Goal: Information Seeking & Learning: Learn about a topic

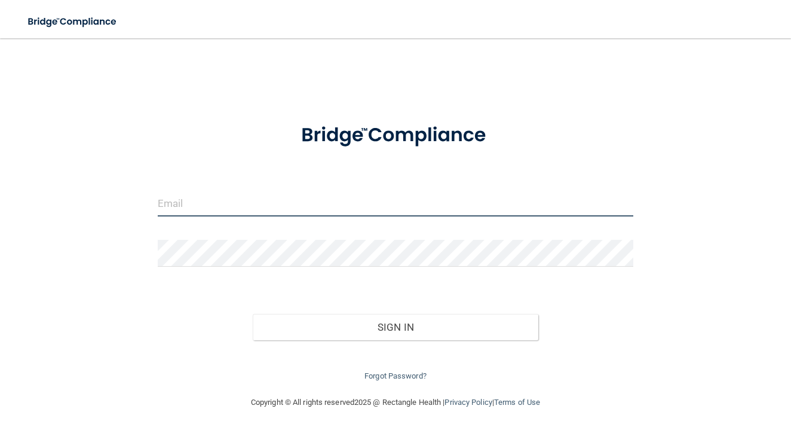
type input "[EMAIL_ADDRESS][DOMAIN_NAME]"
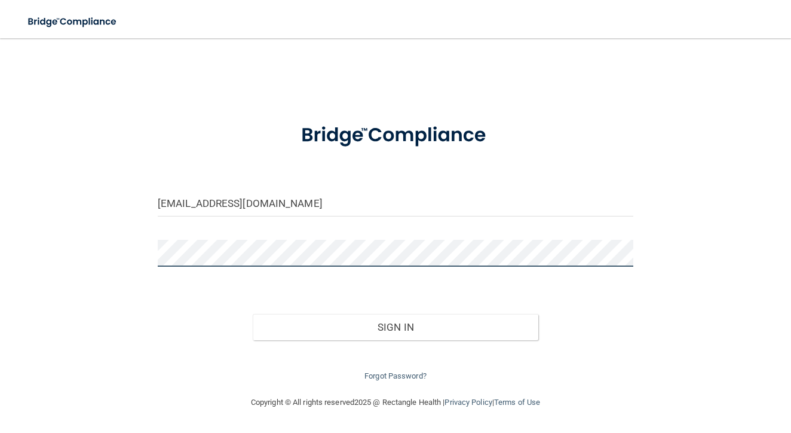
click at [395, 324] on button "Sign In" at bounding box center [396, 327] width 286 height 26
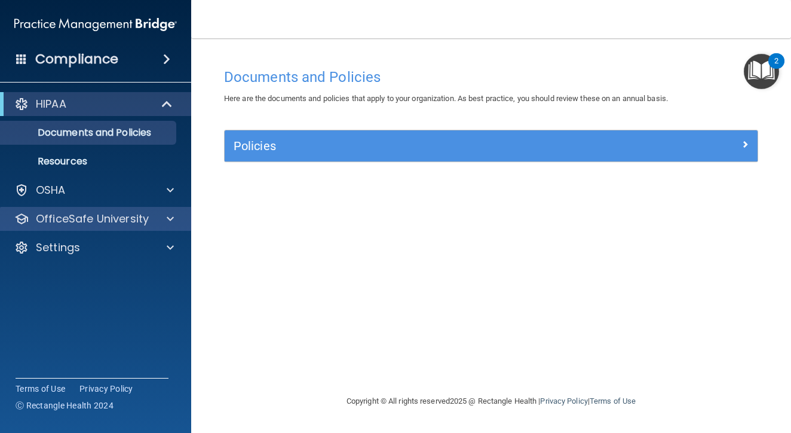
click at [127, 221] on p "OfficeSafe University" at bounding box center [92, 219] width 113 height 14
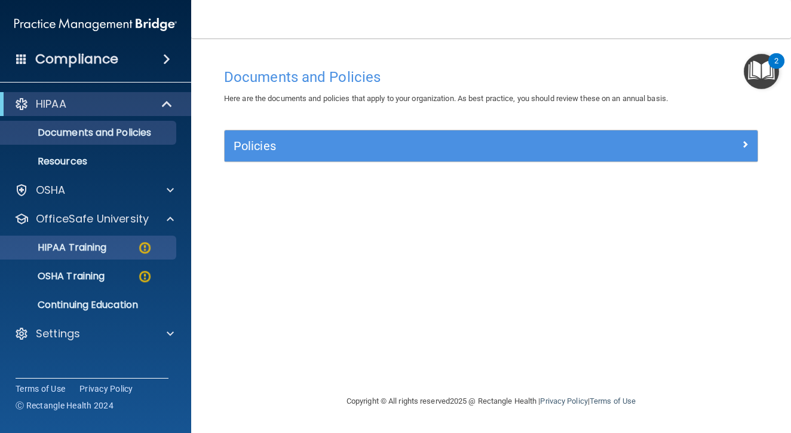
click at [125, 251] on div "HIPAA Training" at bounding box center [89, 247] width 163 height 12
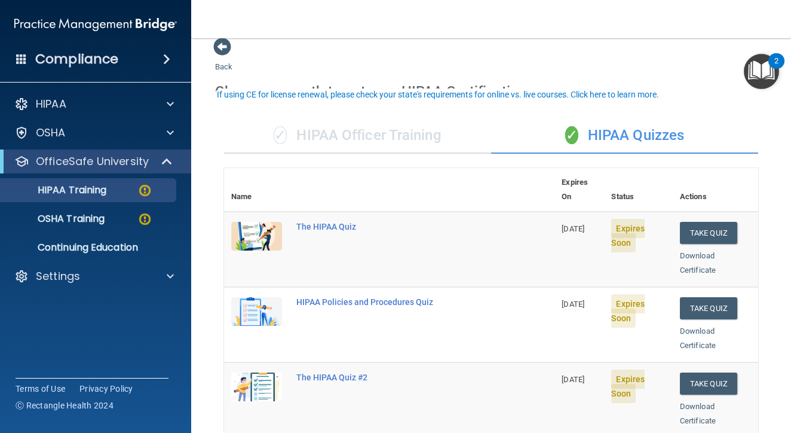
scroll to position [32, 0]
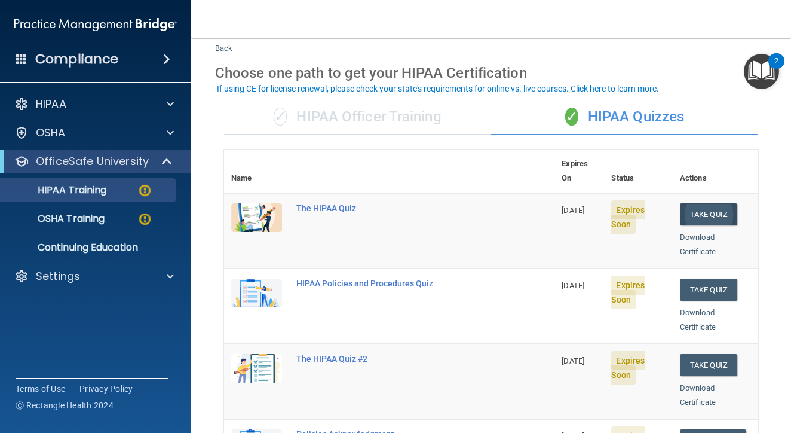
click at [716, 203] on button "Take Quiz" at bounding box center [708, 214] width 57 height 22
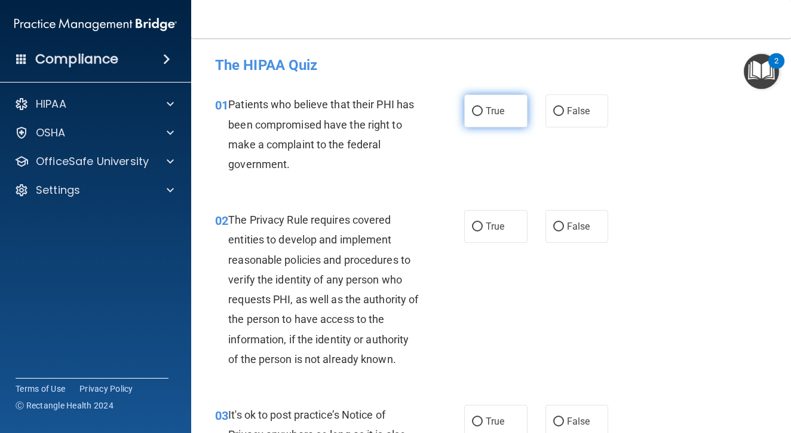
click at [506, 109] on label "True" at bounding box center [495, 110] width 63 height 33
click at [483, 109] on input "True" at bounding box center [477, 111] width 11 height 9
radio input "true"
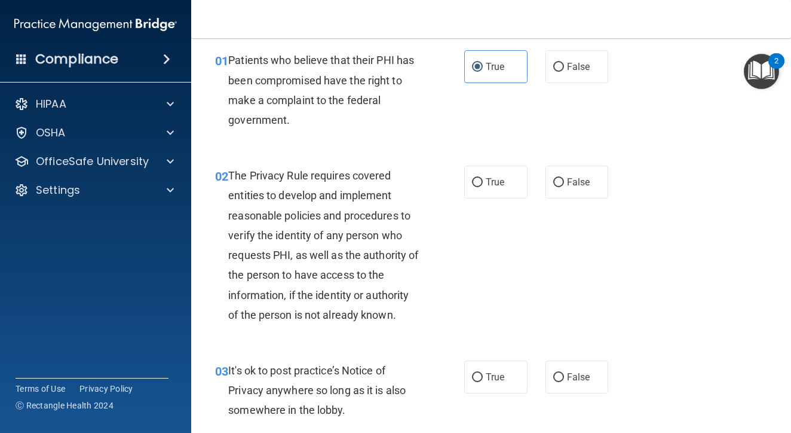
scroll to position [51, 0]
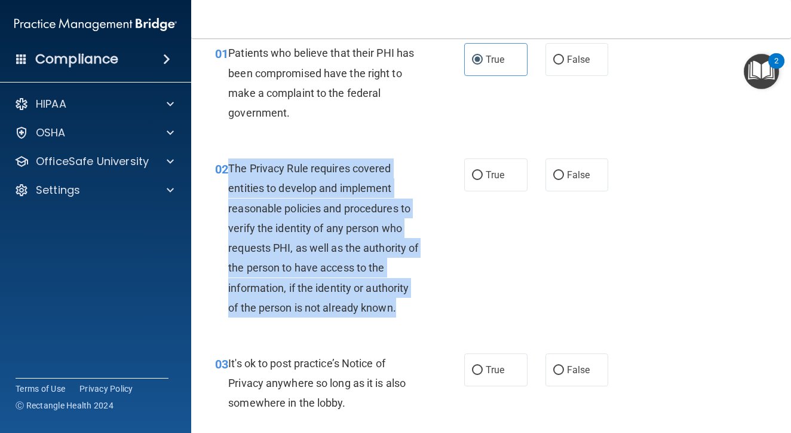
drag, startPoint x: 231, startPoint y: 169, endPoint x: 437, endPoint y: 308, distance: 247.9
click at [437, 308] on div "02 The Privacy Rule requires covered entities to develop and implement reasonab…" at bounding box center [339, 240] width 285 height 165
copy span "The Privacy Rule requires covered entities to develop and implement reasonable …"
click at [479, 270] on div "02 The Privacy Rule requires covered entities to develop and implement reasonab…" at bounding box center [339, 240] width 285 height 165
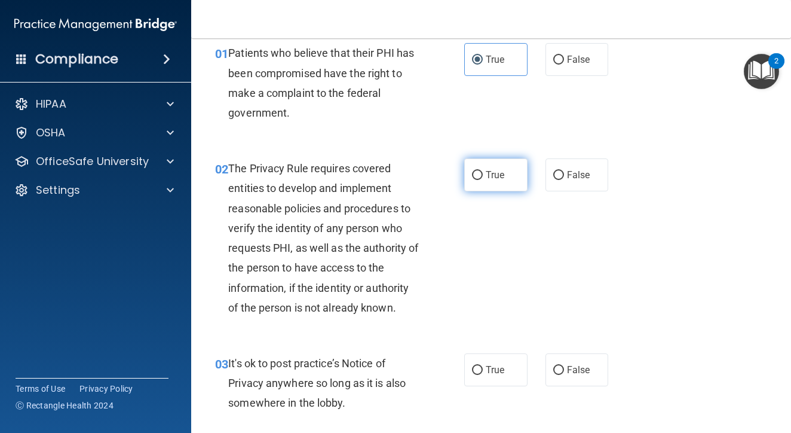
click at [492, 179] on span "True" at bounding box center [495, 174] width 19 height 11
click at [483, 179] on input "True" at bounding box center [477, 175] width 11 height 9
radio input "true"
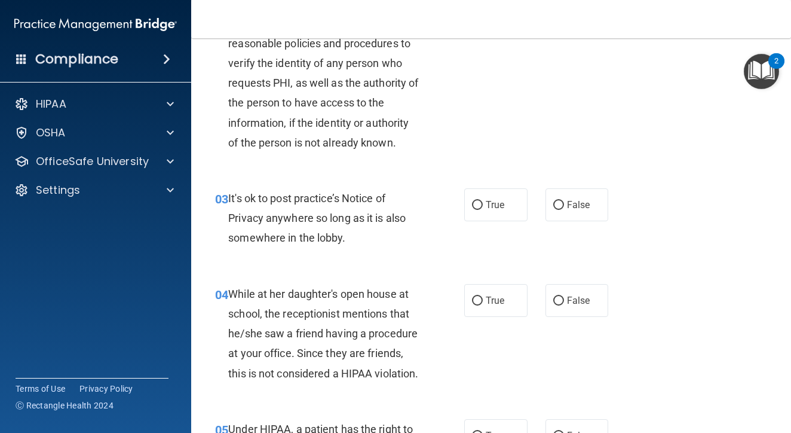
scroll to position [217, 0]
click at [580, 201] on span "False" at bounding box center [578, 203] width 23 height 11
click at [564, 201] on input "False" at bounding box center [558, 204] width 11 height 9
radio input "true"
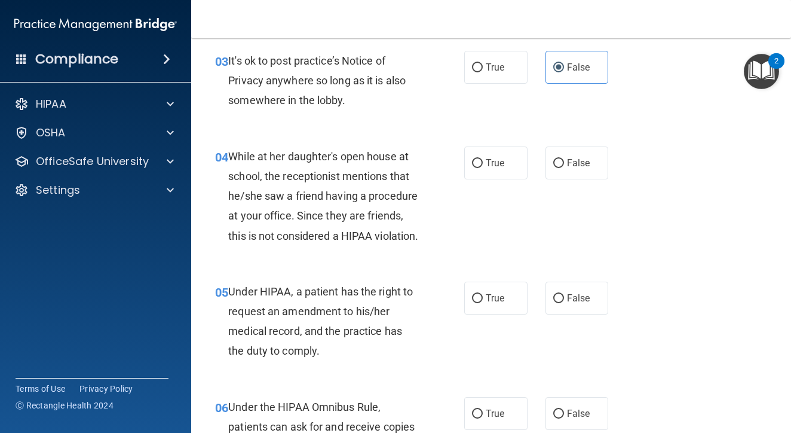
scroll to position [354, 0]
click at [567, 161] on span "False" at bounding box center [578, 162] width 23 height 11
click at [564, 161] on input "False" at bounding box center [558, 162] width 11 height 9
radio input "true"
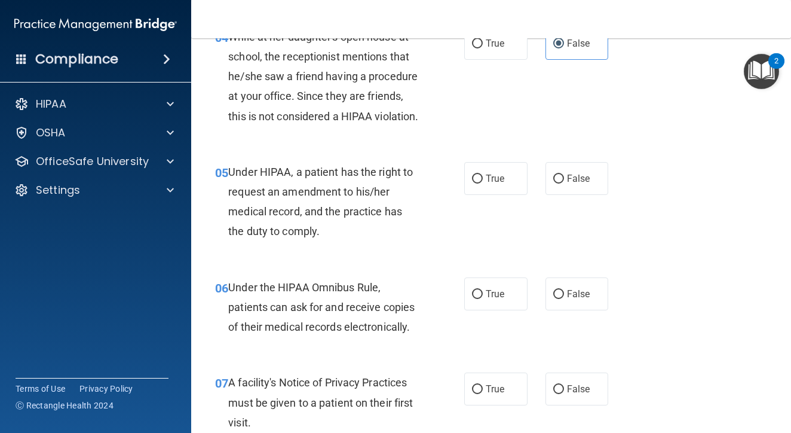
scroll to position [476, 0]
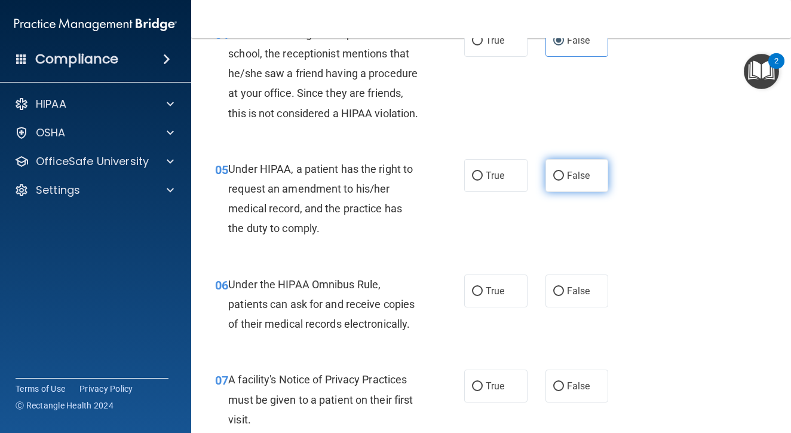
click at [598, 191] on label "False" at bounding box center [577, 175] width 63 height 33
click at [564, 180] on input "False" at bounding box center [558, 175] width 11 height 9
radio input "true"
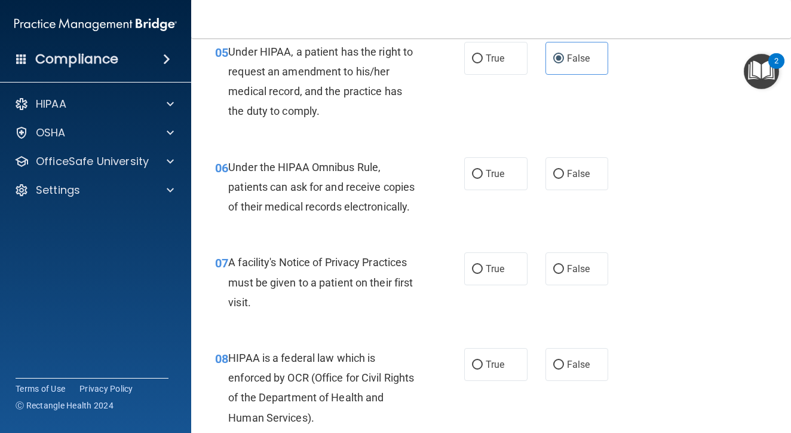
scroll to position [594, 0]
click at [507, 189] on label "True" at bounding box center [495, 173] width 63 height 33
click at [483, 178] on input "True" at bounding box center [477, 173] width 11 height 9
radio input "true"
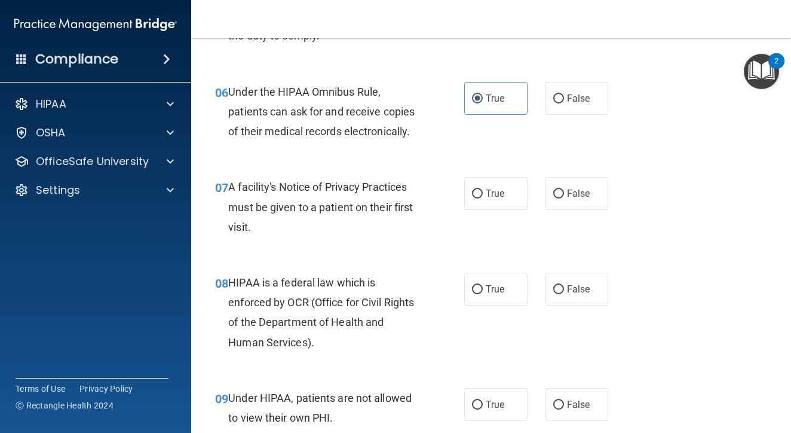
scroll to position [670, 0]
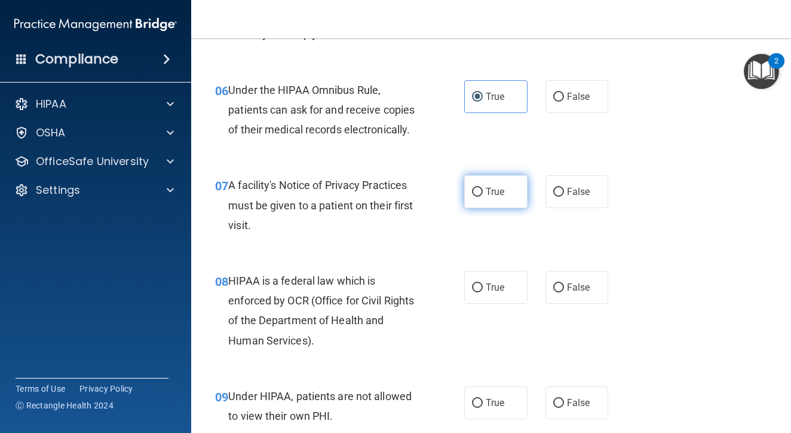
click at [503, 208] on label "True" at bounding box center [495, 191] width 63 height 33
click at [483, 197] on input "True" at bounding box center [477, 192] width 11 height 9
radio input "true"
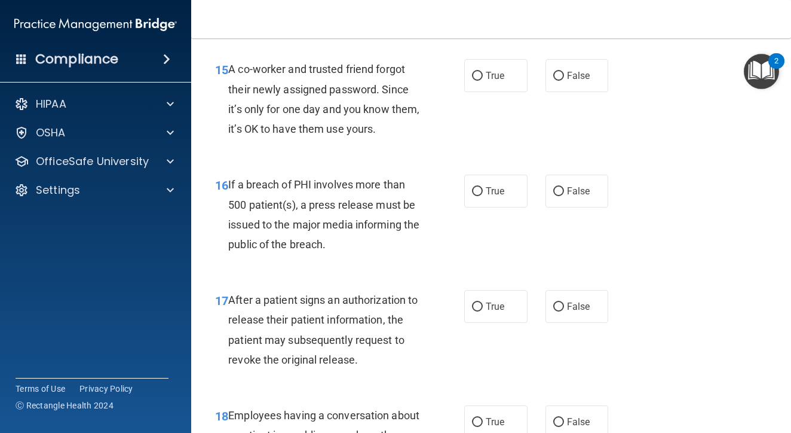
scroll to position [1628, 0]
click at [488, 208] on label "True" at bounding box center [495, 191] width 63 height 33
click at [483, 197] on input "True" at bounding box center [477, 192] width 11 height 9
radio input "true"
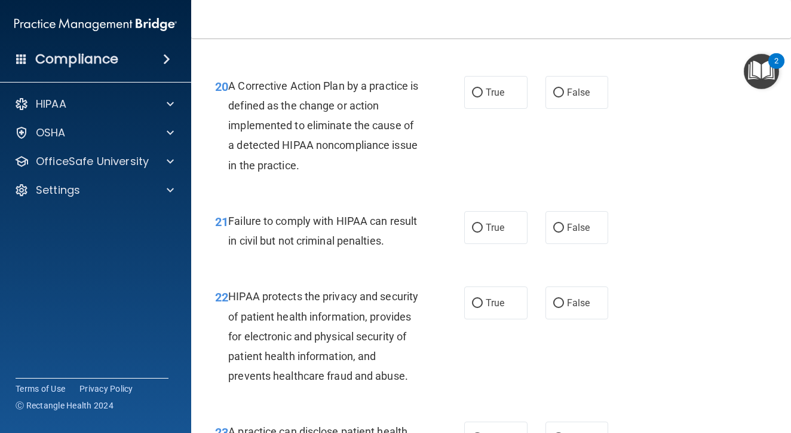
scroll to position [2190, 0]
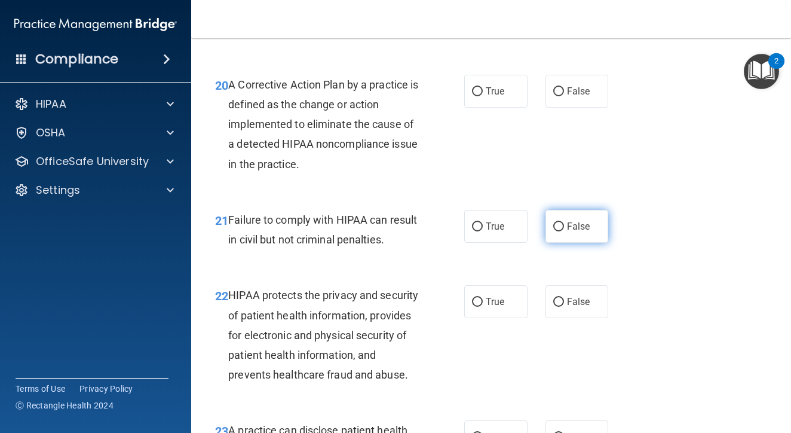
click at [569, 232] on span "False" at bounding box center [578, 225] width 23 height 11
click at [564, 231] on input "False" at bounding box center [558, 226] width 11 height 9
radio input "true"
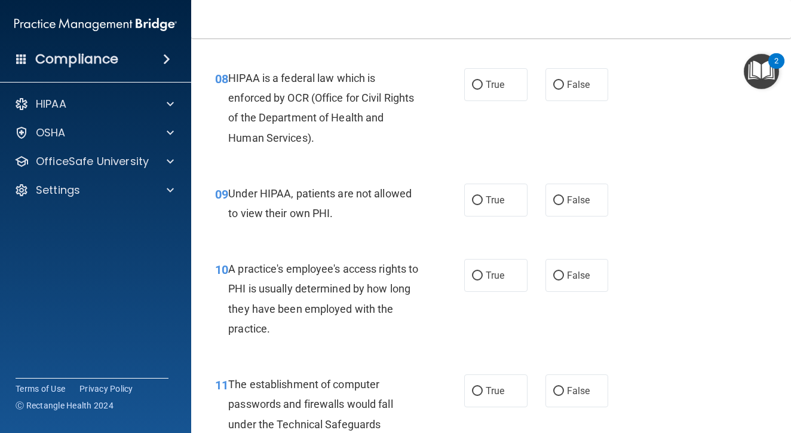
scroll to position [850, 0]
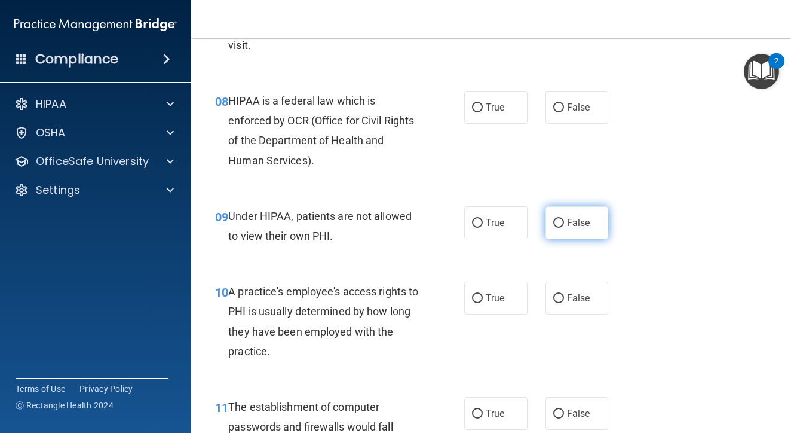
click at [566, 238] on label "False" at bounding box center [577, 222] width 63 height 33
click at [564, 228] on input "False" at bounding box center [558, 223] width 11 height 9
radio input "true"
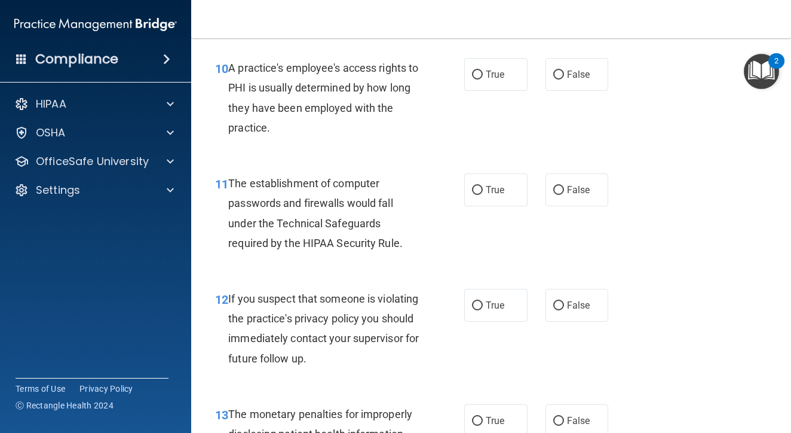
scroll to position [1075, 0]
click at [490, 310] on span "True" at bounding box center [495, 303] width 19 height 11
click at [483, 309] on input "True" at bounding box center [477, 304] width 11 height 9
radio input "true"
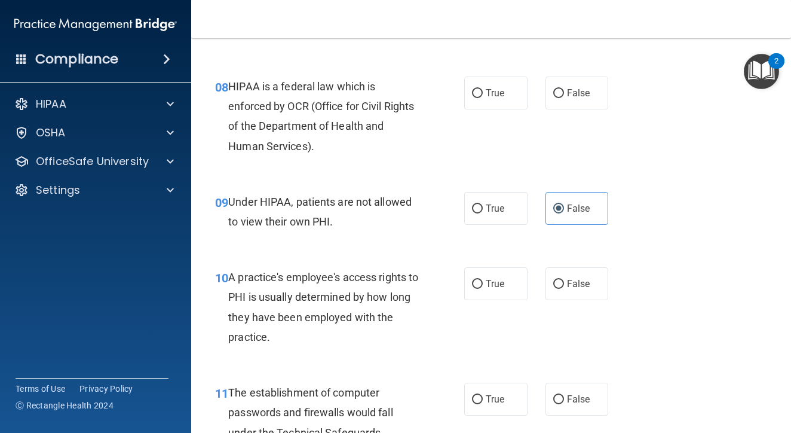
scroll to position [868, 0]
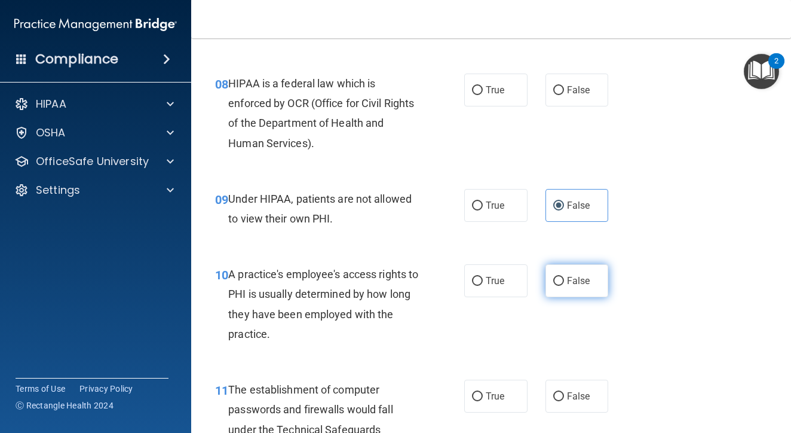
click at [591, 296] on label "False" at bounding box center [577, 280] width 63 height 33
click at [564, 286] on input "False" at bounding box center [558, 281] width 11 height 9
radio input "true"
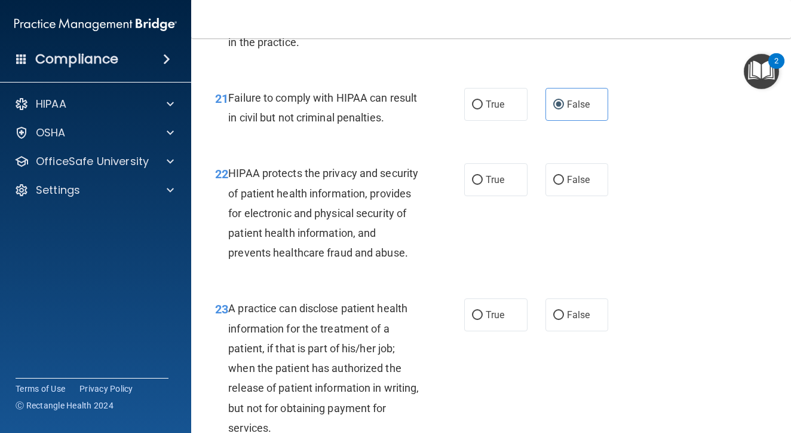
scroll to position [2324, 0]
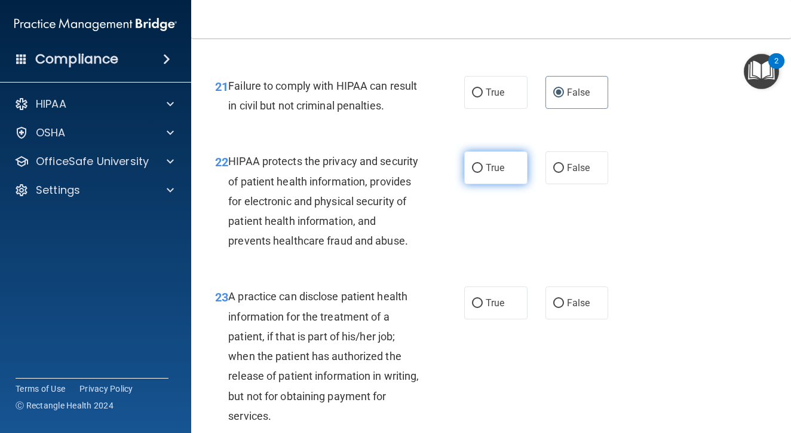
click at [477, 183] on label "True" at bounding box center [495, 167] width 63 height 33
click at [477, 173] on input "True" at bounding box center [477, 168] width 11 height 9
radio input "true"
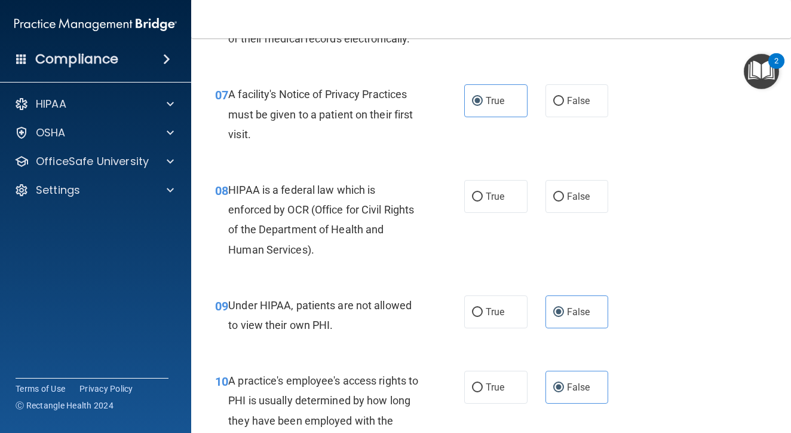
scroll to position [765, 0]
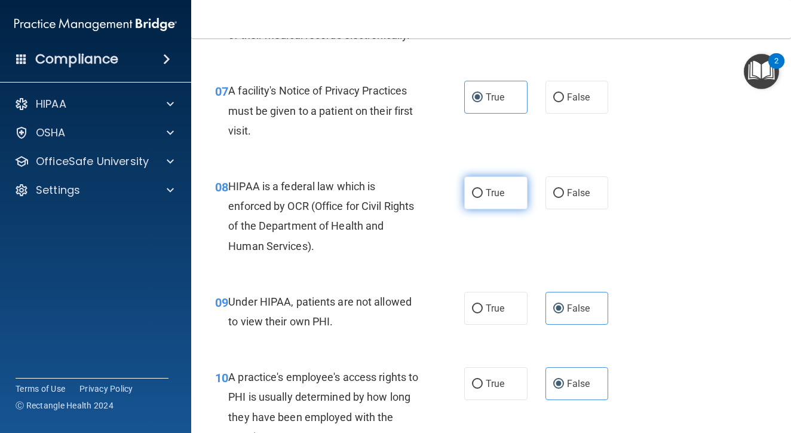
click at [488, 198] on span "True" at bounding box center [495, 192] width 19 height 11
click at [483, 198] on input "True" at bounding box center [477, 193] width 11 height 9
radio input "true"
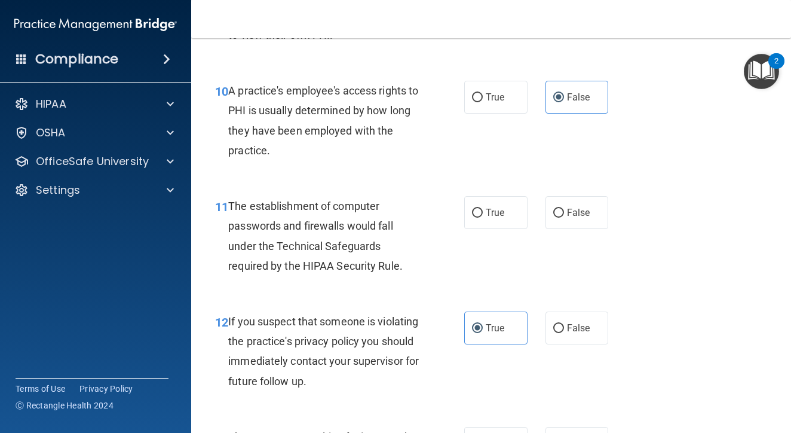
scroll to position [1052, 0]
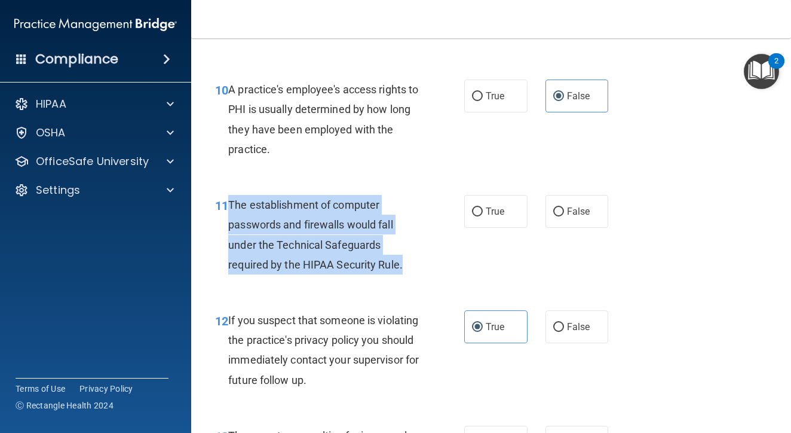
drag, startPoint x: 230, startPoint y: 219, endPoint x: 415, endPoint y: 283, distance: 195.4
click at [415, 274] on div "The establishment of computer passwords and firewalls would fall under the Tech…" at bounding box center [328, 234] width 200 height 79
copy span "The establishment of computer passwords and firewalls would fall under the Tech…"
click at [477, 276] on div "11 The establishment of computer passwords and firewalls would fall under the T…" at bounding box center [339, 237] width 285 height 85
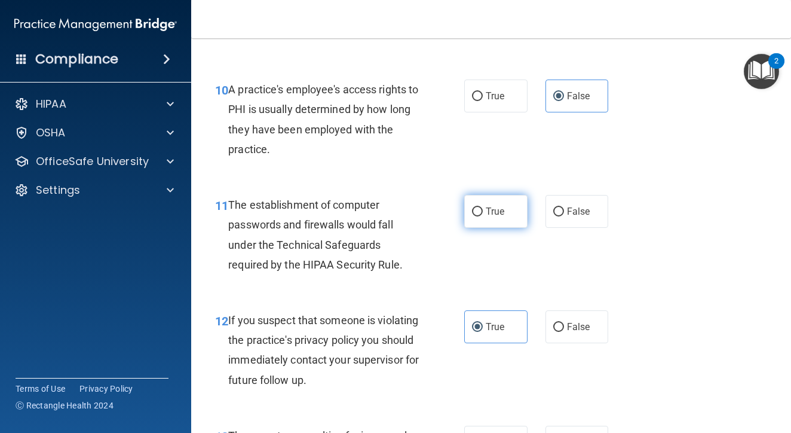
click at [489, 228] on label "True" at bounding box center [495, 211] width 63 height 33
click at [483, 216] on input "True" at bounding box center [477, 211] width 11 height 9
radio input "true"
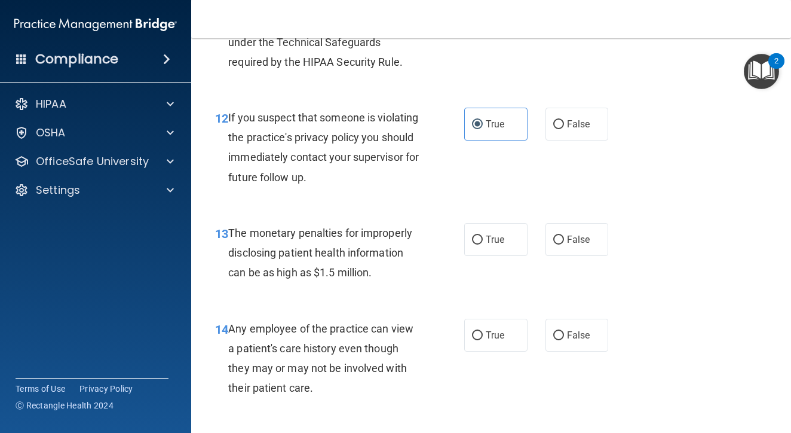
scroll to position [1292, 0]
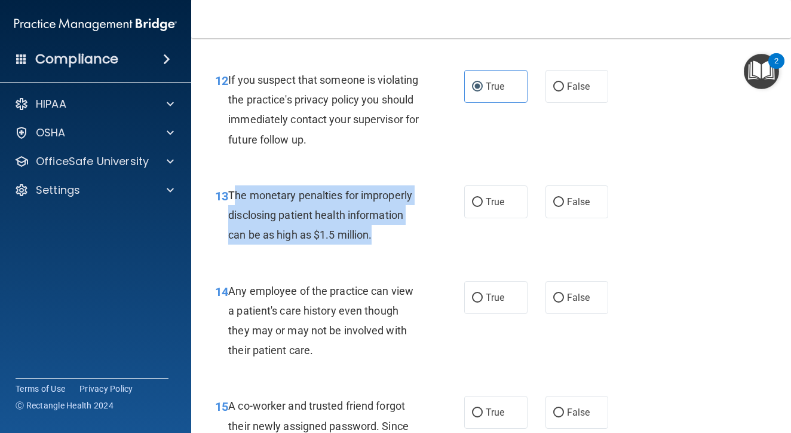
drag, startPoint x: 232, startPoint y: 208, endPoint x: 351, endPoint y: 253, distance: 127.8
click at [351, 241] on span "The monetary penalties for improperly disclosing patient health information can…" at bounding box center [320, 215] width 184 height 52
drag, startPoint x: 229, startPoint y: 207, endPoint x: 377, endPoint y: 256, distance: 155.7
click at [377, 245] on div "The monetary penalties for improperly disclosing patient health information can…" at bounding box center [328, 215] width 200 height 60
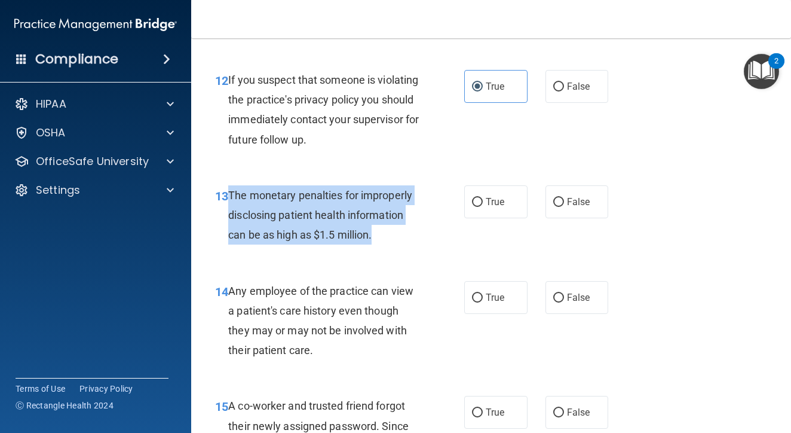
copy span "The monetary penalties for improperly disclosing patient health information can…"
click at [382, 251] on div "13 The monetary penalties for improperly disclosing patient health information …" at bounding box center [339, 218] width 285 height 66
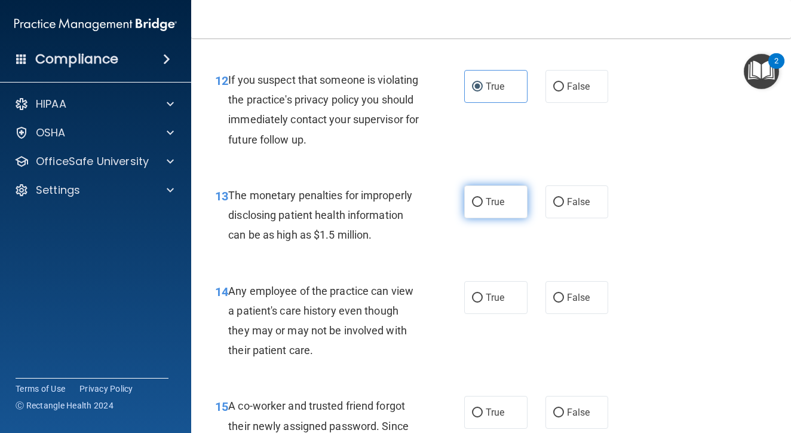
click at [491, 207] on span "True" at bounding box center [495, 201] width 19 height 11
click at [483, 207] on input "True" at bounding box center [477, 202] width 11 height 9
radio input "true"
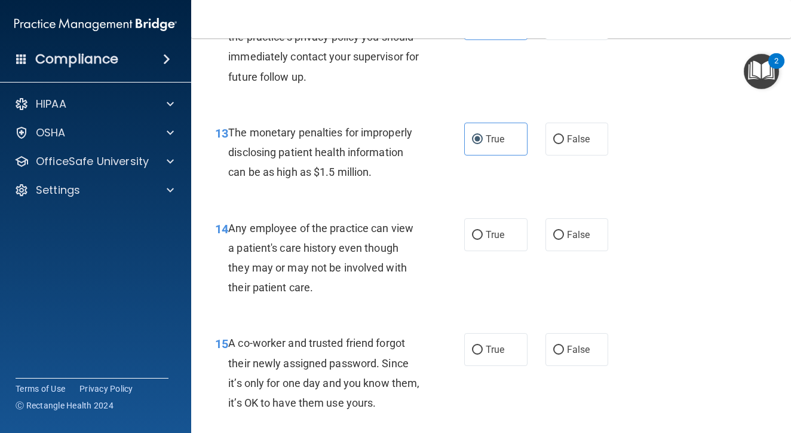
scroll to position [1368, 0]
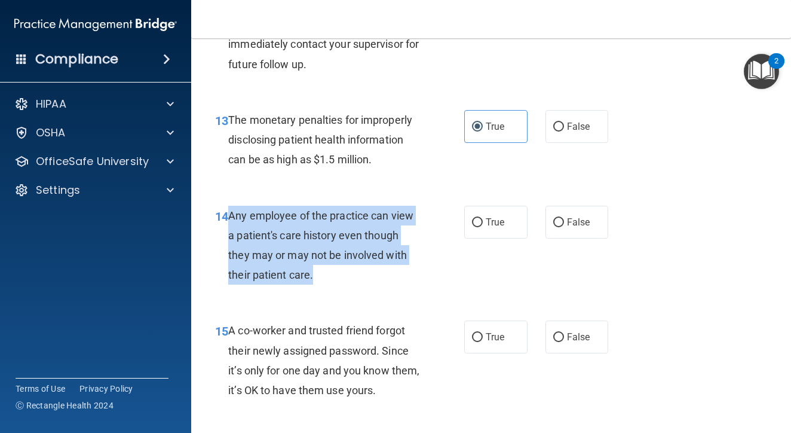
drag, startPoint x: 230, startPoint y: 228, endPoint x: 369, endPoint y: 289, distance: 151.7
click at [369, 285] on div "Any employee of the practice can view a patient's care history even though they…" at bounding box center [328, 245] width 200 height 79
copy span "Any employee of the practice can view a patient's care history even though they…"
click at [402, 272] on span "Any employee of the practice can view a patient's care history even though they…" at bounding box center [320, 245] width 185 height 72
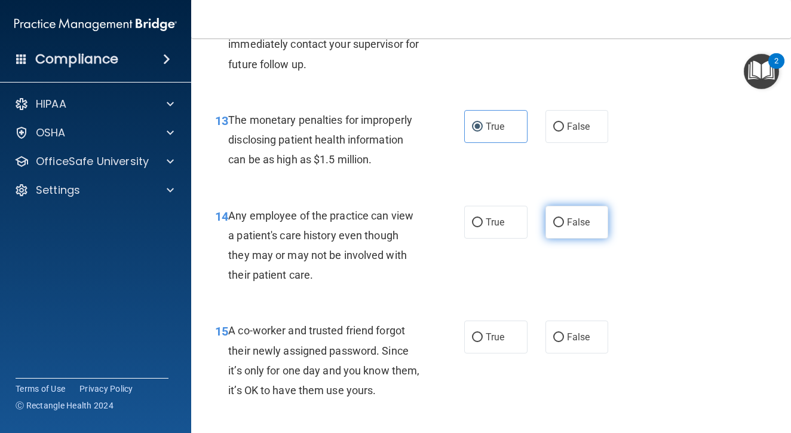
click at [559, 238] on label "False" at bounding box center [577, 222] width 63 height 33
click at [559, 227] on input "False" at bounding box center [558, 222] width 11 height 9
radio input "true"
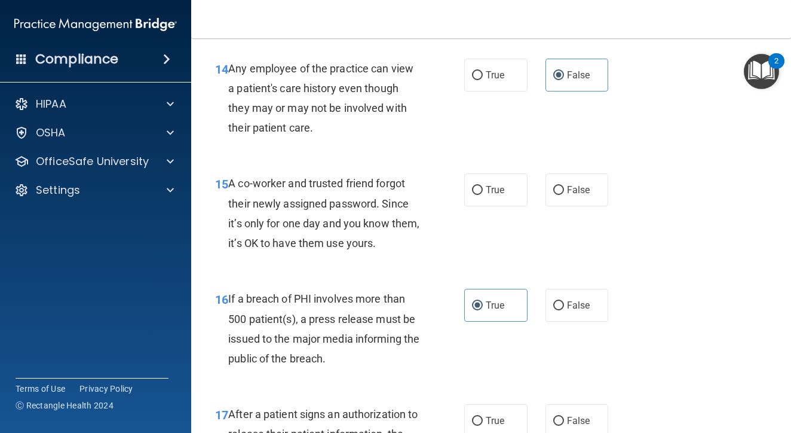
scroll to position [1522, 0]
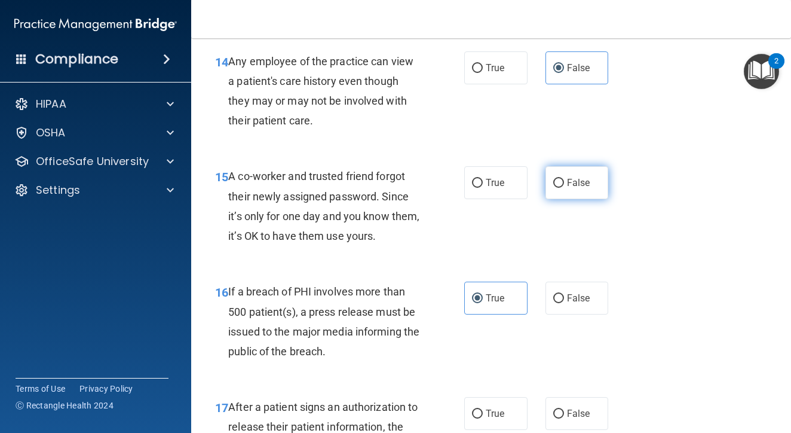
click at [569, 199] on label "False" at bounding box center [577, 182] width 63 height 33
click at [564, 188] on input "False" at bounding box center [558, 183] width 11 height 9
radio input "true"
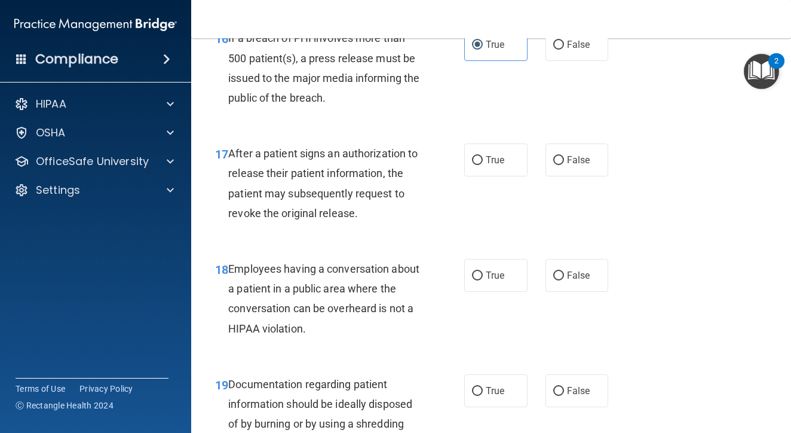
scroll to position [1778, 0]
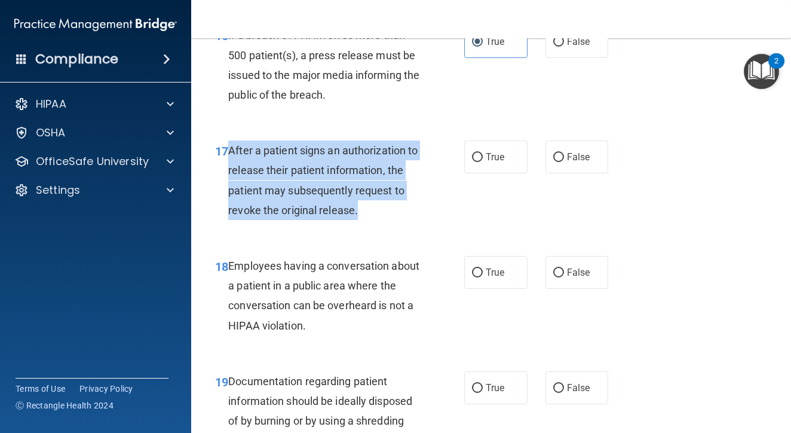
drag, startPoint x: 227, startPoint y: 161, endPoint x: 353, endPoint y: 233, distance: 145.0
click at [353, 226] on div "17 After a patient signs an authorization to release their patient information,…" at bounding box center [339, 182] width 285 height 85
copy div "After a patient signs an authorization to release their patient information, th…"
click at [424, 220] on div "After a patient signs an authorization to release their patient information, th…" at bounding box center [328, 179] width 200 height 79
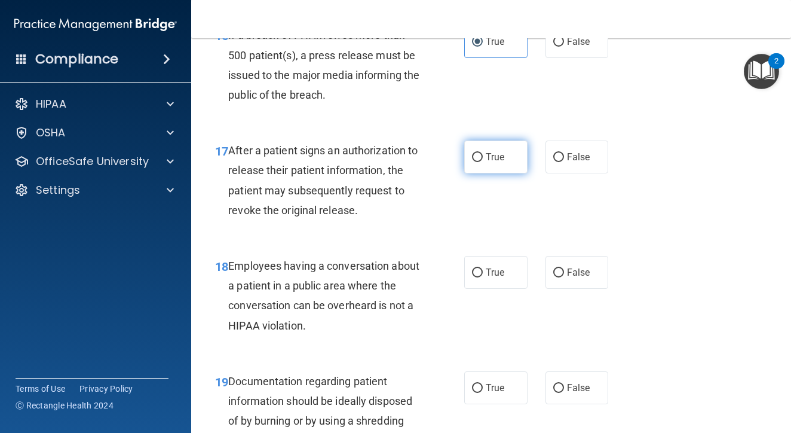
click at [484, 173] on label "True" at bounding box center [495, 156] width 63 height 33
click at [483, 162] on input "True" at bounding box center [477, 157] width 11 height 9
radio input "true"
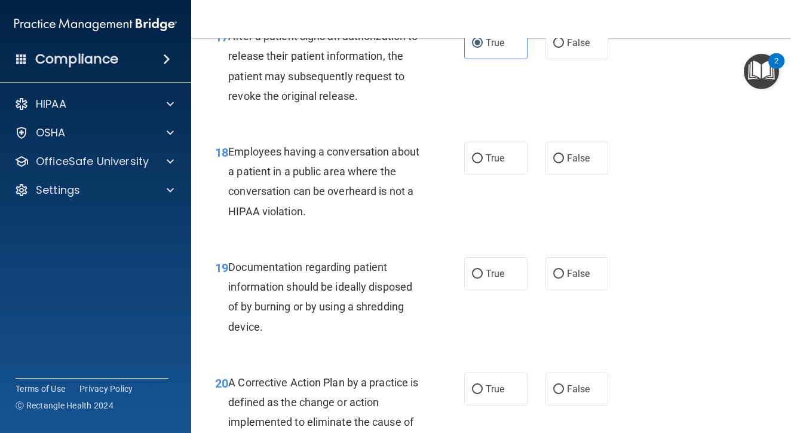
scroll to position [1893, 0]
click at [583, 163] on span "False" at bounding box center [578, 157] width 23 height 11
click at [564, 163] on input "False" at bounding box center [558, 158] width 11 height 9
radio input "true"
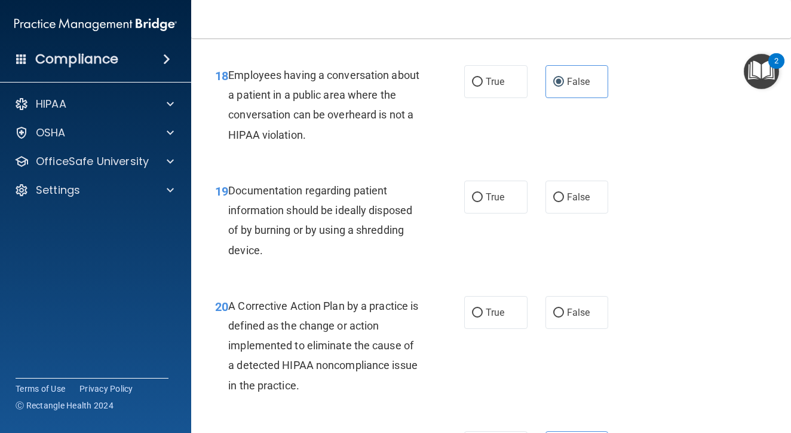
scroll to position [1970, 0]
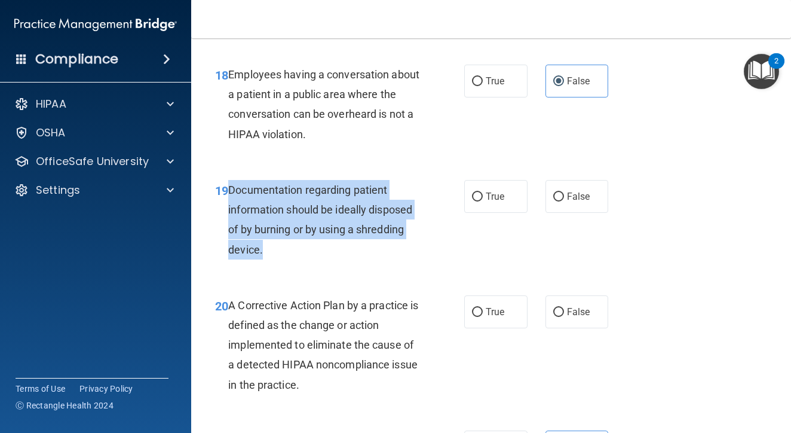
drag, startPoint x: 229, startPoint y: 198, endPoint x: 296, endPoint y: 265, distance: 94.6
click at [296, 259] on div "Documentation regarding patient information should be ideally disposed of by bu…" at bounding box center [328, 219] width 200 height 79
copy span "Documentation regarding patient information should be ideally disposed of by bu…"
click at [419, 253] on div "Documentation regarding patient information should be ideally disposed of by bu…" at bounding box center [328, 219] width 200 height 79
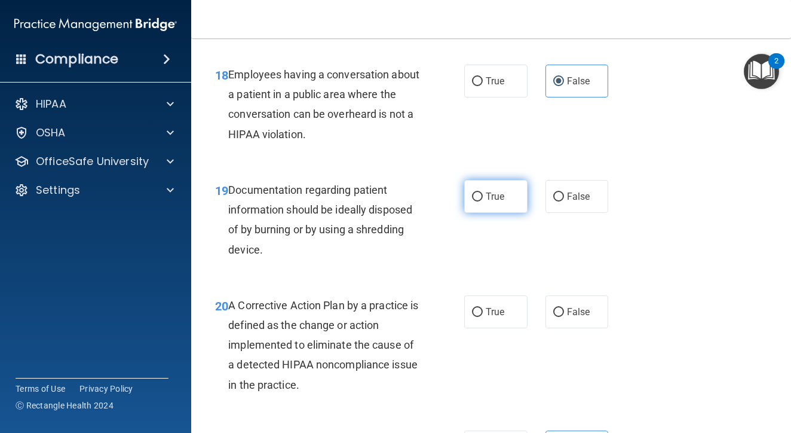
click at [478, 201] on input "True" at bounding box center [477, 196] width 11 height 9
radio input "true"
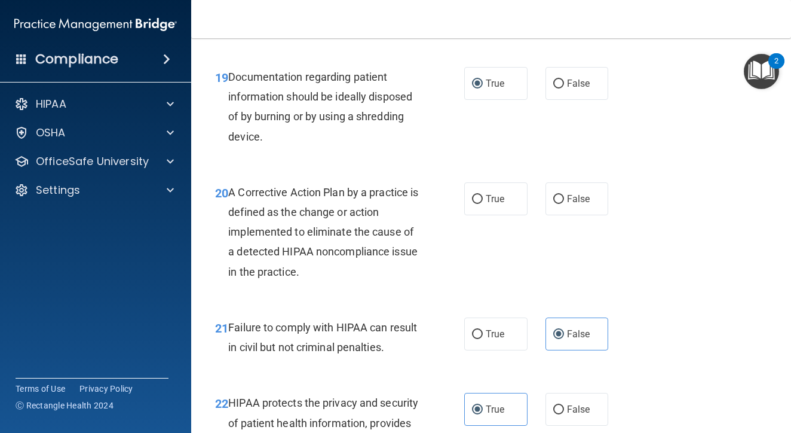
scroll to position [2084, 0]
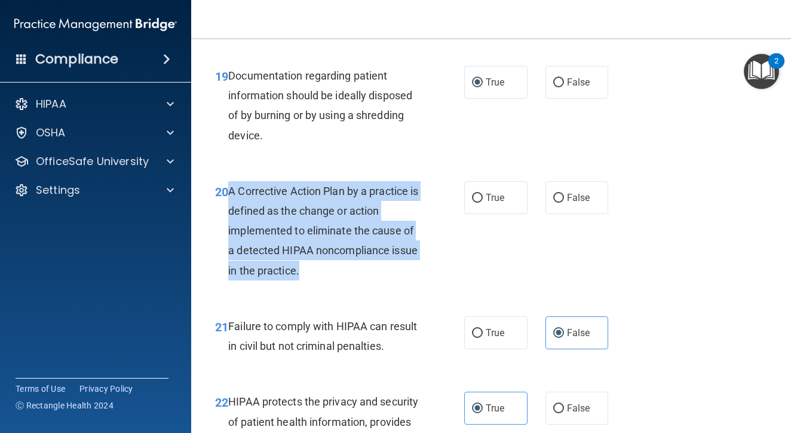
drag, startPoint x: 229, startPoint y: 203, endPoint x: 357, endPoint y: 289, distance: 154.5
click at [357, 286] on div "20 A Corrective Action Plan by a practice is defined as the change or action im…" at bounding box center [339, 233] width 285 height 105
copy span "A Corrective Action Plan by a practice is defined as the change or action imple…"
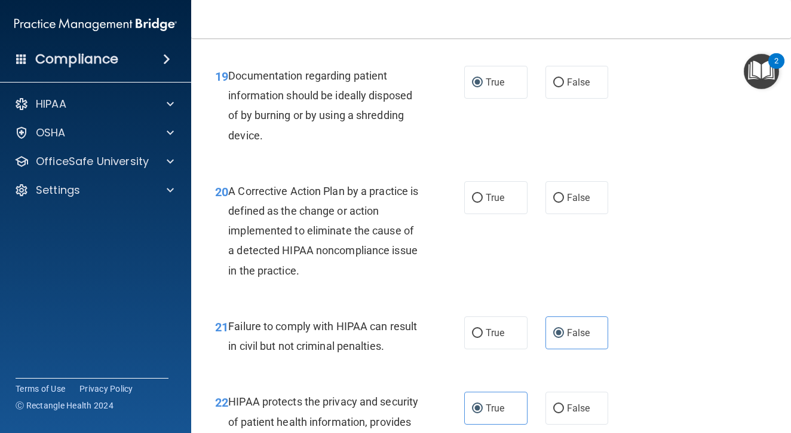
click at [362, 298] on div "20 A Corrective Action Plan by a practice is defined as the change or action im…" at bounding box center [491, 233] width 570 height 135
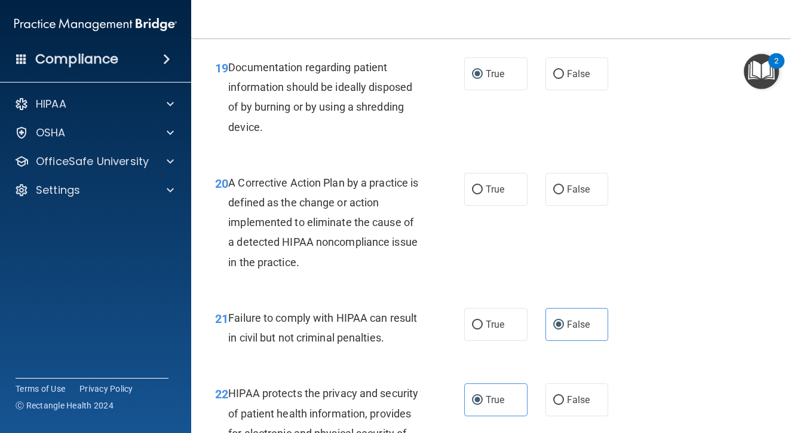
scroll to position [2093, 0]
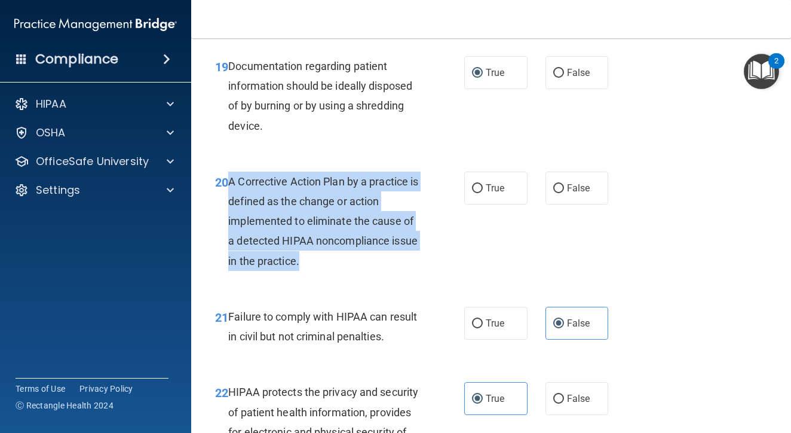
drag, startPoint x: 230, startPoint y: 192, endPoint x: 310, endPoint y: 281, distance: 119.7
click at [310, 277] on div "20 A Corrective Action Plan by a practice is defined as the change or action im…" at bounding box center [339, 223] width 285 height 105
copy span "A Corrective Action Plan by a practice is defined as the change or action imple…"
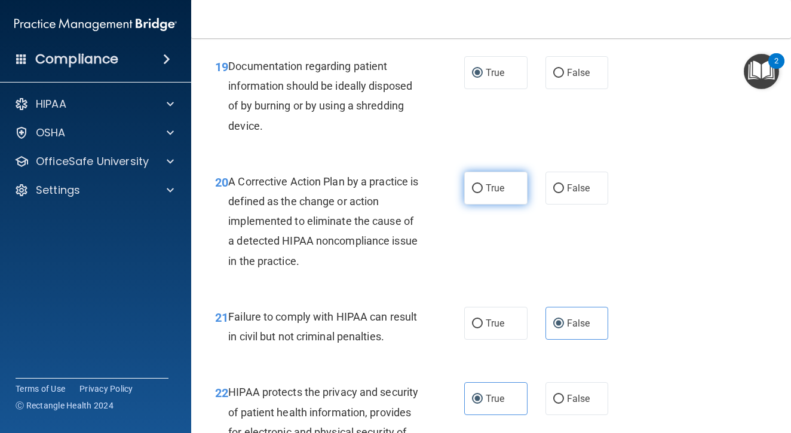
click at [478, 204] on label "True" at bounding box center [495, 187] width 63 height 33
click at [478, 193] on input "True" at bounding box center [477, 188] width 11 height 9
radio input "true"
click at [391, 259] on div "A Corrective Action Plan by a practice is defined as the change or action imple…" at bounding box center [328, 220] width 200 height 99
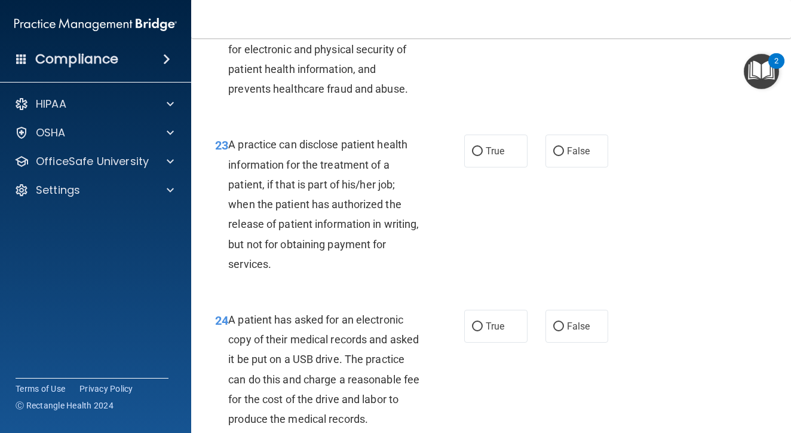
scroll to position [2494, 0]
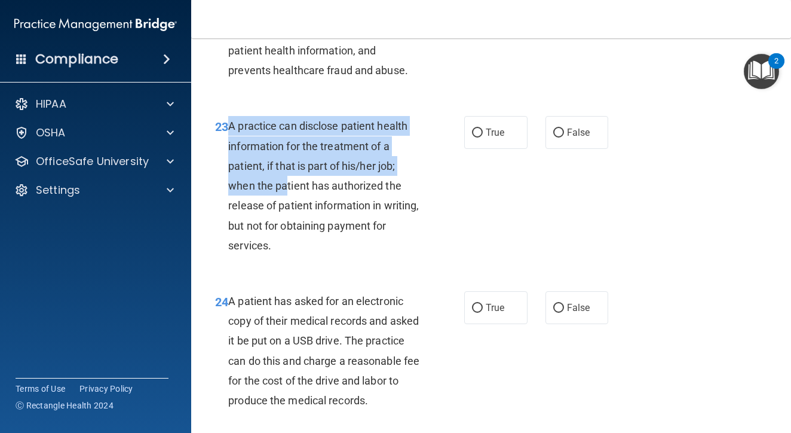
drag, startPoint x: 228, startPoint y: 134, endPoint x: 288, endPoint y: 196, distance: 85.8
click at [288, 196] on span "A practice can disclose patient health information for the treatment of a patie…" at bounding box center [323, 185] width 191 height 131
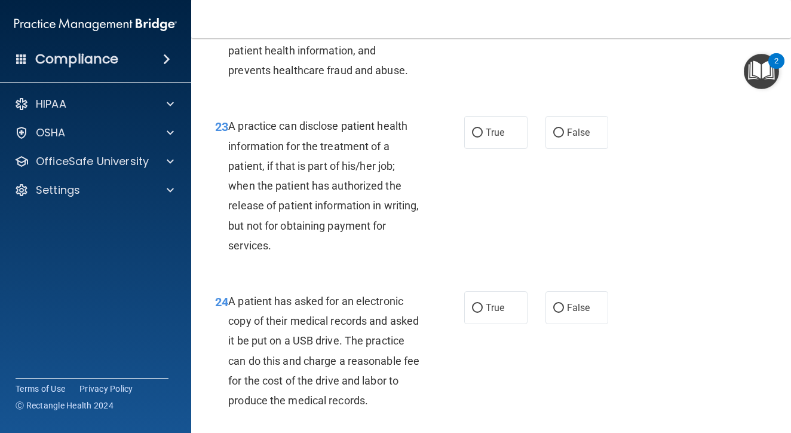
click at [305, 207] on span "A practice can disclose patient health information for the treatment of a patie…" at bounding box center [323, 185] width 191 height 131
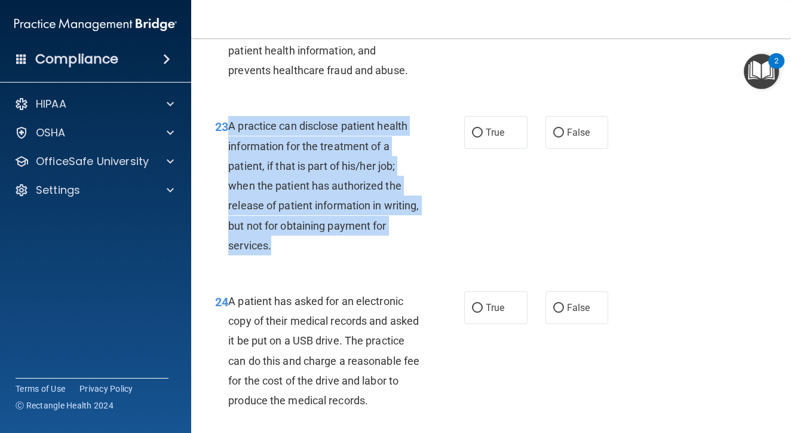
drag, startPoint x: 228, startPoint y: 134, endPoint x: 317, endPoint y: 248, distance: 144.7
click at [317, 248] on div "23 A practice can disclose patient health information for the treatment of a pa…" at bounding box center [339, 188] width 285 height 145
copy div "A practice can disclose patient health information for the treatment of a patie…"
click at [407, 182] on div "A practice can disclose patient health information for the treatment of a patie…" at bounding box center [328, 185] width 200 height 139
drag, startPoint x: 228, startPoint y: 134, endPoint x: 305, endPoint y: 246, distance: 135.3
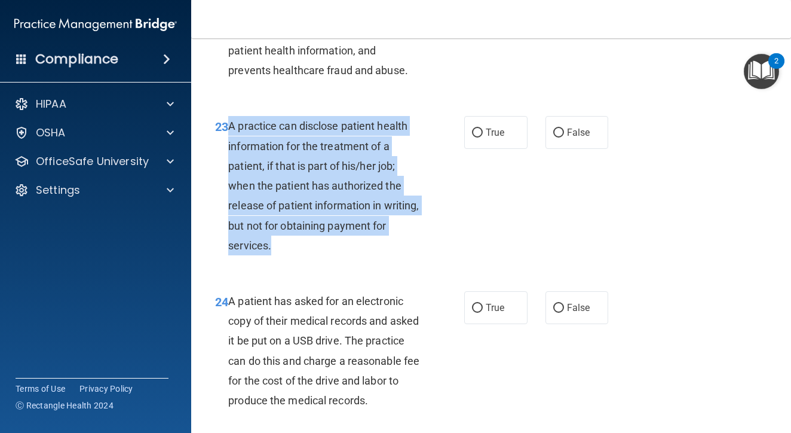
click at [305, 246] on div "23 A practice can disclose patient health information for the treatment of a pa…" at bounding box center [339, 188] width 285 height 145
copy div "A practice can disclose patient health information for the treatment of a patie…"
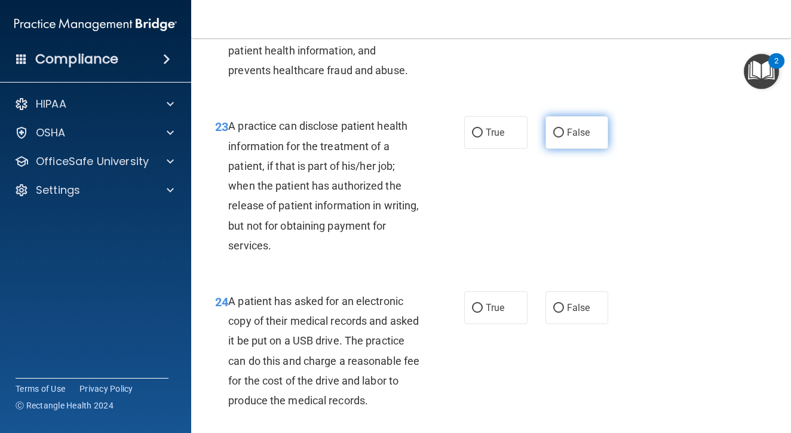
click at [577, 138] on span "False" at bounding box center [578, 132] width 23 height 11
click at [564, 137] on input "False" at bounding box center [558, 132] width 11 height 9
radio input "true"
click at [453, 238] on div "23 A practice can disclose patient health information for the treatment of a pa…" at bounding box center [339, 188] width 285 height 145
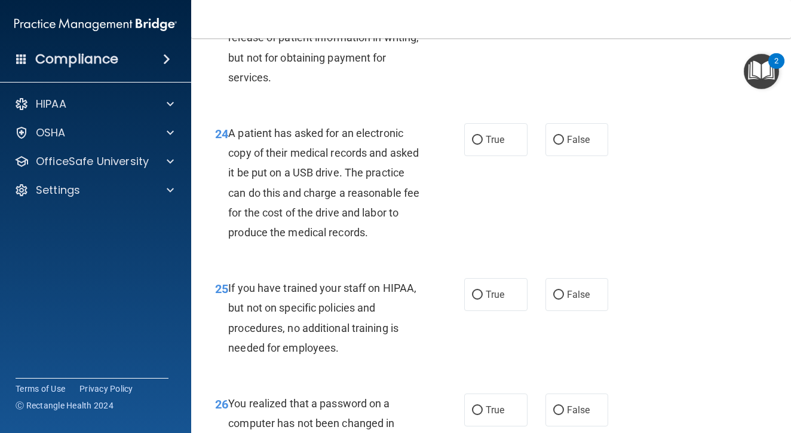
scroll to position [2666, 0]
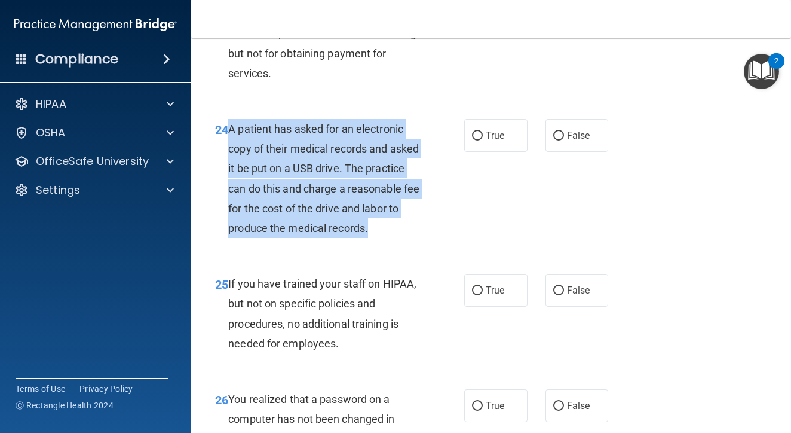
drag, startPoint x: 230, startPoint y: 134, endPoint x: 287, endPoint y: 247, distance: 125.9
click at [287, 238] on div "A patient has asked for an electronic copy of their medical records and asked i…" at bounding box center [328, 178] width 200 height 119
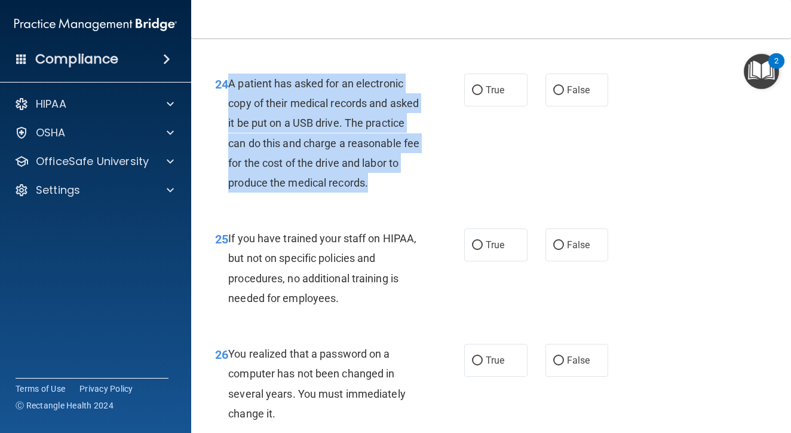
scroll to position [2712, 0]
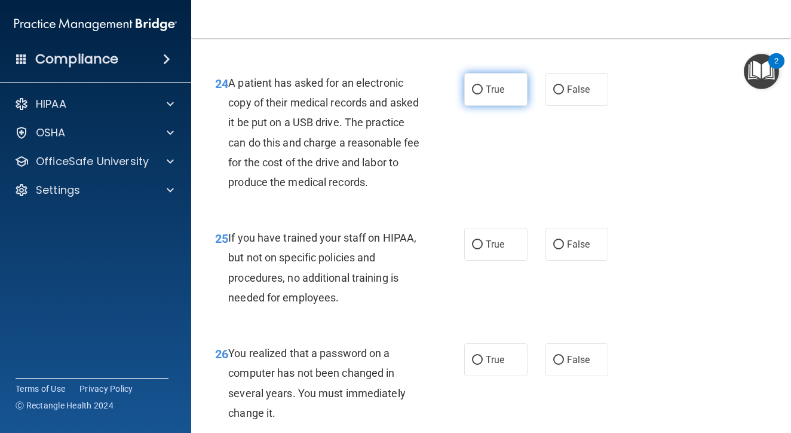
click at [495, 103] on label "True" at bounding box center [495, 89] width 63 height 33
click at [483, 94] on input "True" at bounding box center [477, 89] width 11 height 9
radio input "true"
click at [371, 264] on span "If you have trained your staff on HIPAA, but not on specific policies and proce…" at bounding box center [322, 267] width 188 height 72
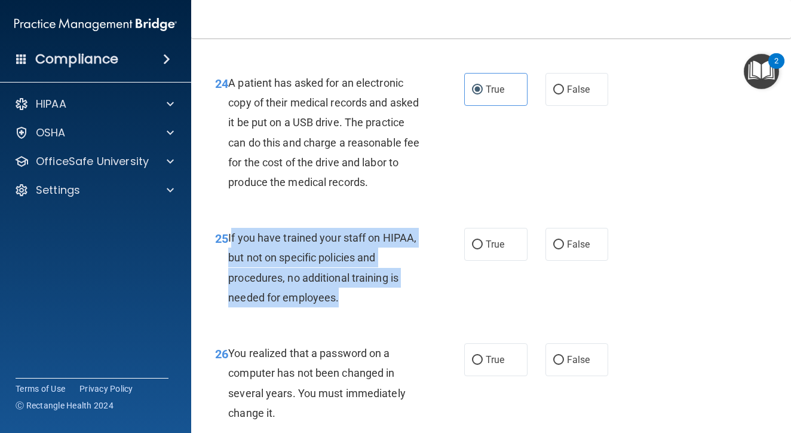
drag, startPoint x: 230, startPoint y: 264, endPoint x: 308, endPoint y: 337, distance: 107.0
click at [308, 313] on div "25 If you have trained your staff on HIPAA, but not on specific policies and pr…" at bounding box center [339, 270] width 285 height 85
click at [287, 304] on span "If you have trained your staff on HIPAA, but not on specific policies and proce…" at bounding box center [322, 267] width 188 height 72
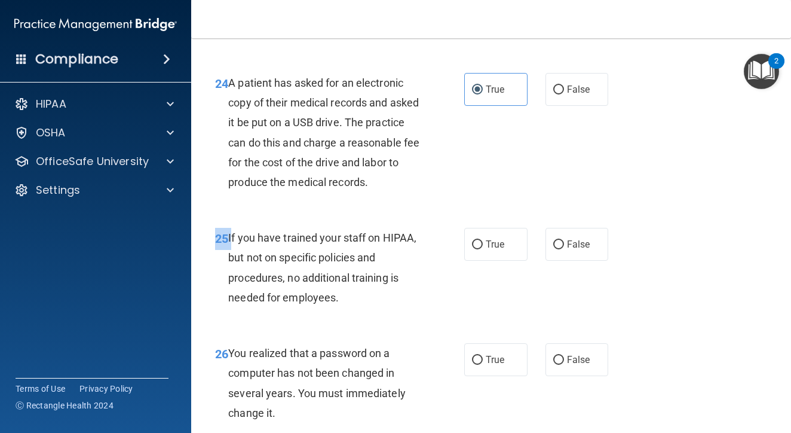
drag, startPoint x: 229, startPoint y: 264, endPoint x: 332, endPoint y: 342, distance: 128.7
click at [332, 328] on div "25 If you have trained your staff on HIPAA, but not on specific policies and pr…" at bounding box center [491, 270] width 570 height 115
click at [313, 307] on div "If you have trained your staff on HIPAA, but not on specific policies and proce…" at bounding box center [328, 267] width 200 height 79
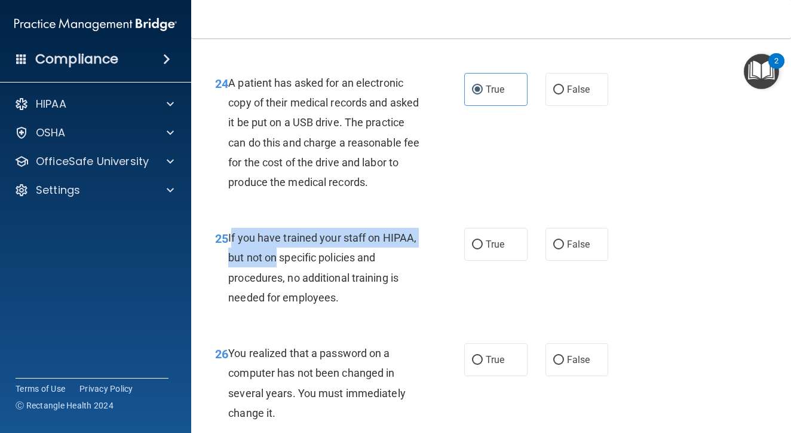
drag, startPoint x: 230, startPoint y: 263, endPoint x: 275, endPoint y: 289, distance: 52.2
click at [275, 289] on span "If you have trained your staff on HIPAA, but not on specific policies and proce…" at bounding box center [322, 267] width 188 height 72
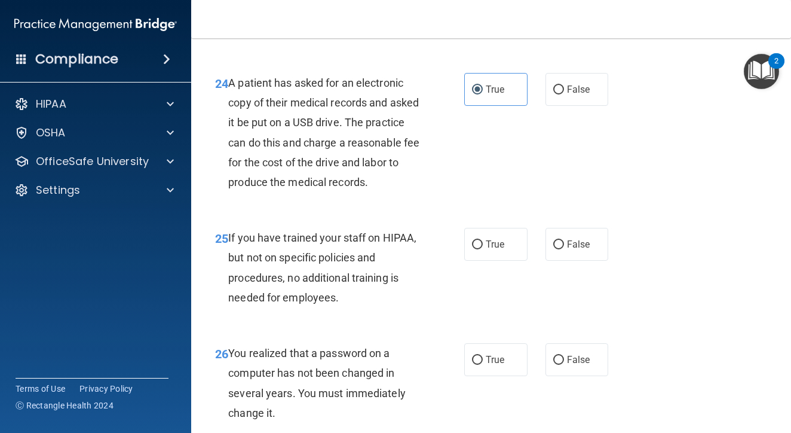
click at [229, 267] on span "If you have trained your staff on HIPAA, but not on specific policies and proce…" at bounding box center [322, 267] width 188 height 72
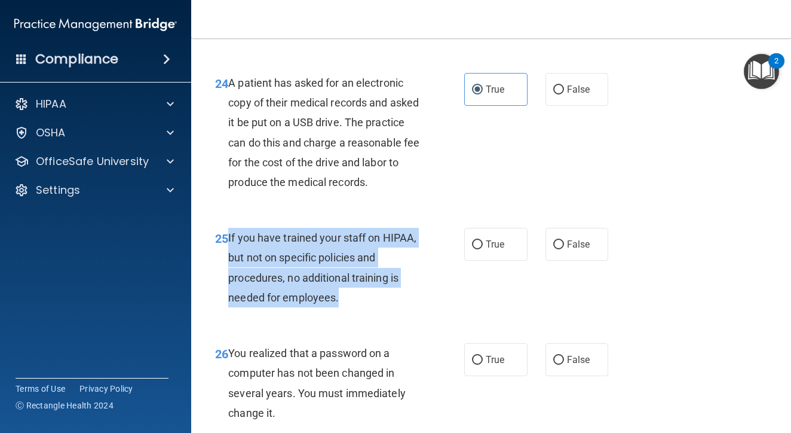
drag, startPoint x: 229, startPoint y: 264, endPoint x: 314, endPoint y: 336, distance: 111.5
click at [314, 313] on div "25 If you have trained your staff on HIPAA, but not on specific policies and pr…" at bounding box center [339, 270] width 285 height 85
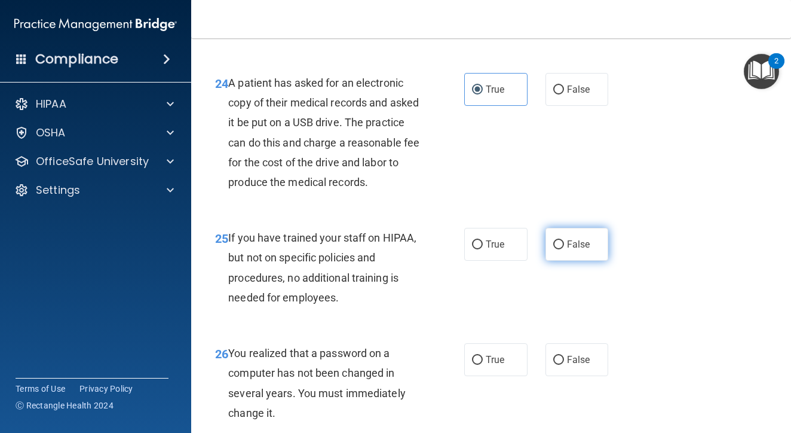
click at [565, 261] on label "False" at bounding box center [577, 244] width 63 height 33
click at [564, 249] on input "False" at bounding box center [558, 244] width 11 height 9
radio input "true"
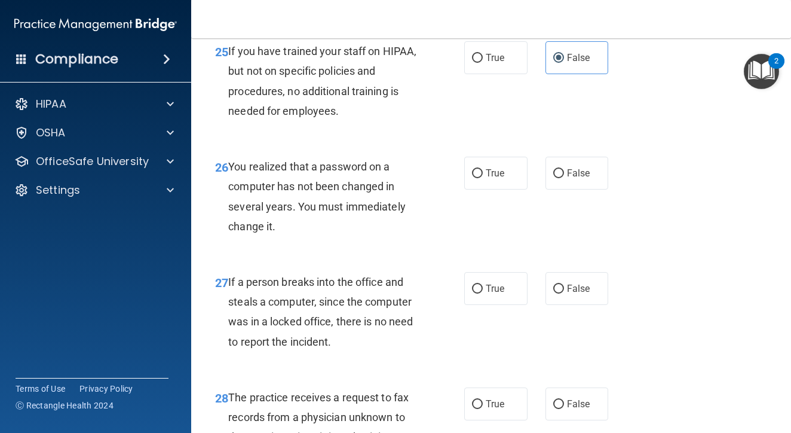
scroll to position [2900, 0]
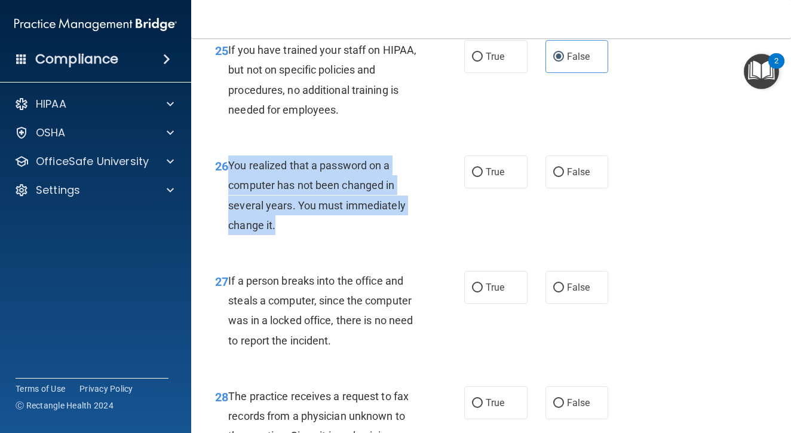
drag, startPoint x: 229, startPoint y: 190, endPoint x: 299, endPoint y: 260, distance: 99.3
click at [299, 241] on div "26 You realized that a password on a computer has not been changed in several y…" at bounding box center [339, 197] width 285 height 85
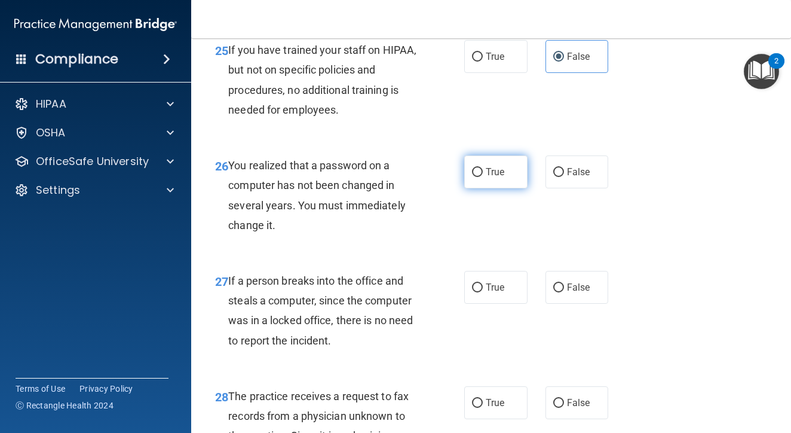
click at [502, 177] on span "True" at bounding box center [495, 171] width 19 height 11
click at [483, 177] on input "True" at bounding box center [477, 172] width 11 height 9
radio input "true"
click at [461, 241] on div "26 You realized that a password on a computer has not been changed in several y…" at bounding box center [339, 197] width 285 height 85
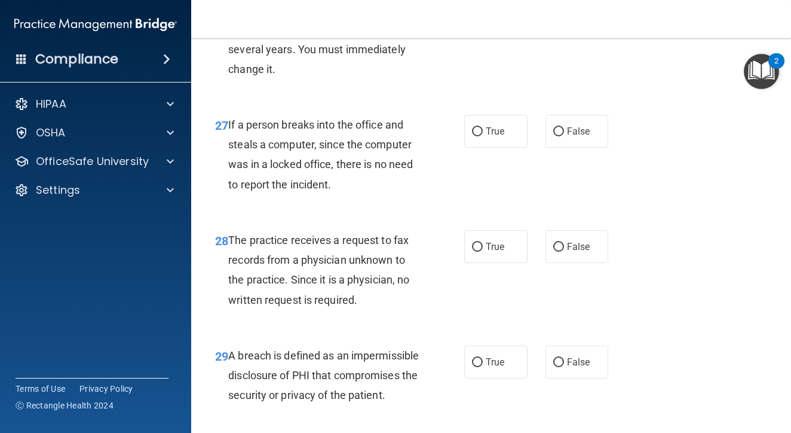
scroll to position [3086, 0]
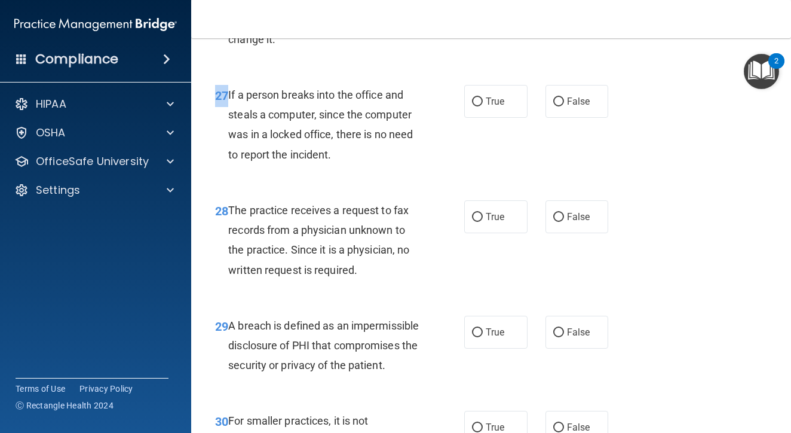
drag, startPoint x: 227, startPoint y: 118, endPoint x: 320, endPoint y: 197, distance: 121.3
click at [320, 185] on div "27 If a person breaks into the office and steals a computer, since the computer…" at bounding box center [491, 127] width 570 height 115
click at [589, 107] on span "False" at bounding box center [578, 101] width 23 height 11
click at [564, 106] on input "False" at bounding box center [558, 101] width 11 height 9
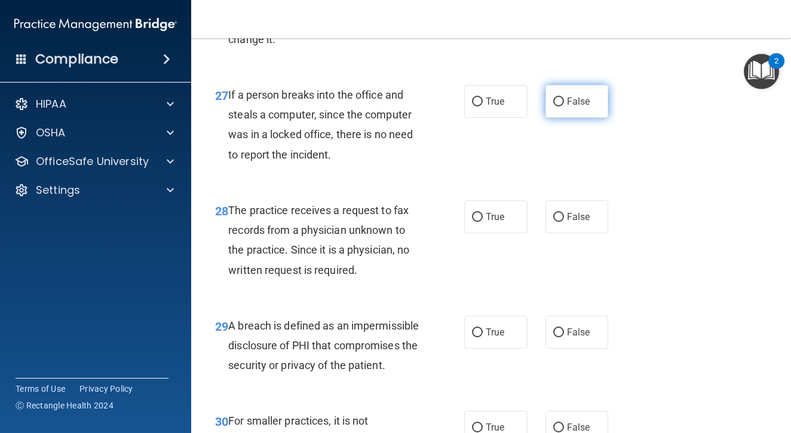
radio input "true"
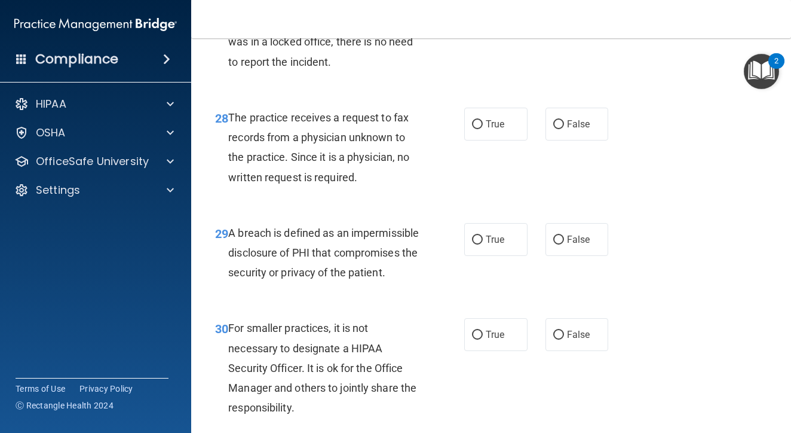
scroll to position [3180, 0]
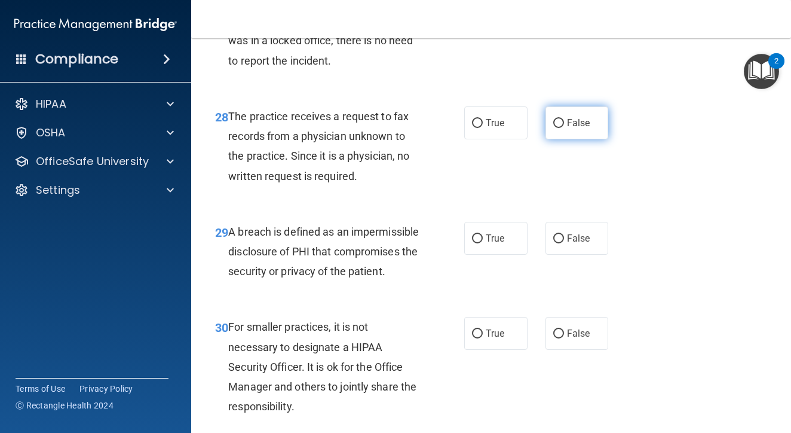
click at [591, 139] on label "False" at bounding box center [577, 122] width 63 height 33
click at [564, 128] on input "False" at bounding box center [558, 123] width 11 height 9
radio input "true"
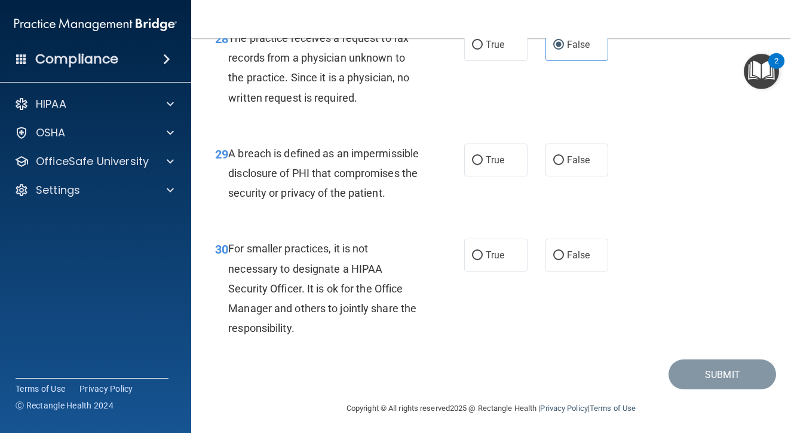
scroll to position [3260, 0]
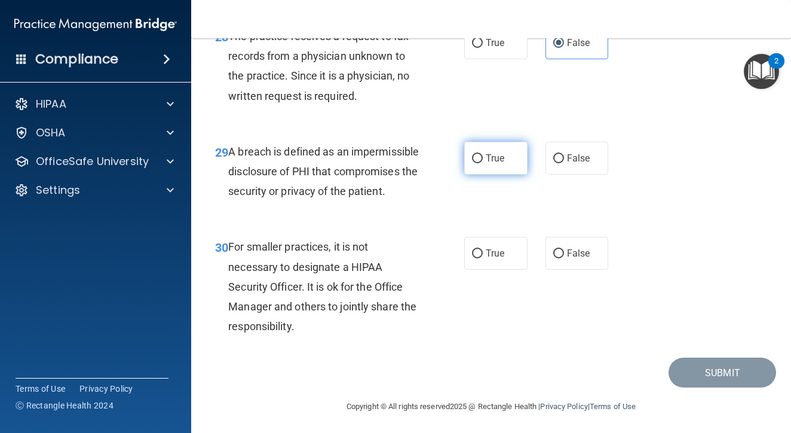
click at [482, 174] on label "True" at bounding box center [495, 158] width 63 height 33
click at [482, 163] on input "True" at bounding box center [477, 158] width 11 height 9
radio input "true"
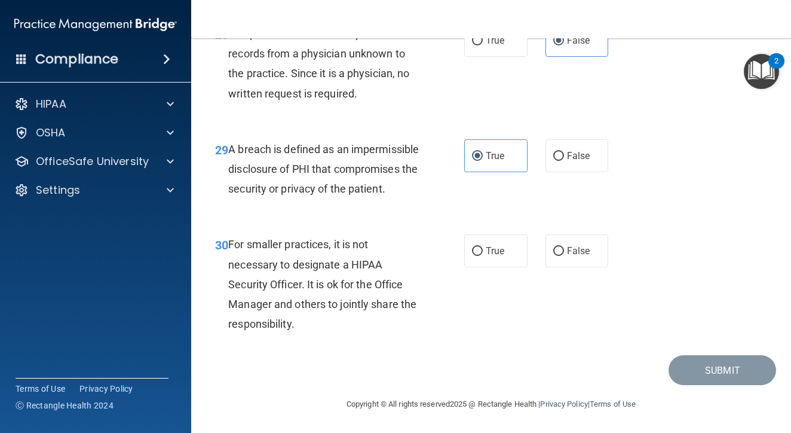
scroll to position [3304, 0]
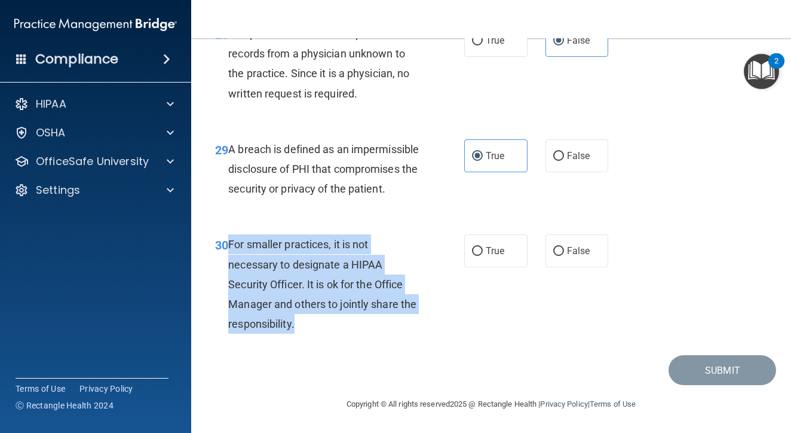
drag, startPoint x: 229, startPoint y: 245, endPoint x: 307, endPoint y: 332, distance: 117.2
click at [307, 332] on div "For smaller practices, it is not necessary to designate a HIPAA Security Office…" at bounding box center [328, 283] width 200 height 99
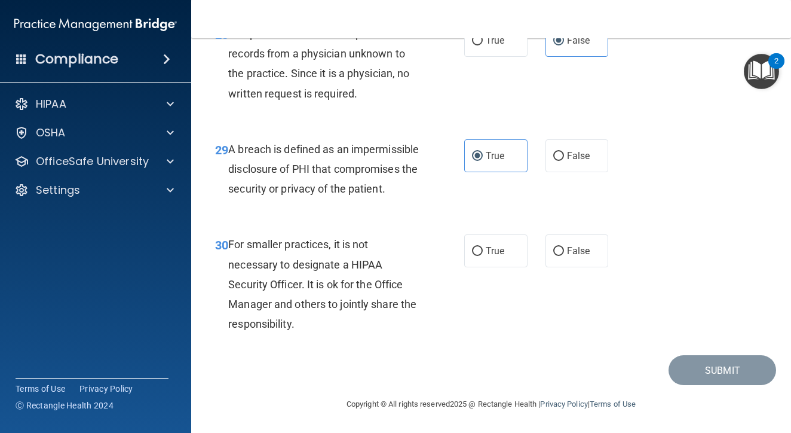
click at [501, 302] on div "30 For smaller practices, it is not necessary to designate a HIPAA Security Off…" at bounding box center [491, 286] width 570 height 135
click at [497, 254] on span "True" at bounding box center [495, 250] width 19 height 11
click at [483, 254] on input "True" at bounding box center [477, 251] width 11 height 9
radio input "true"
click at [707, 371] on button "Submit" at bounding box center [723, 370] width 108 height 30
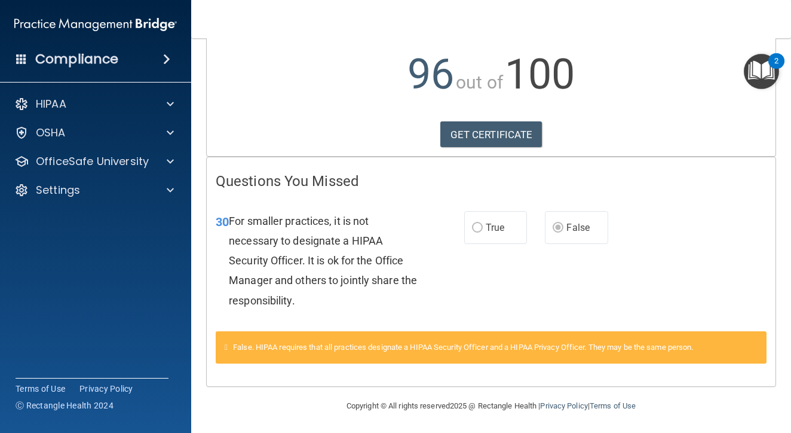
scroll to position [124, 0]
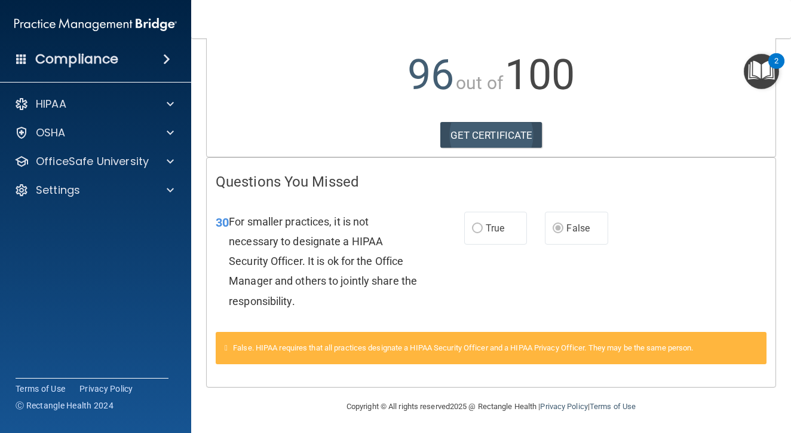
click at [526, 140] on link "GET CERTIFICATE" at bounding box center [491, 135] width 102 height 26
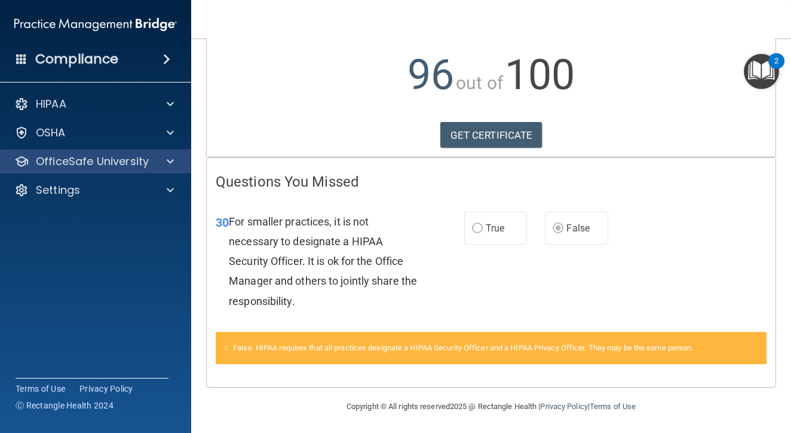
click at [117, 166] on p "OfficeSafe University" at bounding box center [92, 161] width 113 height 14
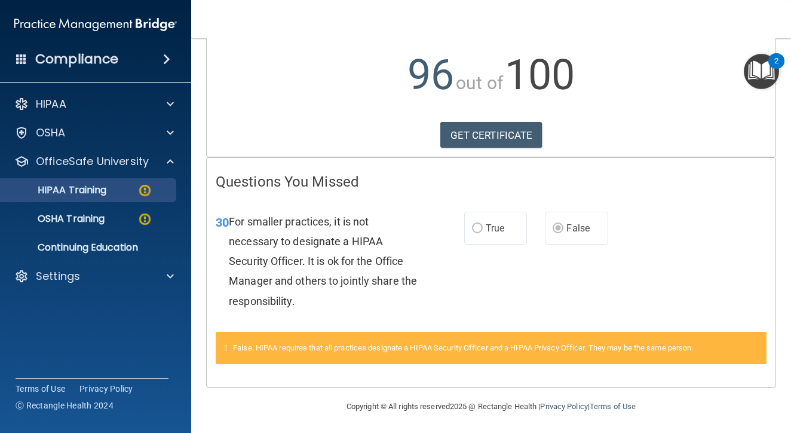
click at [118, 194] on div "HIPAA Training" at bounding box center [89, 190] width 163 height 12
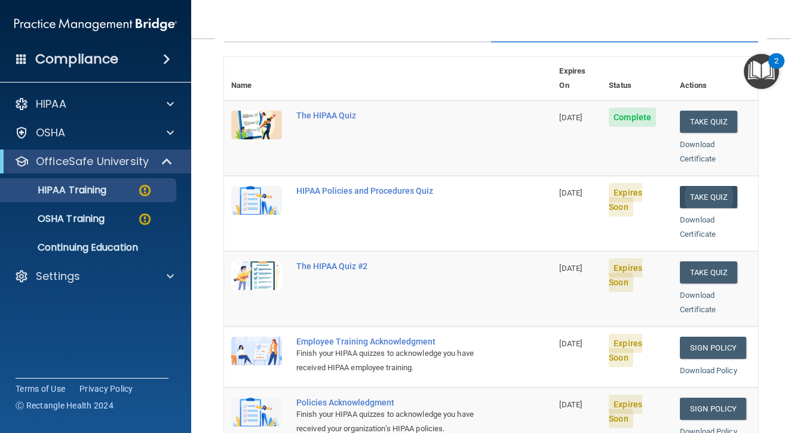
click at [699, 186] on button "Take Quiz" at bounding box center [708, 197] width 57 height 22
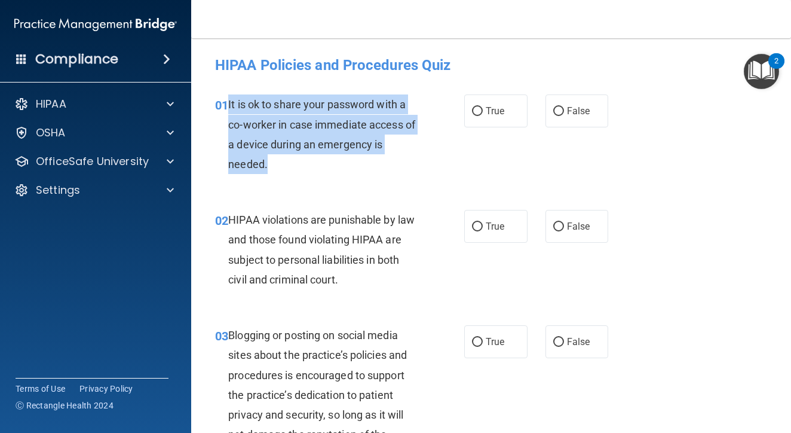
drag, startPoint x: 229, startPoint y: 104, endPoint x: 299, endPoint y: 168, distance: 95.2
click at [299, 168] on div "It is ok to share your password with a co-worker in case immediate access of a …" at bounding box center [328, 133] width 200 height 79
click at [409, 159] on div "It is ok to share your password with a co-worker in case immediate access of a …" at bounding box center [328, 133] width 200 height 79
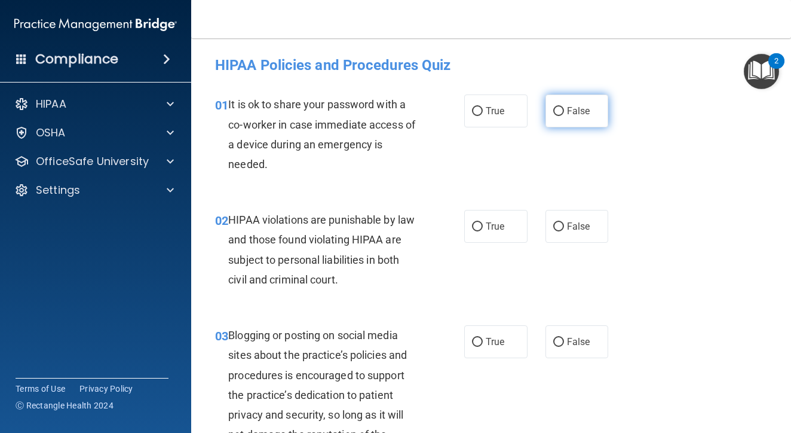
click at [559, 113] on input "False" at bounding box center [558, 111] width 11 height 9
radio input "true"
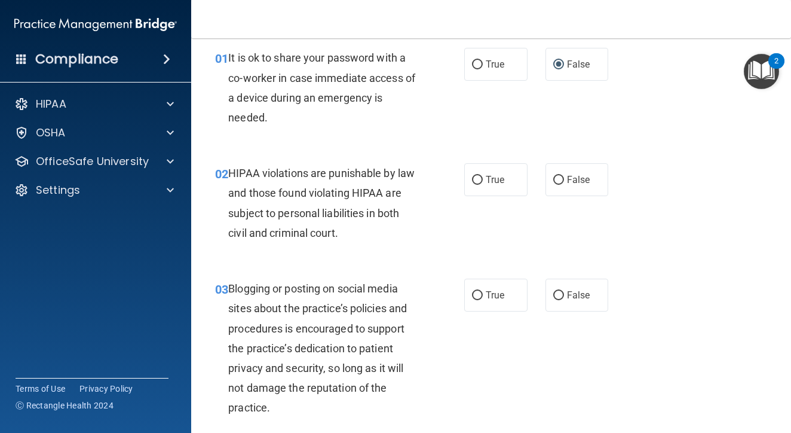
scroll to position [49, 0]
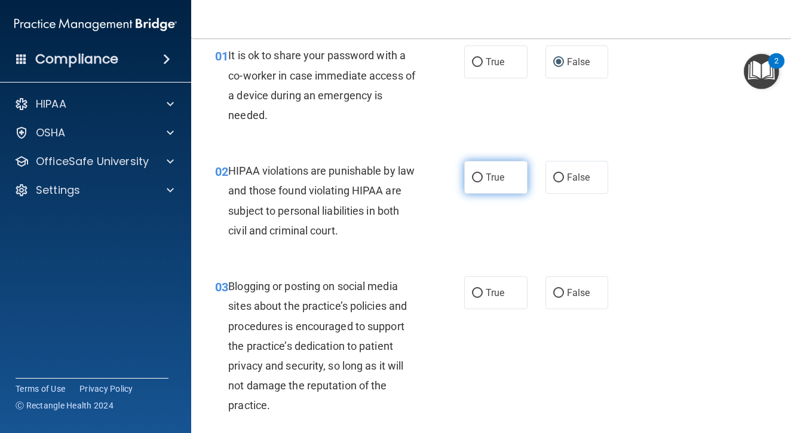
click at [480, 173] on input "True" at bounding box center [477, 177] width 11 height 9
radio input "true"
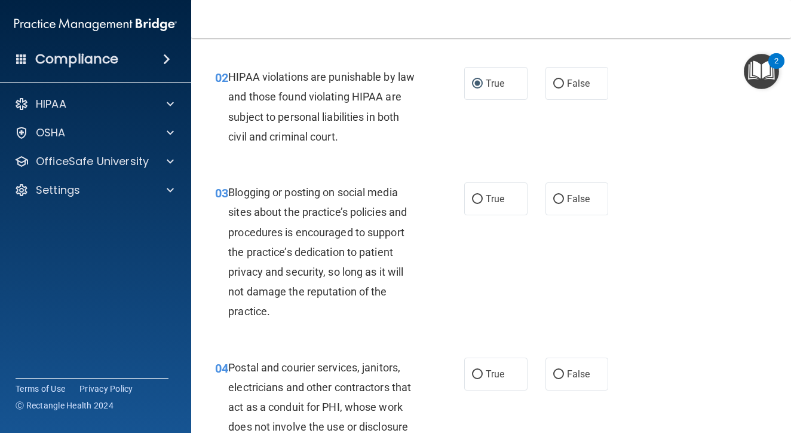
scroll to position [145, 0]
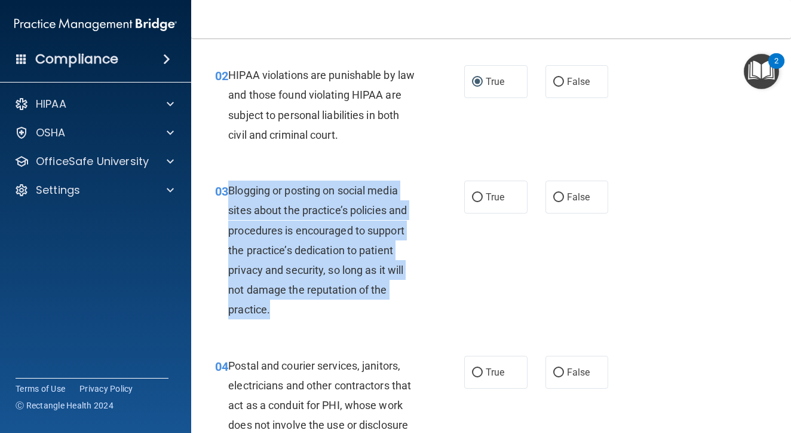
drag, startPoint x: 228, startPoint y: 186, endPoint x: 297, endPoint y: 305, distance: 137.3
click at [297, 305] on div "Blogging or posting on social media sites about the practice’s policies and pro…" at bounding box center [328, 249] width 200 height 139
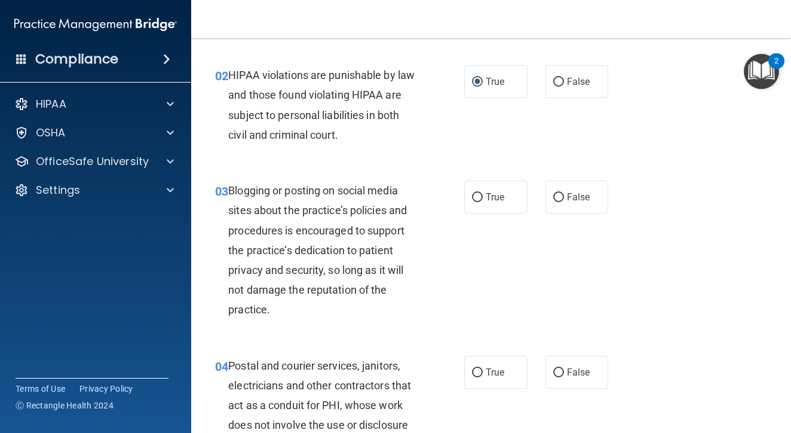
click at [495, 266] on div "03 Blogging or posting on social media sites about the practice’s policies and …" at bounding box center [491, 253] width 570 height 175
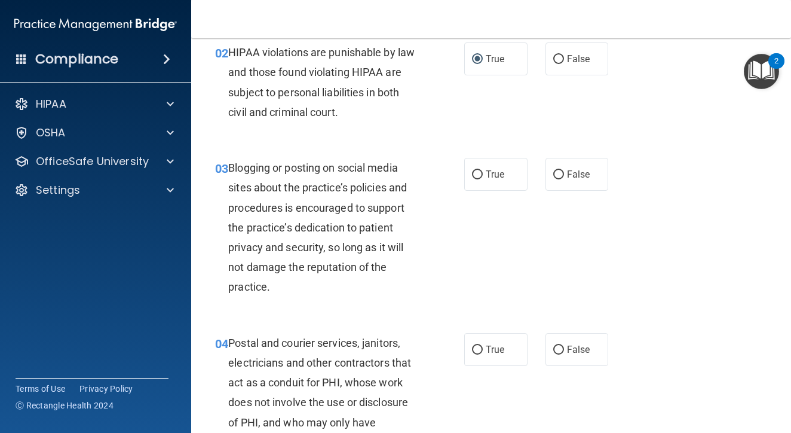
scroll to position [170, 0]
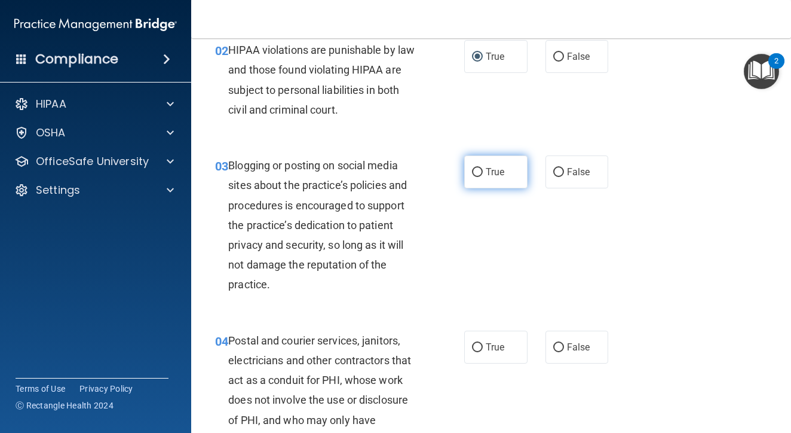
click at [500, 176] on span "True" at bounding box center [495, 171] width 19 height 11
click at [483, 176] on input "True" at bounding box center [477, 172] width 11 height 9
radio input "true"
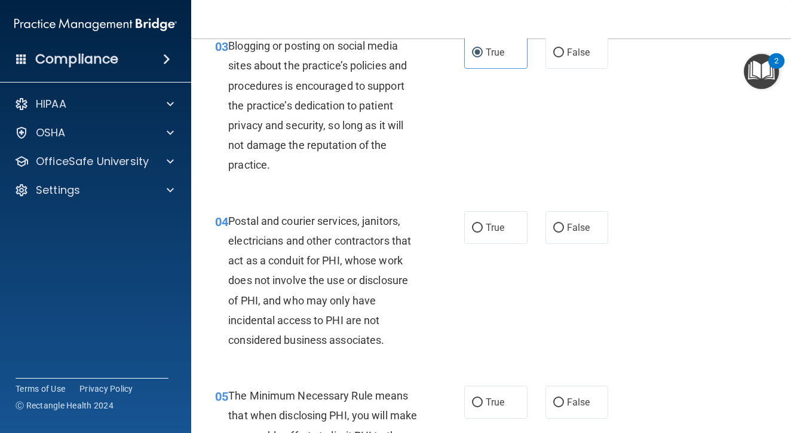
scroll to position [298, 0]
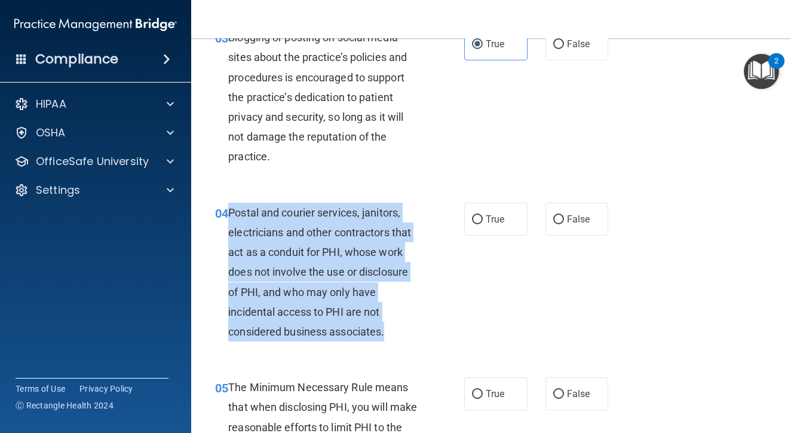
drag, startPoint x: 229, startPoint y: 210, endPoint x: 412, endPoint y: 328, distance: 217.8
click at [412, 328] on div "Postal and courier services, janitors, electricians and other contractors that …" at bounding box center [328, 272] width 200 height 139
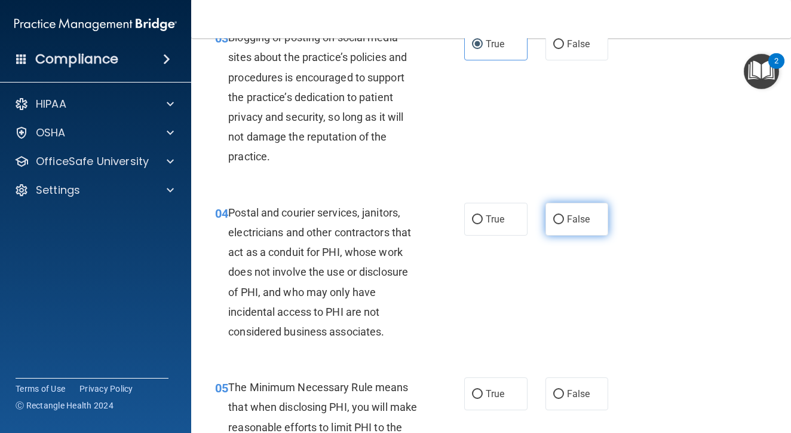
click at [567, 218] on span "False" at bounding box center [578, 218] width 23 height 11
click at [564, 218] on input "False" at bounding box center [558, 219] width 11 height 9
radio input "true"
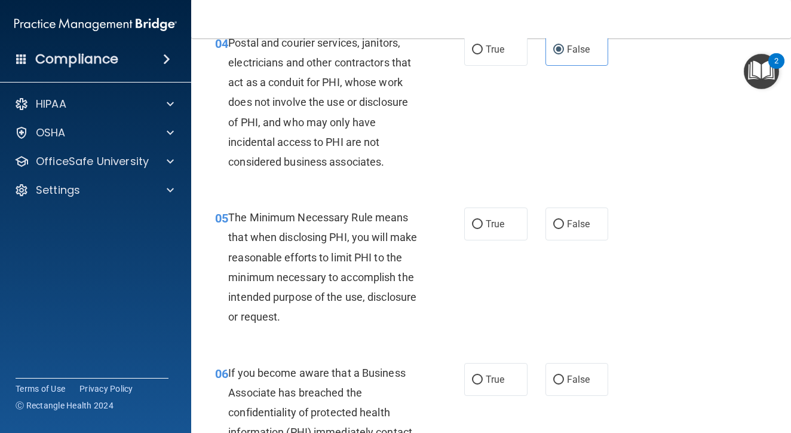
scroll to position [469, 0]
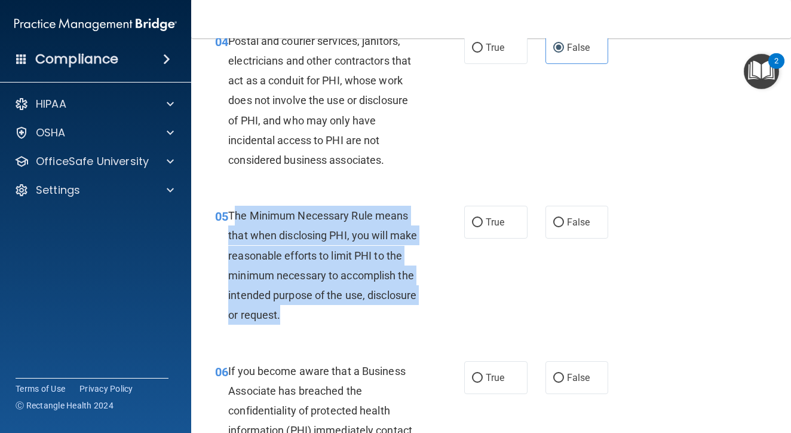
drag, startPoint x: 232, startPoint y: 212, endPoint x: 318, endPoint y: 307, distance: 127.7
click at [318, 307] on div "The Minimum Necessary Rule means that when disclosing PHI, you will make reason…" at bounding box center [328, 265] width 200 height 119
drag, startPoint x: 229, startPoint y: 211, endPoint x: 329, endPoint y: 326, distance: 152.5
click at [329, 326] on div "05 The Minimum Necessary Rule means that when disclosing PHI, you will make rea…" at bounding box center [339, 268] width 285 height 125
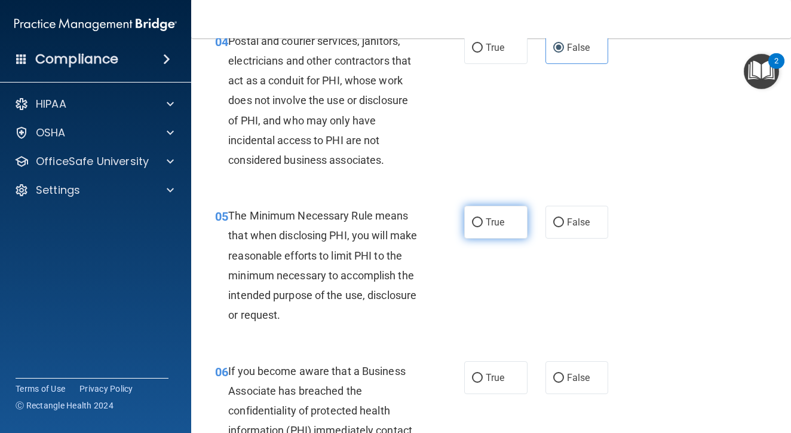
click at [495, 230] on label "True" at bounding box center [495, 222] width 63 height 33
click at [483, 227] on input "True" at bounding box center [477, 222] width 11 height 9
radio input "true"
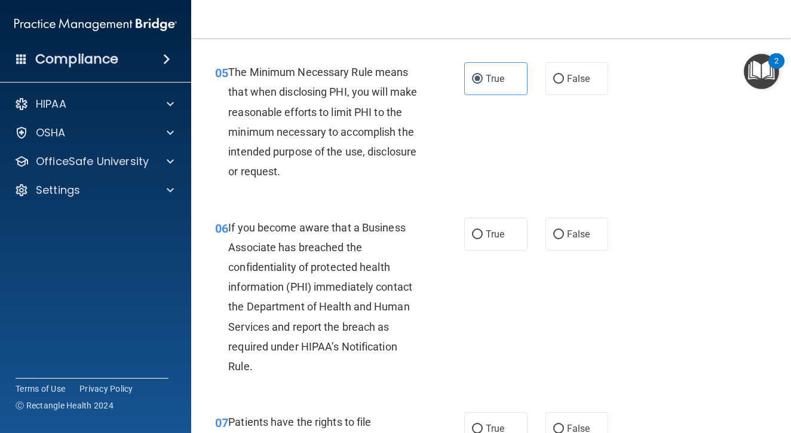
scroll to position [613, 0]
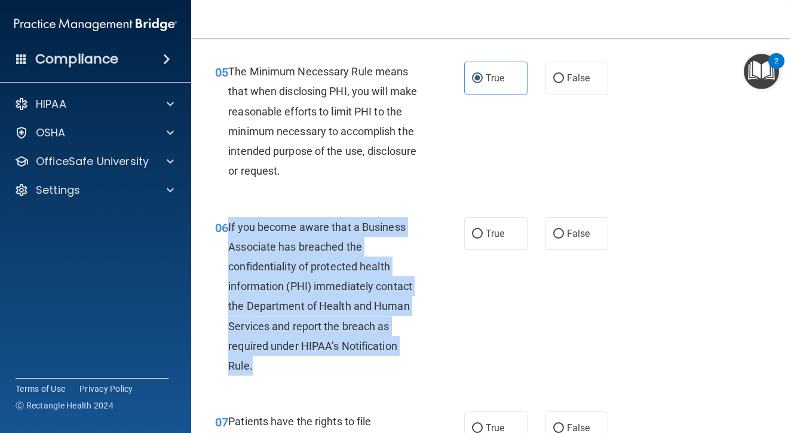
drag, startPoint x: 229, startPoint y: 220, endPoint x: 314, endPoint y: 355, distance: 158.7
click at [314, 355] on div "If you become aware that a Business Associate has breached the confidentiality …" at bounding box center [328, 296] width 200 height 159
click at [476, 231] on input "True" at bounding box center [477, 233] width 11 height 9
radio input "true"
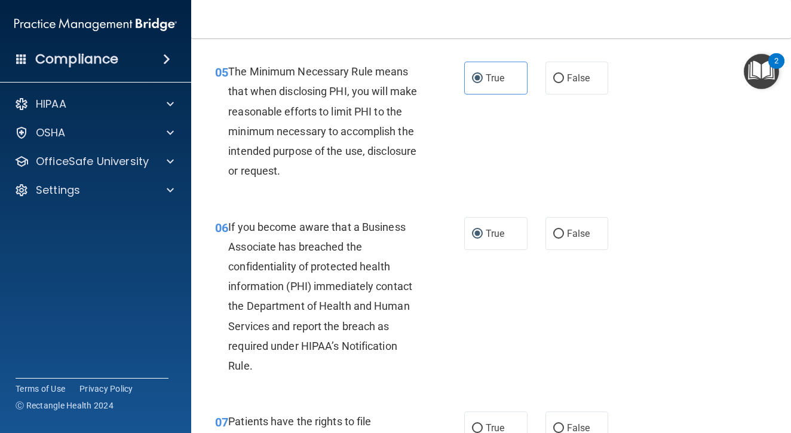
click at [461, 305] on div "06 If you become aware that a Business Associate has breached the confidentiali…" at bounding box center [339, 299] width 285 height 165
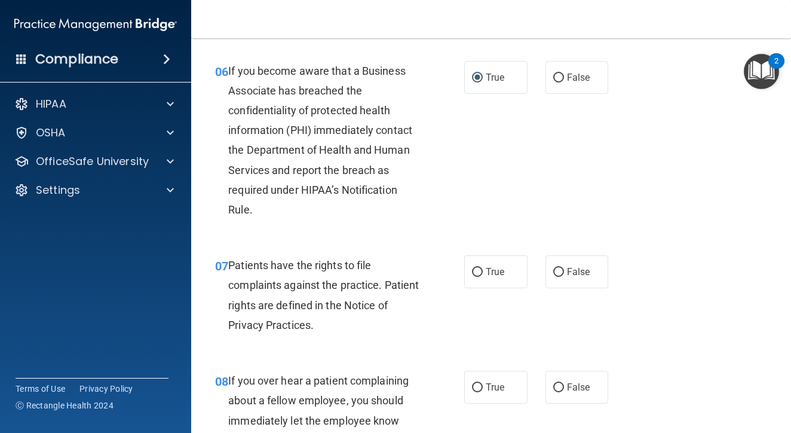
scroll to position [774, 0]
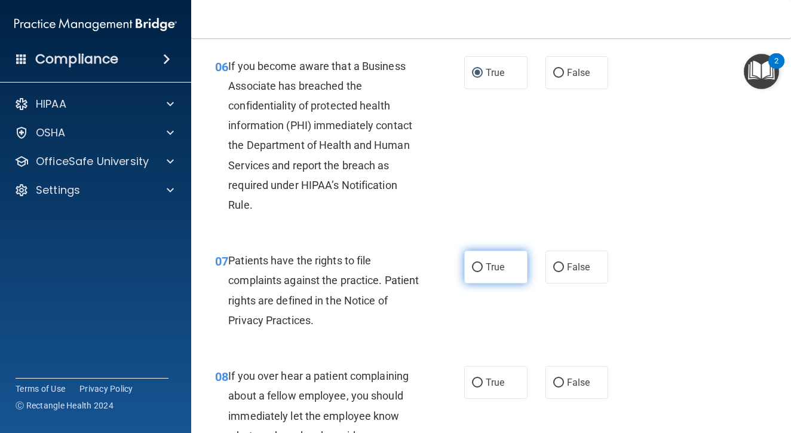
click at [491, 272] on label "True" at bounding box center [495, 266] width 63 height 33
click at [483, 272] on input "True" at bounding box center [477, 267] width 11 height 9
radio input "true"
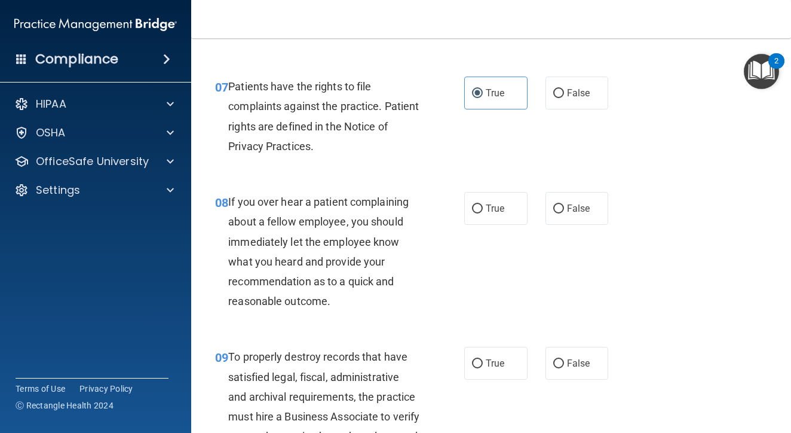
scroll to position [948, 0]
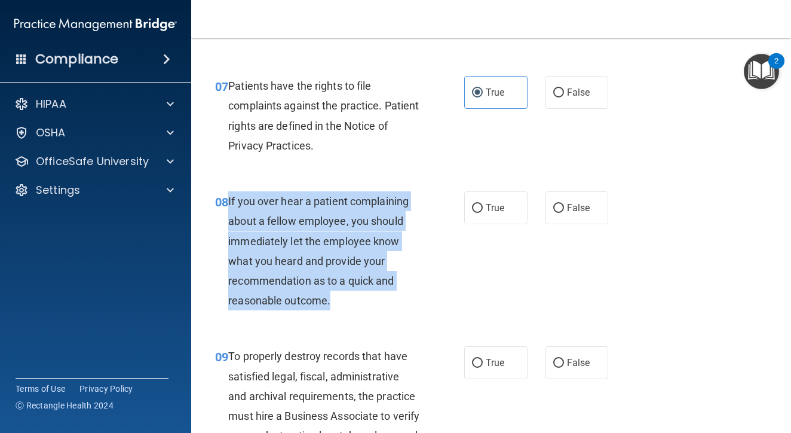
drag, startPoint x: 229, startPoint y: 195, endPoint x: 340, endPoint y: 295, distance: 149.8
click at [340, 295] on div "If you over hear a patient complaining about a fellow employee, you should imme…" at bounding box center [328, 250] width 200 height 119
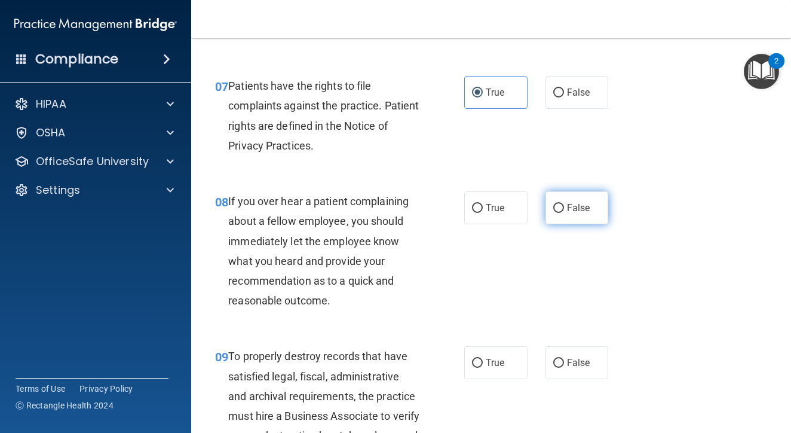
click at [567, 207] on span "False" at bounding box center [578, 207] width 23 height 11
click at [564, 207] on input "False" at bounding box center [558, 208] width 11 height 9
radio input "true"
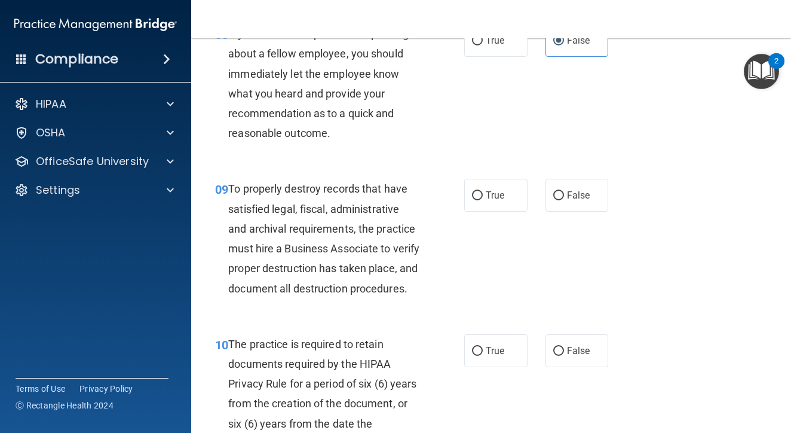
scroll to position [1117, 0]
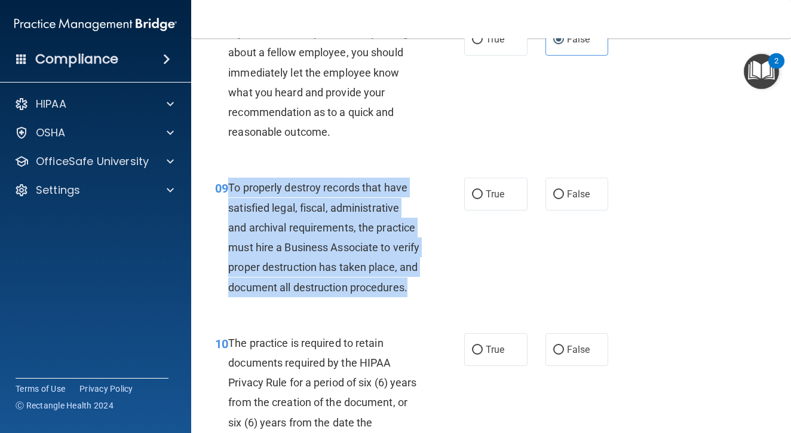
drag, startPoint x: 229, startPoint y: 179, endPoint x: 317, endPoint y: 298, distance: 147.4
click at [317, 296] on div "To properly destroy records that have satisfied legal, fiscal, administrative a…" at bounding box center [328, 236] width 200 height 119
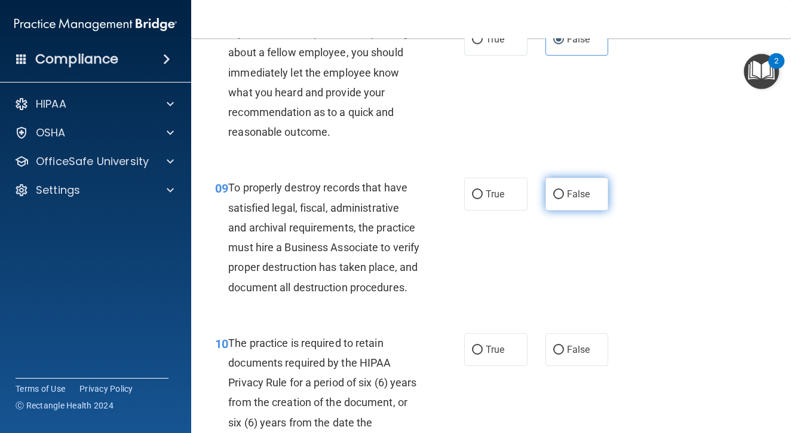
click at [571, 192] on span "False" at bounding box center [578, 193] width 23 height 11
click at [564, 192] on input "False" at bounding box center [558, 194] width 11 height 9
radio input "true"
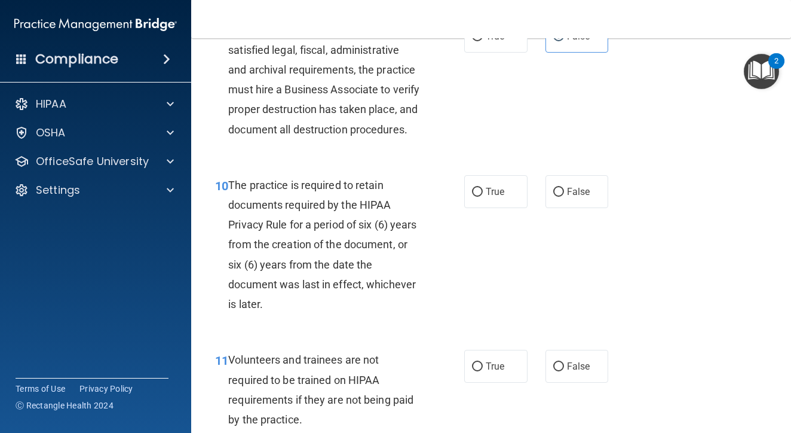
scroll to position [1279, 0]
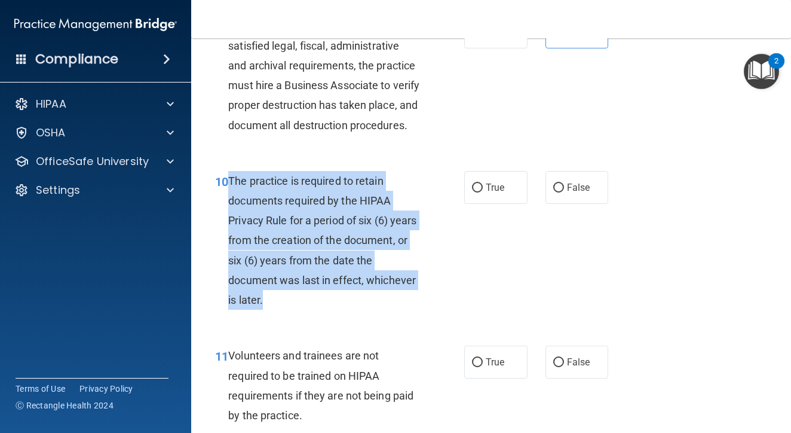
drag, startPoint x: 230, startPoint y: 192, endPoint x: 330, endPoint y: 317, distance: 160.3
click at [330, 310] on div "The practice is required to retain documents required by the HIPAA Privacy Rule…" at bounding box center [328, 240] width 200 height 139
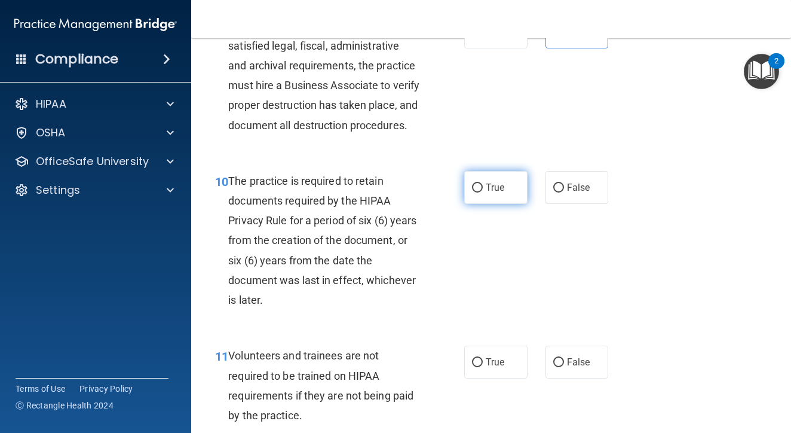
click at [488, 193] on span "True" at bounding box center [495, 187] width 19 height 11
click at [483, 192] on input "True" at bounding box center [477, 187] width 11 height 9
radio input "true"
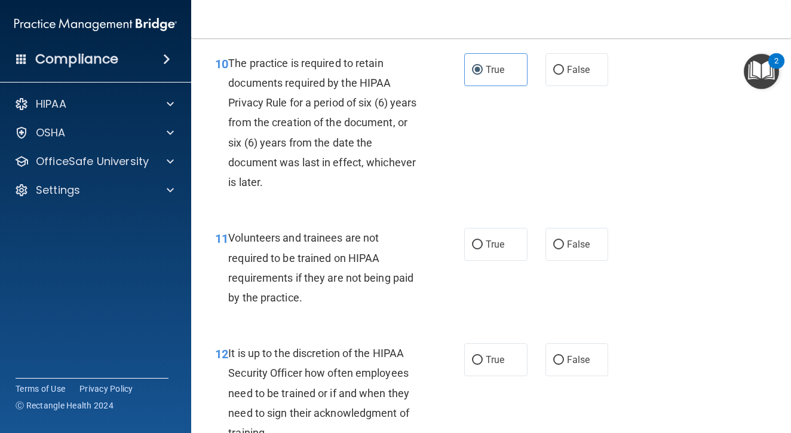
scroll to position [1398, 0]
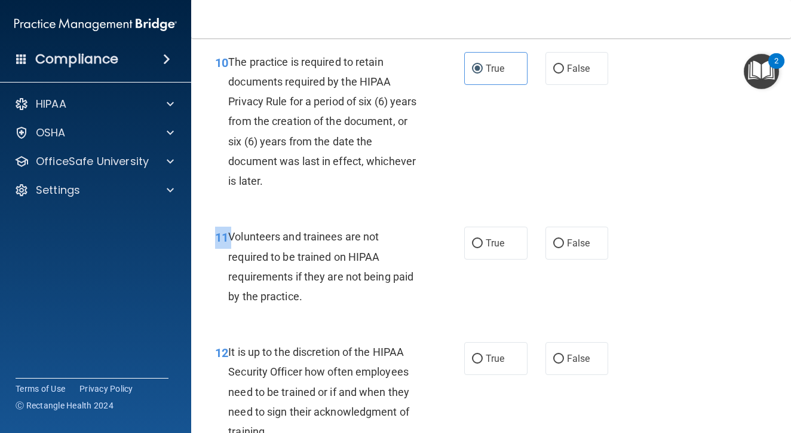
drag, startPoint x: 229, startPoint y: 247, endPoint x: 328, endPoint y: 323, distance: 124.9
click at [328, 323] on div "11 Volunteers and trainees are not required to be trained on HIPAA requirements…" at bounding box center [491, 269] width 570 height 115
click at [336, 312] on div "11 Volunteers and trainees are not required to be trained on HIPAA requirements…" at bounding box center [339, 268] width 285 height 85
click at [584, 246] on label "False" at bounding box center [577, 242] width 63 height 33
click at [564, 246] on input "False" at bounding box center [558, 243] width 11 height 9
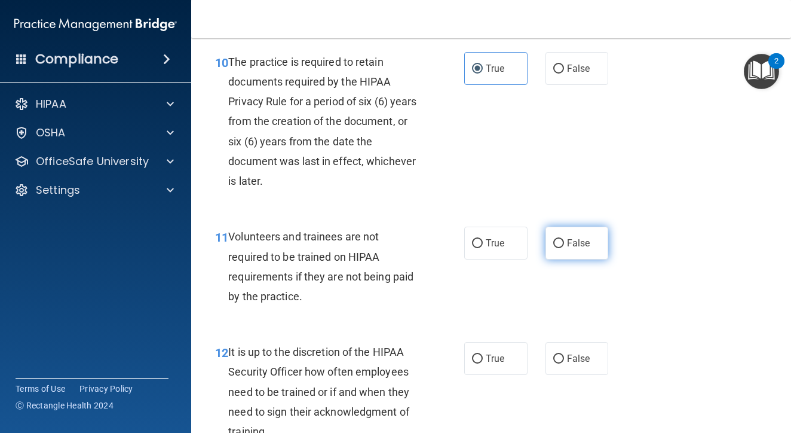
radio input "true"
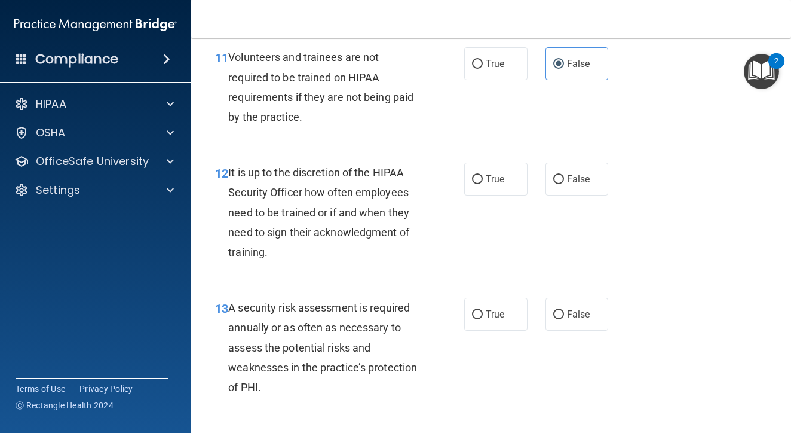
scroll to position [1578, 0]
click at [563, 183] on input "False" at bounding box center [558, 178] width 11 height 9
radio input "true"
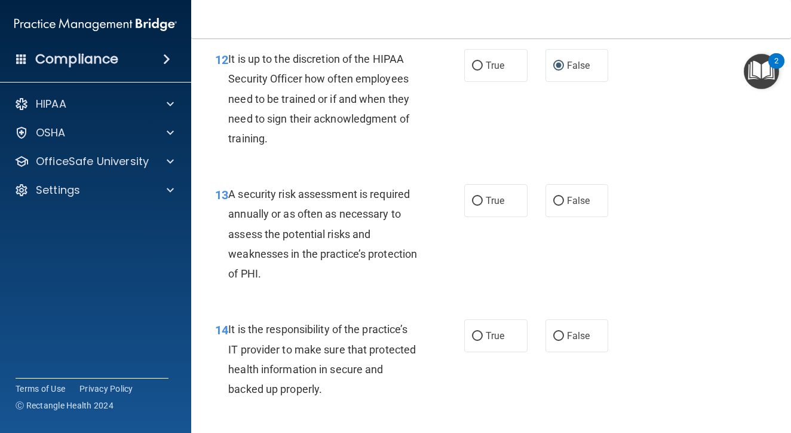
scroll to position [1695, 0]
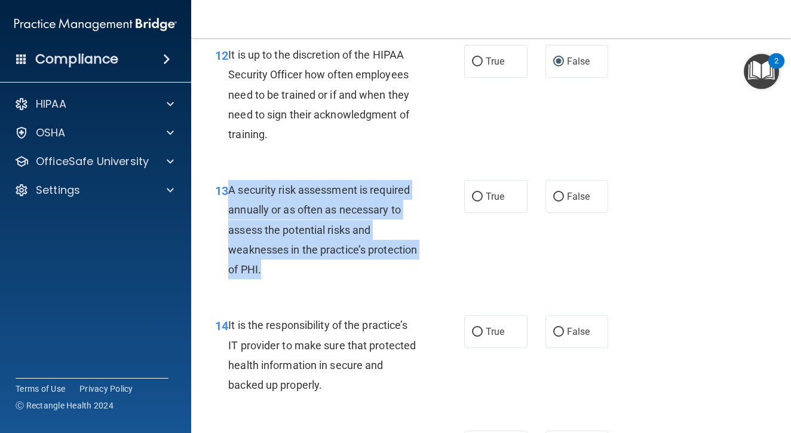
drag, startPoint x: 226, startPoint y: 200, endPoint x: 298, endPoint y: 281, distance: 108.4
click at [298, 281] on div "13 A security risk assessment is required annually or as often as necessary to …" at bounding box center [339, 232] width 285 height 105
click at [382, 248] on div "A security risk assessment is required annually or as often as necessary to ass…" at bounding box center [328, 229] width 200 height 99
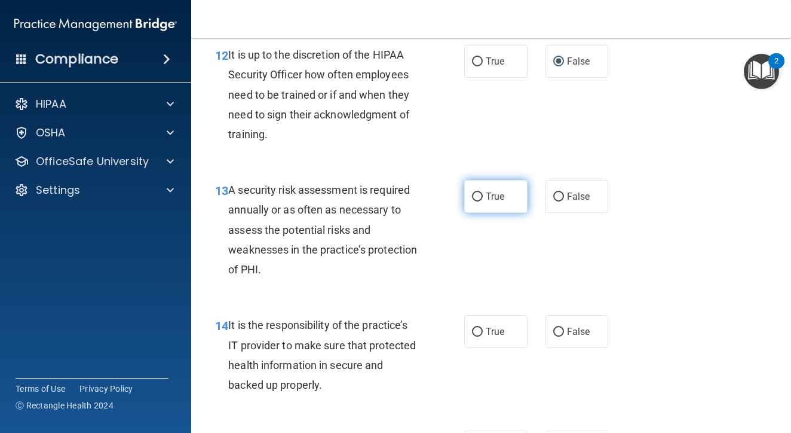
click at [476, 201] on input "True" at bounding box center [477, 196] width 11 height 9
radio input "true"
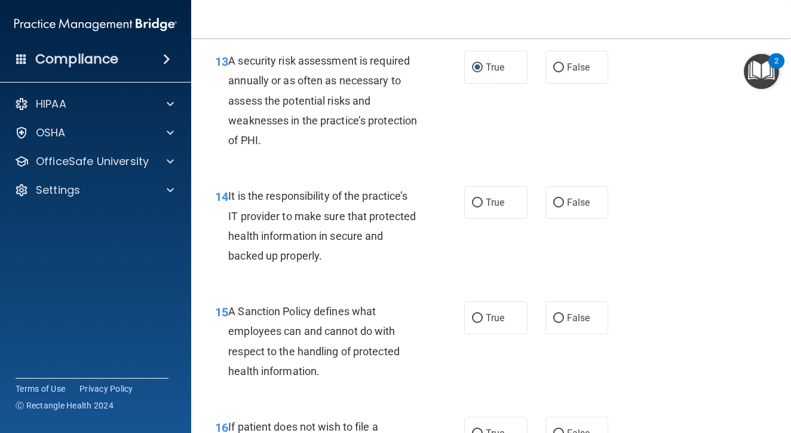
scroll to position [1828, 0]
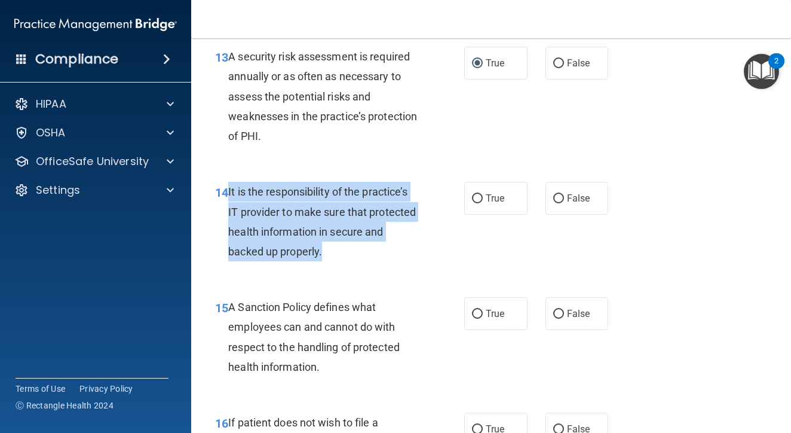
drag, startPoint x: 227, startPoint y: 201, endPoint x: 321, endPoint y: 272, distance: 117.7
click at [321, 267] on div "14 It is the responsibility of the practice’s IT provider to make sure that pro…" at bounding box center [339, 224] width 285 height 85
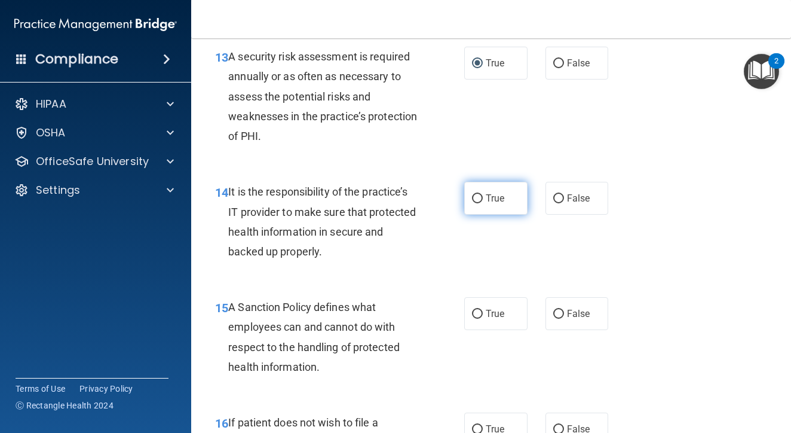
click at [486, 204] on span "True" at bounding box center [495, 197] width 19 height 11
click at [483, 203] on input "True" at bounding box center [477, 198] width 11 height 9
radio input "true"
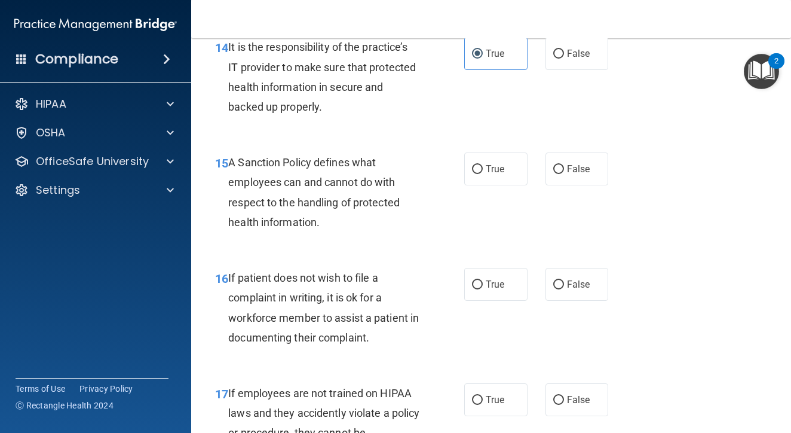
scroll to position [1974, 0]
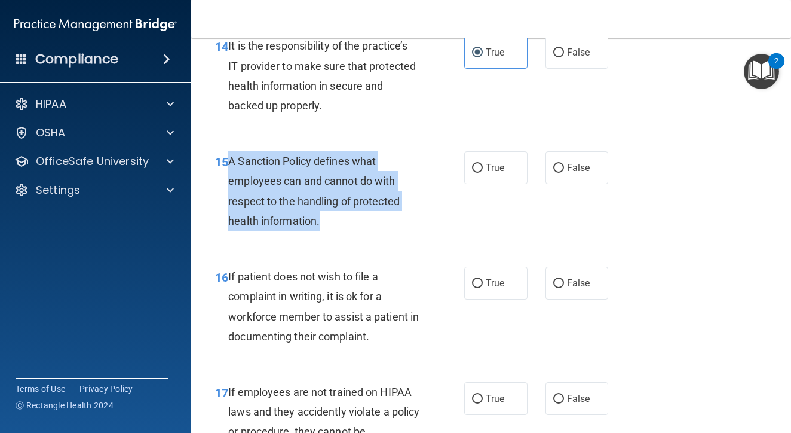
drag, startPoint x: 230, startPoint y: 168, endPoint x: 332, endPoint y: 242, distance: 126.2
click at [332, 237] on div "15 A Sanction Policy defines what employees can and cannot do with respect to t…" at bounding box center [339, 193] width 285 height 85
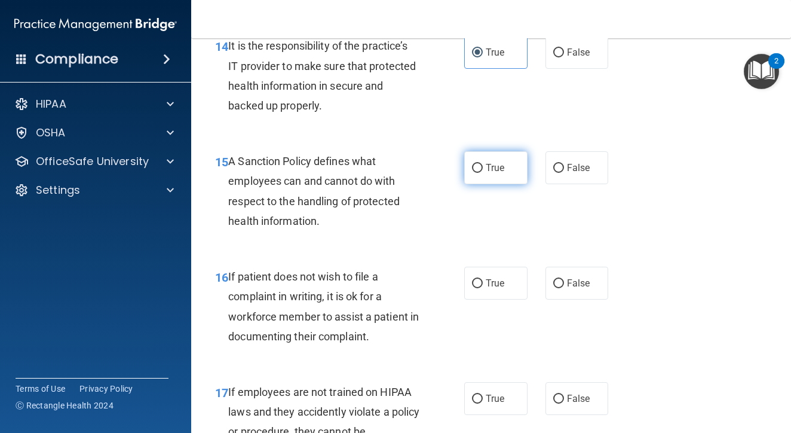
click at [501, 172] on span "True" at bounding box center [495, 167] width 19 height 11
click at [483, 172] on input "True" at bounding box center [477, 168] width 11 height 9
radio input "true"
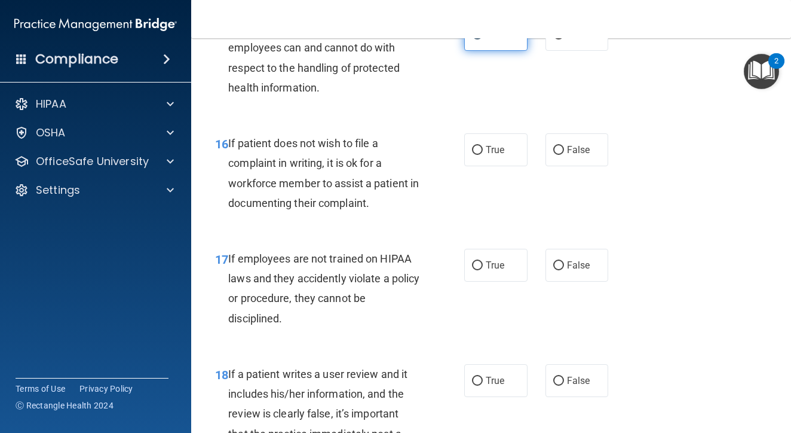
scroll to position [2125, 0]
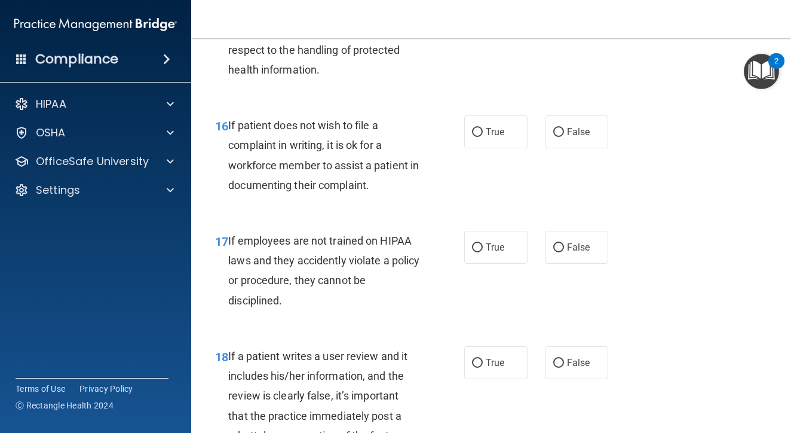
click at [495, 188] on div "16 If patient does not wish to file a complaint in writing, it is ok for a work…" at bounding box center [491, 157] width 570 height 115
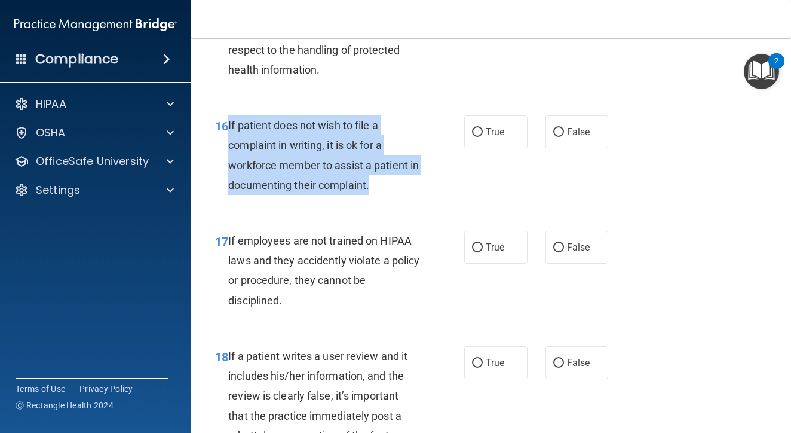
drag, startPoint x: 229, startPoint y: 132, endPoint x: 369, endPoint y: 204, distance: 157.4
click at [369, 201] on div "16 If patient does not wish to file a complaint in writing, it is ok for a work…" at bounding box center [339, 157] width 285 height 85
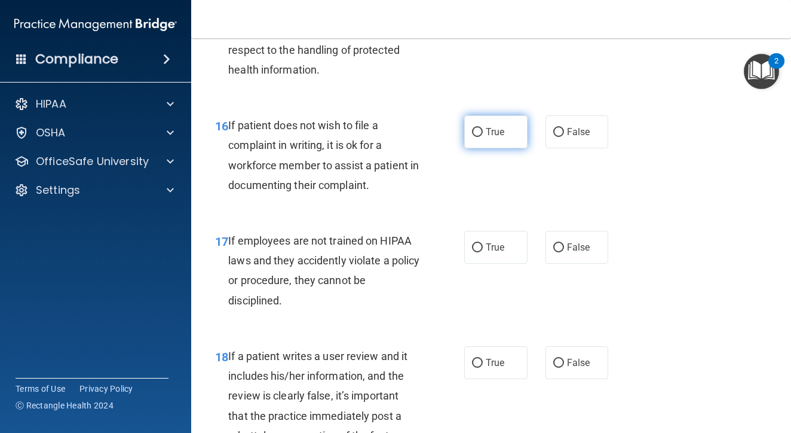
click at [497, 148] on label "True" at bounding box center [495, 131] width 63 height 33
click at [483, 137] on input "True" at bounding box center [477, 132] width 11 height 9
radio input "true"
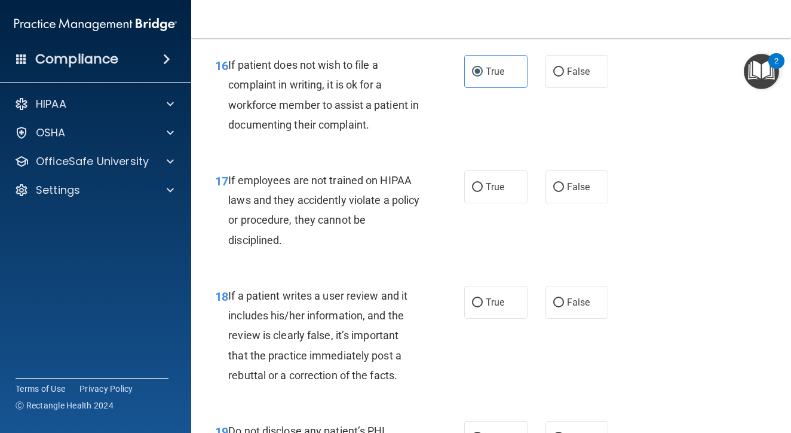
scroll to position [2189, 0]
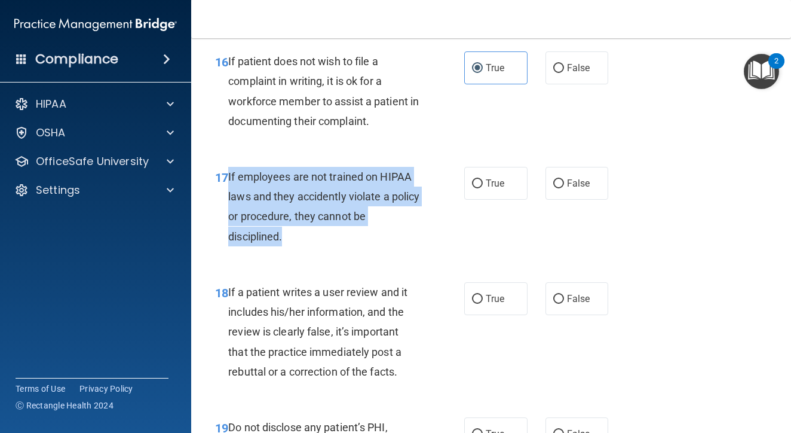
drag, startPoint x: 228, startPoint y: 185, endPoint x: 313, endPoint y: 259, distance: 112.7
click at [313, 252] on div "17 If employees are not trained on HIPAA laws and they accidently violate a pol…" at bounding box center [339, 209] width 285 height 85
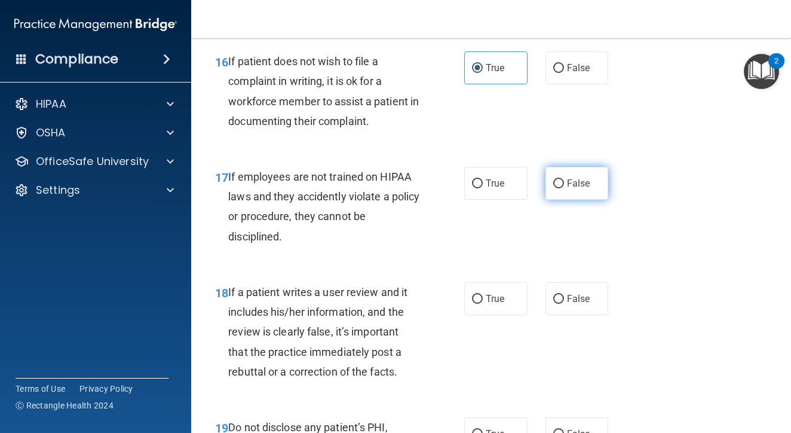
click at [581, 189] on span "False" at bounding box center [578, 182] width 23 height 11
click at [564, 188] on input "False" at bounding box center [558, 183] width 11 height 9
radio input "true"
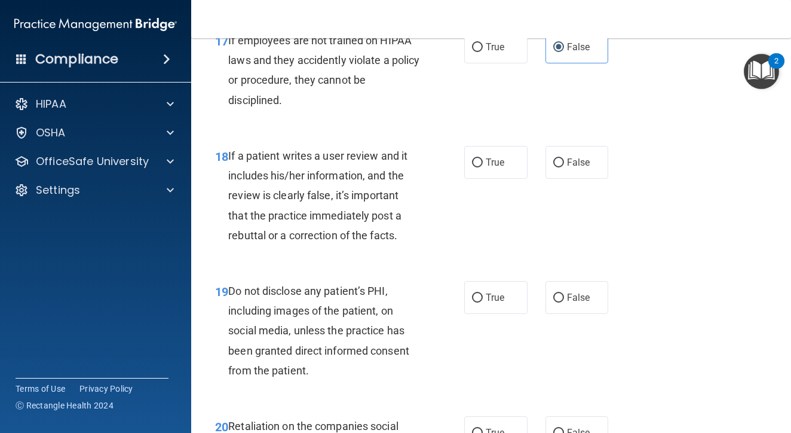
scroll to position [2326, 0]
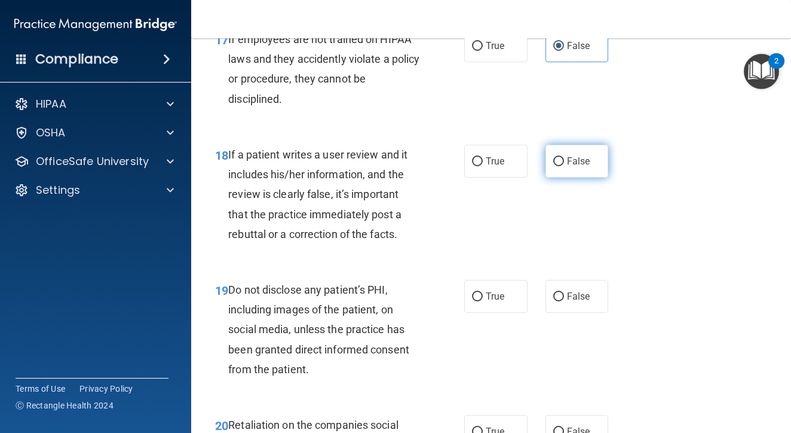
click at [588, 164] on span "False" at bounding box center [578, 160] width 23 height 11
click at [564, 164] on input "False" at bounding box center [558, 161] width 11 height 9
radio input "true"
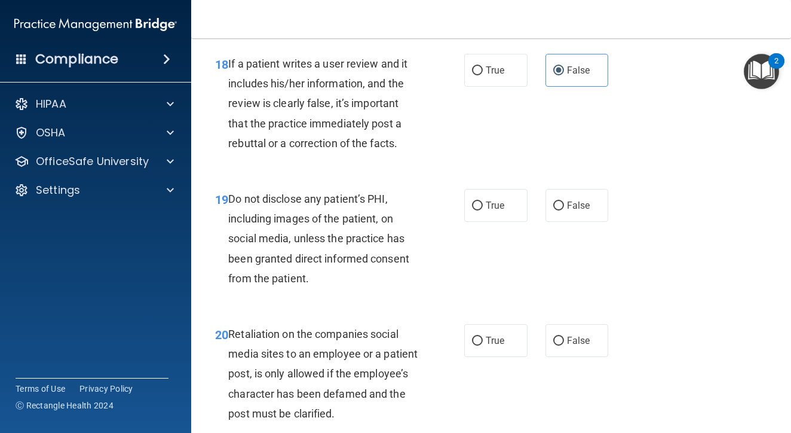
scroll to position [2422, 0]
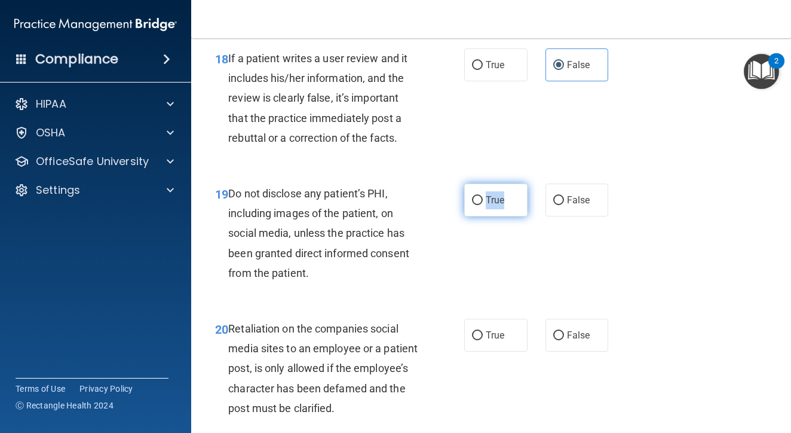
click at [481, 213] on label "True" at bounding box center [495, 199] width 63 height 33
click at [481, 205] on input "True" at bounding box center [477, 200] width 11 height 9
radio input "true"
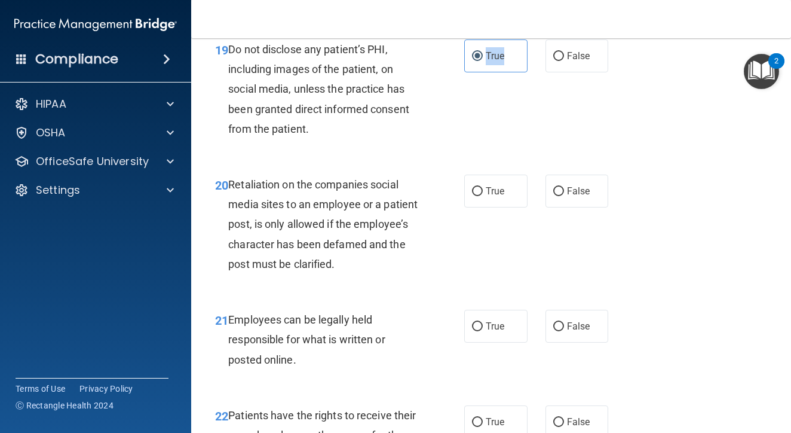
scroll to position [2567, 0]
click at [576, 194] on span "False" at bounding box center [578, 190] width 23 height 11
click at [564, 194] on input "False" at bounding box center [558, 190] width 11 height 9
radio input "true"
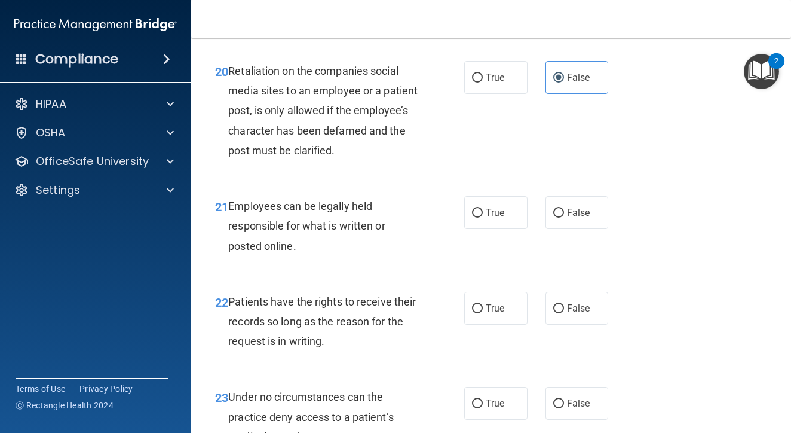
scroll to position [2681, 0]
click at [496, 218] on span "True" at bounding box center [495, 211] width 19 height 11
click at [483, 217] on input "True" at bounding box center [477, 212] width 11 height 9
radio input "true"
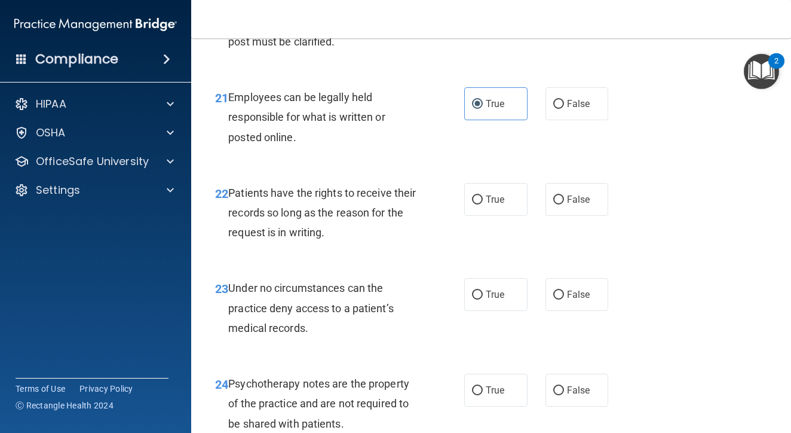
scroll to position [2792, 0]
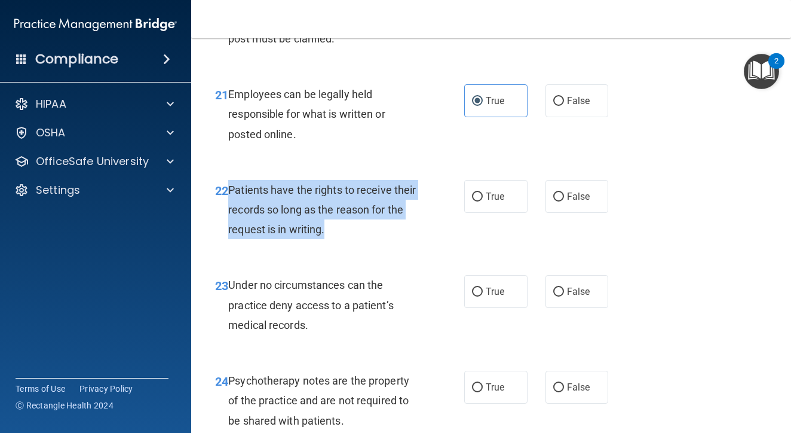
drag, startPoint x: 228, startPoint y: 194, endPoint x: 367, endPoint y: 234, distance: 145.0
click at [367, 234] on div "22 Patients have the rights to receive their records so long as the reason for …" at bounding box center [339, 213] width 285 height 66
click at [562, 201] on input "False" at bounding box center [558, 196] width 11 height 9
radio input "true"
click at [336, 246] on div "22 Patients have the rights to receive their records so long as the reason for …" at bounding box center [339, 213] width 285 height 66
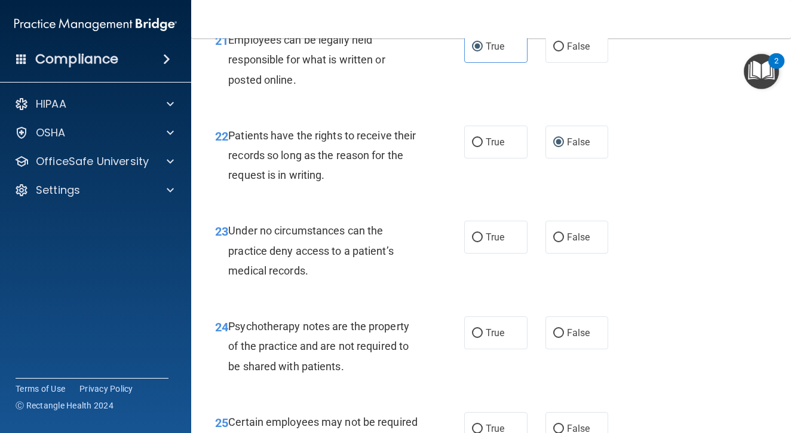
scroll to position [2849, 0]
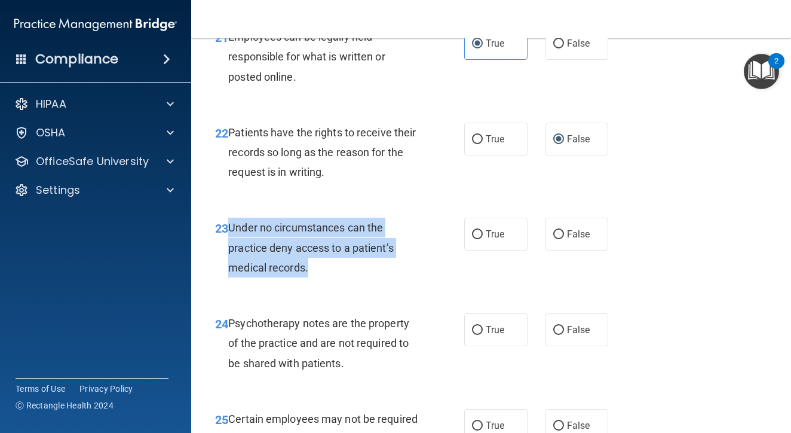
drag, startPoint x: 226, startPoint y: 234, endPoint x: 322, endPoint y: 277, distance: 104.8
click at [322, 277] on div "23 Under no circumstances can the practice deny access to a patient’s medical r…" at bounding box center [339, 251] width 285 height 66
click at [477, 239] on input "True" at bounding box center [477, 234] width 11 height 9
radio input "true"
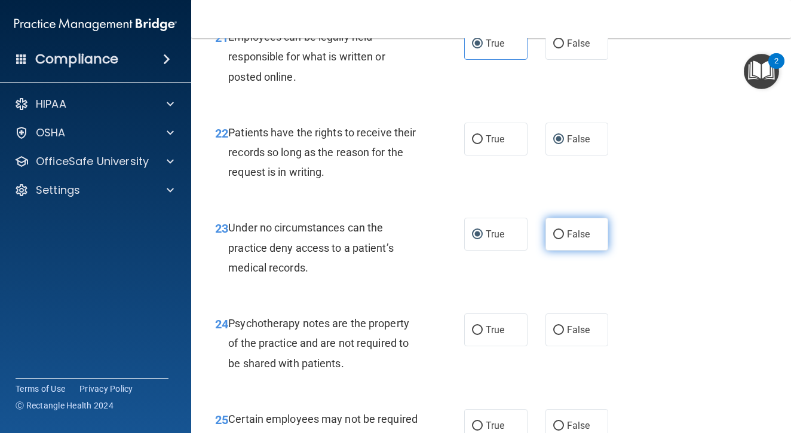
click at [573, 237] on span "False" at bounding box center [578, 233] width 23 height 11
click at [564, 237] on input "False" at bounding box center [558, 234] width 11 height 9
radio input "true"
radio input "false"
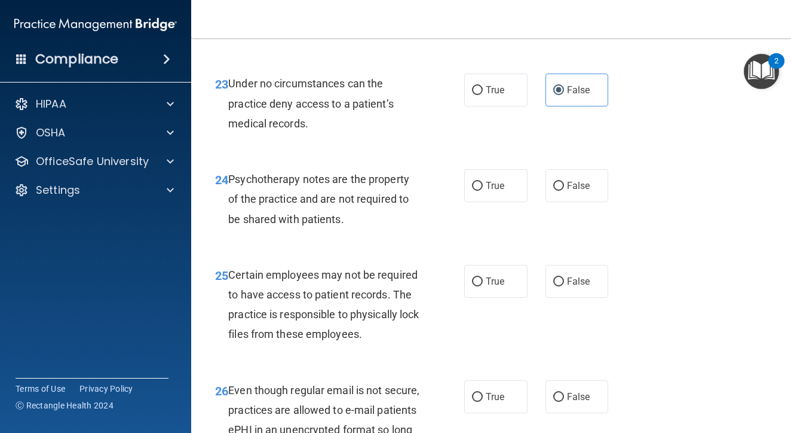
scroll to position [2994, 0]
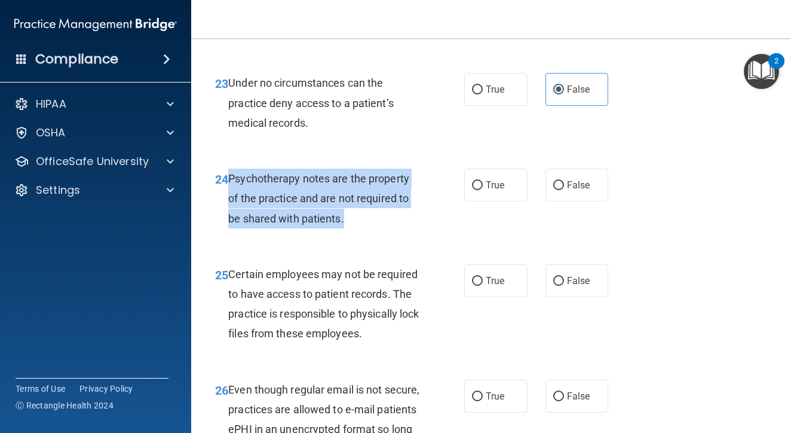
drag, startPoint x: 229, startPoint y: 182, endPoint x: 369, endPoint y: 226, distance: 146.7
click at [369, 226] on div "Psychotherapy notes are the property of the practice and are not required to be…" at bounding box center [328, 199] width 200 height 60
click at [475, 190] on input "True" at bounding box center [477, 185] width 11 height 9
radio input "true"
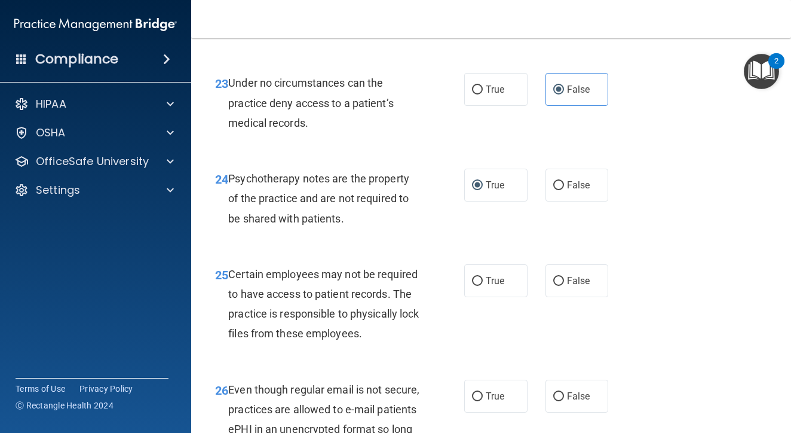
click at [398, 234] on div "24 Psychotherapy notes are the property of the practice and are not required to…" at bounding box center [339, 202] width 285 height 66
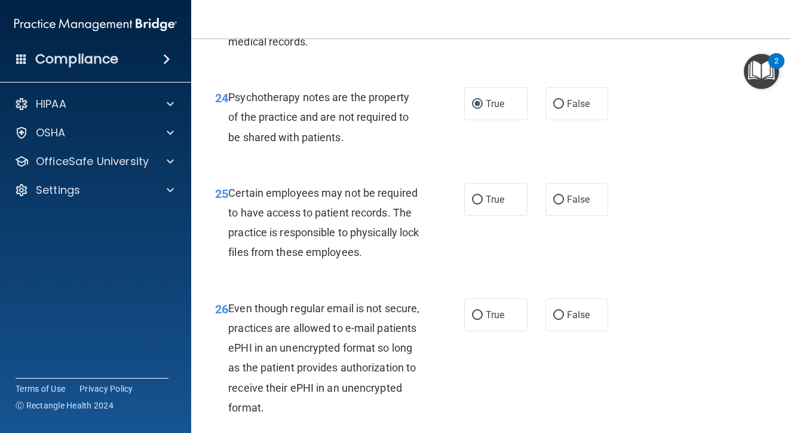
scroll to position [3076, 0]
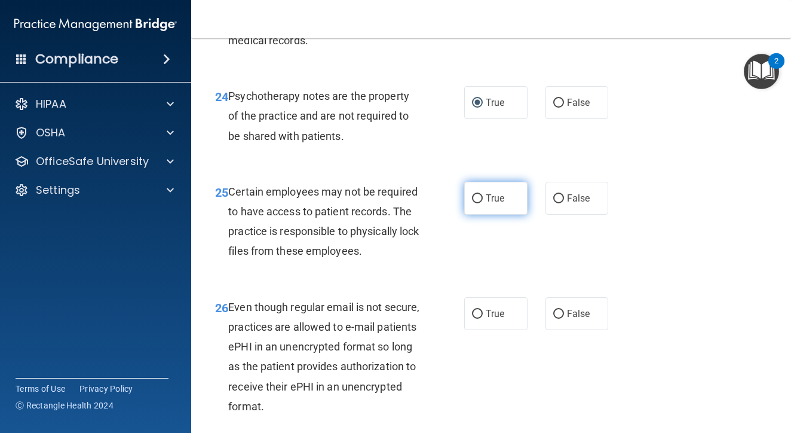
click at [504, 199] on span "True" at bounding box center [495, 197] width 19 height 11
click at [483, 199] on input "True" at bounding box center [477, 198] width 11 height 9
radio input "true"
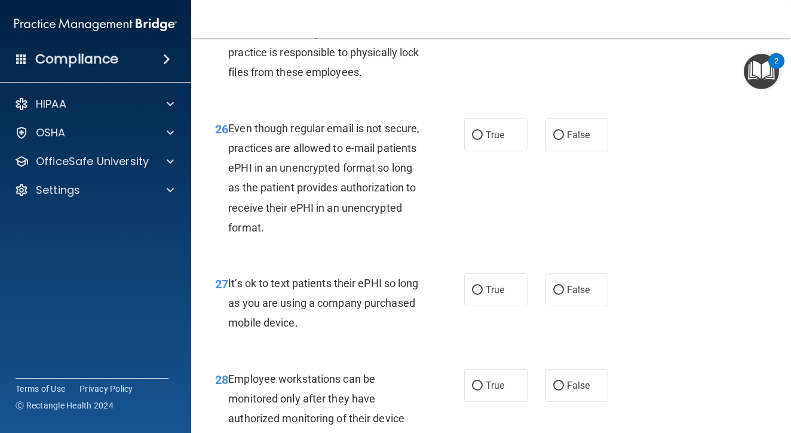
scroll to position [3255, 0]
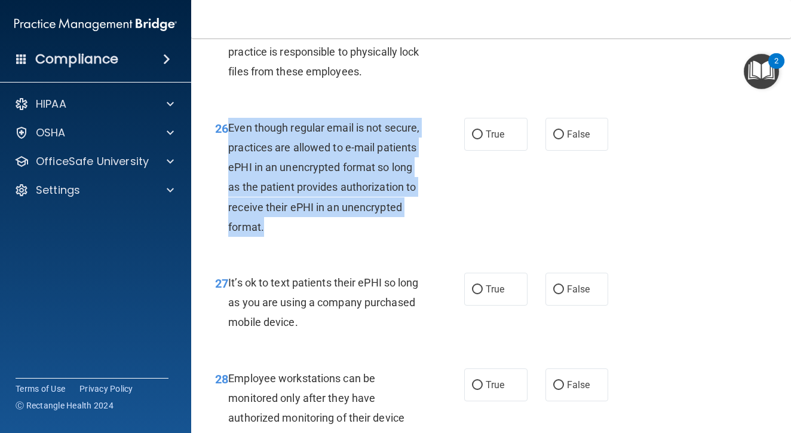
drag, startPoint x: 228, startPoint y: 131, endPoint x: 379, endPoint y: 226, distance: 178.1
click at [379, 226] on div "Even though regular email is not secure, practices are allowed to e-mail patien…" at bounding box center [328, 177] width 200 height 119
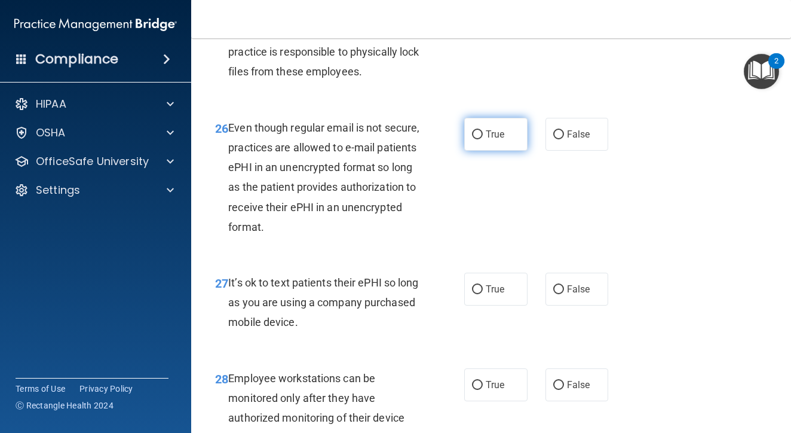
click at [500, 138] on span "True" at bounding box center [495, 133] width 19 height 11
click at [483, 138] on input "True" at bounding box center [477, 134] width 11 height 9
radio input "true"
click at [448, 215] on div "26 Even though regular email is not secure, practices are allowed to e-mail pat…" at bounding box center [339, 180] width 285 height 125
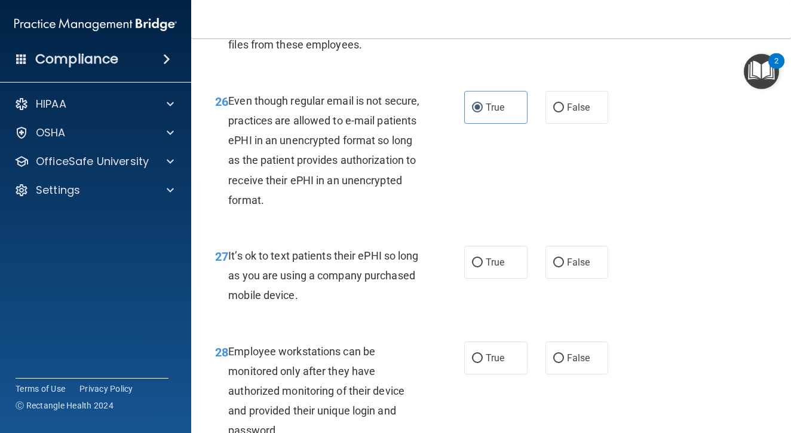
scroll to position [3285, 0]
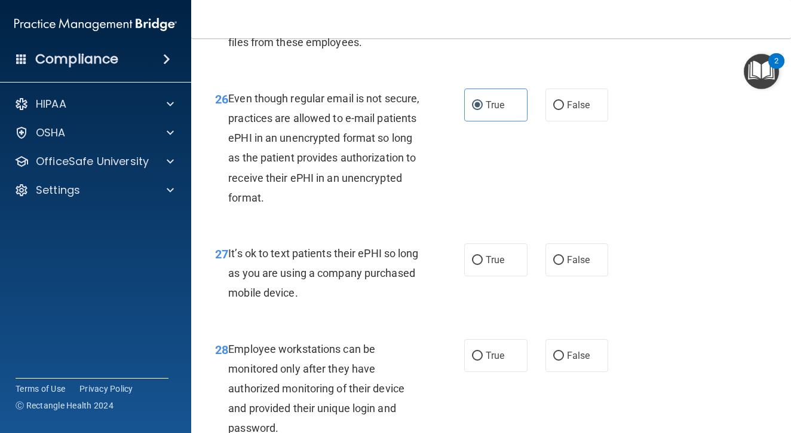
drag, startPoint x: 229, startPoint y: 256, endPoint x: 363, endPoint y: 304, distance: 142.1
click at [363, 303] on div "It’s ok to text patients their ePHI so long as you are using a company purchase…" at bounding box center [328, 273] width 200 height 60
click at [486, 265] on span "True" at bounding box center [495, 259] width 19 height 11
click at [483, 265] on input "True" at bounding box center [477, 260] width 11 height 9
radio input "true"
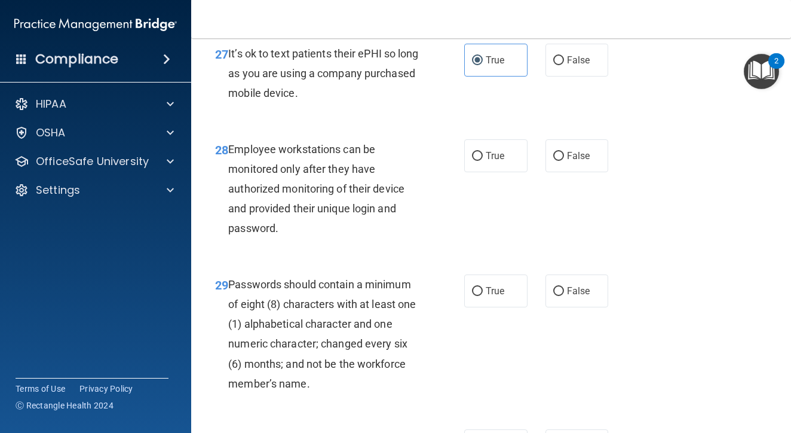
scroll to position [3485, 0]
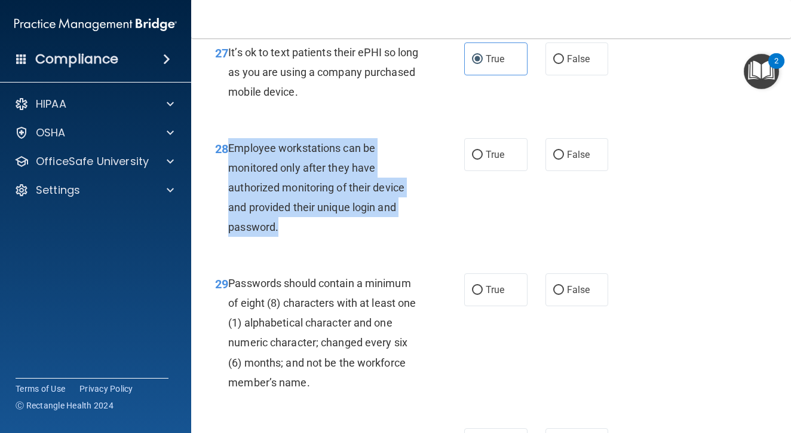
drag, startPoint x: 229, startPoint y: 150, endPoint x: 312, endPoint y: 230, distance: 115.4
click at [312, 230] on div "Employee workstations can be monitored only after they have authorized monitori…" at bounding box center [328, 187] width 200 height 99
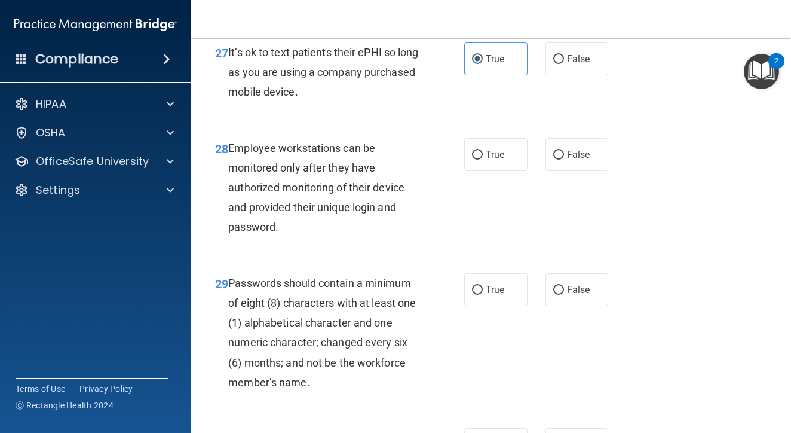
click at [443, 215] on div "28 Employee workstations can be monitored only after they have authorized monit…" at bounding box center [339, 190] width 285 height 105
click at [566, 165] on label "False" at bounding box center [577, 154] width 63 height 33
click at [564, 160] on input "False" at bounding box center [558, 155] width 11 height 9
radio input "true"
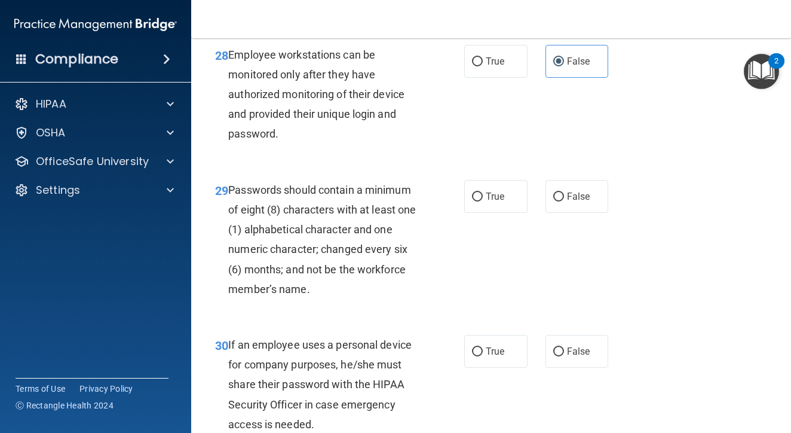
scroll to position [3579, 0]
click at [476, 197] on input "True" at bounding box center [477, 196] width 11 height 9
radio input "true"
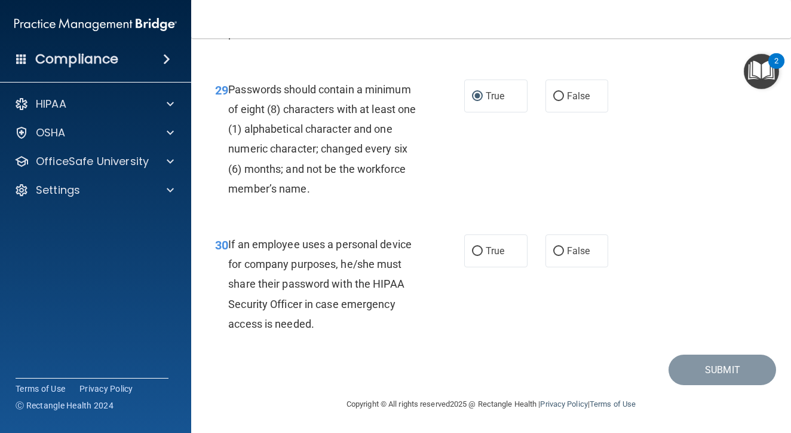
scroll to position [3679, 0]
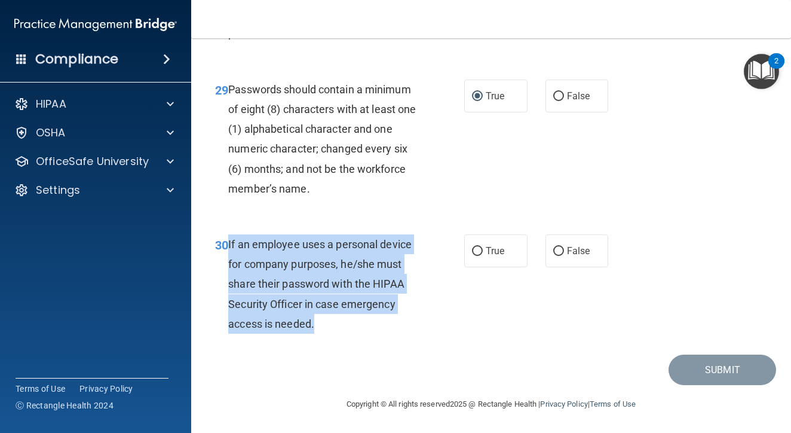
drag, startPoint x: 229, startPoint y: 245, endPoint x: 333, endPoint y: 323, distance: 130.6
click at [333, 323] on div "If an employee uses a personal device for company purposes, he/she must share t…" at bounding box center [328, 283] width 200 height 99
click at [558, 250] on input "False" at bounding box center [558, 251] width 11 height 9
radio input "true"
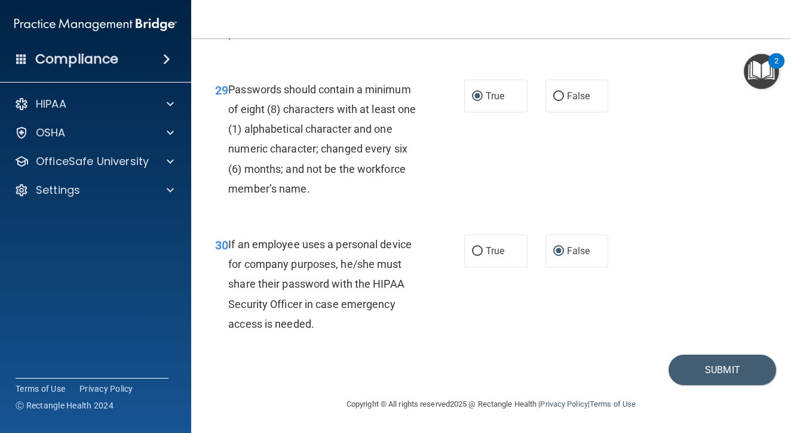
click at [540, 314] on div "30 If an employee uses a personal device for company purposes, he/she must shar…" at bounding box center [491, 286] width 570 height 135
click at [712, 369] on button "Submit" at bounding box center [723, 369] width 108 height 30
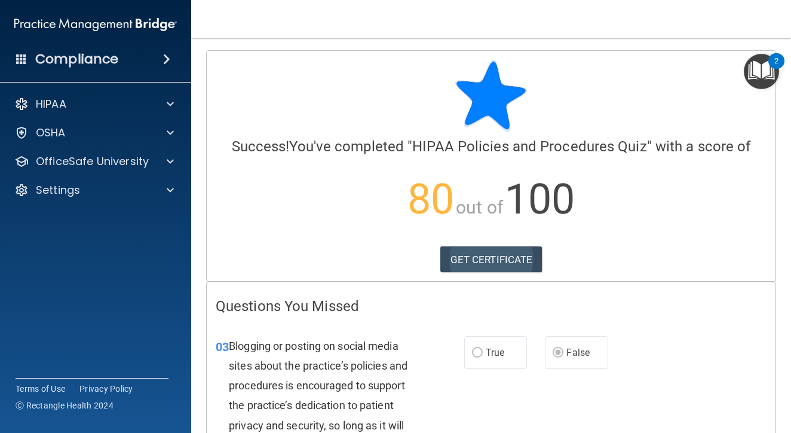
click at [522, 261] on link "GET CERTIFICATE" at bounding box center [491, 259] width 102 height 26
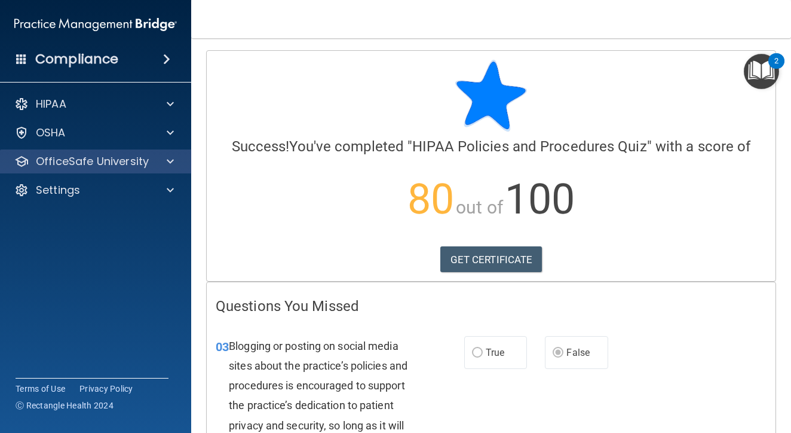
click at [117, 169] on div "OfficeSafe University" at bounding box center [96, 161] width 192 height 24
click at [136, 163] on p "OfficeSafe University" at bounding box center [92, 161] width 113 height 14
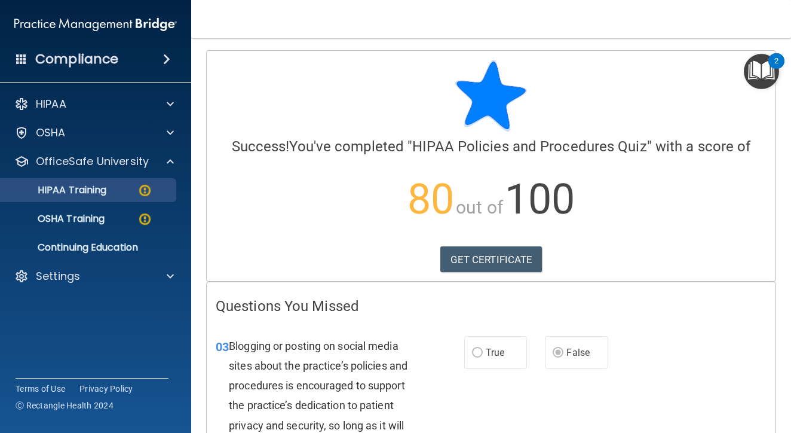
click at [135, 194] on div "HIPAA Training" at bounding box center [89, 190] width 163 height 12
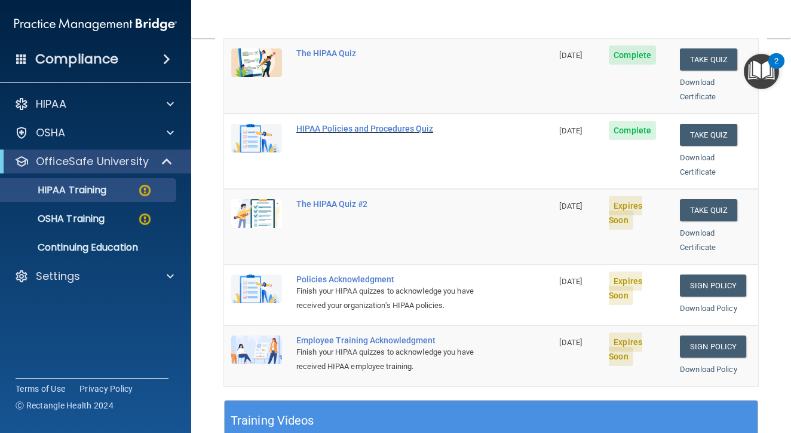
scroll to position [188, 0]
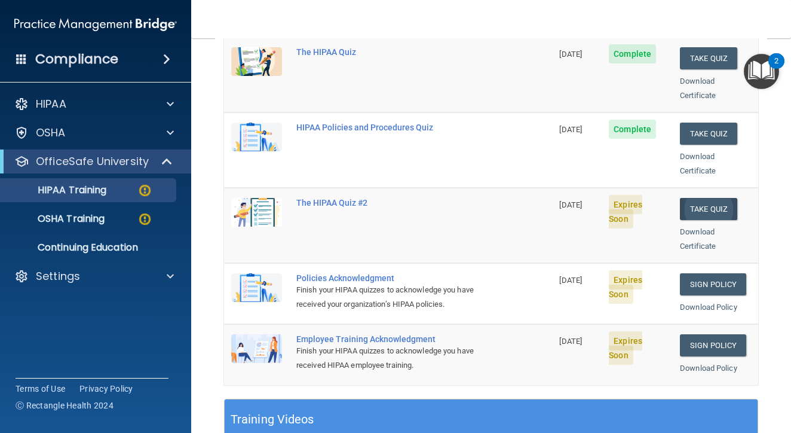
click at [706, 198] on button "Take Quiz" at bounding box center [708, 209] width 57 height 22
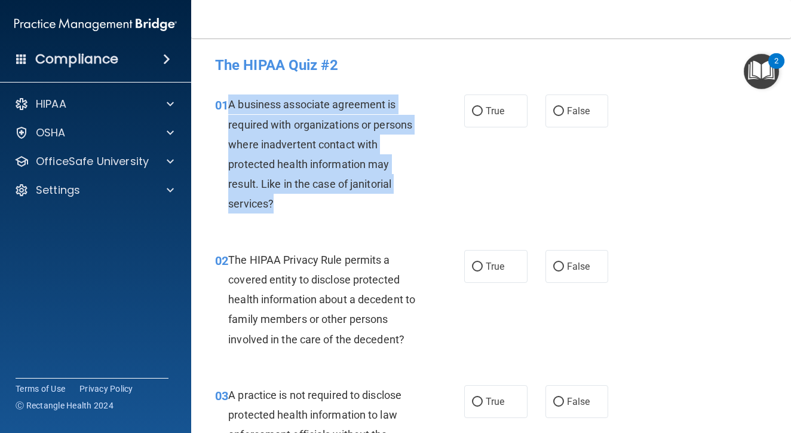
drag, startPoint x: 228, startPoint y: 105, endPoint x: 303, endPoint y: 201, distance: 122.3
click at [303, 201] on div "A business associate agreement is required with organizations or persons where …" at bounding box center [328, 153] width 200 height 119
click at [474, 188] on div "01 A business associate agreement is required with organizations or persons whe…" at bounding box center [339, 156] width 285 height 125
drag, startPoint x: 228, startPoint y: 103, endPoint x: 296, endPoint y: 199, distance: 117.9
click at [296, 199] on div "01 A business associate agreement is required with organizations or persons whe…" at bounding box center [339, 156] width 285 height 125
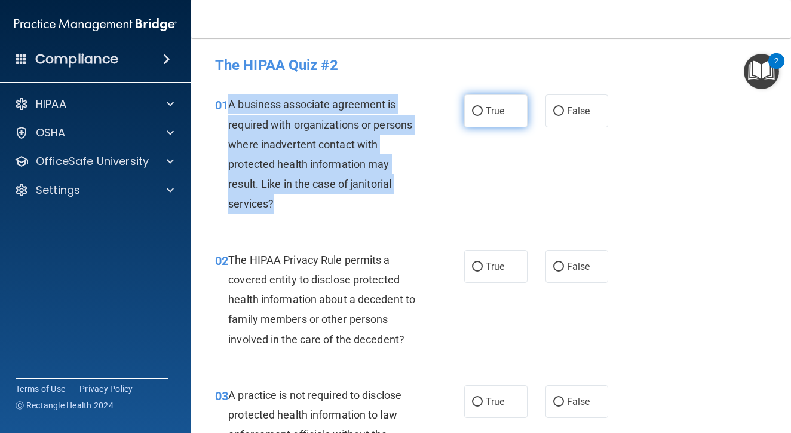
click at [496, 110] on span "True" at bounding box center [495, 110] width 19 height 11
click at [483, 110] on input "True" at bounding box center [477, 111] width 11 height 9
radio input "true"
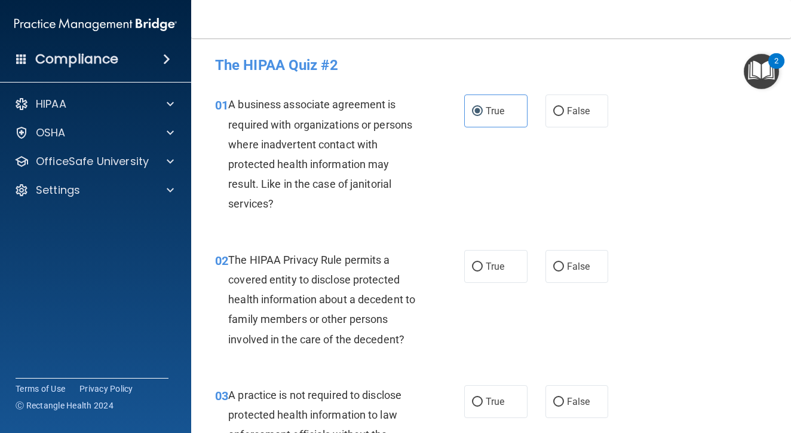
click at [453, 198] on div "01 A business associate agreement is required with organizations or persons whe…" at bounding box center [339, 156] width 285 height 125
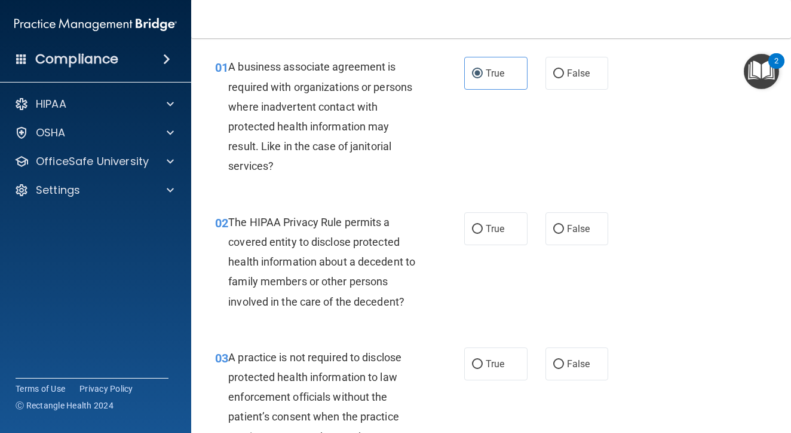
scroll to position [60, 0]
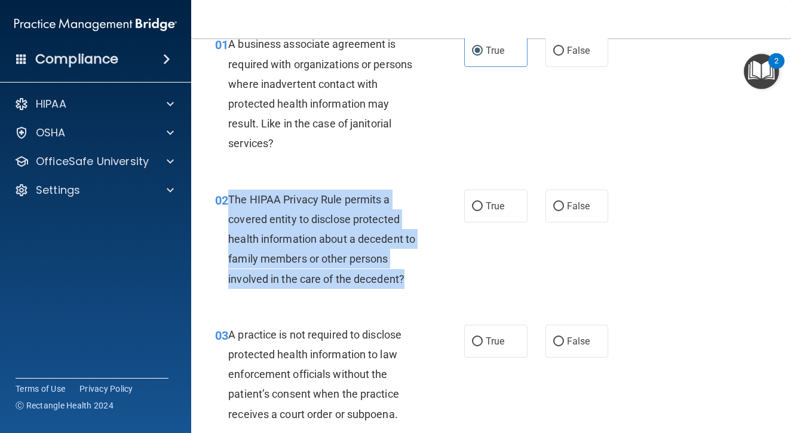
drag, startPoint x: 230, startPoint y: 197, endPoint x: 341, endPoint y: 289, distance: 143.5
click at [341, 289] on div "02 The HIPAA Privacy Rule permits a covered entity to disclose protected health…" at bounding box center [339, 241] width 285 height 105
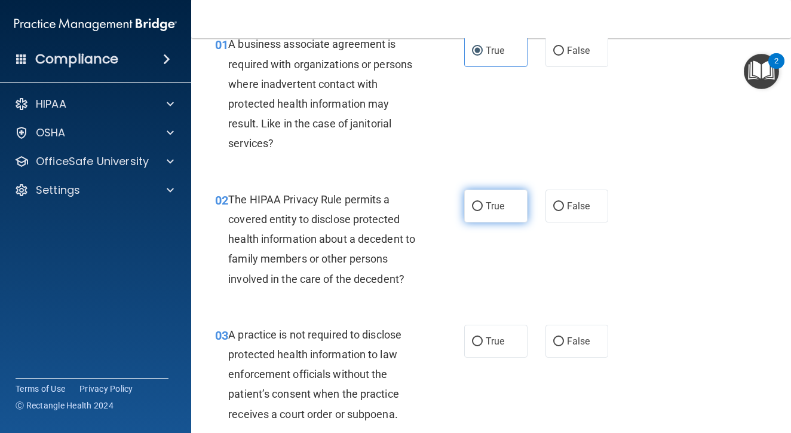
click at [499, 207] on span "True" at bounding box center [495, 205] width 19 height 11
click at [483, 207] on input "True" at bounding box center [477, 206] width 11 height 9
radio input "true"
click at [461, 264] on div "02 The HIPAA Privacy Rule permits a covered entity to disclose protected health…" at bounding box center [339, 241] width 285 height 105
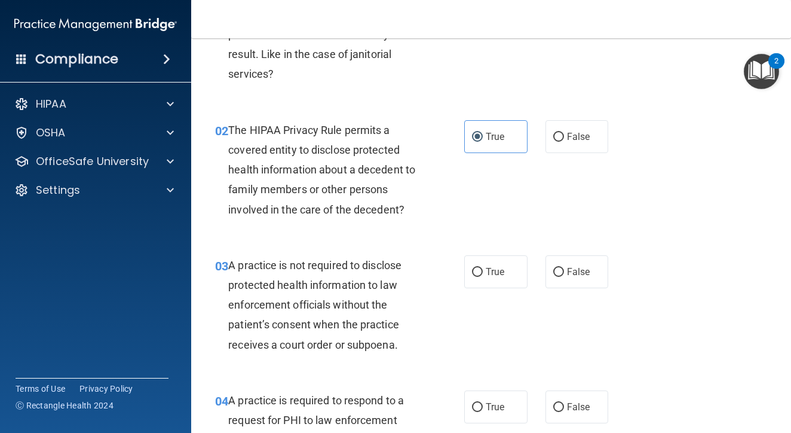
scroll to position [169, 0]
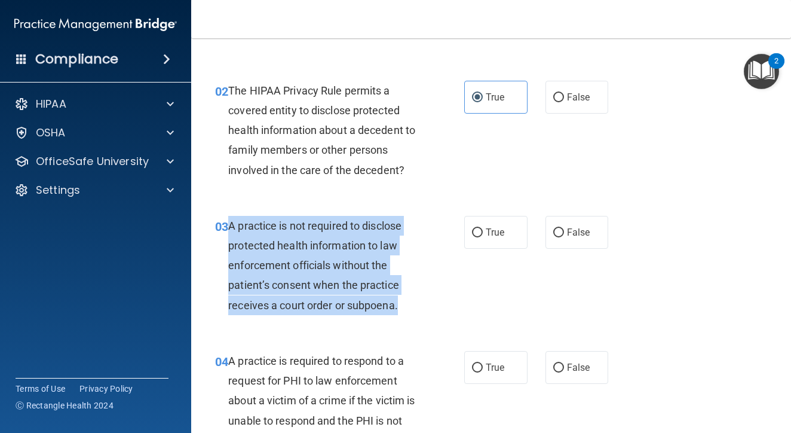
drag, startPoint x: 229, startPoint y: 224, endPoint x: 410, endPoint y: 317, distance: 203.4
click at [410, 317] on div "03 A practice is not required to disclose protected health information to law e…" at bounding box center [339, 268] width 285 height 105
click at [424, 314] on div "03 A practice is not required to disclose protected health information to law e…" at bounding box center [339, 268] width 285 height 105
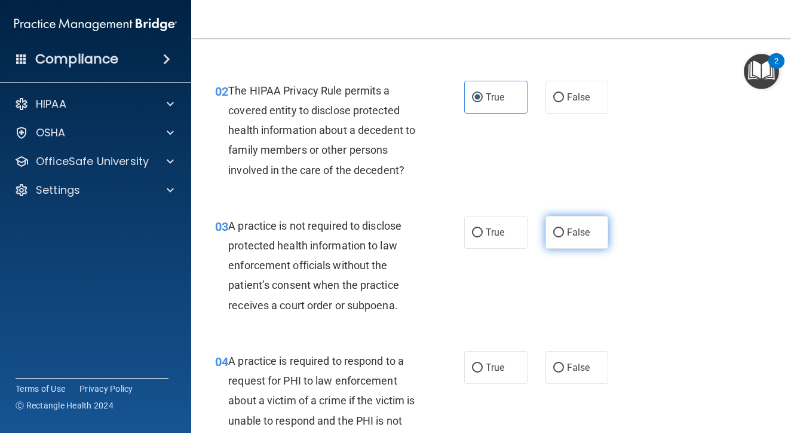
click at [566, 241] on label "False" at bounding box center [577, 232] width 63 height 33
click at [564, 237] on input "False" at bounding box center [558, 232] width 11 height 9
radio input "true"
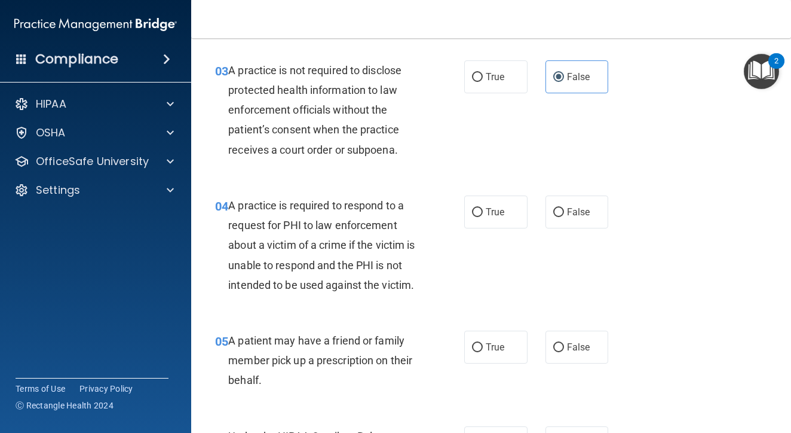
scroll to position [325, 0]
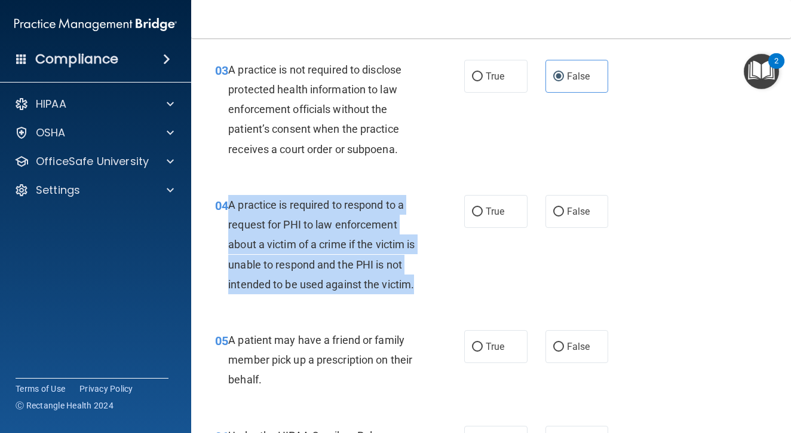
drag, startPoint x: 229, startPoint y: 203, endPoint x: 329, endPoint y: 292, distance: 133.3
click at [329, 292] on div "04 A practice is required to respond to a request for PHI to law enforcement ab…" at bounding box center [339, 247] width 285 height 105
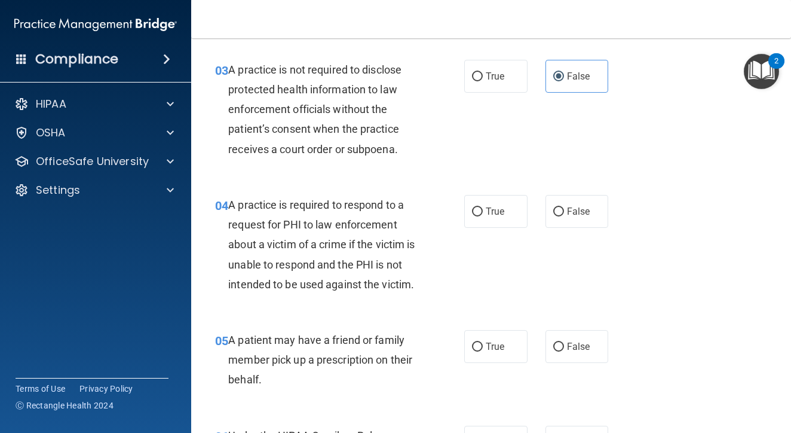
click at [309, 366] on div "A patient may have a friend or family member pick up a prescription on their be…" at bounding box center [328, 360] width 200 height 60
click at [503, 350] on label "True" at bounding box center [495, 346] width 63 height 33
click at [483, 350] on input "True" at bounding box center [477, 346] width 11 height 9
radio input "true"
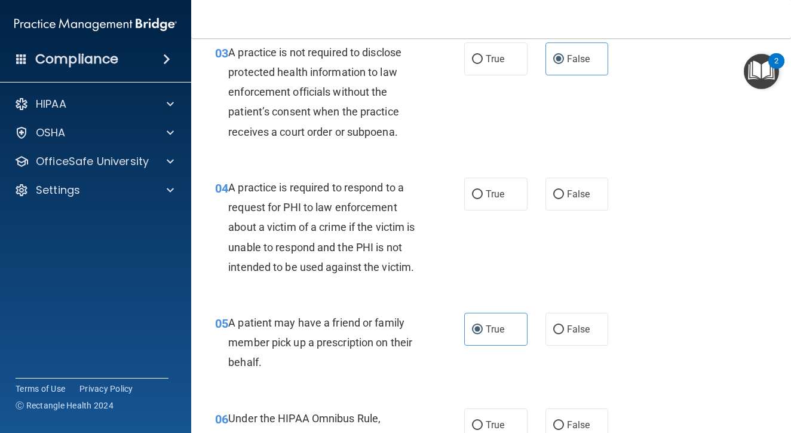
scroll to position [345, 0]
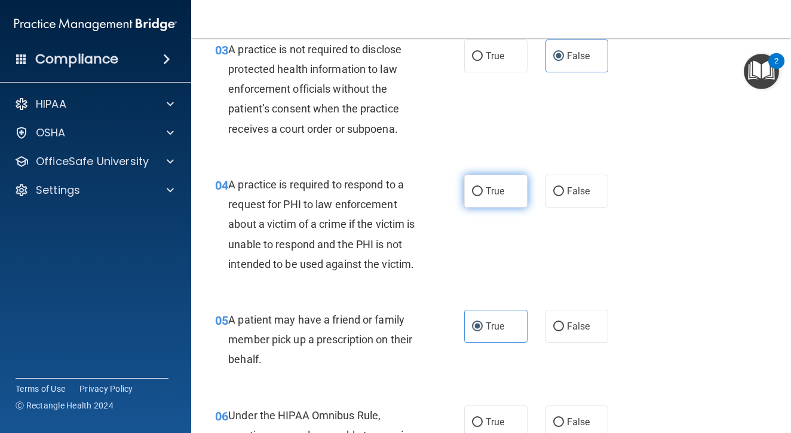
click at [491, 194] on label "True" at bounding box center [495, 190] width 63 height 33
click at [483, 194] on input "True" at bounding box center [477, 191] width 11 height 9
radio input "true"
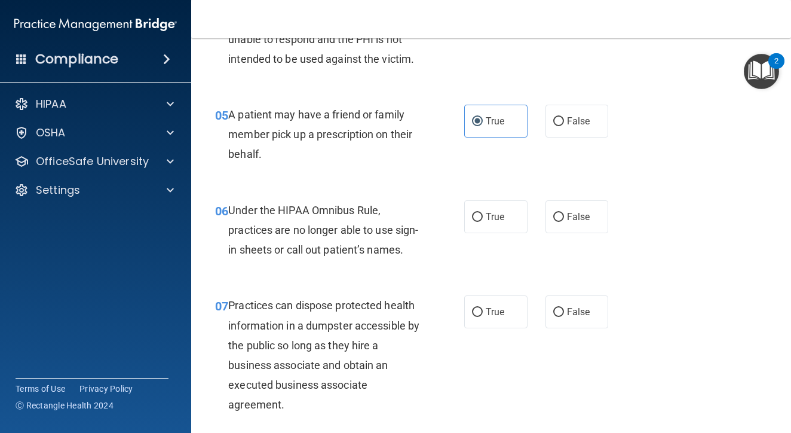
scroll to position [552, 0]
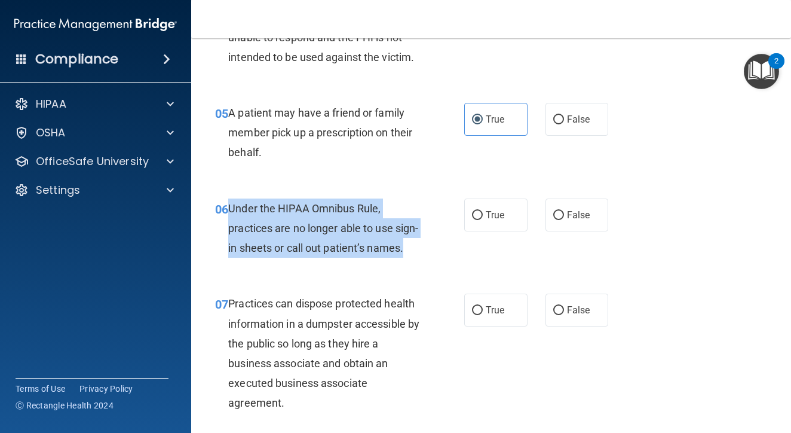
drag, startPoint x: 229, startPoint y: 206, endPoint x: 299, endPoint y: 269, distance: 94.3
click at [299, 258] on div "Under the HIPAA Omnibus Rule, practices are no longer able to use sign-in sheet…" at bounding box center [328, 228] width 200 height 60
click at [367, 248] on span "Under the HIPAA Omnibus Rule, practices are no longer able to use sign-in sheet…" at bounding box center [323, 228] width 190 height 52
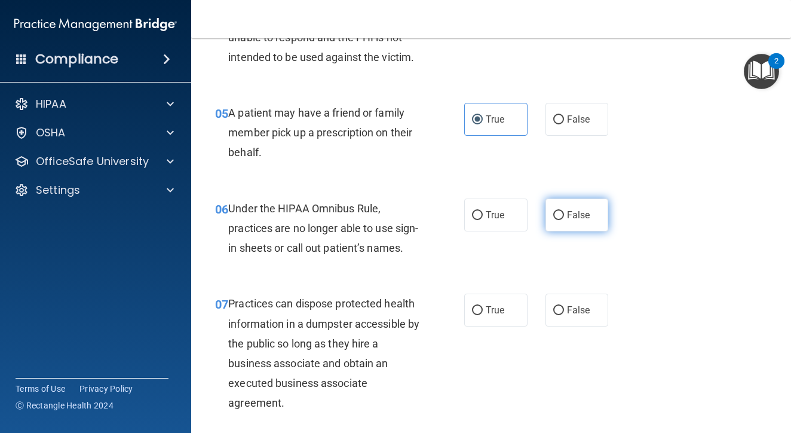
click at [589, 209] on span "False" at bounding box center [578, 214] width 23 height 11
click at [564, 211] on input "False" at bounding box center [558, 215] width 11 height 9
radio input "true"
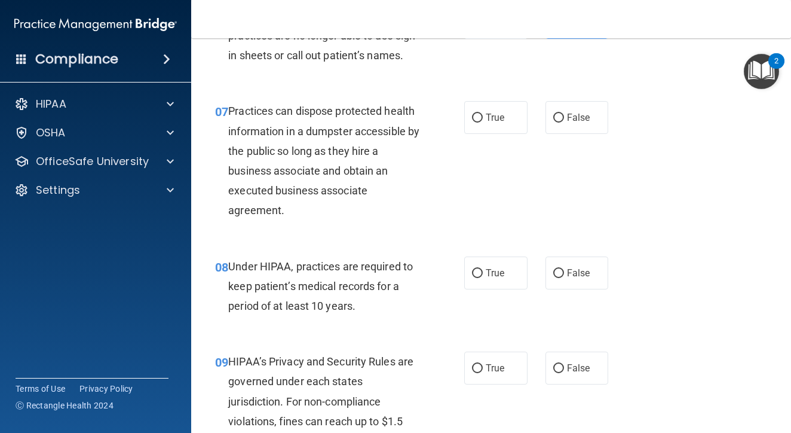
scroll to position [744, 0]
click at [598, 134] on label "False" at bounding box center [577, 118] width 63 height 33
click at [564, 123] on input "False" at bounding box center [558, 118] width 11 height 9
radio input "true"
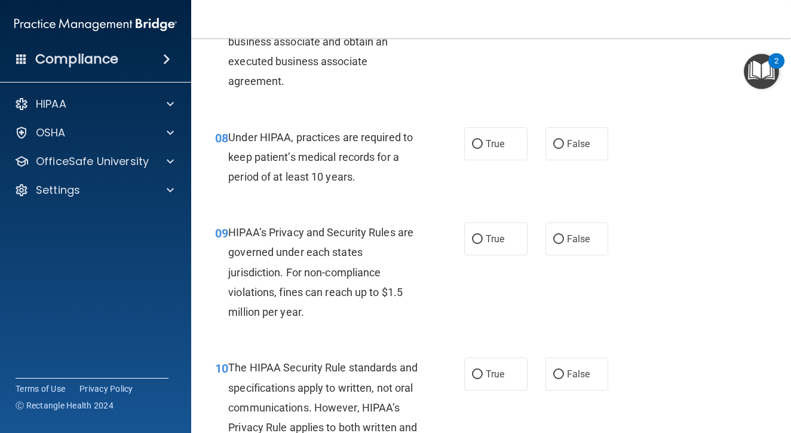
scroll to position [875, 0]
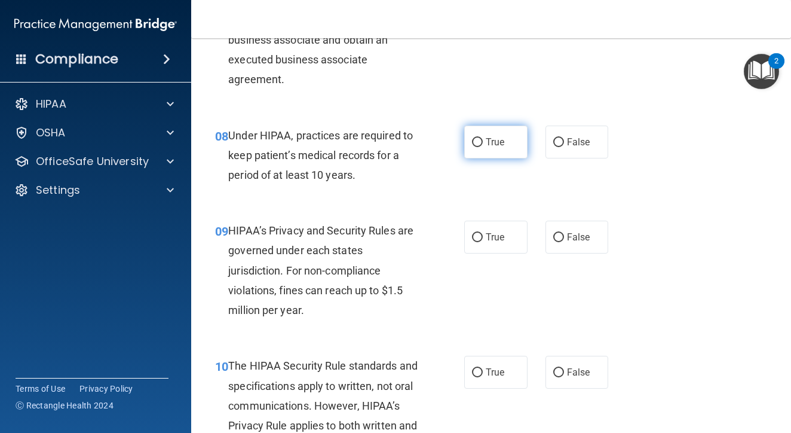
click at [482, 151] on label "True" at bounding box center [495, 141] width 63 height 33
click at [482, 147] on input "True" at bounding box center [477, 142] width 11 height 9
radio input "true"
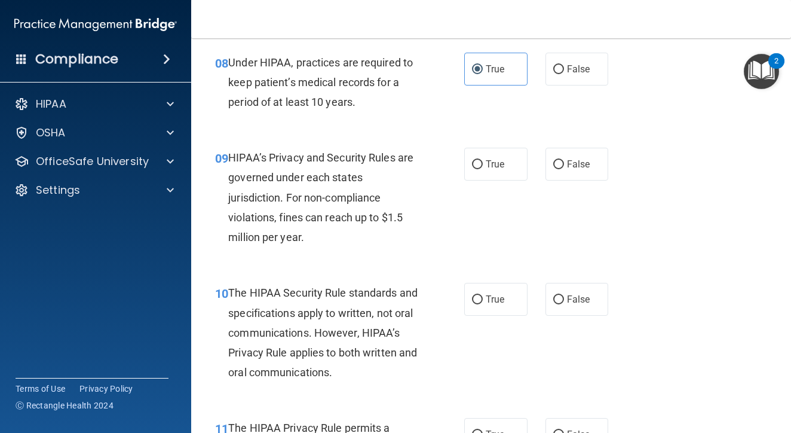
scroll to position [950, 0]
click at [496, 169] on span "True" at bounding box center [495, 162] width 19 height 11
click at [483, 168] on input "True" at bounding box center [477, 163] width 11 height 9
radio input "true"
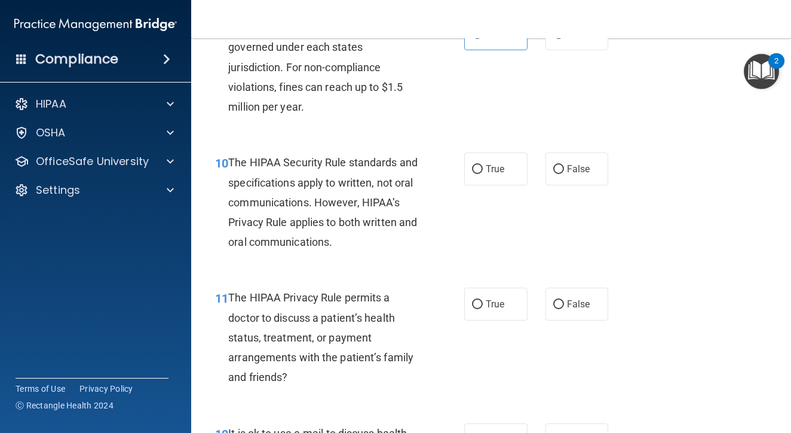
scroll to position [1080, 0]
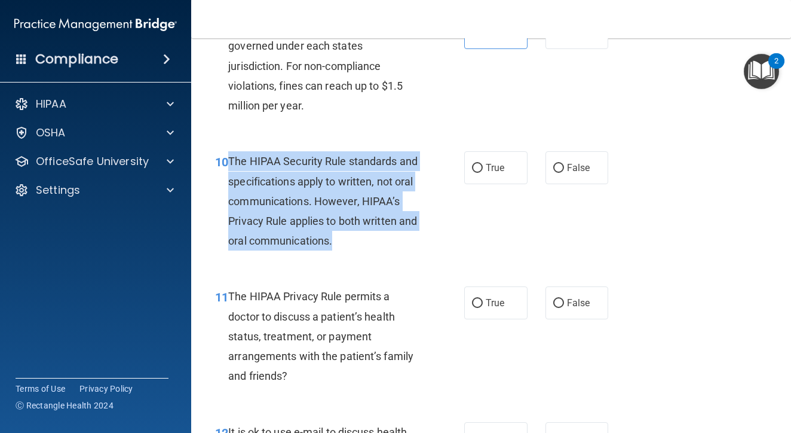
drag, startPoint x: 231, startPoint y: 175, endPoint x: 346, endPoint y: 252, distance: 138.4
click at [346, 250] on div "The HIPAA Security Rule standards and specifications apply to written, not oral…" at bounding box center [328, 200] width 200 height 99
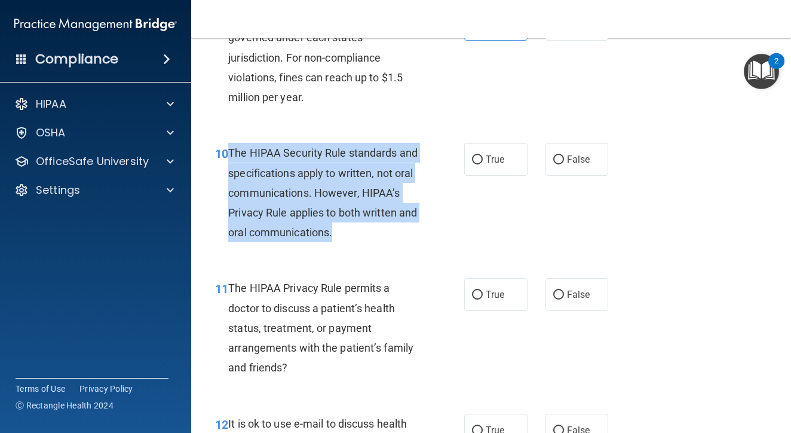
scroll to position [1091, 0]
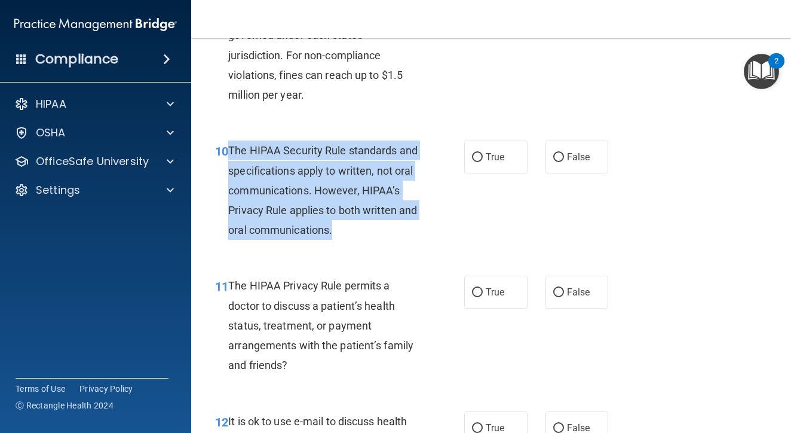
click at [336, 240] on div "The HIPAA Security Rule standards and specifications apply to written, not oral…" at bounding box center [328, 189] width 200 height 99
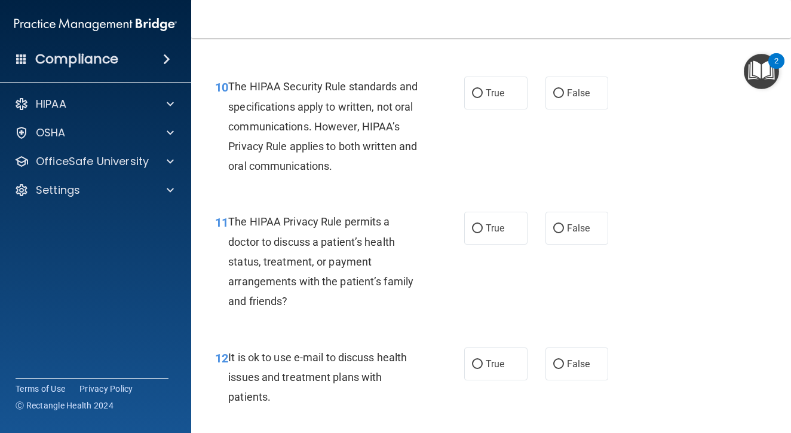
scroll to position [1156, 0]
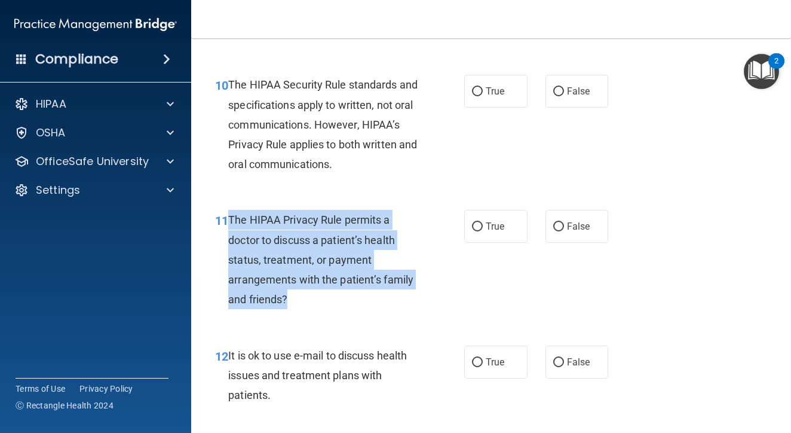
drag, startPoint x: 228, startPoint y: 235, endPoint x: 305, endPoint y: 316, distance: 112.0
click at [305, 315] on div "11 The HIPAA Privacy Rule permits a doctor to discuss a patient’s health status…" at bounding box center [339, 262] width 285 height 105
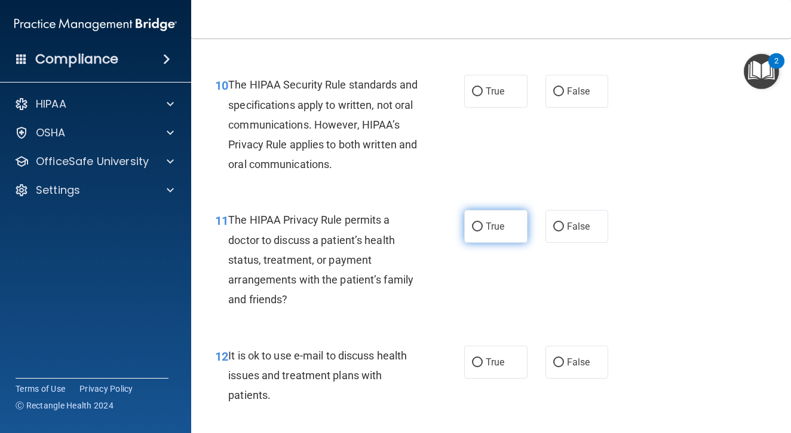
click at [479, 243] on label "True" at bounding box center [495, 226] width 63 height 33
click at [479, 231] on input "True" at bounding box center [477, 226] width 11 height 9
radio input "true"
click at [395, 195] on div "10 The HIPAA Security Rule standards and specifications apply to written, not o…" at bounding box center [491, 127] width 570 height 135
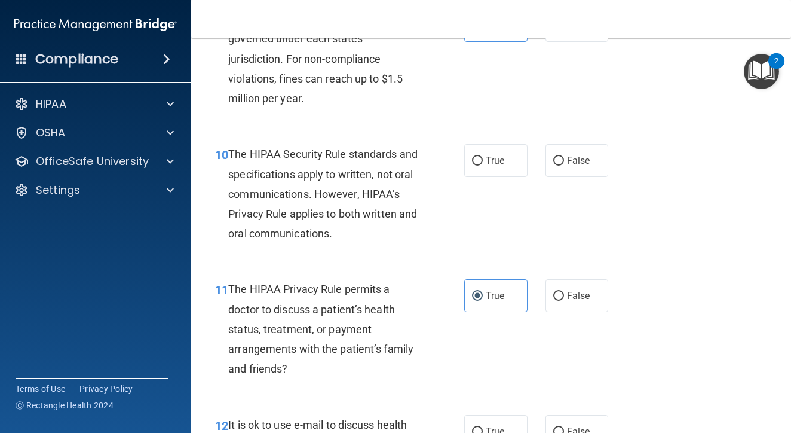
scroll to position [1082, 0]
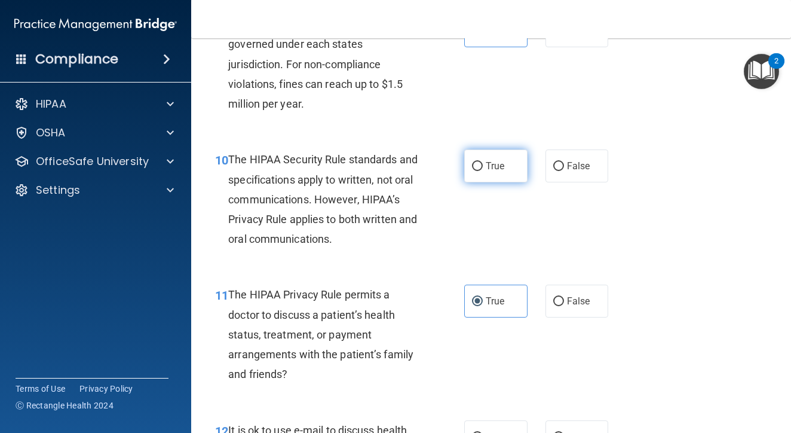
click at [474, 171] on input "True" at bounding box center [477, 166] width 11 height 9
radio input "true"
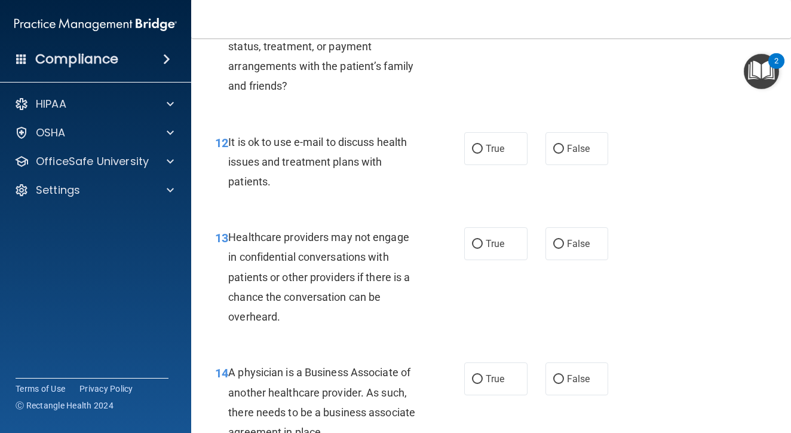
scroll to position [1371, 0]
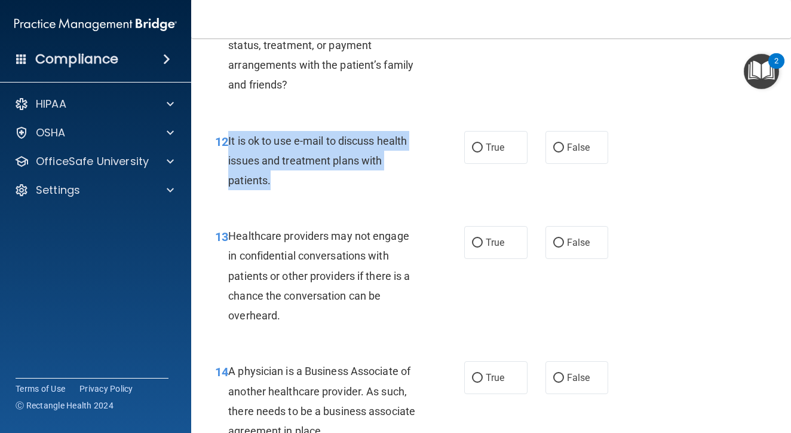
drag, startPoint x: 228, startPoint y: 152, endPoint x: 302, endPoint y: 202, distance: 89.2
click at [302, 197] on div "12 It is ok to use e-mail to discuss health issues and treatment plans with pat…" at bounding box center [339, 164] width 285 height 66
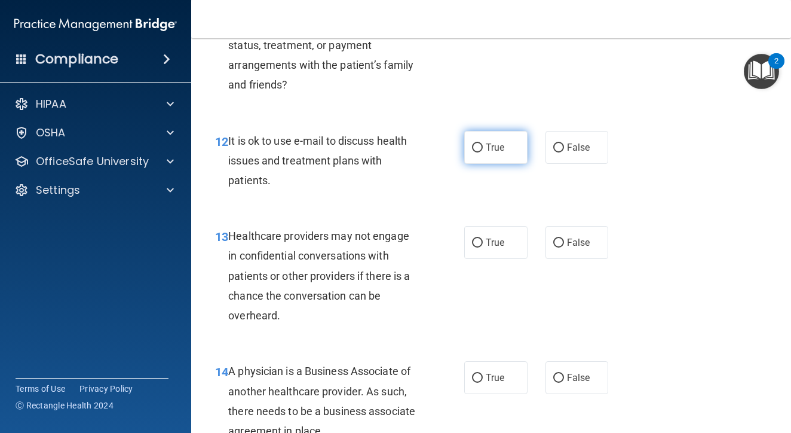
click at [489, 164] on label "True" at bounding box center [495, 147] width 63 height 33
click at [483, 152] on input "True" at bounding box center [477, 147] width 11 height 9
radio input "true"
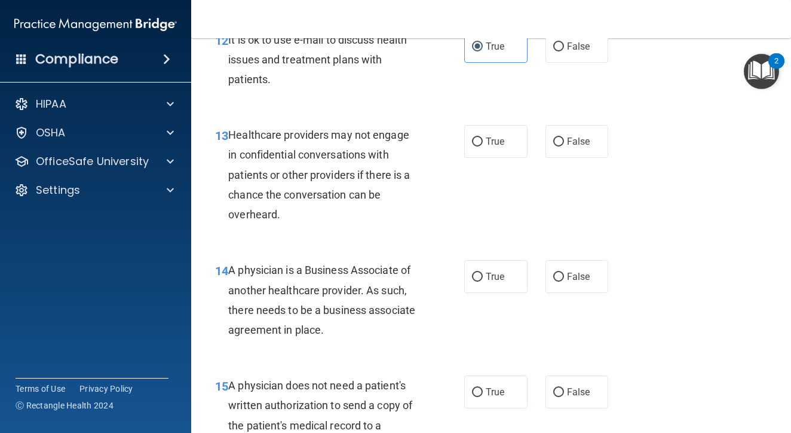
scroll to position [1477, 0]
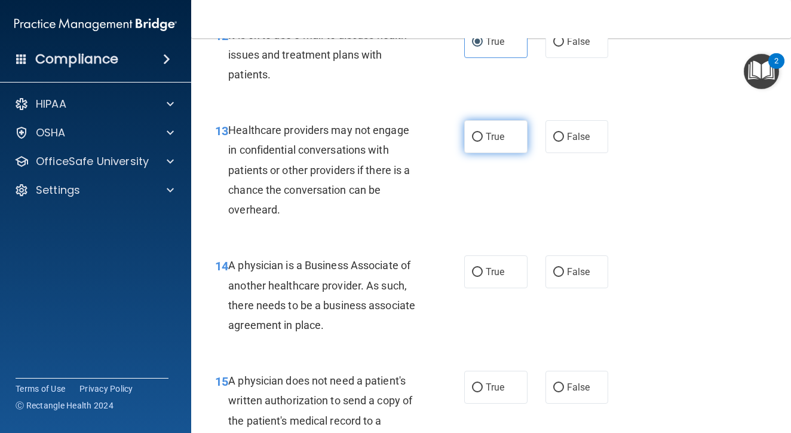
click at [503, 142] on span "True" at bounding box center [495, 136] width 19 height 11
click at [483, 142] on input "True" at bounding box center [477, 137] width 11 height 9
radio input "true"
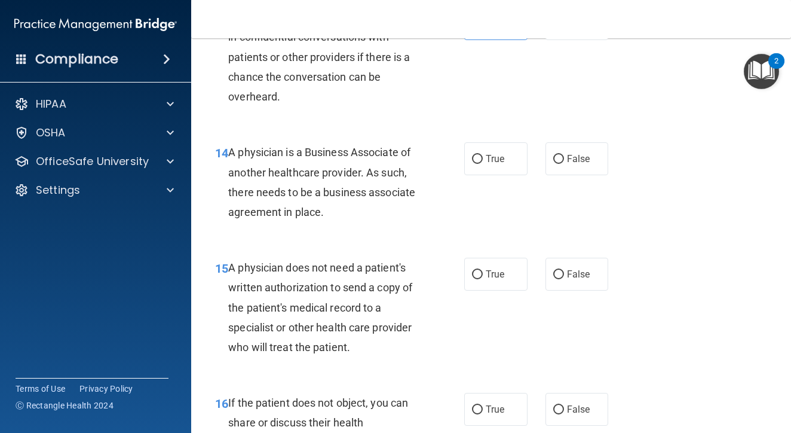
scroll to position [1591, 0]
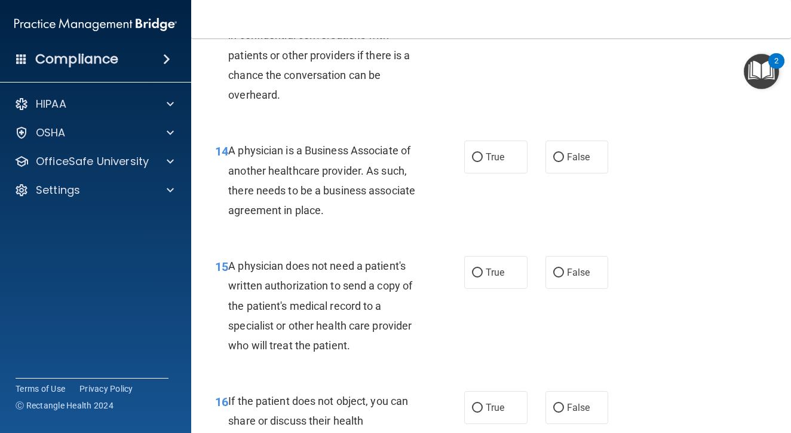
drag, startPoint x: 226, startPoint y: 163, endPoint x: 339, endPoint y: 232, distance: 132.3
click at [339, 226] on div "14 A physician is a Business Associate of another healthcare provider. As such,…" at bounding box center [339, 182] width 285 height 85
click at [391, 258] on div "15 A physician does not need a patient's written authorization to send a copy o…" at bounding box center [491, 308] width 570 height 135
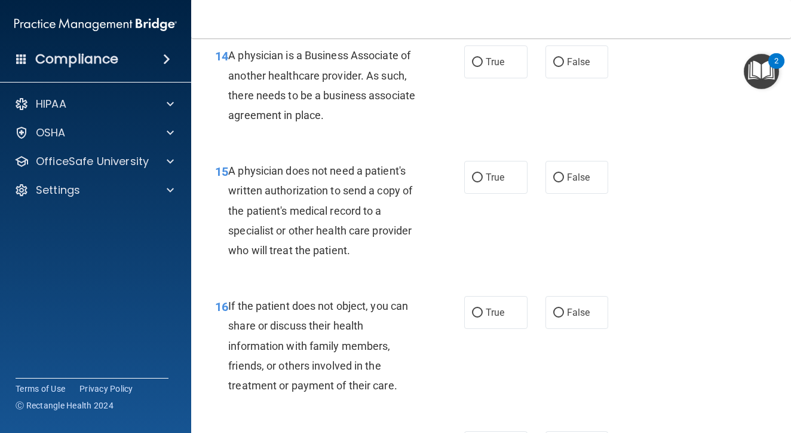
scroll to position [1692, 0]
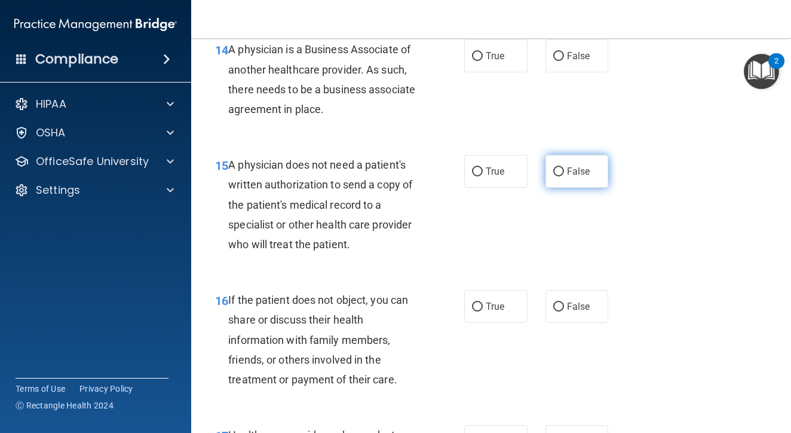
click at [565, 182] on label "False" at bounding box center [577, 171] width 63 height 33
click at [564, 176] on input "False" at bounding box center [558, 171] width 11 height 9
radio input "true"
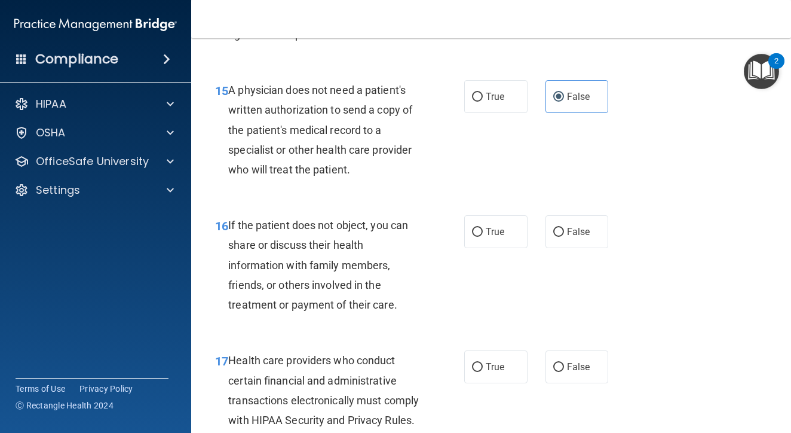
scroll to position [1768, 0]
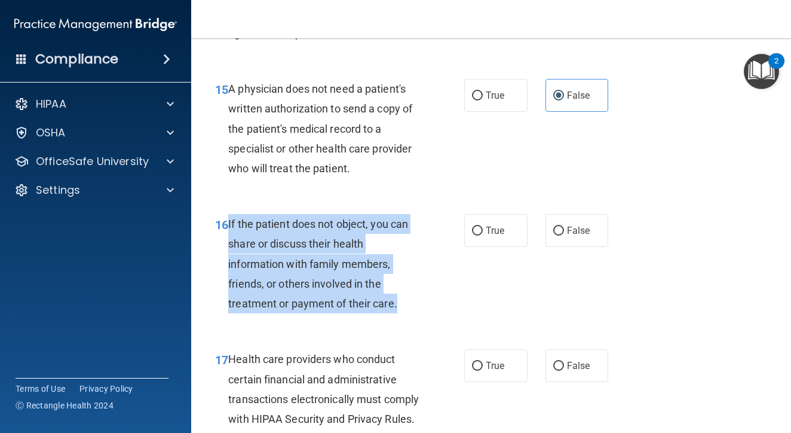
drag, startPoint x: 228, startPoint y: 234, endPoint x: 333, endPoint y: 328, distance: 140.9
click at [333, 319] on div "16 If the patient does not object, you can share or discuss their health inform…" at bounding box center [339, 266] width 285 height 105
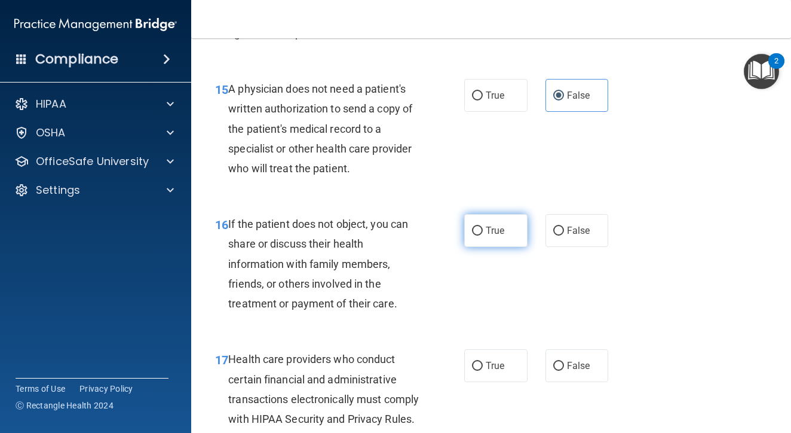
click at [494, 236] on span "True" at bounding box center [495, 230] width 19 height 11
click at [483, 235] on input "True" at bounding box center [477, 230] width 11 height 9
radio input "true"
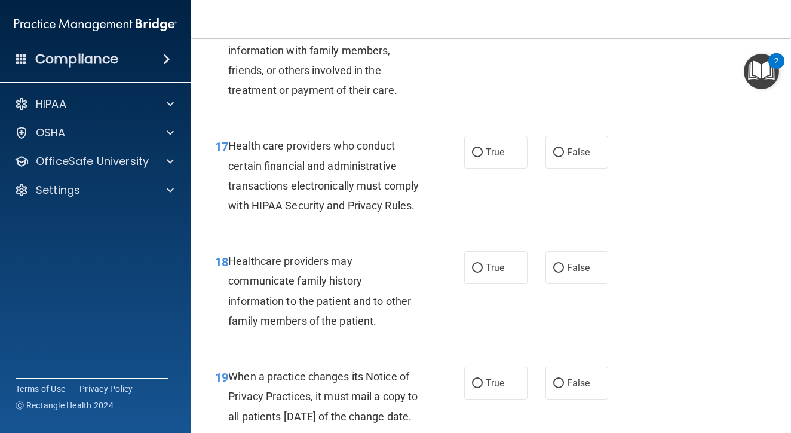
scroll to position [1984, 0]
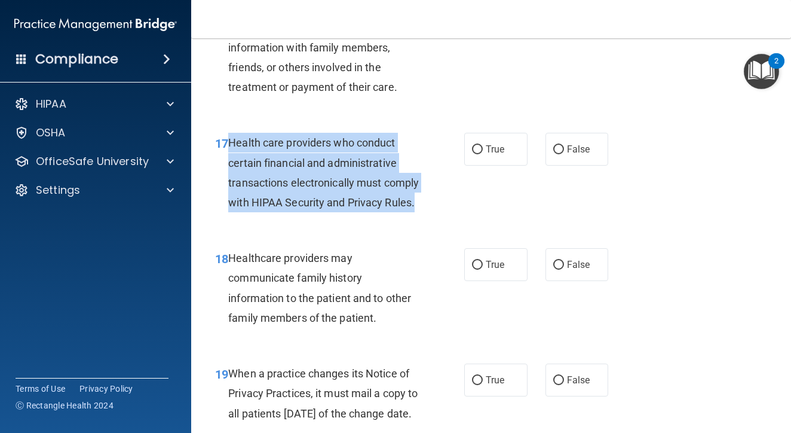
drag, startPoint x: 227, startPoint y: 153, endPoint x: 301, endPoint y: 235, distance: 110.0
click at [301, 218] on div "17 Health care providers who conduct certain financial and administrative trans…" at bounding box center [339, 175] width 285 height 85
click at [301, 212] on div "Health care providers who conduct certain financial and administrative transact…" at bounding box center [328, 172] width 200 height 79
drag, startPoint x: 229, startPoint y: 155, endPoint x: 308, endPoint y: 238, distance: 114.6
click at [309, 212] on div "Health care providers who conduct certain financial and administrative transact…" at bounding box center [328, 172] width 200 height 79
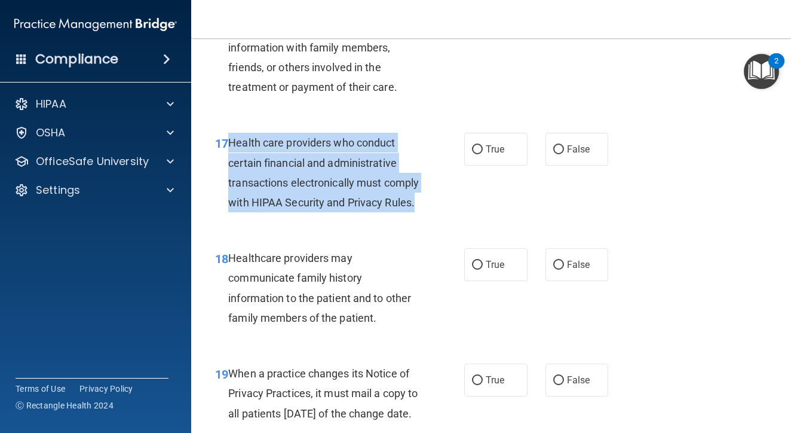
click at [308, 212] on div "Health care providers who conduct certain financial and administrative transact…" at bounding box center [328, 172] width 200 height 79
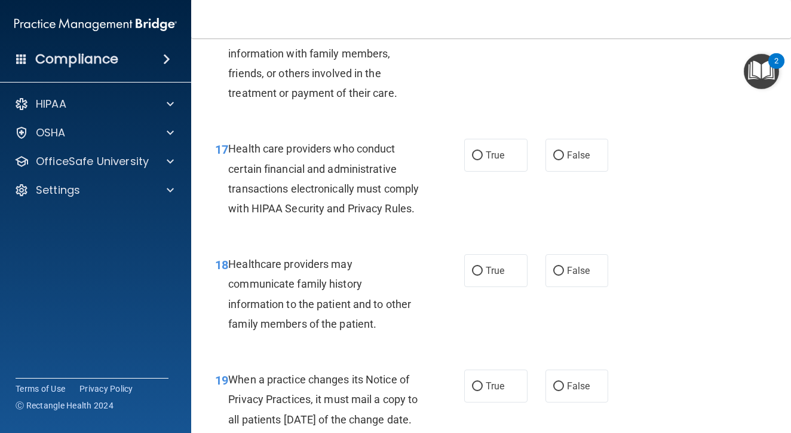
scroll to position [1982, 0]
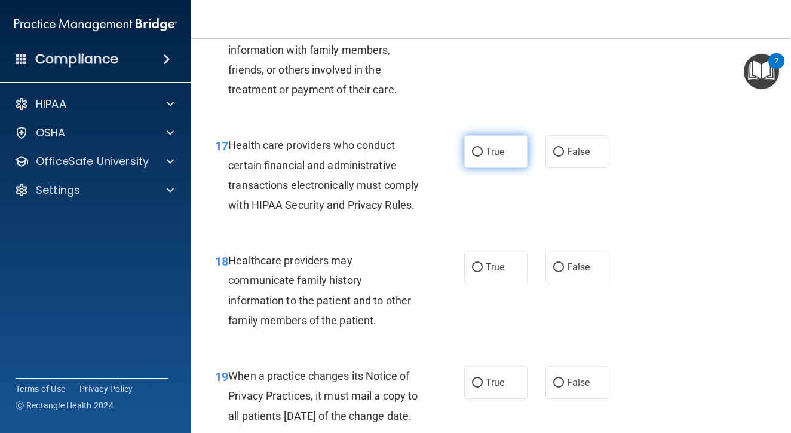
click at [480, 167] on label "True" at bounding box center [495, 151] width 63 height 33
click at [480, 157] on input "True" at bounding box center [477, 152] width 11 height 9
radio input "true"
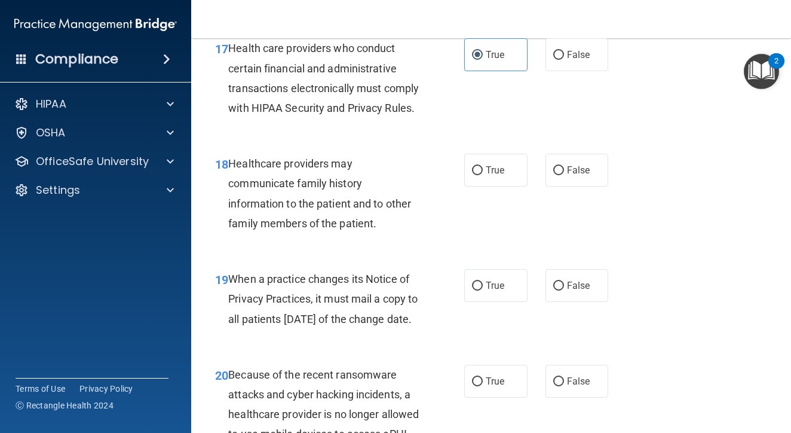
scroll to position [2082, 0]
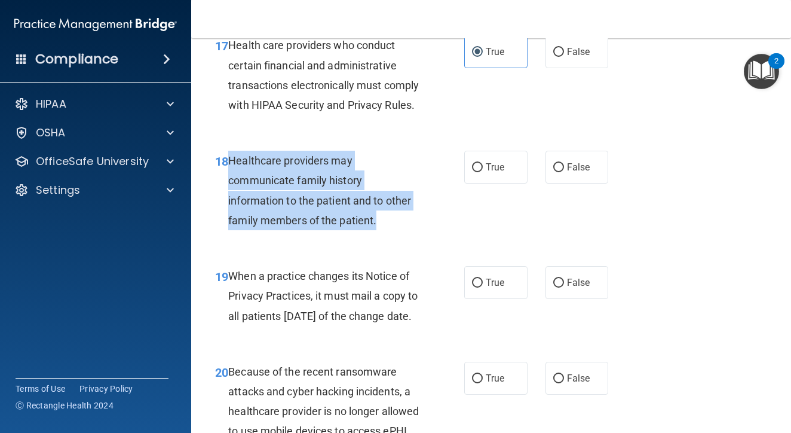
drag, startPoint x: 226, startPoint y: 189, endPoint x: 385, endPoint y: 259, distance: 173.1
click at [385, 236] on div "18 Healthcare providers may communicate family history information to the patie…" at bounding box center [339, 193] width 285 height 85
click at [281, 226] on span "Healthcare providers may communicate family history information to the patient …" at bounding box center [319, 190] width 183 height 72
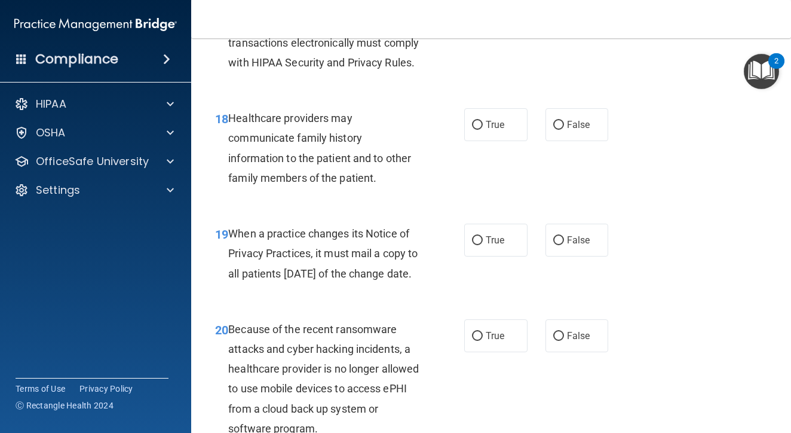
scroll to position [2130, 0]
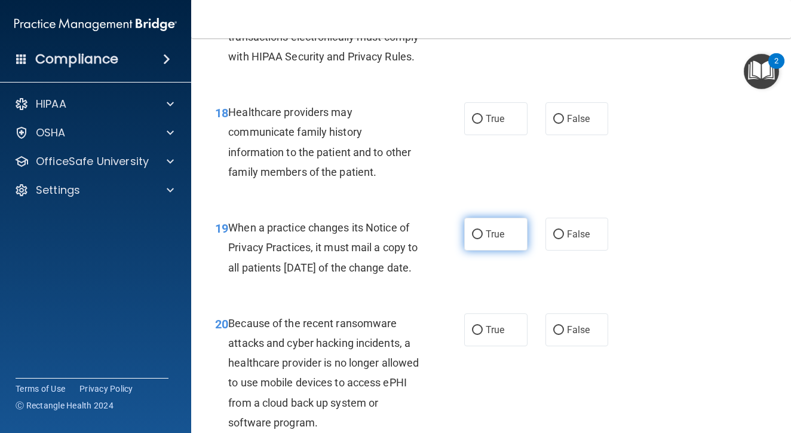
click at [472, 250] on label "True" at bounding box center [495, 234] width 63 height 33
click at [472, 239] on input "True" at bounding box center [477, 234] width 11 height 9
radio input "true"
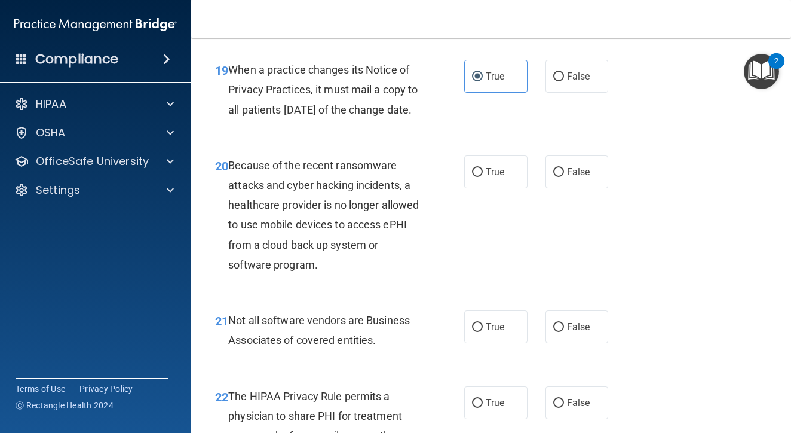
scroll to position [2293, 0]
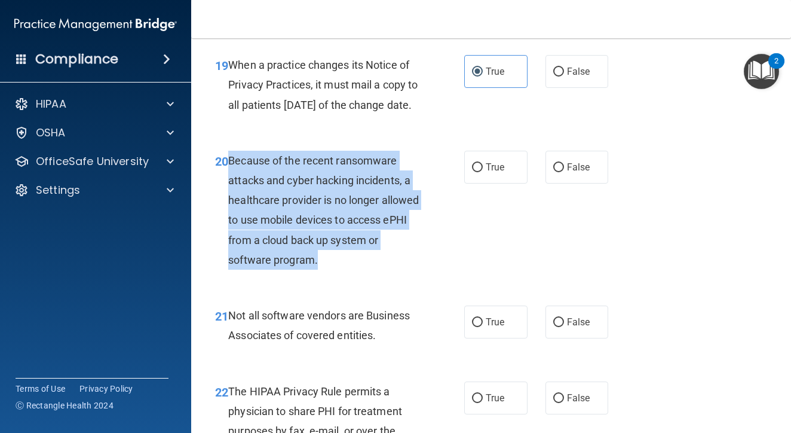
drag, startPoint x: 228, startPoint y: 209, endPoint x: 396, endPoint y: 300, distance: 191.2
click at [396, 269] on div "Because of the recent ransomware attacks and cyber hacking incidents, a healthc…" at bounding box center [328, 210] width 200 height 119
click at [284, 269] on div "Because of the recent ransomware attacks and cyber hacking incidents, a healthc…" at bounding box center [328, 210] width 200 height 119
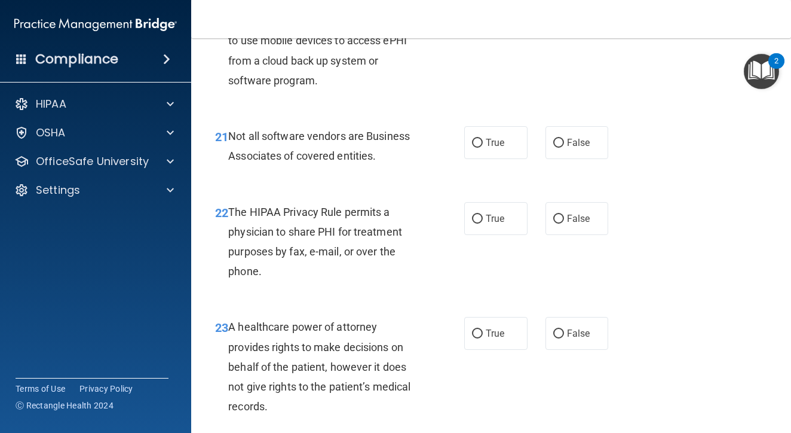
scroll to position [2474, 0]
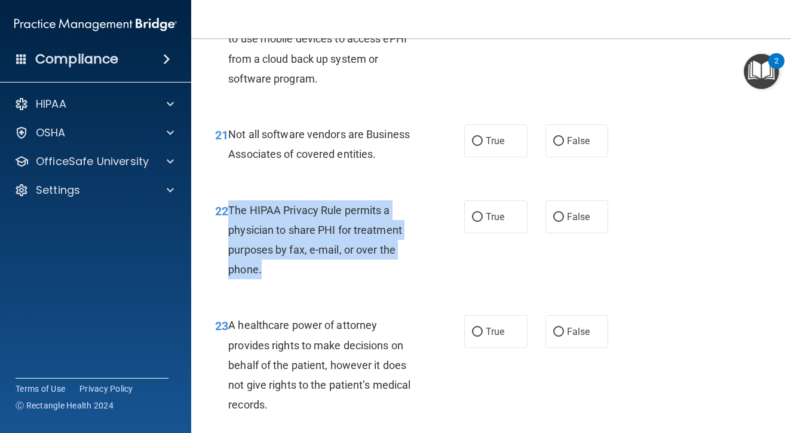
drag, startPoint x: 228, startPoint y: 257, endPoint x: 294, endPoint y: 317, distance: 89.2
click at [294, 280] on div "The HIPAA Privacy Rule permits a physician to share PHI for treatment purposes …" at bounding box center [328, 239] width 200 height 79
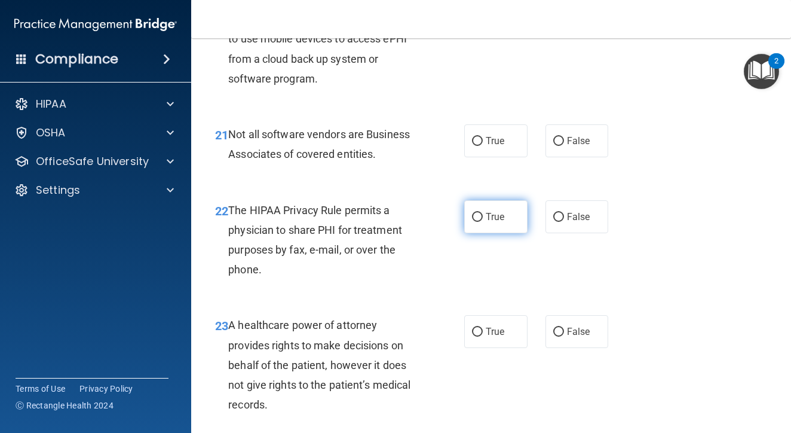
click at [485, 233] on label "True" at bounding box center [495, 216] width 63 height 33
click at [483, 222] on input "True" at bounding box center [477, 217] width 11 height 9
radio input "true"
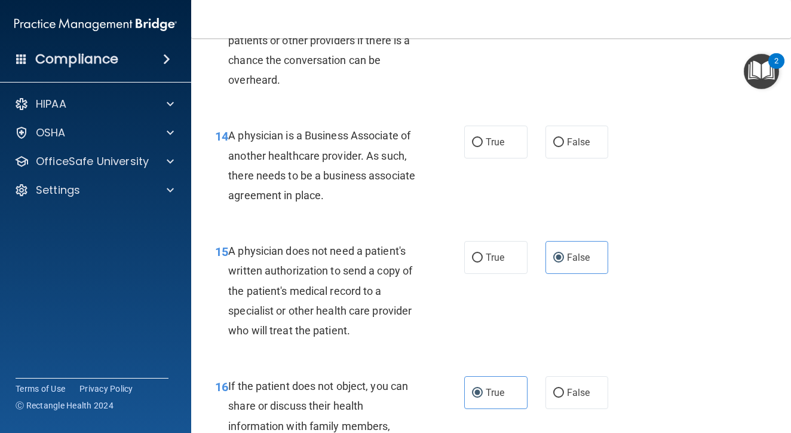
scroll to position [1609, 0]
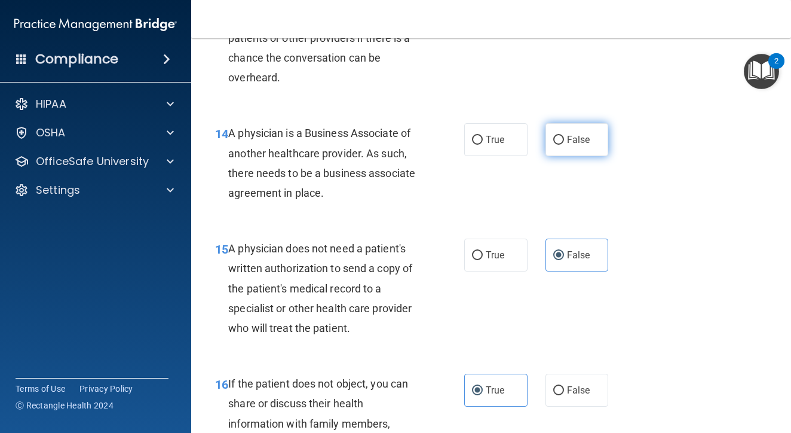
click at [556, 145] on input "False" at bounding box center [558, 140] width 11 height 9
radio input "true"
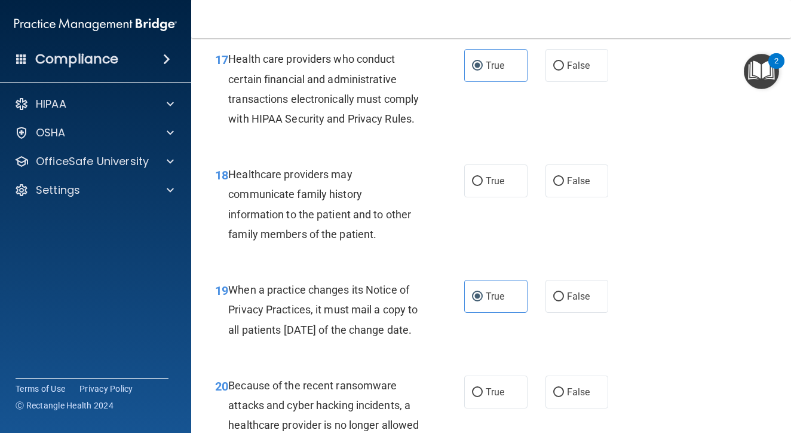
scroll to position [2069, 0]
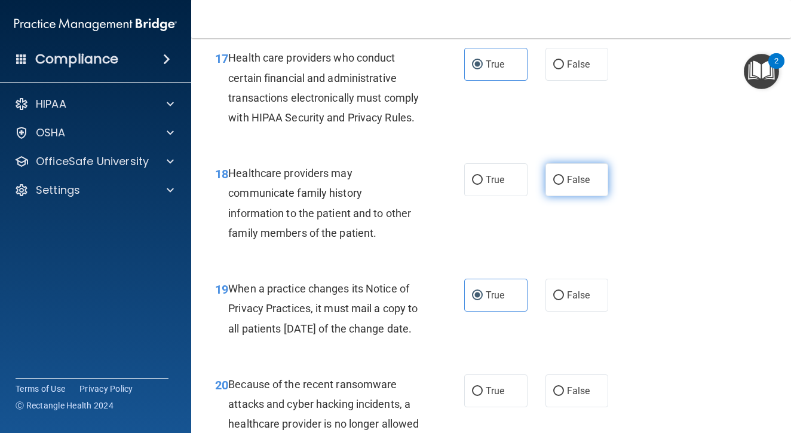
click at [577, 185] on span "False" at bounding box center [578, 179] width 23 height 11
click at [564, 185] on input "False" at bounding box center [558, 180] width 11 height 9
radio input "true"
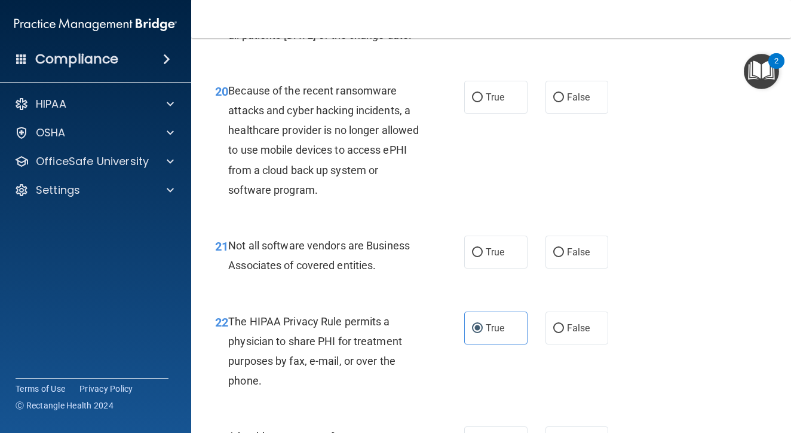
scroll to position [2367, 0]
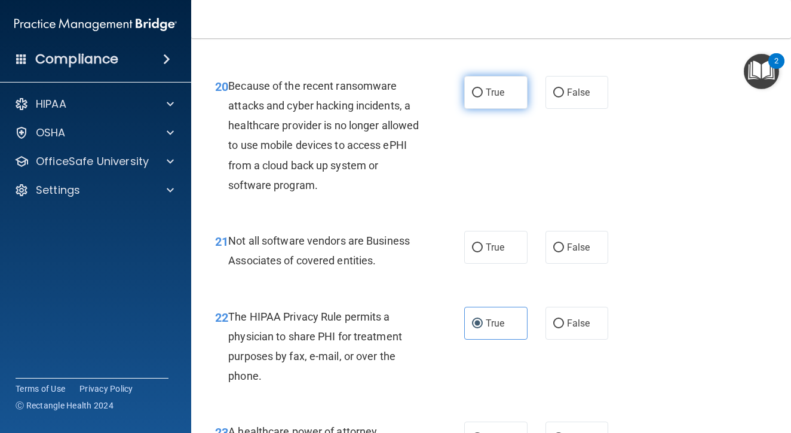
click at [493, 98] on span "True" at bounding box center [495, 92] width 19 height 11
click at [483, 97] on input "True" at bounding box center [477, 92] width 11 height 9
radio input "true"
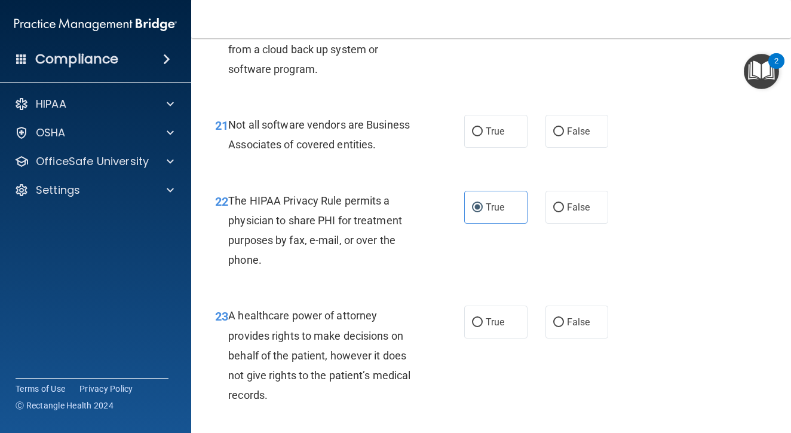
scroll to position [2484, 0]
click at [555, 136] on input "False" at bounding box center [558, 131] width 11 height 9
radio input "true"
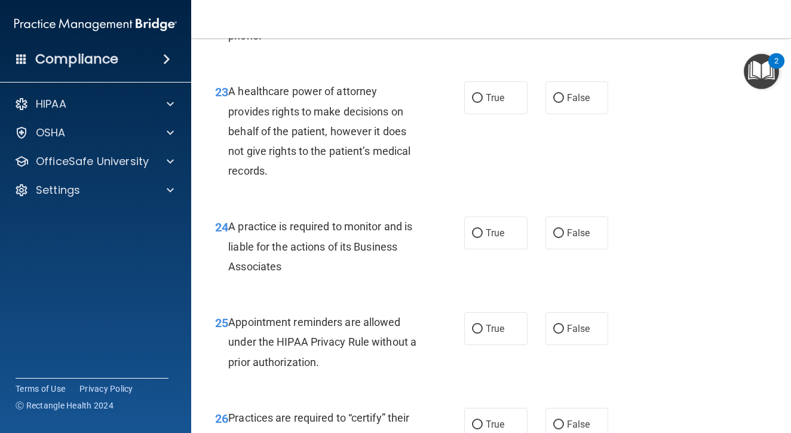
scroll to position [2709, 0]
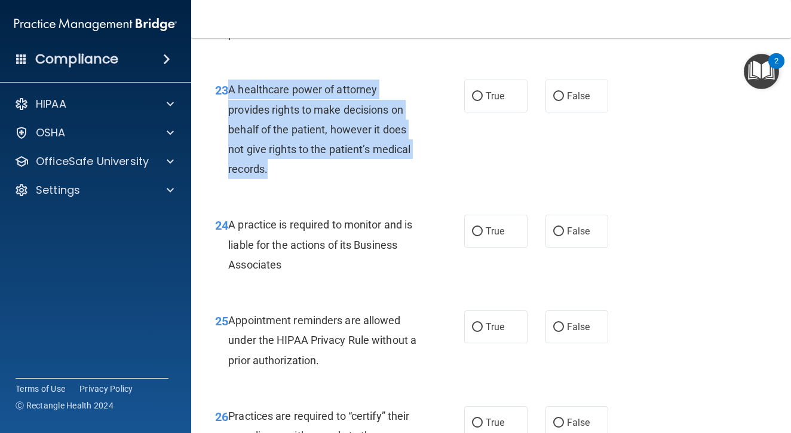
drag, startPoint x: 229, startPoint y: 136, endPoint x: 295, endPoint y: 212, distance: 100.0
click at [295, 179] on div "A healthcare power of attorney provides rights to make decisions on behalf of t…" at bounding box center [328, 128] width 200 height 99
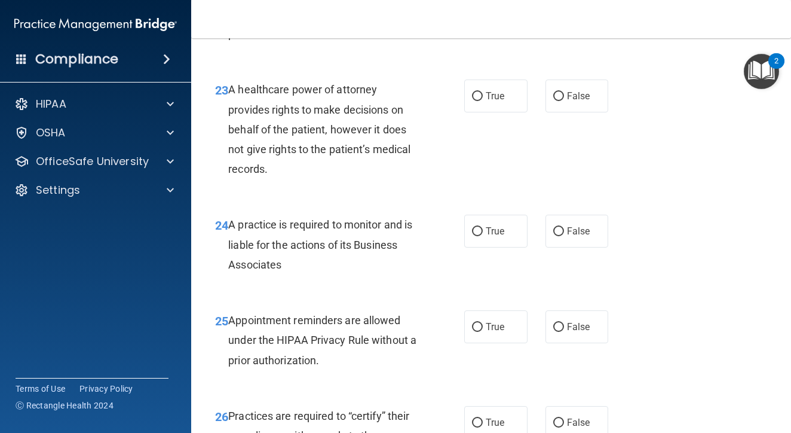
scroll to position [2716, 0]
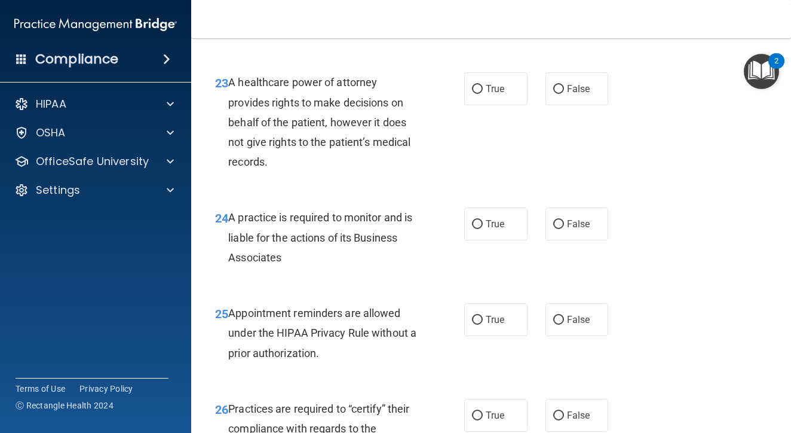
click at [308, 153] on span "A healthcare power of attorney provides rights to make decisions on behalf of t…" at bounding box center [319, 122] width 182 height 92
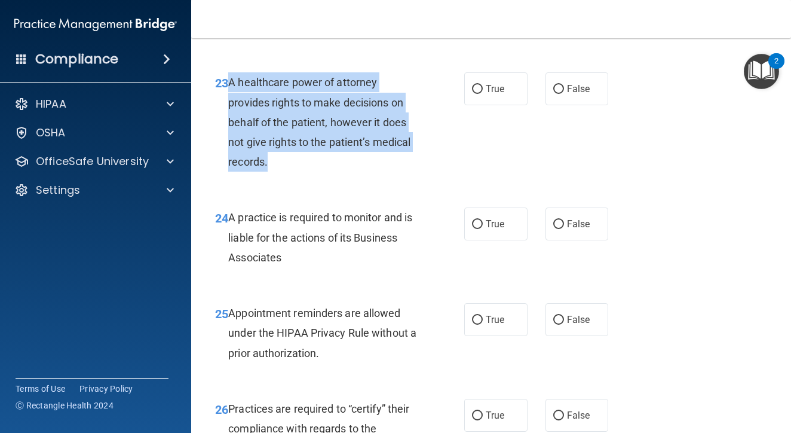
drag, startPoint x: 229, startPoint y: 128, endPoint x: 288, endPoint y: 203, distance: 95.8
click at [288, 171] on div "A healthcare power of attorney provides rights to make decisions on behalf of t…" at bounding box center [328, 121] width 200 height 99
drag, startPoint x: 228, startPoint y: 128, endPoint x: 305, endPoint y: 215, distance: 116.0
click at [305, 171] on div "A healthcare power of attorney provides rights to make decisions on behalf of t…" at bounding box center [328, 121] width 200 height 99
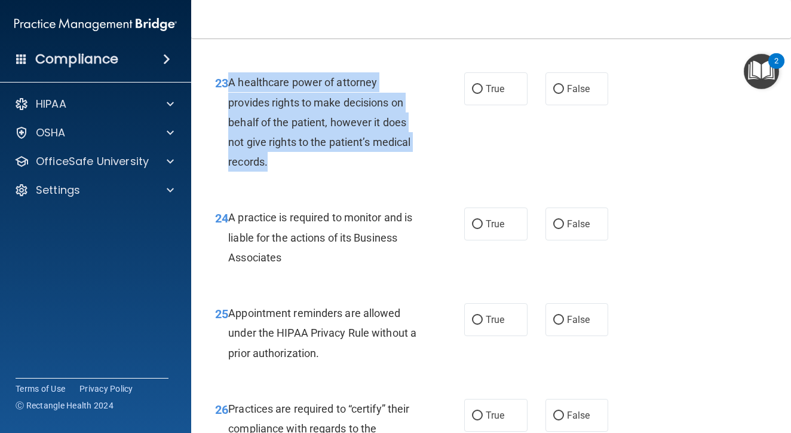
click at [301, 171] on div "A healthcare power of attorney provides rights to make decisions on behalf of t…" at bounding box center [328, 121] width 200 height 99
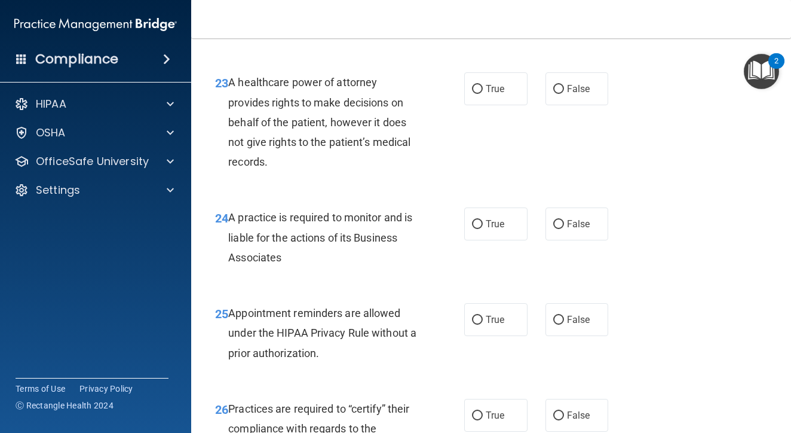
scroll to position [2720, 0]
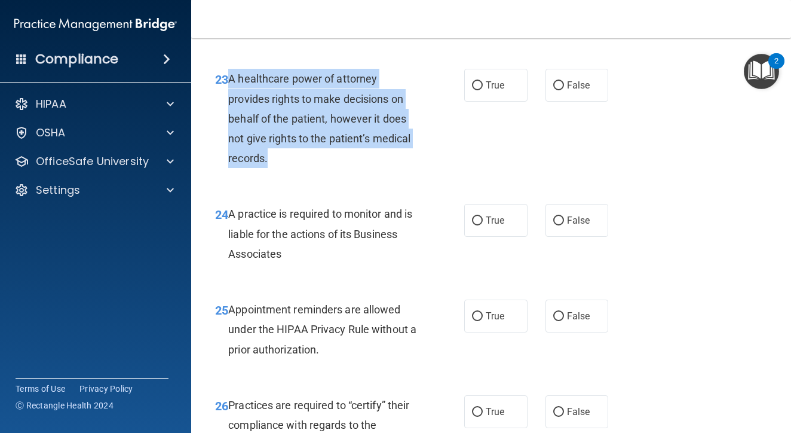
drag, startPoint x: 229, startPoint y: 124, endPoint x: 278, endPoint y: 210, distance: 99.3
click at [280, 168] on div "A healthcare power of attorney provides rights to make decisions on behalf of t…" at bounding box center [328, 118] width 200 height 99
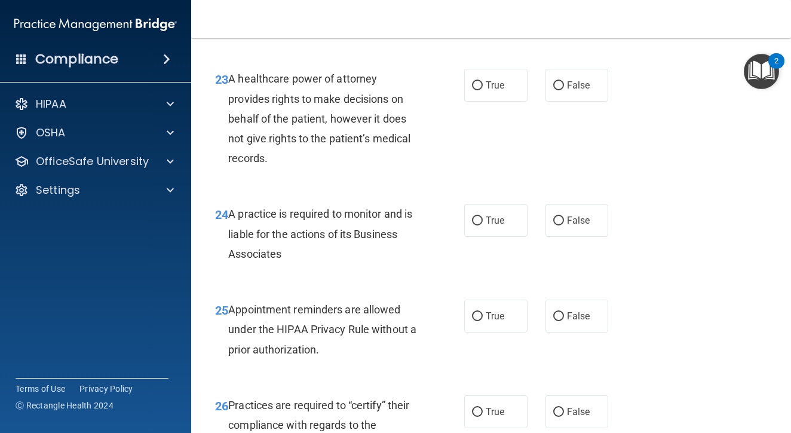
click at [275, 168] on div "A healthcare power of attorney provides rights to make decisions on behalf of t…" at bounding box center [328, 118] width 200 height 99
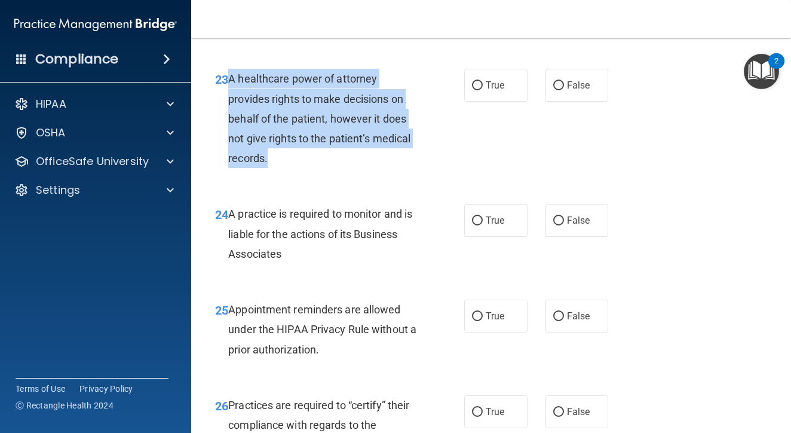
drag, startPoint x: 226, startPoint y: 126, endPoint x: 328, endPoint y: 204, distance: 127.9
click at [328, 174] on div "23 A healthcare power of attorney provides rights to make decisions on behalf o…" at bounding box center [339, 121] width 285 height 105
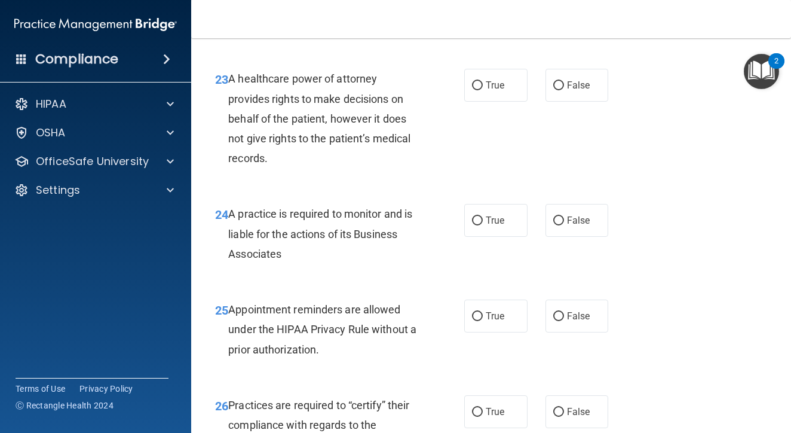
click at [328, 168] on div "A healthcare power of attorney provides rights to make decisions on behalf of t…" at bounding box center [328, 118] width 200 height 99
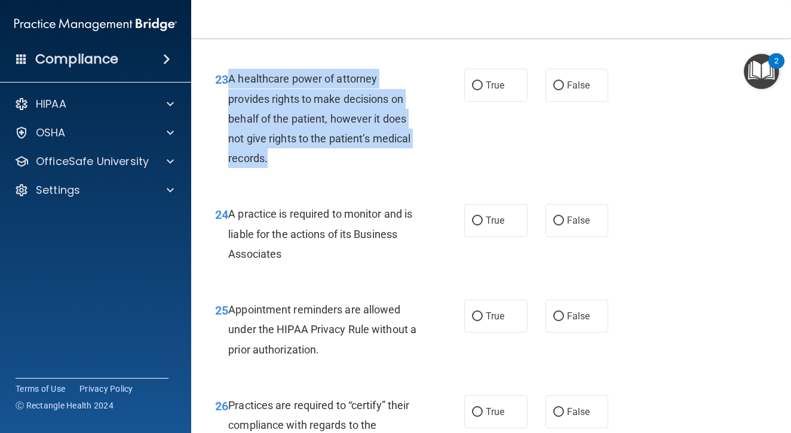
drag, startPoint x: 227, startPoint y: 126, endPoint x: 293, endPoint y: 206, distance: 103.1
click at [293, 174] on div "23 A healthcare power of attorney provides rights to make decisions on behalf o…" at bounding box center [339, 121] width 285 height 105
click at [287, 168] on div "A healthcare power of attorney provides rights to make decisions on behalf of t…" at bounding box center [328, 118] width 200 height 99
drag, startPoint x: 229, startPoint y: 125, endPoint x: 274, endPoint y: 212, distance: 96.7
click at [274, 168] on div "A healthcare power of attorney provides rights to make decisions on behalf of t…" at bounding box center [328, 118] width 200 height 99
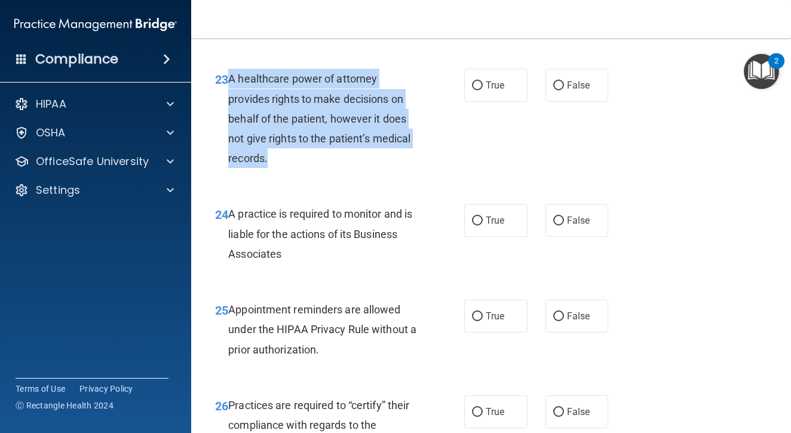
click at [274, 168] on div "A healthcare power of attorney provides rights to make decisions on behalf of t…" at bounding box center [328, 118] width 200 height 99
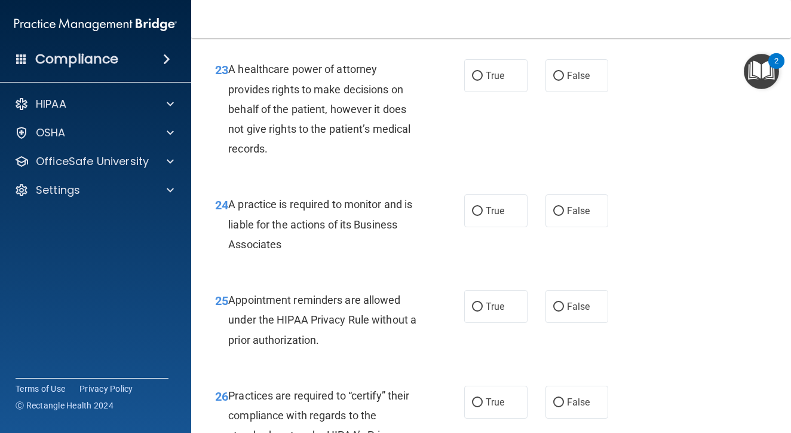
scroll to position [2731, 0]
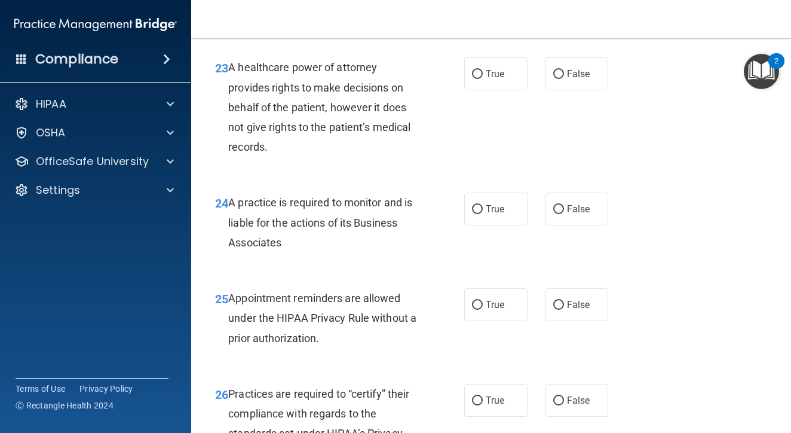
click at [267, 150] on span "A healthcare power of attorney provides rights to make decisions on behalf of t…" at bounding box center [319, 107] width 182 height 92
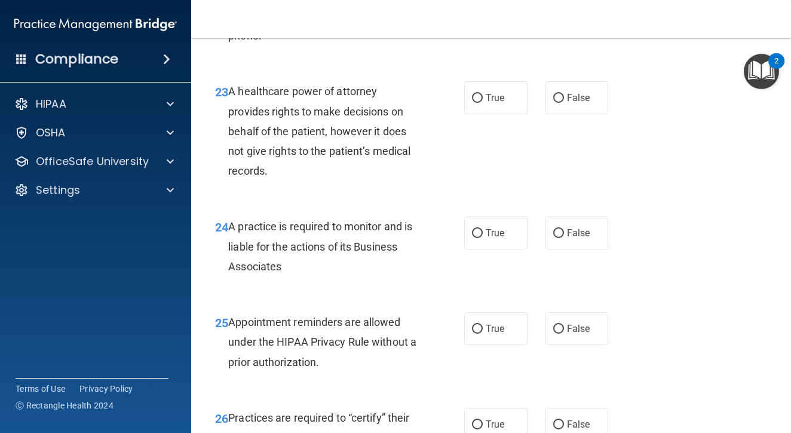
scroll to position [2703, 0]
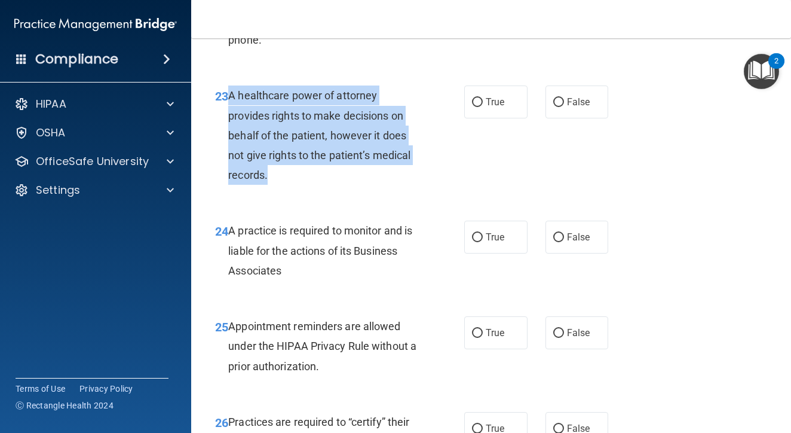
drag, startPoint x: 230, startPoint y: 146, endPoint x: 290, endPoint y: 225, distance: 99.3
click at [290, 185] on div "A healthcare power of attorney provides rights to make decisions on behalf of t…" at bounding box center [328, 134] width 200 height 99
click at [291, 185] on div "A healthcare power of attorney provides rights to make decisions on behalf of t…" at bounding box center [328, 134] width 200 height 99
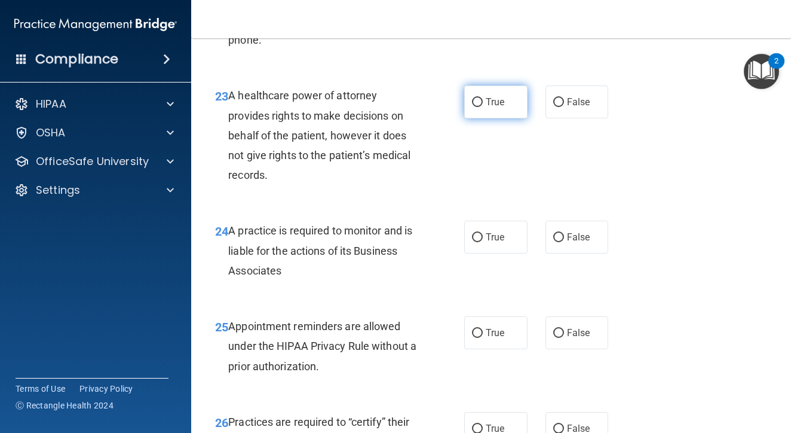
click at [489, 118] on label "True" at bounding box center [495, 101] width 63 height 33
click at [483, 107] on input "True" at bounding box center [477, 102] width 11 height 9
radio input "true"
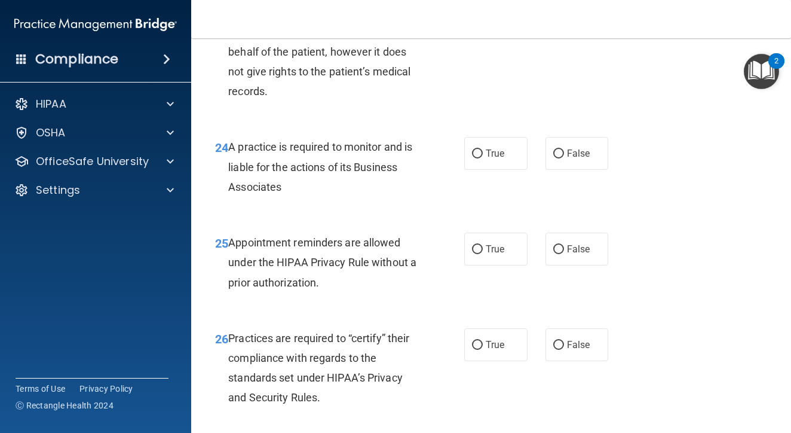
scroll to position [2800, 0]
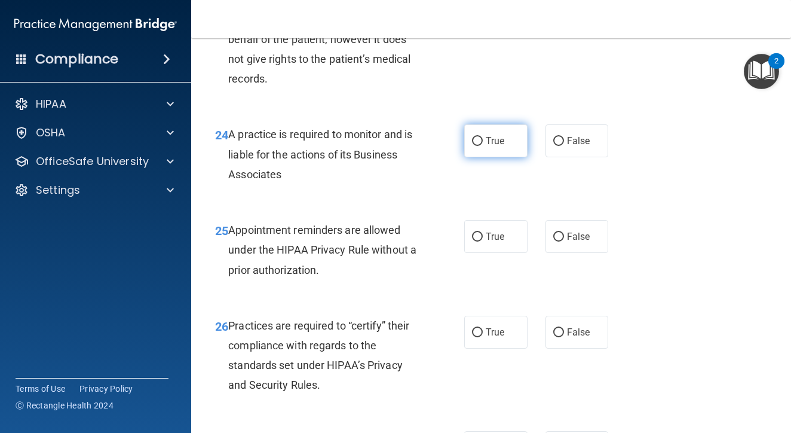
click at [477, 146] on input "True" at bounding box center [477, 141] width 11 height 9
radio input "true"
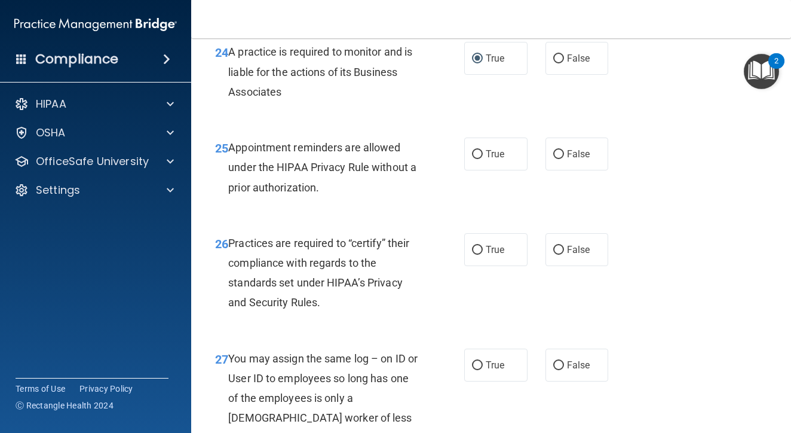
scroll to position [2885, 0]
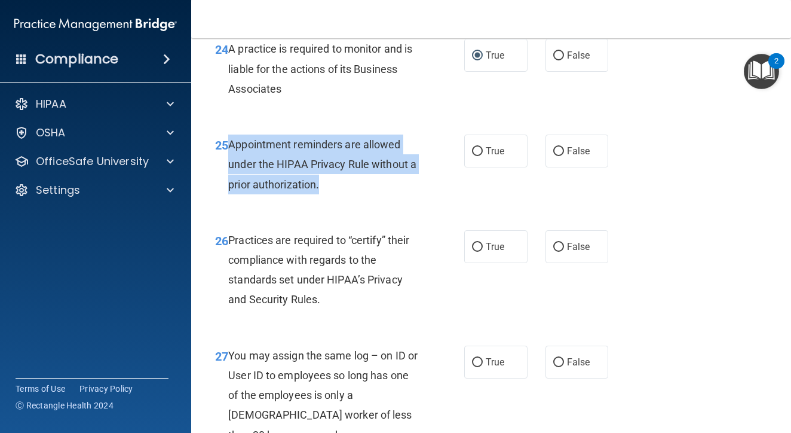
drag, startPoint x: 226, startPoint y: 189, endPoint x: 341, endPoint y: 237, distance: 124.1
click at [341, 200] on div "25 Appointment reminders are allowed under the HIPAA Privacy Rule without a pri…" at bounding box center [339, 167] width 285 height 66
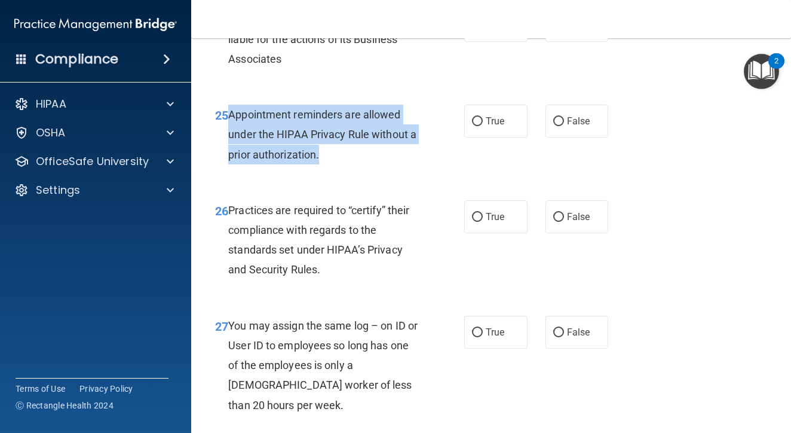
scroll to position [2917, 0]
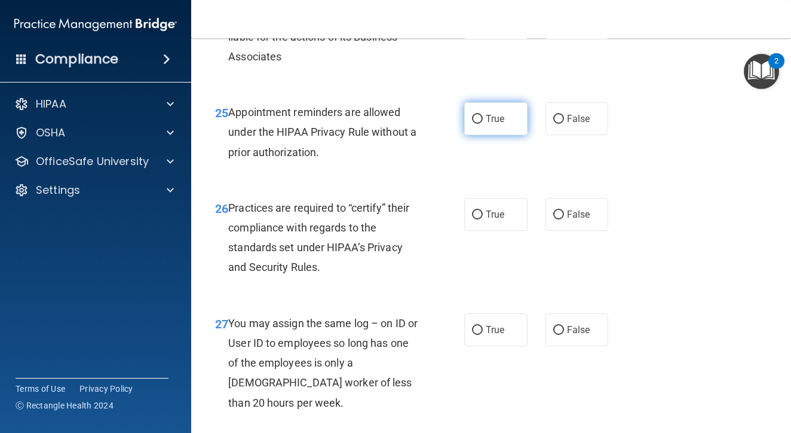
click at [487, 124] on span "True" at bounding box center [495, 118] width 19 height 11
click at [483, 124] on input "True" at bounding box center [477, 119] width 11 height 9
radio input "true"
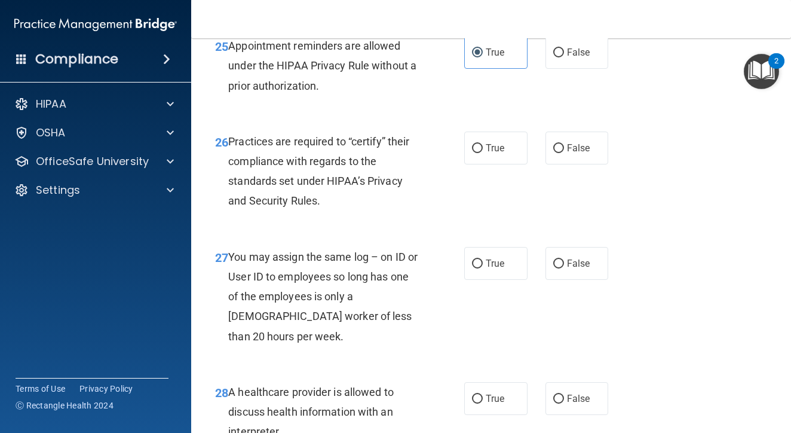
scroll to position [3010, 0]
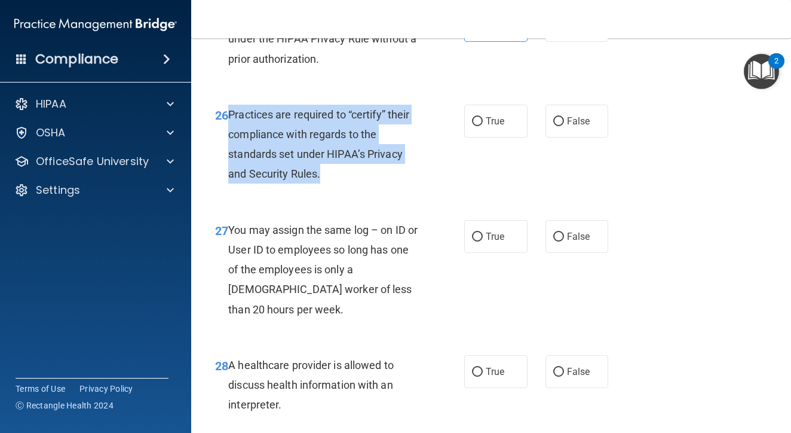
drag, startPoint x: 228, startPoint y: 157, endPoint x: 373, endPoint y: 215, distance: 156.1
click at [373, 184] on div "Practices are required to “certify” their compliance with regards to the standa…" at bounding box center [328, 144] width 200 height 79
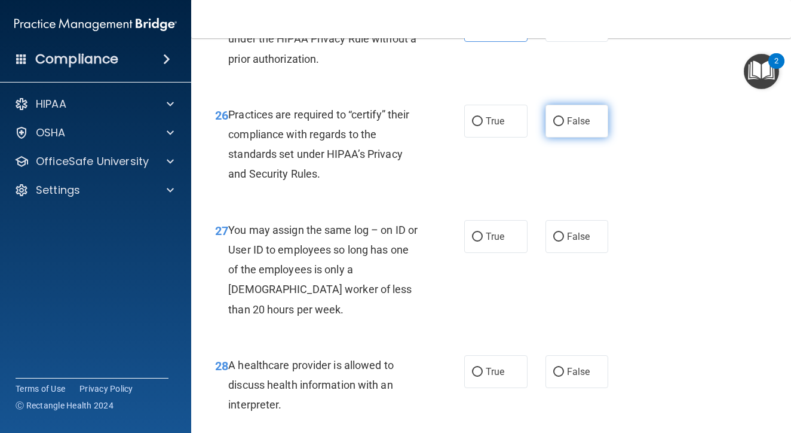
click at [584, 127] on span "False" at bounding box center [578, 120] width 23 height 11
click at [564, 126] on input "False" at bounding box center [558, 121] width 11 height 9
radio input "true"
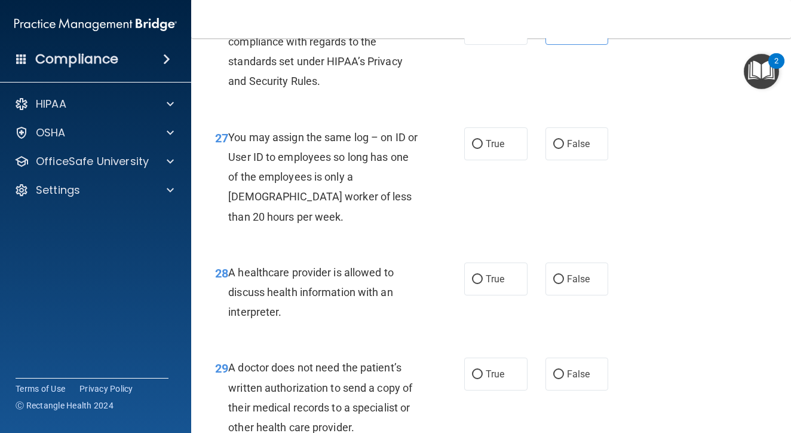
scroll to position [3122, 0]
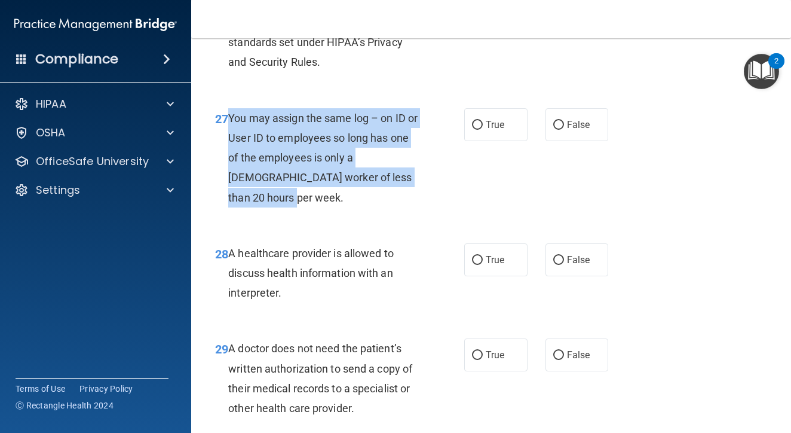
drag, startPoint x: 230, startPoint y: 163, endPoint x: 303, endPoint y: 233, distance: 101.4
click at [303, 207] on div "You may assign the same log – on ID or User ID to employees so long has one of …" at bounding box center [328, 157] width 200 height 99
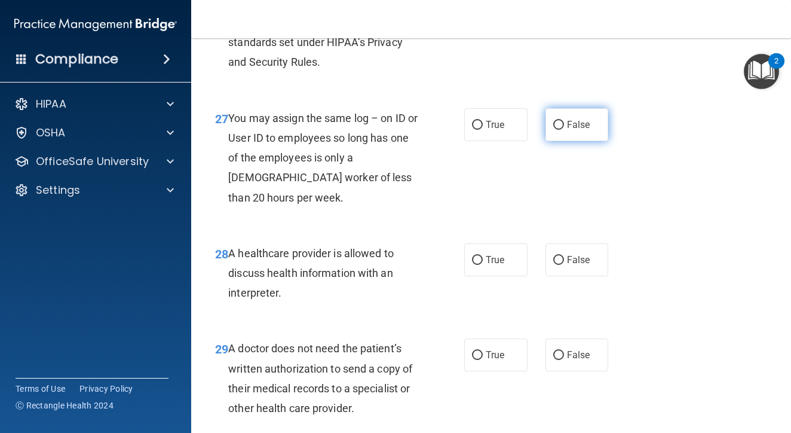
click at [580, 130] on span "False" at bounding box center [578, 124] width 23 height 11
click at [564, 130] on input "False" at bounding box center [558, 125] width 11 height 9
radio input "true"
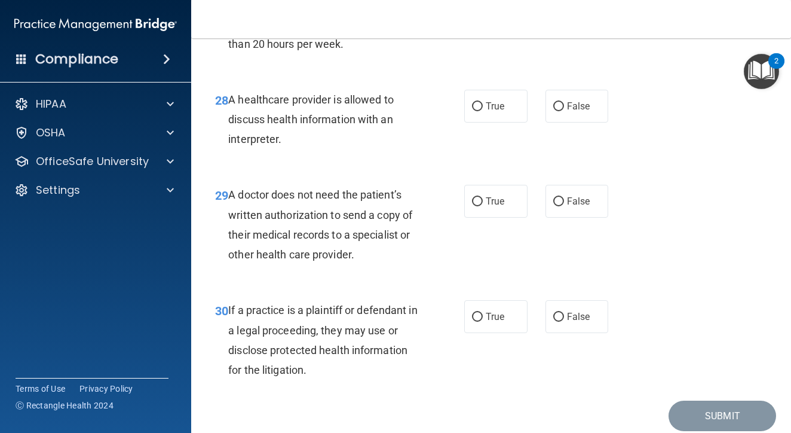
scroll to position [3277, 0]
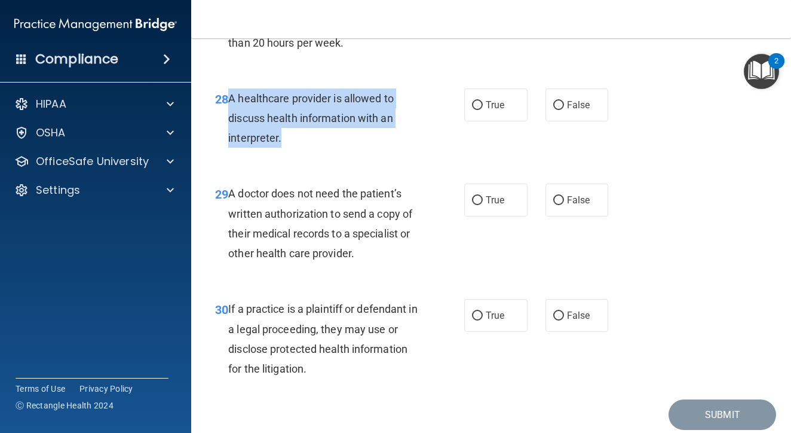
drag, startPoint x: 230, startPoint y: 141, endPoint x: 307, endPoint y: 183, distance: 88.0
click at [307, 148] on div "A healthcare provider is allowed to discuss health information with an interpre…" at bounding box center [328, 118] width 200 height 60
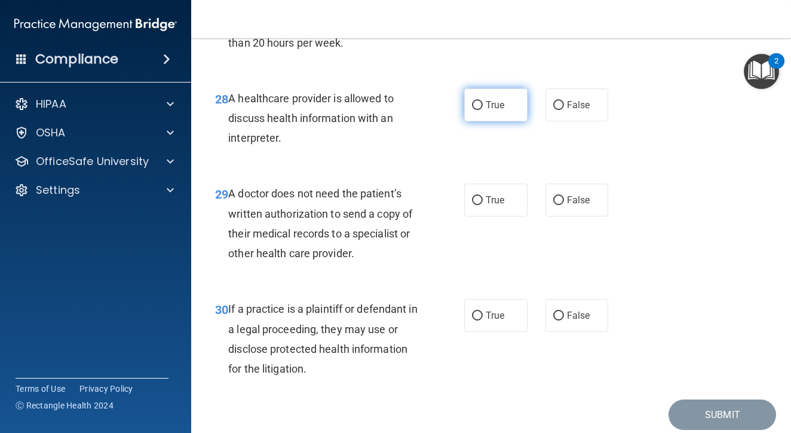
click at [508, 121] on label "True" at bounding box center [495, 104] width 63 height 33
click at [483, 110] on input "True" at bounding box center [477, 105] width 11 height 9
radio input "true"
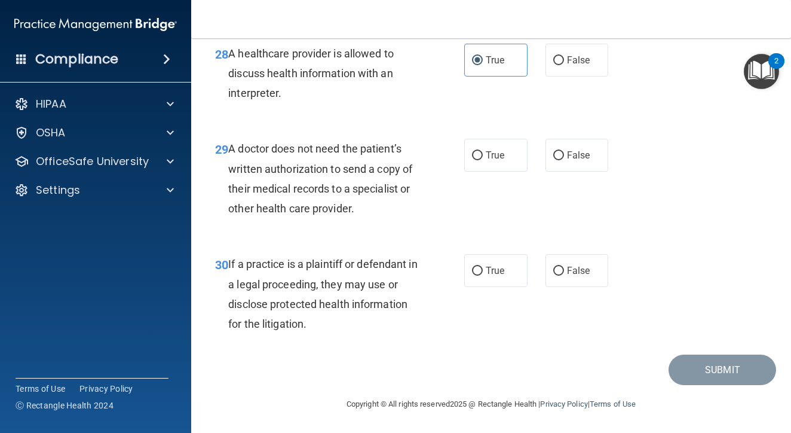
scroll to position [3355, 0]
click at [572, 171] on label "False" at bounding box center [577, 155] width 63 height 33
click at [564, 160] on input "False" at bounding box center [558, 155] width 11 height 9
radio input "true"
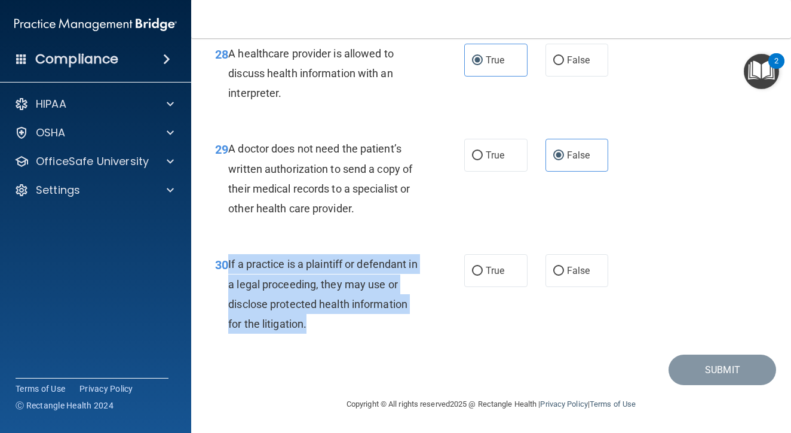
drag, startPoint x: 229, startPoint y: 265, endPoint x: 314, endPoint y: 323, distance: 102.4
click at [314, 323] on div "If a practice is a plaintiff or defendant in a legal proceeding, they may use o…" at bounding box center [328, 293] width 200 height 79
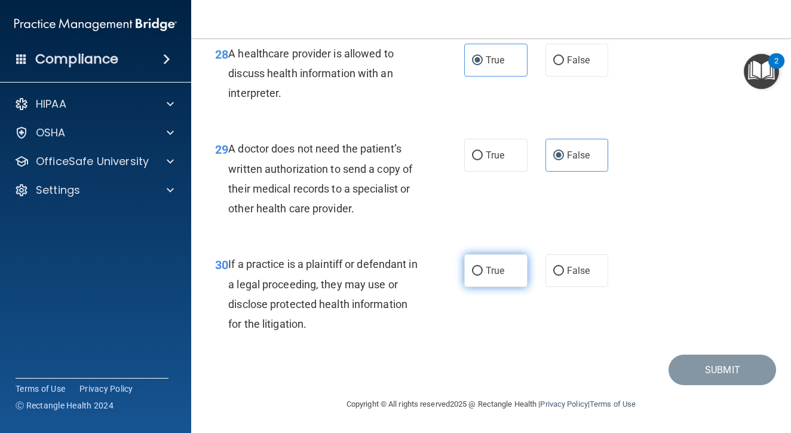
click at [491, 267] on span "True" at bounding box center [495, 270] width 19 height 11
click at [483, 267] on input "True" at bounding box center [477, 271] width 11 height 9
radio input "true"
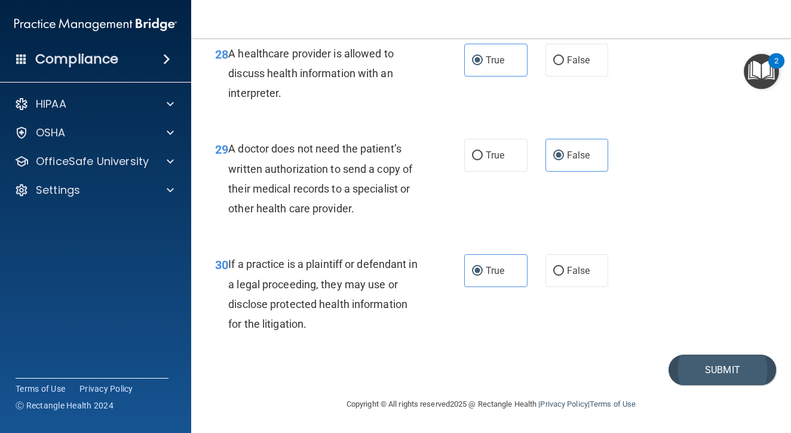
click at [709, 367] on button "Submit" at bounding box center [723, 369] width 108 height 30
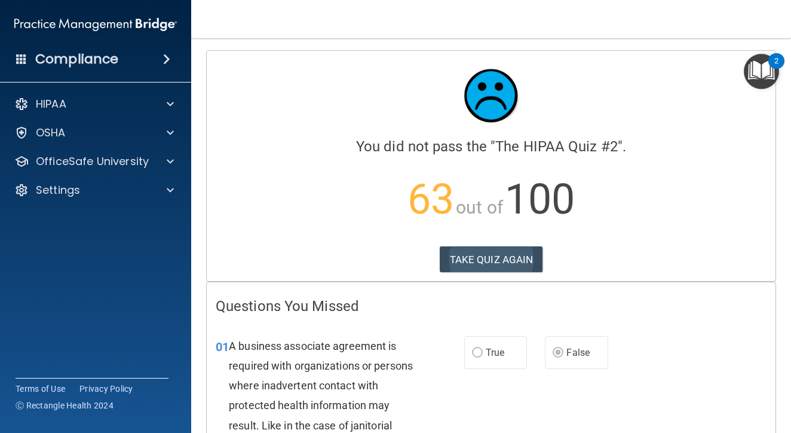
click at [503, 265] on button "TAKE QUIZ AGAIN" at bounding box center [491, 259] width 103 height 26
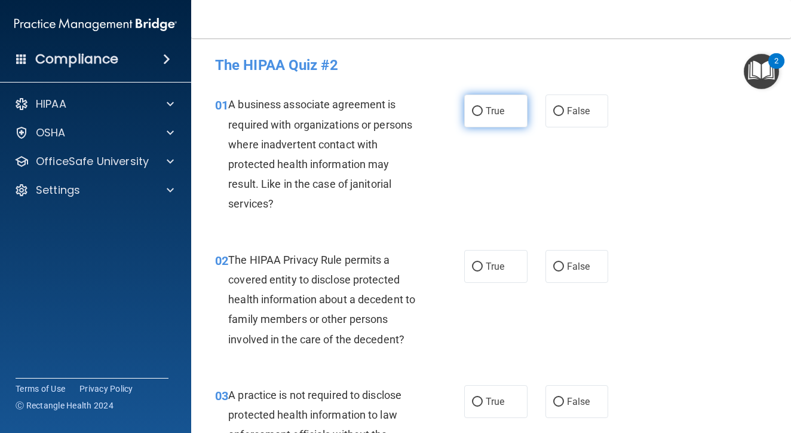
click at [480, 117] on label "True" at bounding box center [495, 110] width 63 height 33
click at [480, 116] on input "True" at bounding box center [477, 111] width 11 height 9
radio input "true"
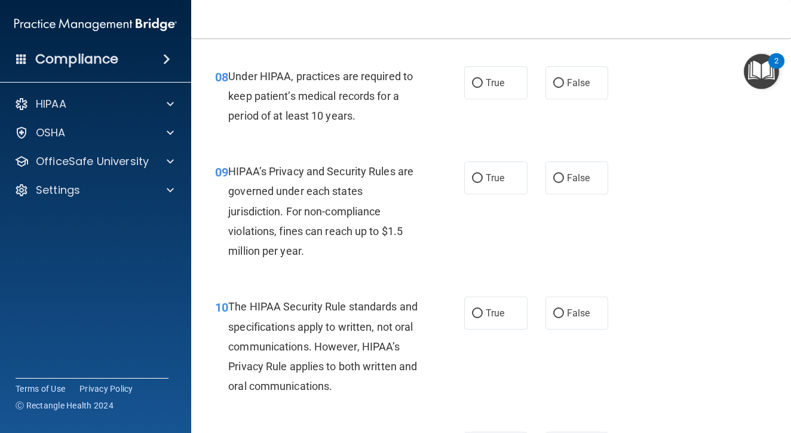
scroll to position [938, 0]
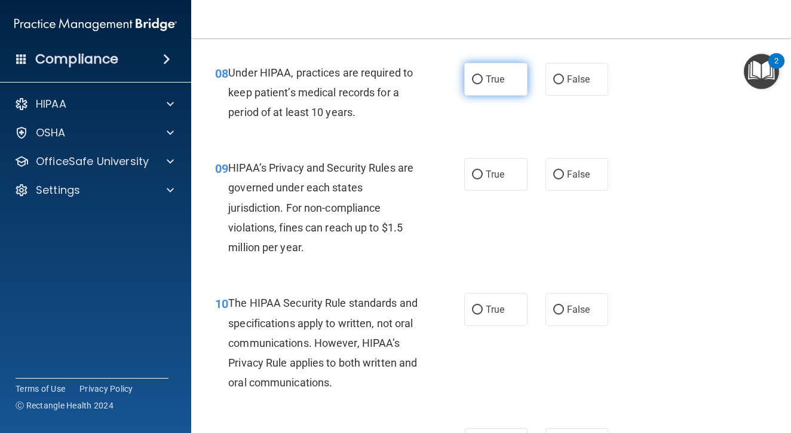
click at [495, 85] on span "True" at bounding box center [495, 78] width 19 height 11
click at [483, 84] on input "True" at bounding box center [477, 79] width 11 height 9
radio input "true"
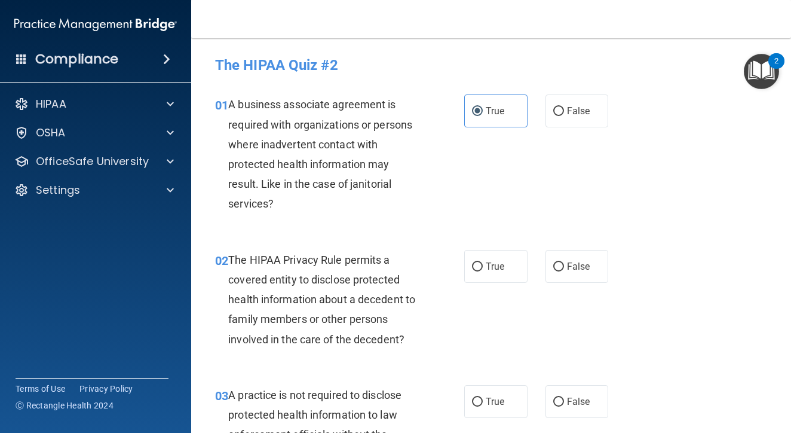
scroll to position [0, 0]
click at [566, 118] on label "False" at bounding box center [577, 110] width 63 height 33
click at [564, 116] on input "False" at bounding box center [558, 111] width 11 height 9
radio input "true"
radio input "false"
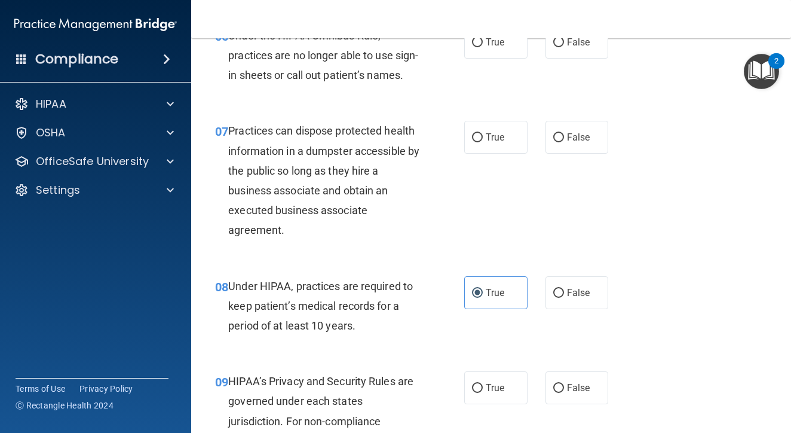
scroll to position [841, 0]
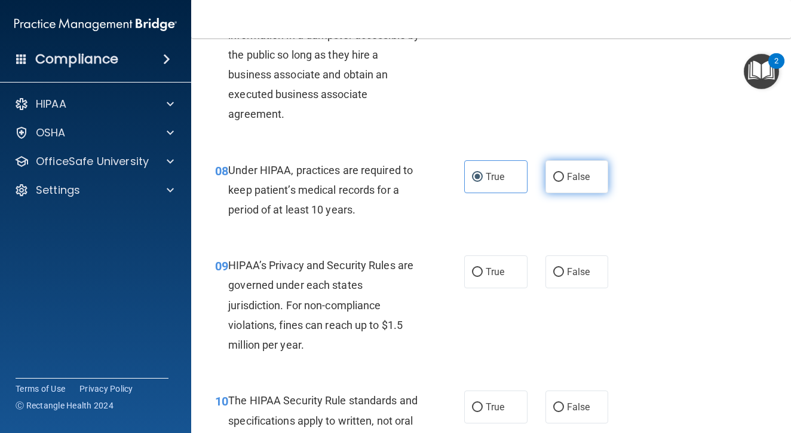
click at [583, 182] on span "False" at bounding box center [578, 176] width 23 height 11
click at [564, 182] on input "False" at bounding box center [558, 177] width 11 height 9
radio input "true"
radio input "false"
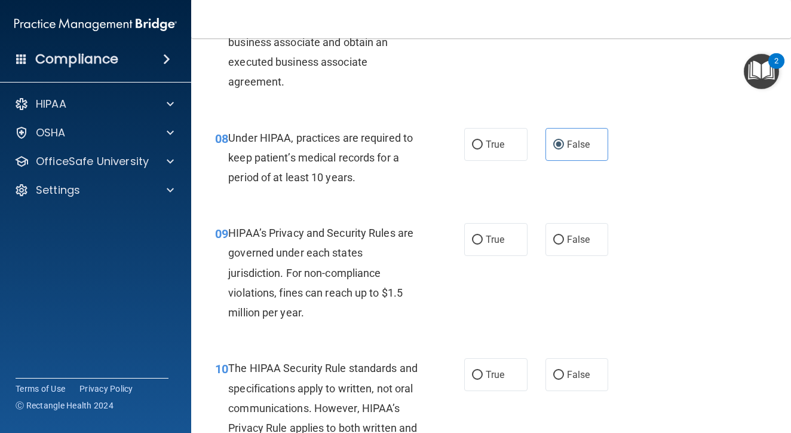
scroll to position [887, 0]
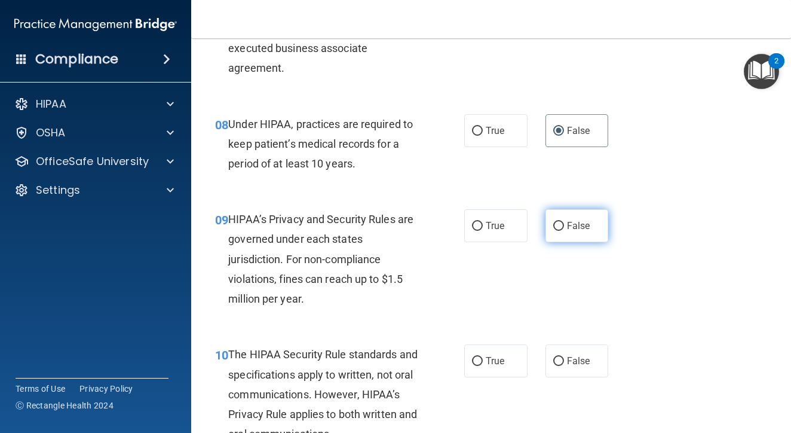
click at [580, 231] on span "False" at bounding box center [578, 225] width 23 height 11
click at [564, 231] on input "False" at bounding box center [558, 226] width 11 height 9
radio input "true"
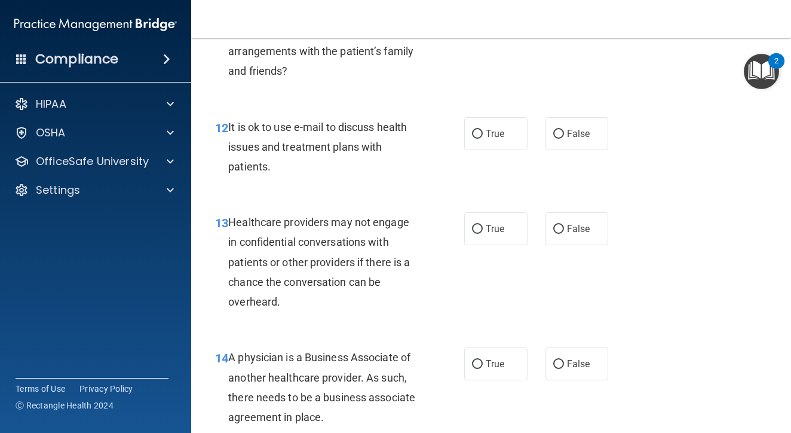
scroll to position [1398, 0]
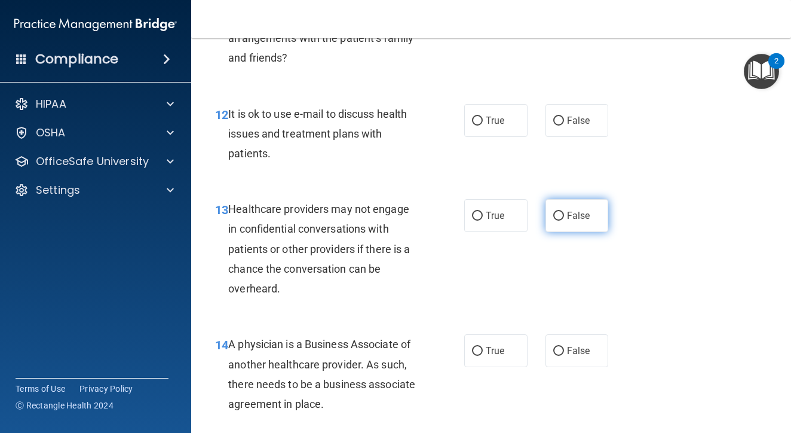
click at [579, 221] on span "False" at bounding box center [578, 215] width 23 height 11
click at [564, 220] on input "False" at bounding box center [558, 216] width 11 height 9
radio input "true"
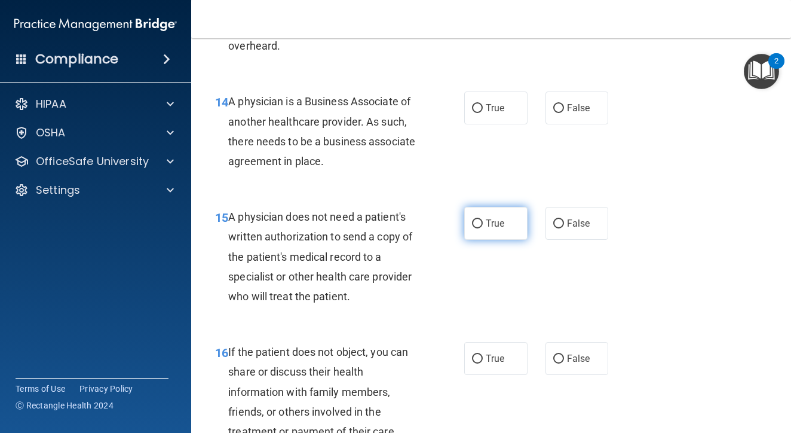
scroll to position [1643, 0]
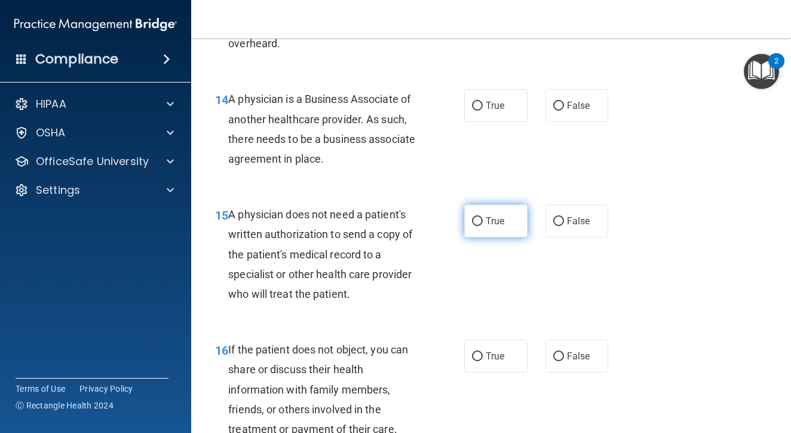
click at [503, 237] on label "True" at bounding box center [495, 220] width 63 height 33
click at [483, 226] on input "True" at bounding box center [477, 221] width 11 height 9
radio input "true"
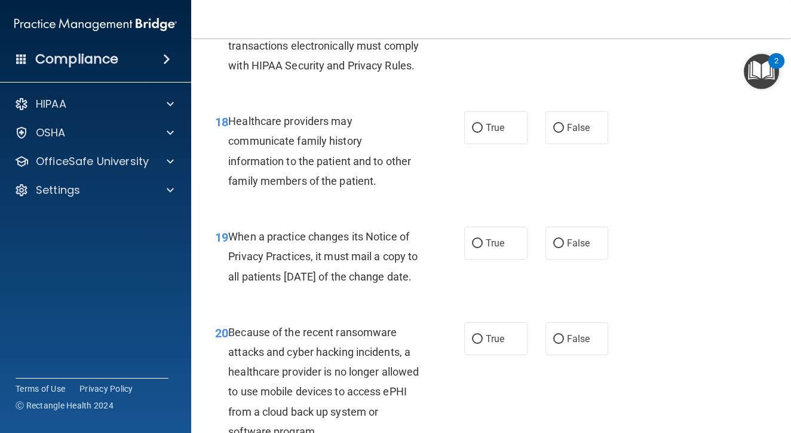
scroll to position [2122, 0]
click at [588, 259] on label "False" at bounding box center [577, 242] width 63 height 33
click at [564, 247] on input "False" at bounding box center [558, 242] width 11 height 9
radio input "true"
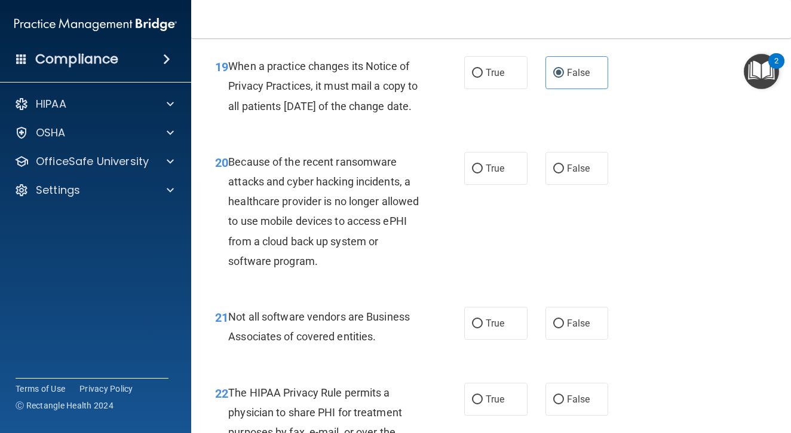
scroll to position [2294, 0]
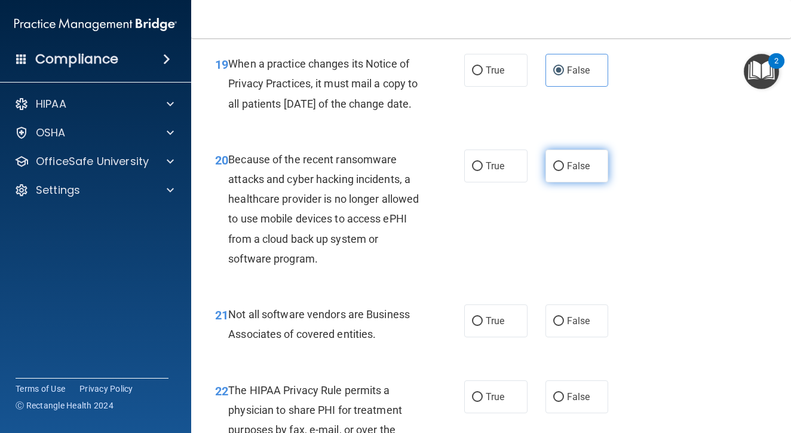
click at [566, 182] on label "False" at bounding box center [577, 165] width 63 height 33
click at [564, 171] on input "False" at bounding box center [558, 166] width 11 height 9
radio input "true"
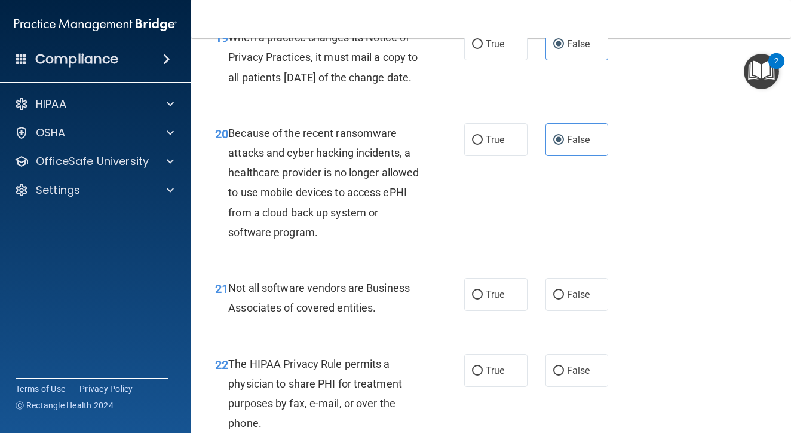
scroll to position [2321, 0]
click at [479, 298] on input "True" at bounding box center [477, 293] width 11 height 9
radio input "true"
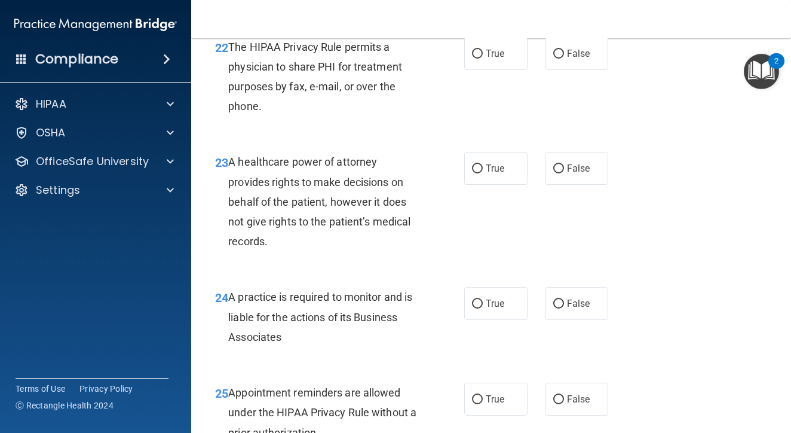
scroll to position [2642, 0]
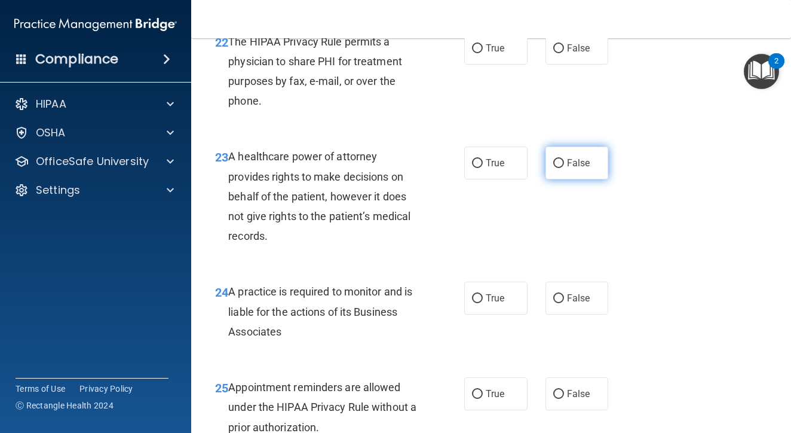
click at [584, 169] on span "False" at bounding box center [578, 162] width 23 height 11
click at [564, 168] on input "False" at bounding box center [558, 163] width 11 height 9
radio input "true"
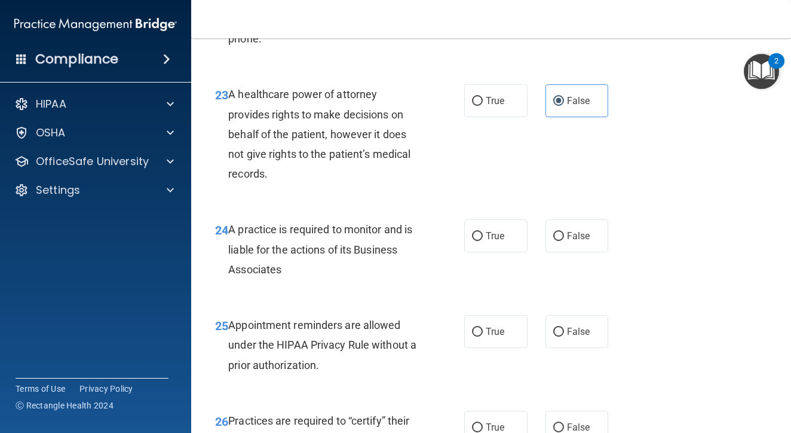
scroll to position [2740, 0]
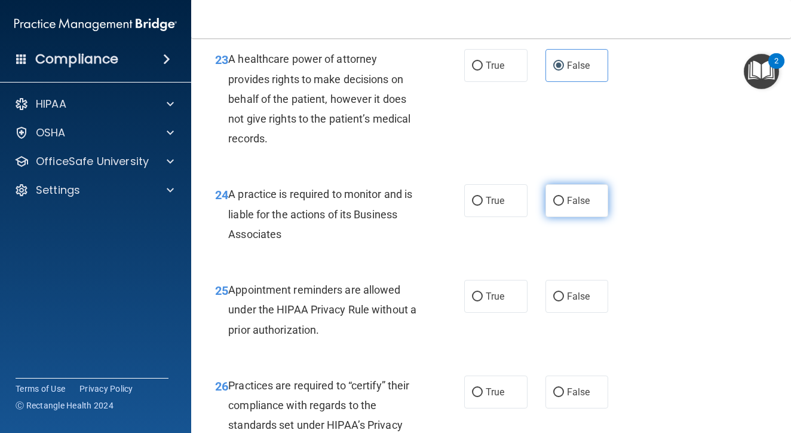
click at [589, 206] on span "False" at bounding box center [578, 200] width 23 height 11
click at [564, 206] on input "False" at bounding box center [558, 201] width 11 height 9
radio input "true"
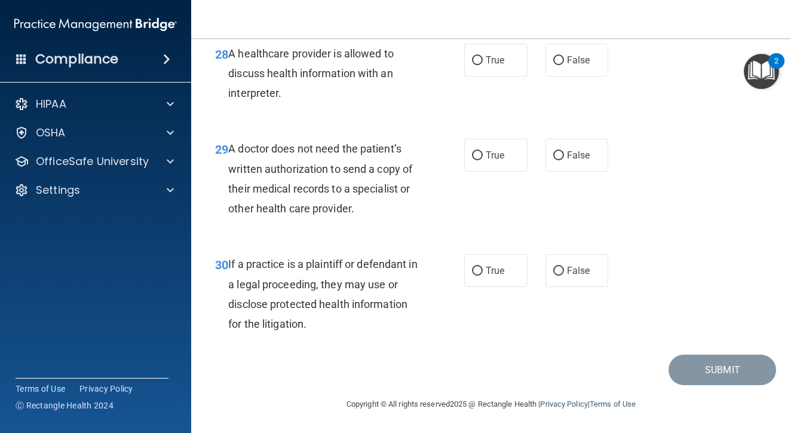
scroll to position [3335, 0]
click at [486, 161] on span "True" at bounding box center [495, 154] width 19 height 11
click at [483, 160] on input "True" at bounding box center [477, 155] width 11 height 9
radio input "true"
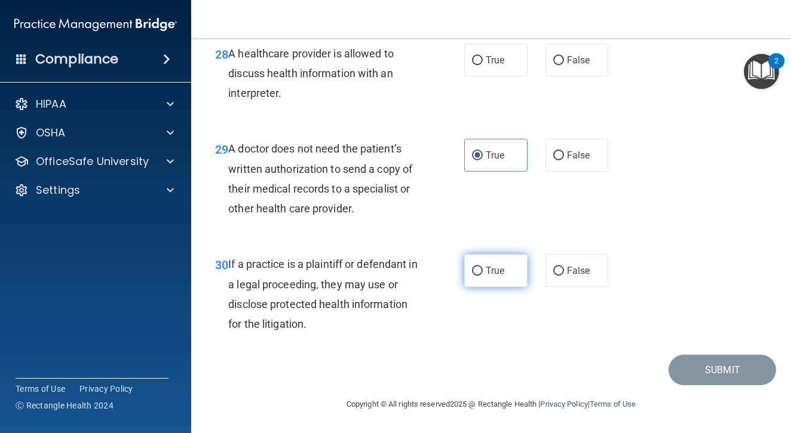
click at [492, 271] on span "True" at bounding box center [495, 270] width 19 height 11
click at [483, 271] on input "True" at bounding box center [477, 271] width 11 height 9
radio input "true"
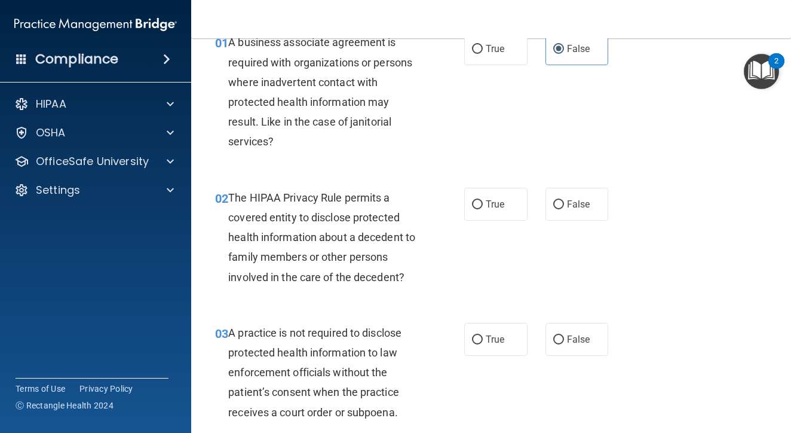
scroll to position [66, 0]
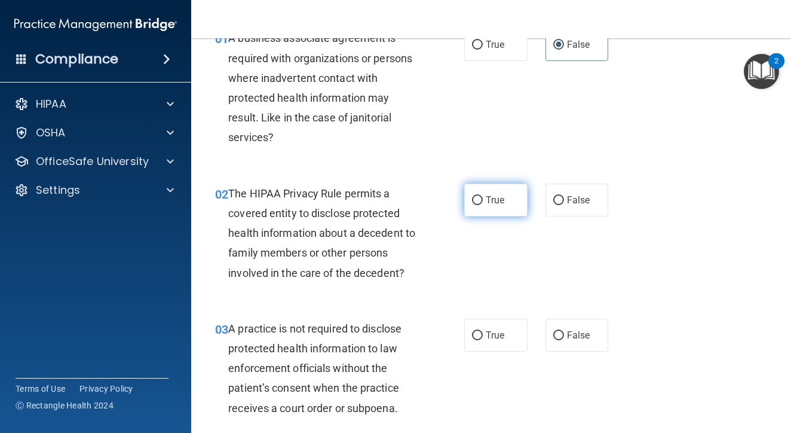
click at [480, 198] on input "True" at bounding box center [477, 200] width 11 height 9
radio input "true"
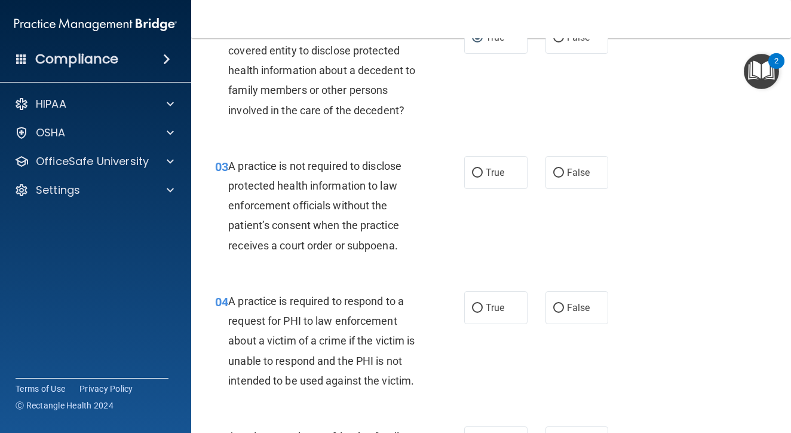
scroll to position [231, 0]
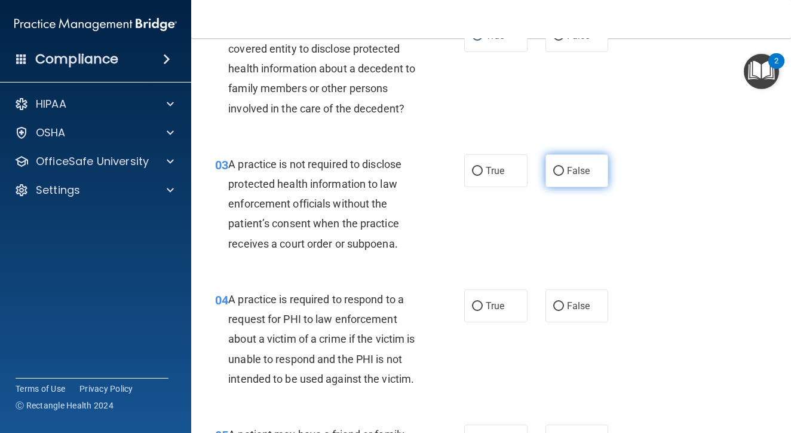
click at [580, 166] on span "False" at bounding box center [578, 170] width 23 height 11
click at [564, 167] on input "False" at bounding box center [558, 171] width 11 height 9
radio input "true"
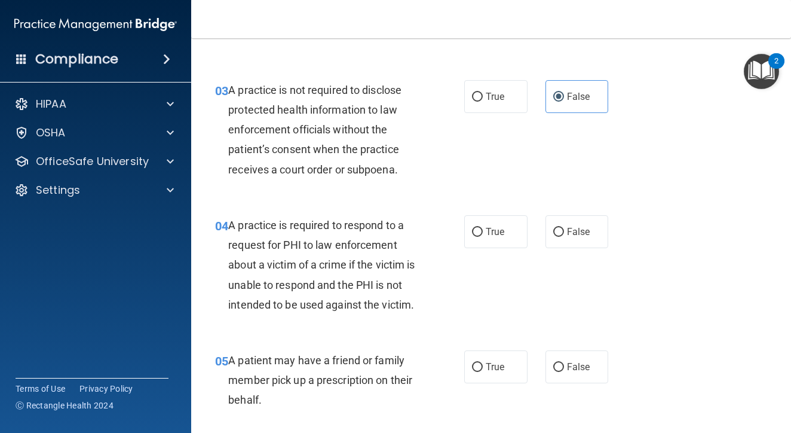
scroll to position [305, 0]
click at [482, 235] on label "True" at bounding box center [495, 231] width 63 height 33
click at [482, 235] on input "True" at bounding box center [477, 231] width 11 height 9
radio input "true"
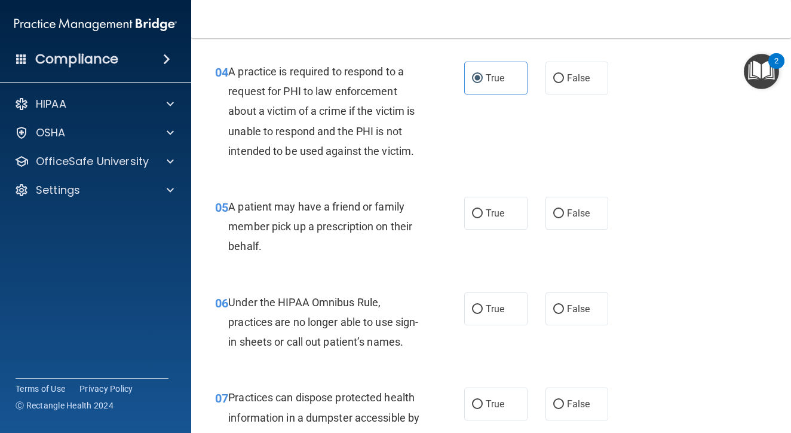
scroll to position [464, 0]
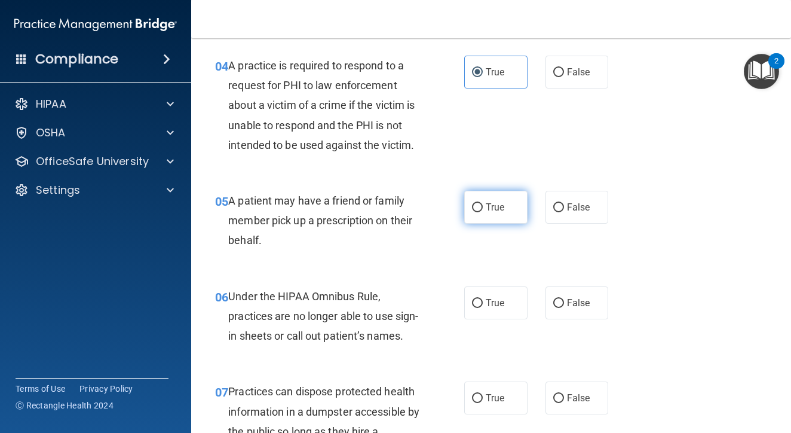
click at [480, 210] on label "True" at bounding box center [495, 207] width 63 height 33
click at [480, 210] on input "True" at bounding box center [477, 207] width 11 height 9
radio input "true"
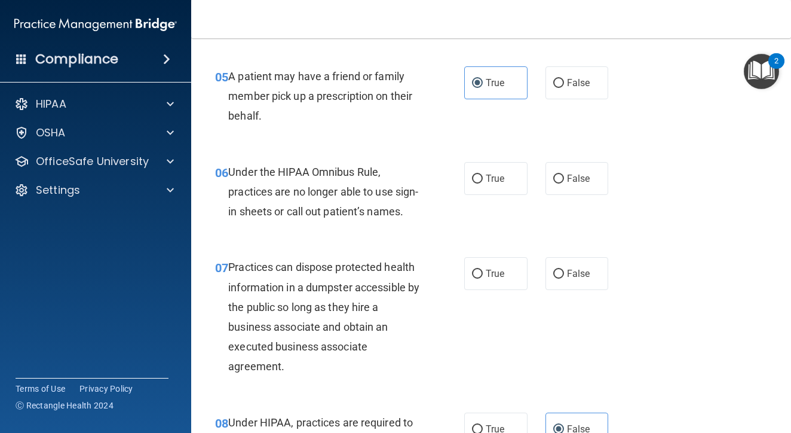
scroll to position [589, 0]
click at [568, 175] on span "False" at bounding box center [578, 177] width 23 height 11
click at [564, 175] on input "False" at bounding box center [558, 178] width 11 height 9
radio input "true"
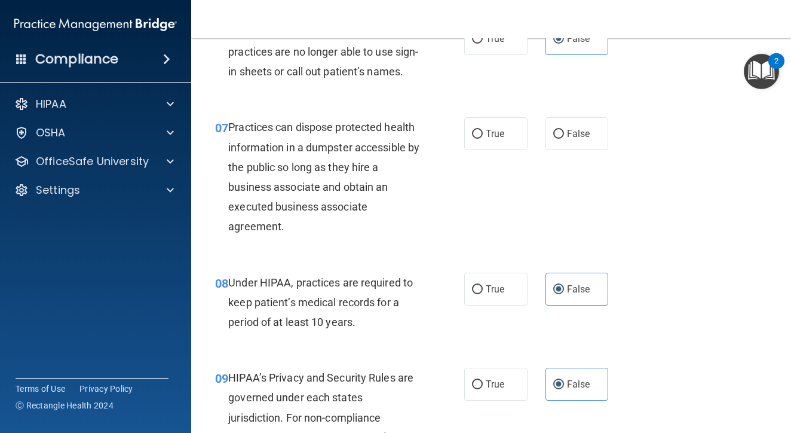
scroll to position [732, 0]
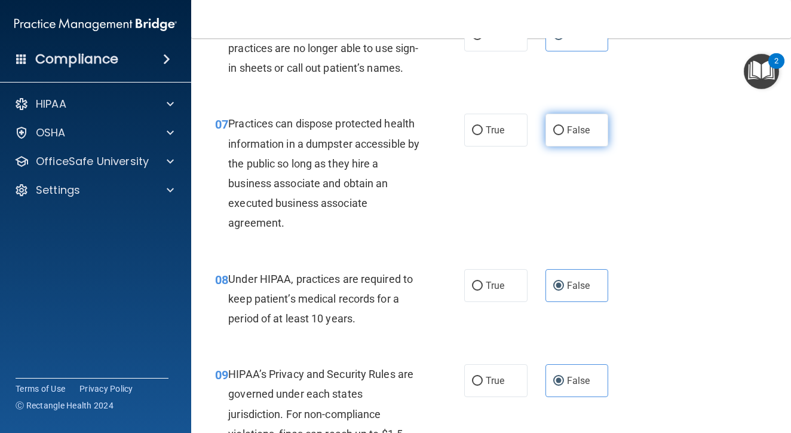
click at [565, 146] on label "False" at bounding box center [577, 130] width 63 height 33
click at [564, 135] on input "False" at bounding box center [558, 130] width 11 height 9
radio input "true"
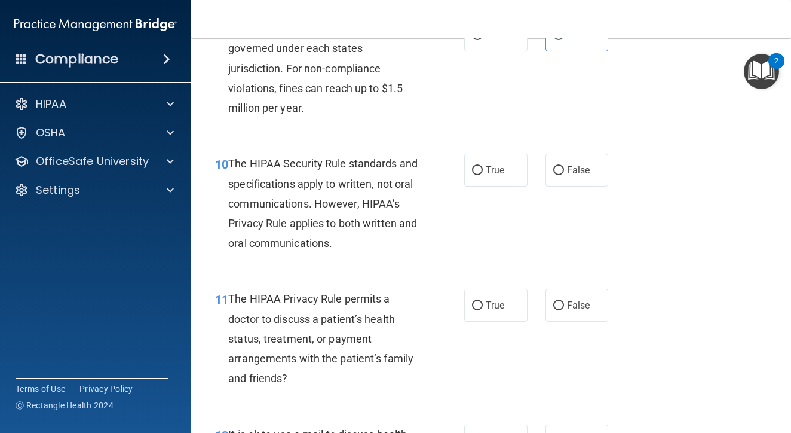
scroll to position [1079, 0]
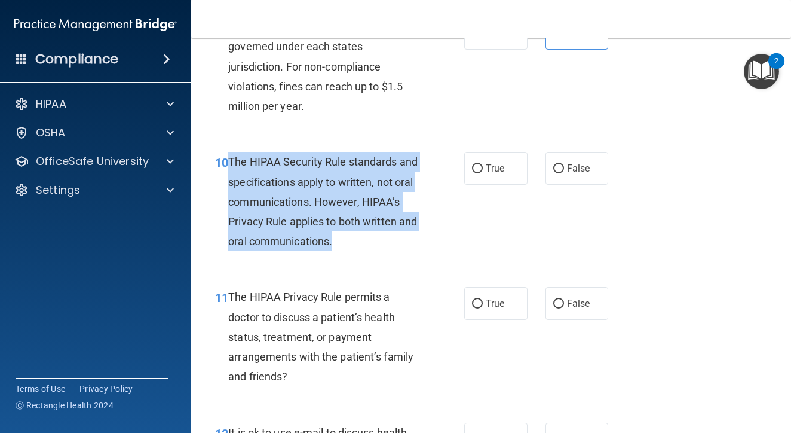
drag, startPoint x: 229, startPoint y: 177, endPoint x: 359, endPoint y: 249, distance: 147.9
click at [359, 249] on div "The HIPAA Security Rule standards and specifications apply to written, not oral…" at bounding box center [328, 201] width 200 height 99
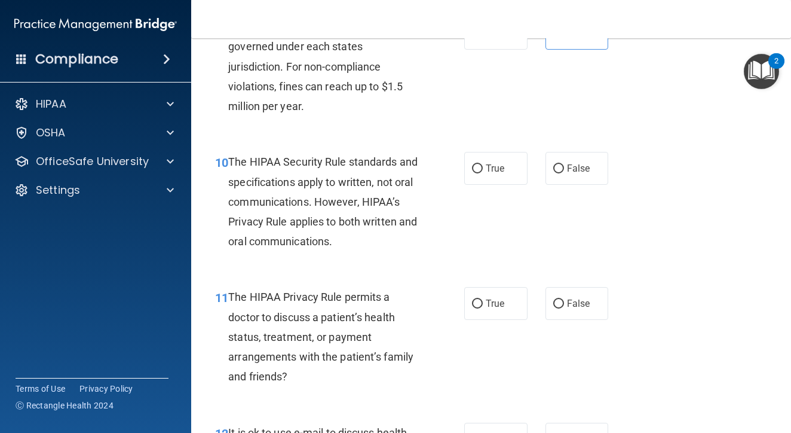
click at [369, 311] on span "The HIPAA Privacy Rule permits a doctor to discuss a patient’s health status, t…" at bounding box center [320, 336] width 185 height 92
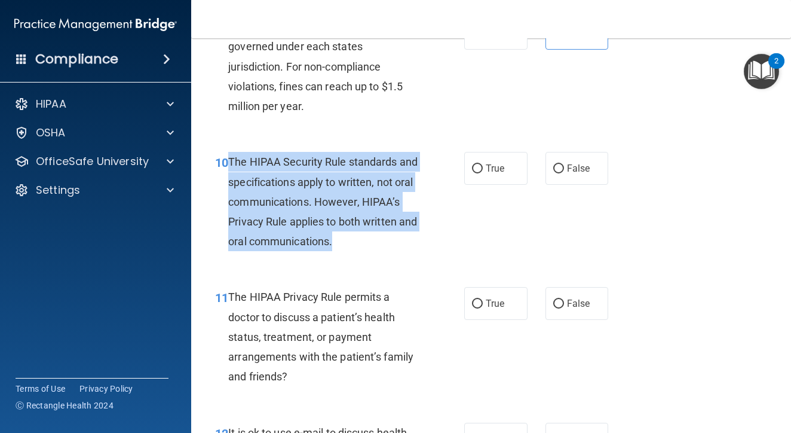
drag, startPoint x: 229, startPoint y: 173, endPoint x: 367, endPoint y: 258, distance: 162.2
click at [367, 251] on div "The HIPAA Security Rule standards and specifications apply to written, not oral…" at bounding box center [328, 201] width 200 height 99
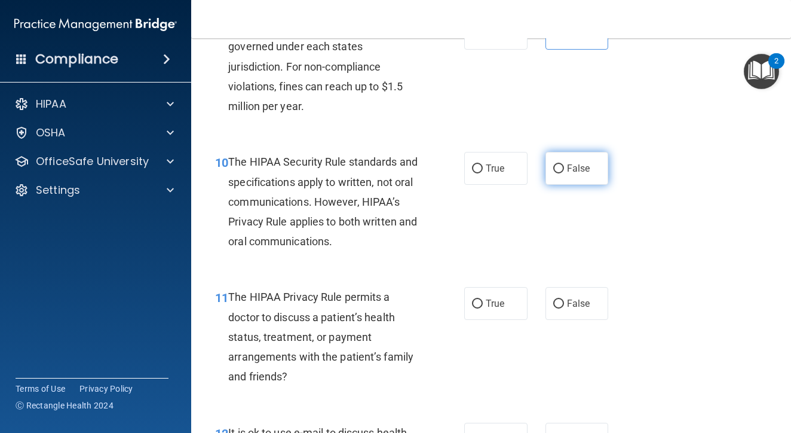
click at [586, 185] on label "False" at bounding box center [577, 168] width 63 height 33
click at [564, 173] on input "False" at bounding box center [558, 168] width 11 height 9
radio input "true"
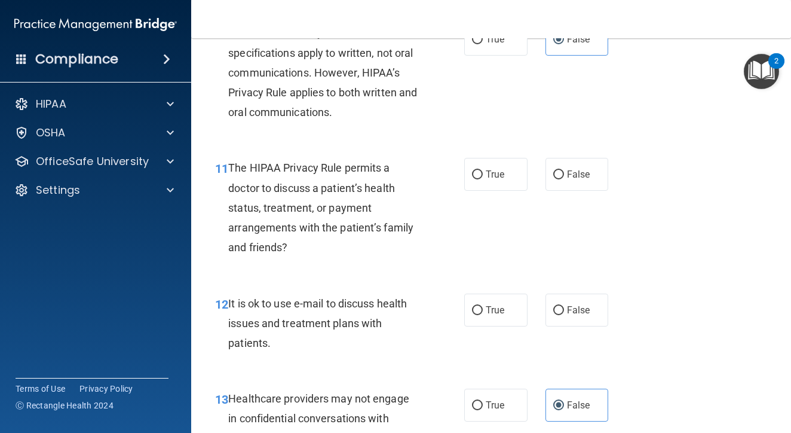
scroll to position [1217, 0]
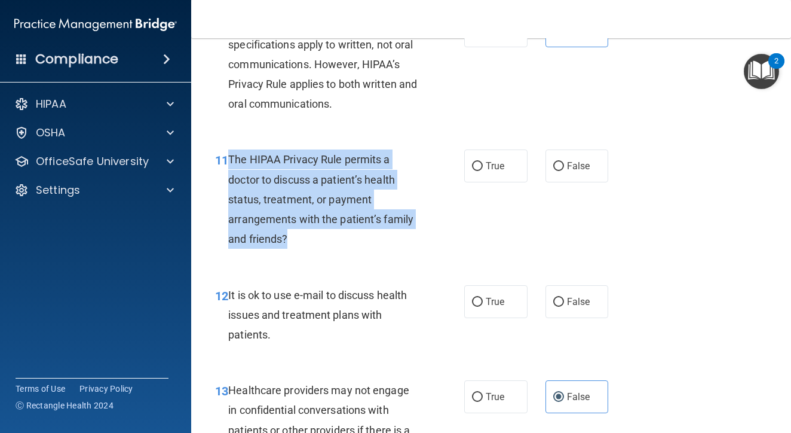
drag, startPoint x: 228, startPoint y: 171, endPoint x: 305, endPoint y: 266, distance: 121.9
click at [305, 255] on div "11 The HIPAA Privacy Rule permits a doctor to discuss a patient’s health status…" at bounding box center [339, 201] width 285 height 105
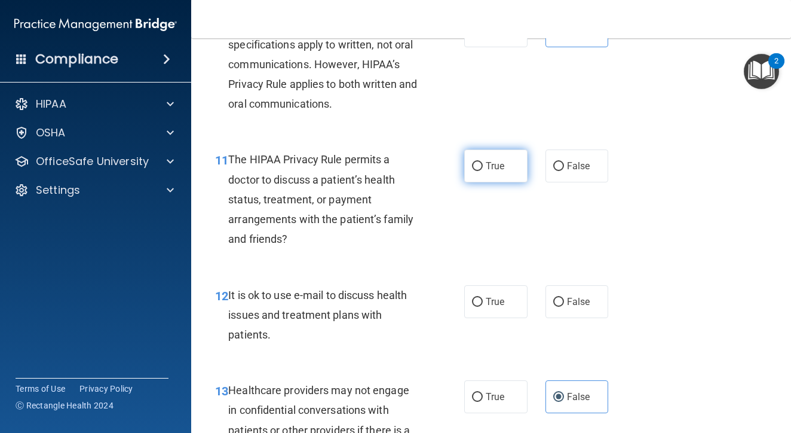
click at [496, 171] on span "True" at bounding box center [495, 165] width 19 height 11
click at [483, 171] on input "True" at bounding box center [477, 166] width 11 height 9
radio input "true"
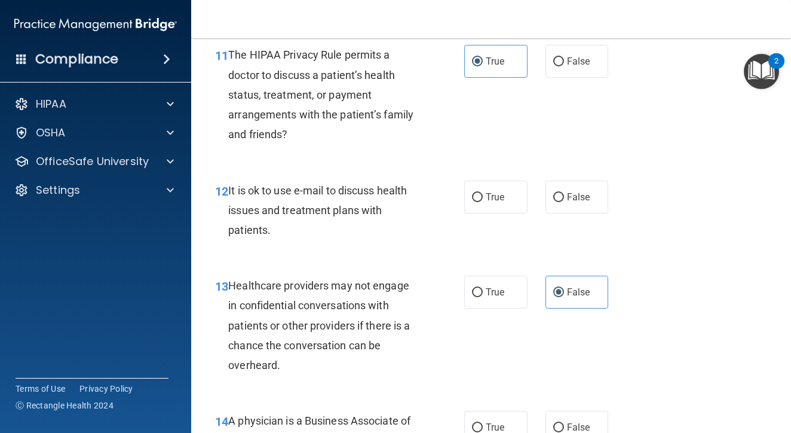
scroll to position [1325, 0]
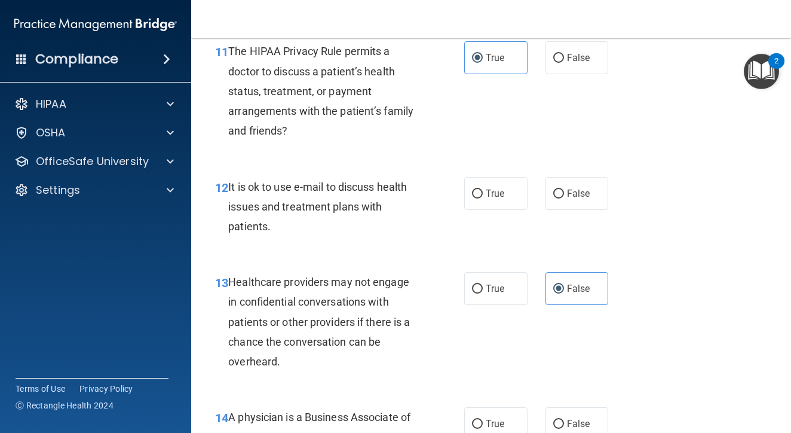
click at [369, 243] on div "12 It is ok to use e-mail to discuss health issues and treatment plans with pat…" at bounding box center [339, 210] width 285 height 66
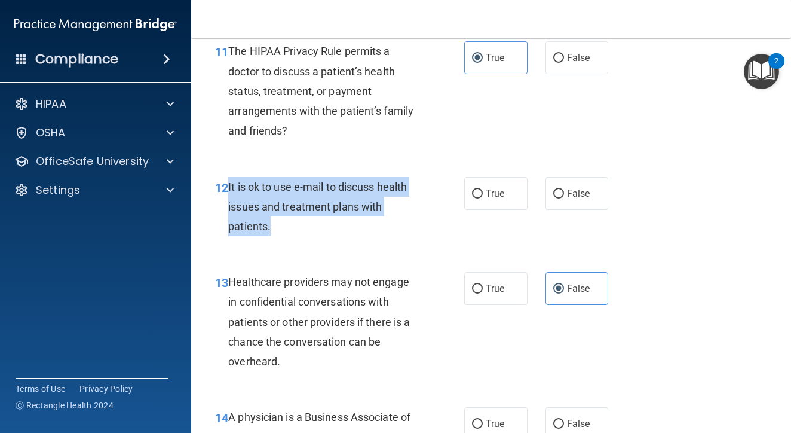
drag, startPoint x: 227, startPoint y: 201, endPoint x: 299, endPoint y: 238, distance: 81.5
click at [299, 238] on div "12 It is ok to use e-mail to discuss health issues and treatment plans with pat…" at bounding box center [339, 210] width 285 height 66
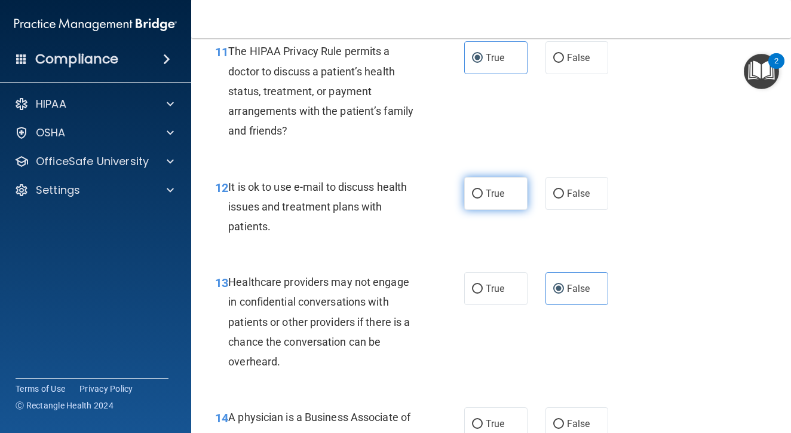
click at [480, 210] on label "True" at bounding box center [495, 193] width 63 height 33
click at [480, 198] on input "True" at bounding box center [477, 193] width 11 height 9
radio input "true"
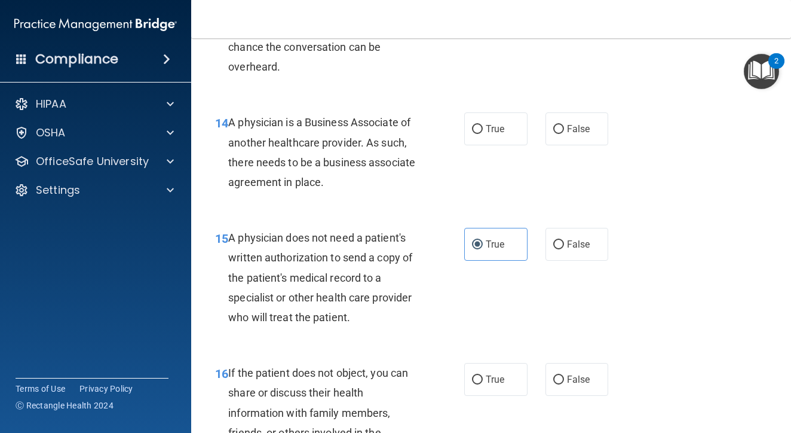
scroll to position [1621, 0]
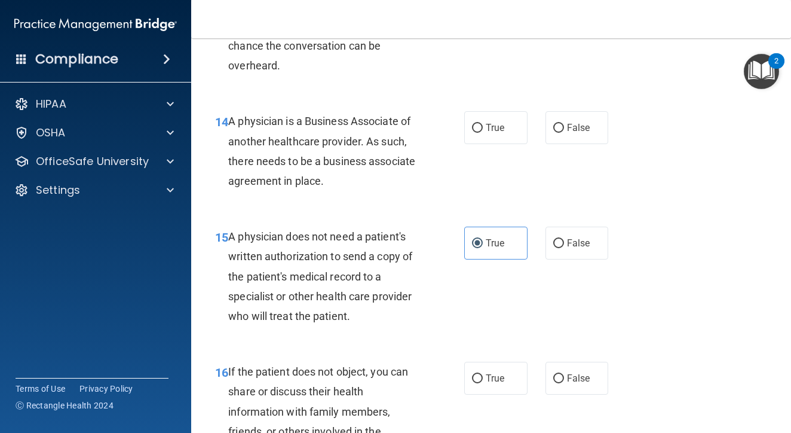
click at [272, 159] on div "A physician is a Business Associate of another healthcare provider. As such, th…" at bounding box center [328, 150] width 200 height 79
click at [558, 133] on input "False" at bounding box center [558, 128] width 11 height 9
radio input "true"
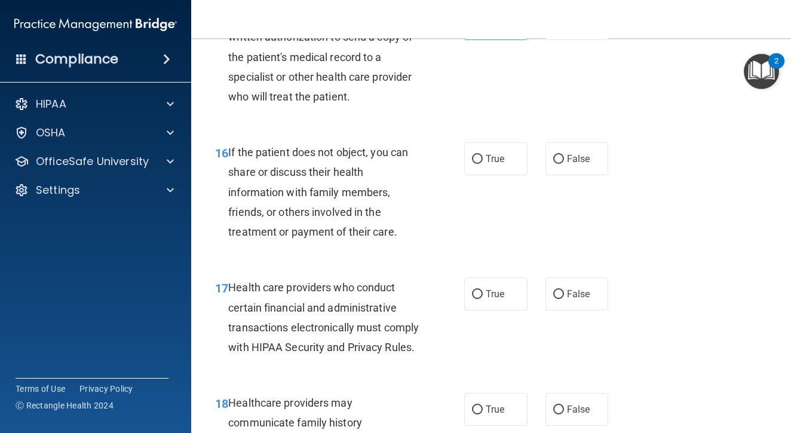
scroll to position [1852, 0]
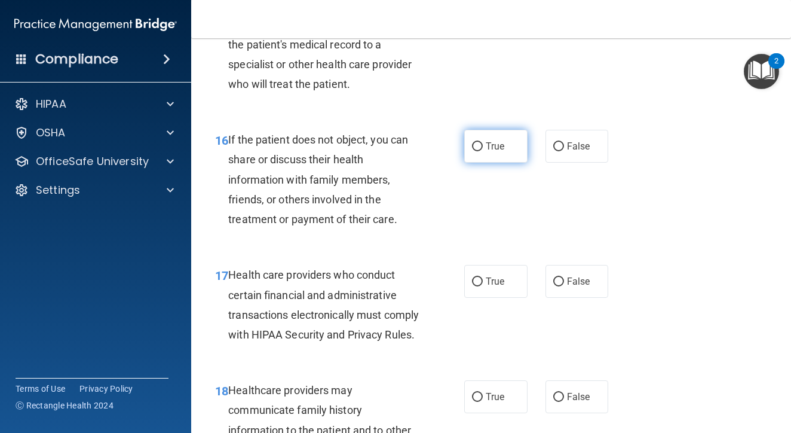
click at [479, 151] on input "True" at bounding box center [477, 146] width 11 height 9
radio input "true"
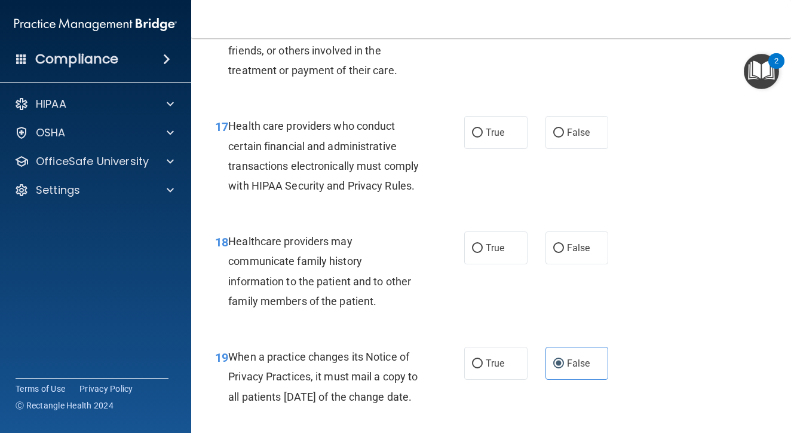
scroll to position [2003, 0]
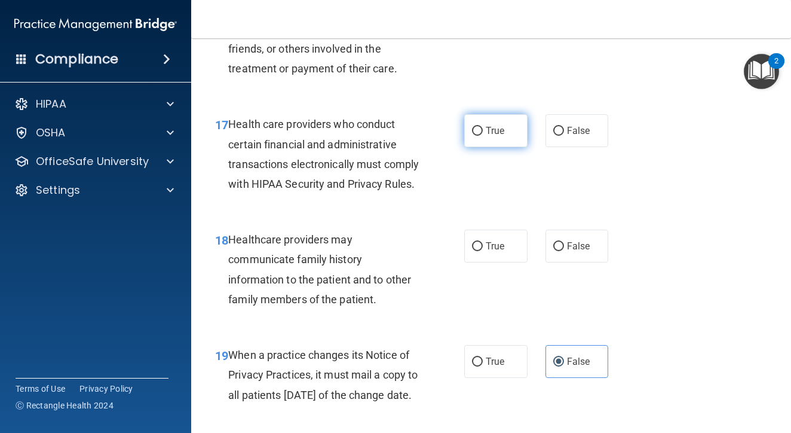
click at [482, 136] on input "True" at bounding box center [477, 131] width 11 height 9
radio input "true"
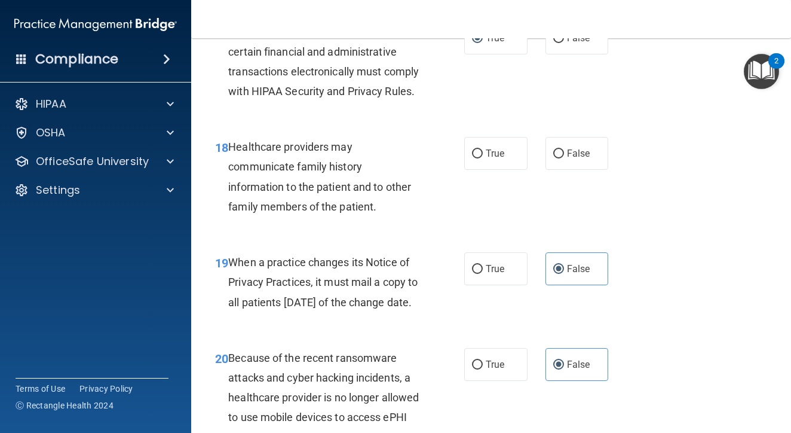
scroll to position [2105, 0]
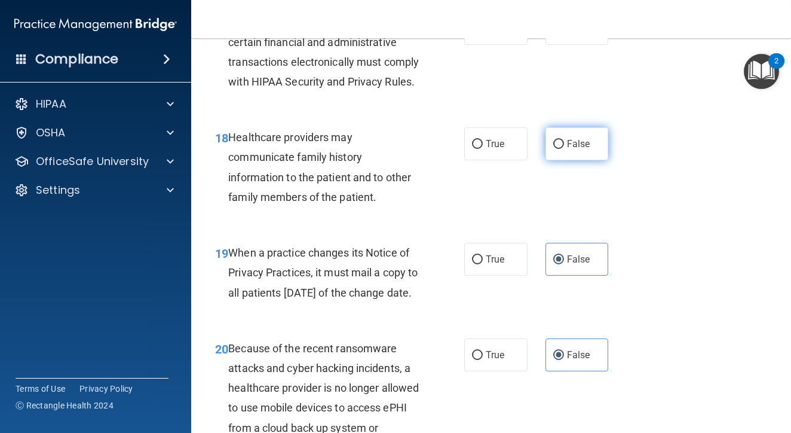
click at [554, 160] on label "False" at bounding box center [577, 143] width 63 height 33
click at [554, 149] on input "False" at bounding box center [558, 144] width 11 height 9
radio input "true"
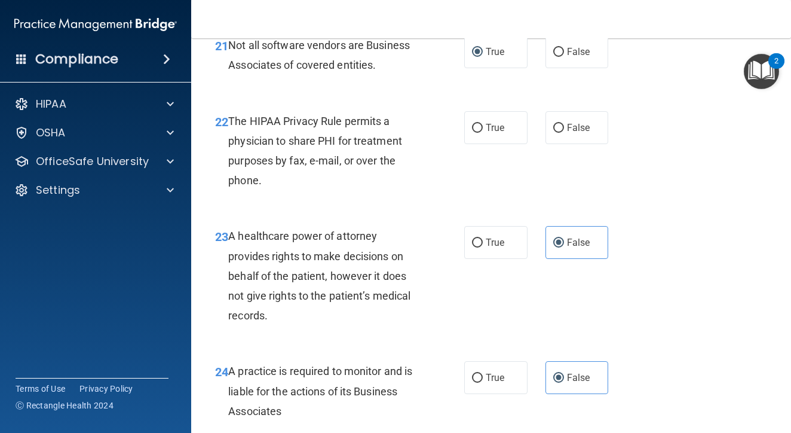
scroll to position [2564, 0]
click at [476, 143] on label "True" at bounding box center [495, 126] width 63 height 33
click at [476, 131] on input "True" at bounding box center [477, 126] width 11 height 9
radio input "true"
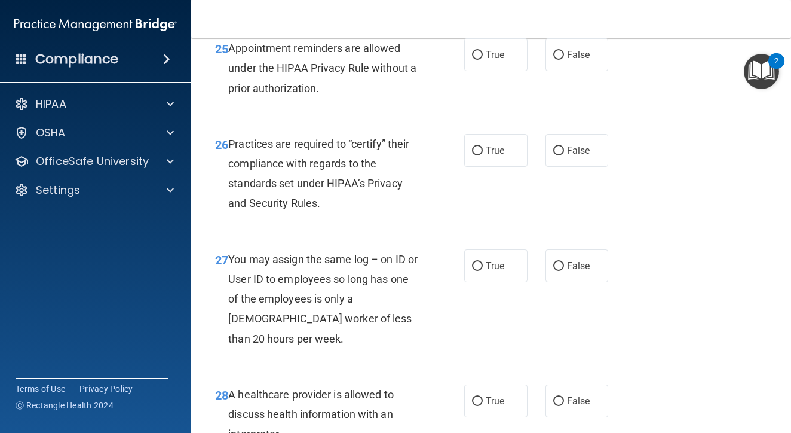
scroll to position [2983, 0]
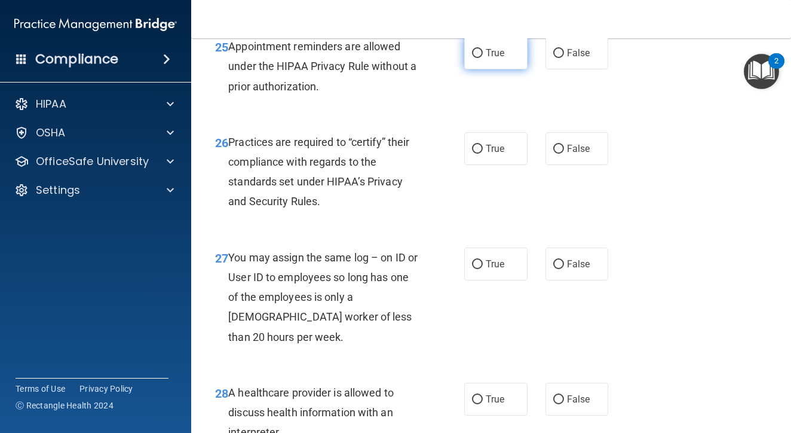
click at [480, 69] on label "True" at bounding box center [495, 52] width 63 height 33
click at [480, 58] on input "True" at bounding box center [477, 53] width 11 height 9
radio input "true"
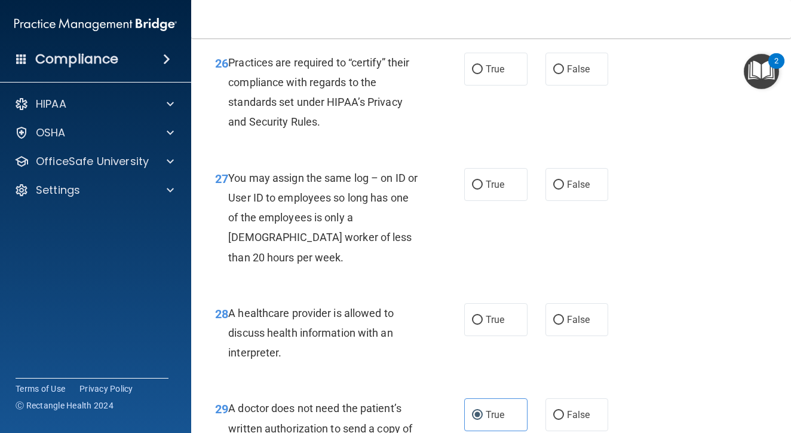
scroll to position [3065, 0]
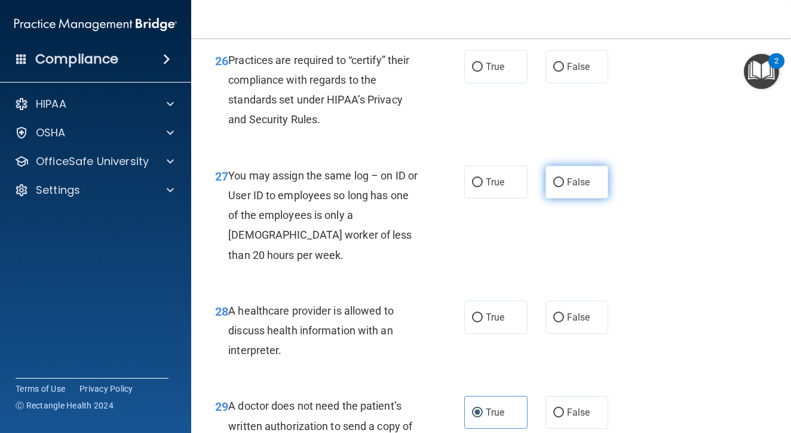
click at [573, 198] on label "False" at bounding box center [577, 182] width 63 height 33
click at [564, 187] on input "False" at bounding box center [558, 182] width 11 height 9
radio input "true"
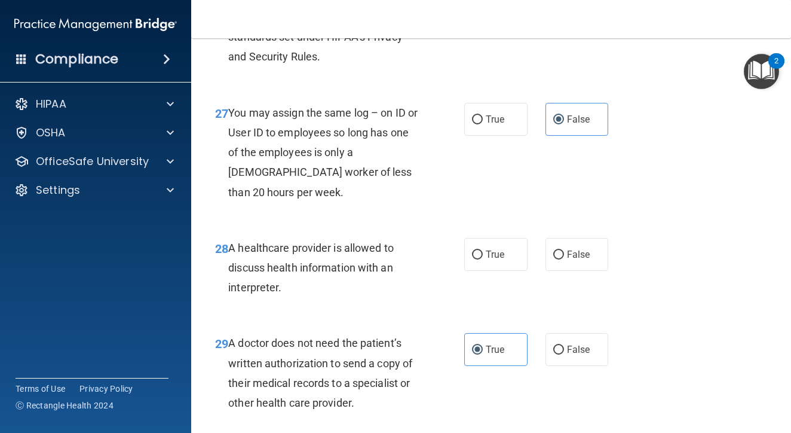
scroll to position [3129, 0]
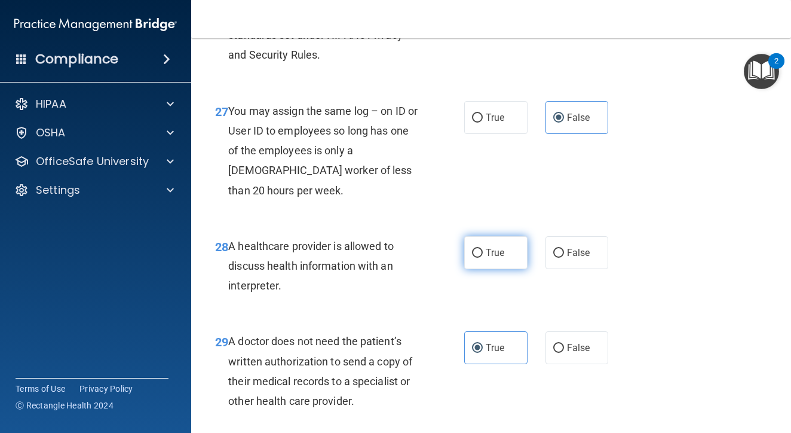
click at [480, 258] on input "True" at bounding box center [477, 253] width 11 height 9
radio input "true"
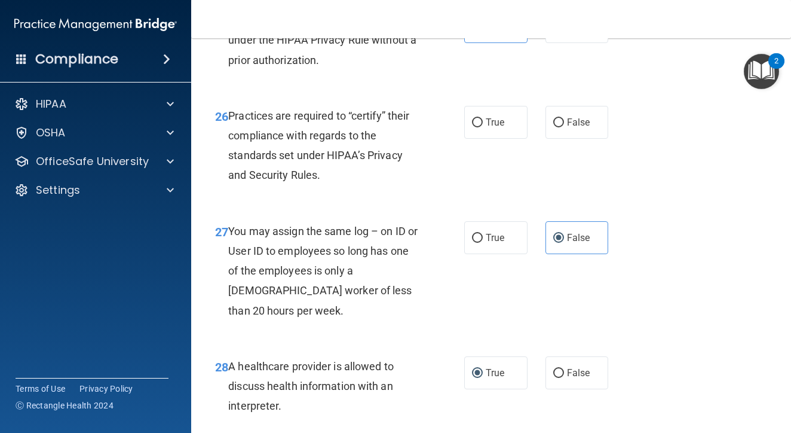
scroll to position [3006, 0]
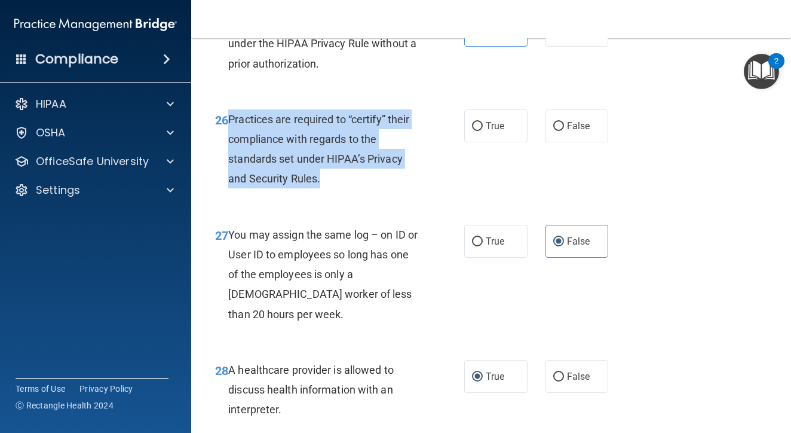
drag, startPoint x: 229, startPoint y: 164, endPoint x: 361, endPoint y: 221, distance: 144.0
click at [361, 189] on div "Practices are required to “certify” their compliance with regards to the standa…" at bounding box center [328, 148] width 200 height 79
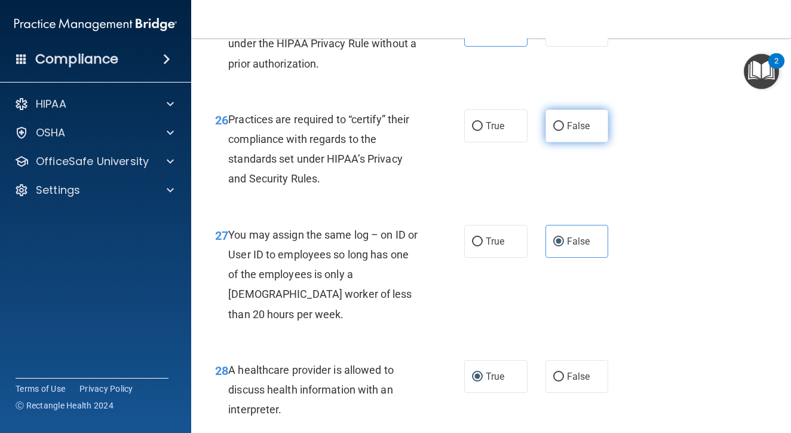
click at [569, 131] on span "False" at bounding box center [578, 125] width 23 height 11
click at [564, 131] on input "False" at bounding box center [558, 126] width 11 height 9
radio input "true"
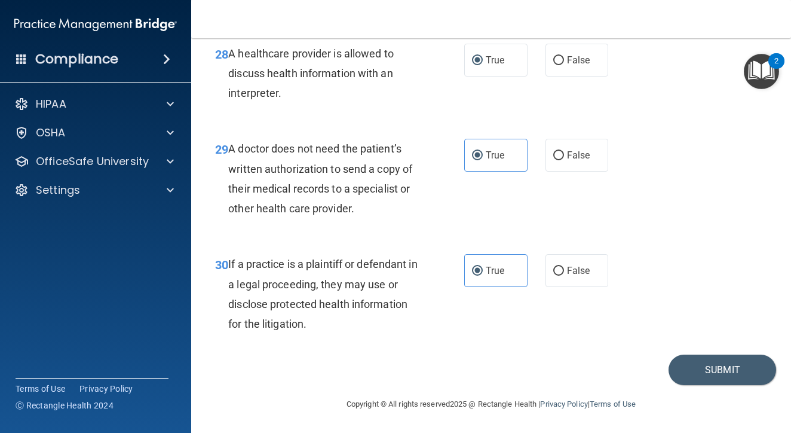
scroll to position [3364, 0]
click at [693, 366] on button "Submit" at bounding box center [723, 369] width 108 height 30
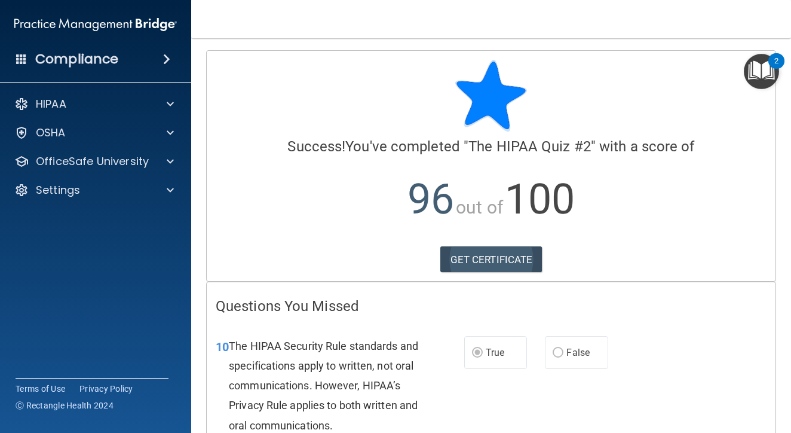
click at [520, 266] on link "GET CERTIFICATE" at bounding box center [491, 259] width 102 height 26
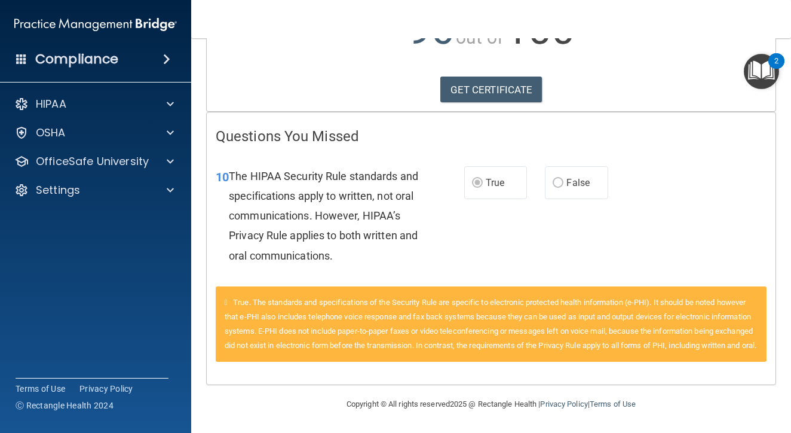
scroll to position [179, 0]
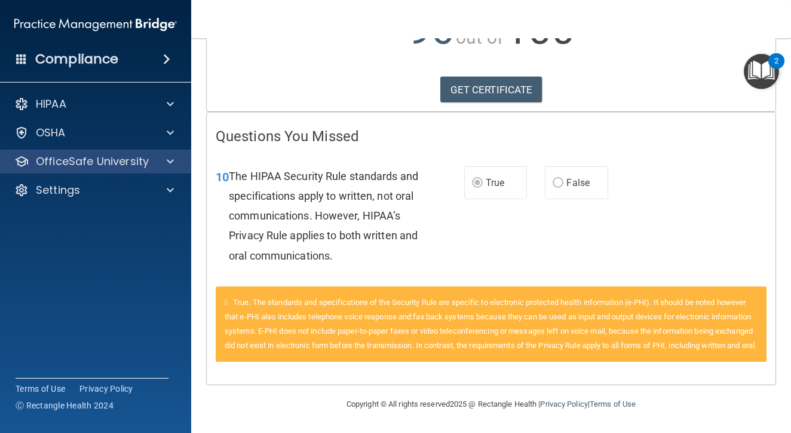
click at [135, 164] on p "OfficeSafe University" at bounding box center [92, 161] width 113 height 14
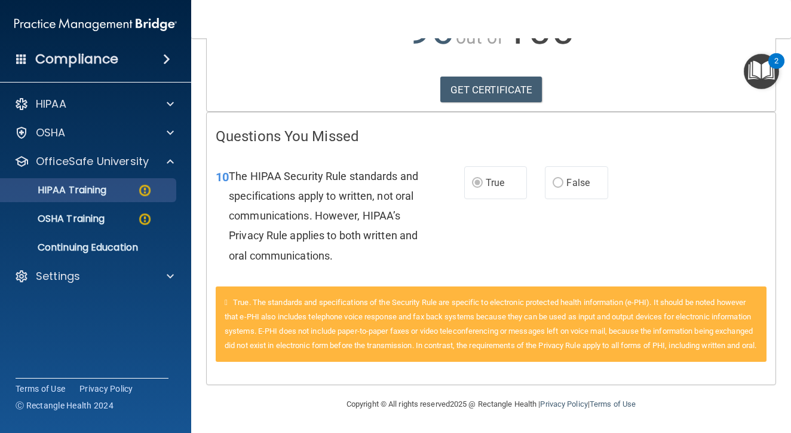
click at [136, 195] on div "HIPAA Training" at bounding box center [89, 190] width 163 height 12
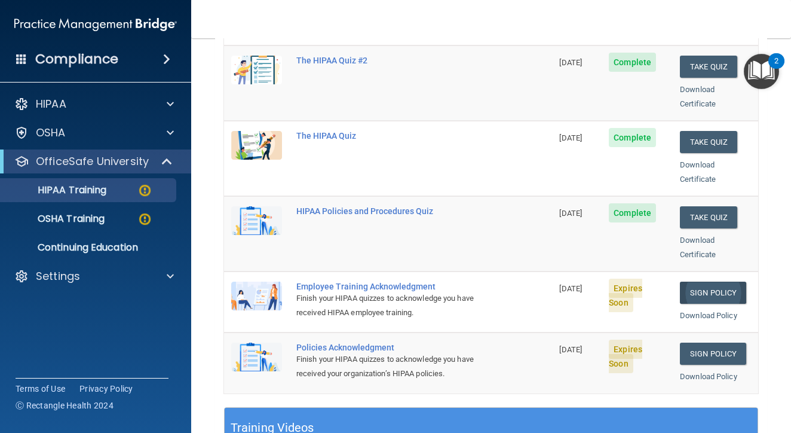
click at [707, 281] on link "Sign Policy" at bounding box center [713, 292] width 66 height 22
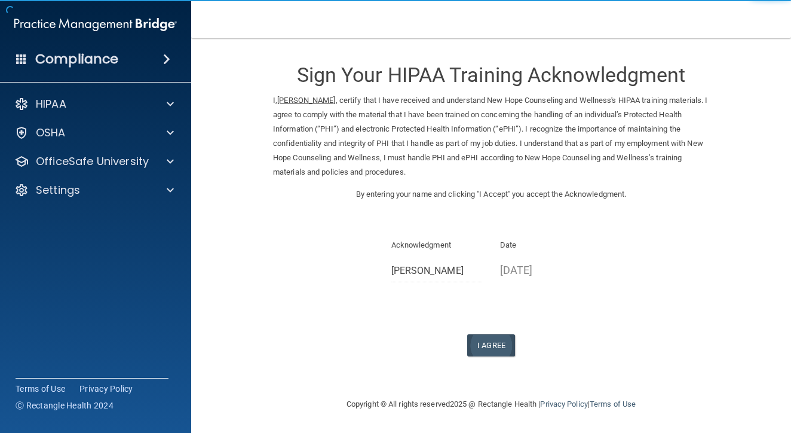
click at [497, 335] on button "I Agree" at bounding box center [491, 345] width 48 height 22
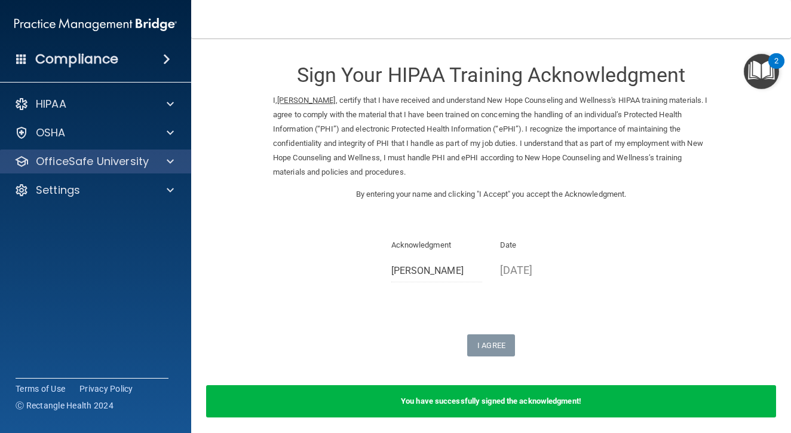
click at [148, 169] on div "OfficeSafe University" at bounding box center [96, 161] width 192 height 24
click at [152, 161] on div "OfficeSafe University" at bounding box center [79, 161] width 148 height 14
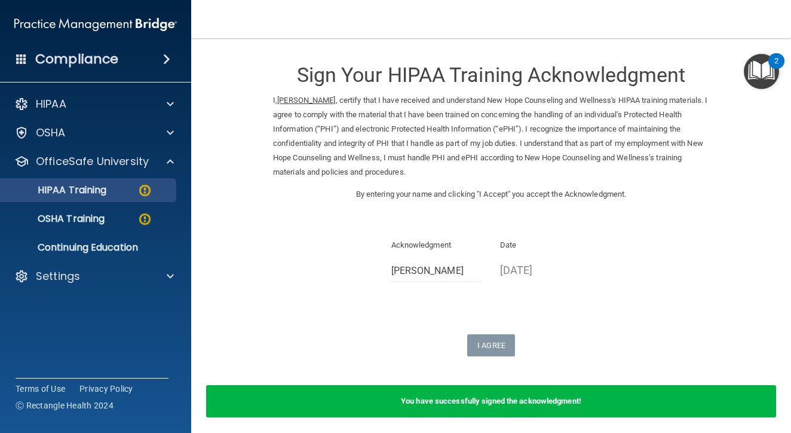
click at [137, 194] on img at bounding box center [144, 190] width 15 height 15
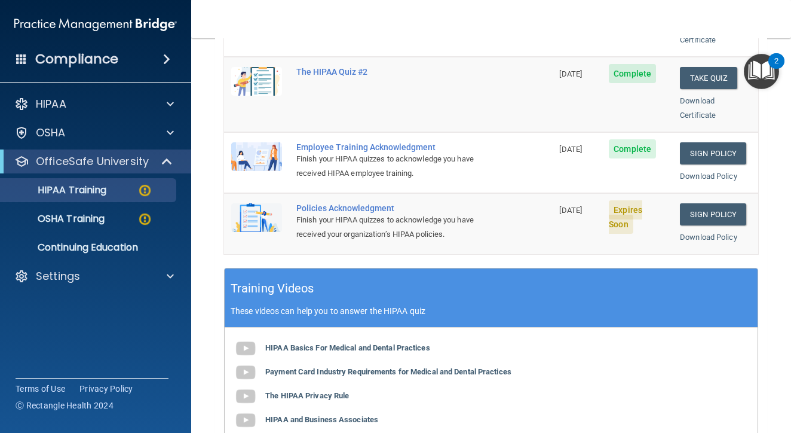
scroll to position [320, 0]
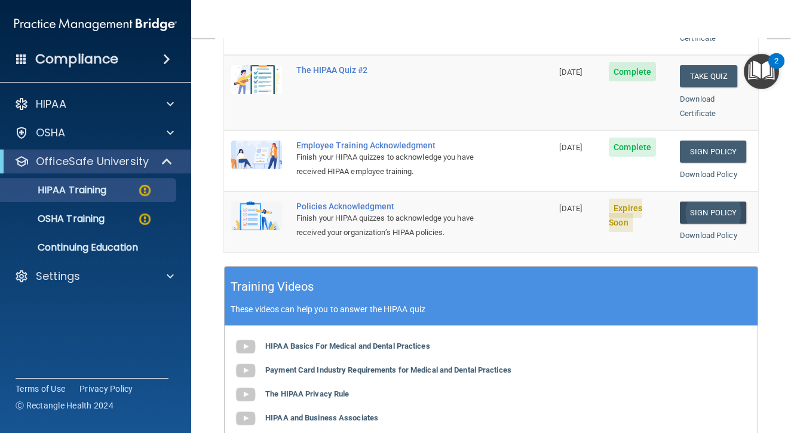
click at [699, 201] on link "Sign Policy" at bounding box center [713, 212] width 66 height 22
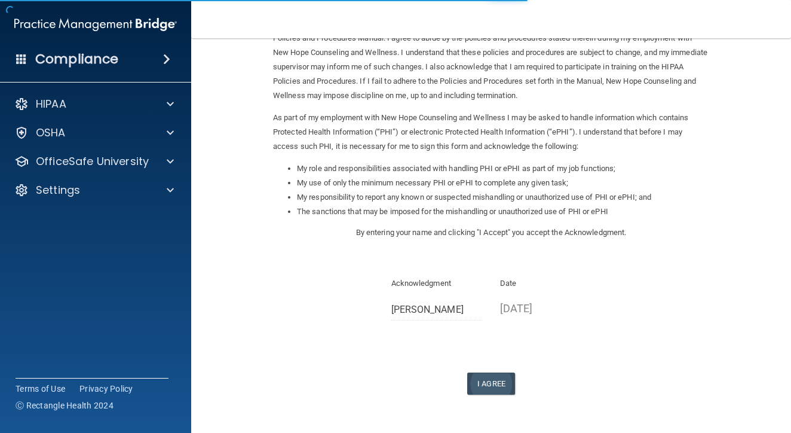
scroll to position [103, 0]
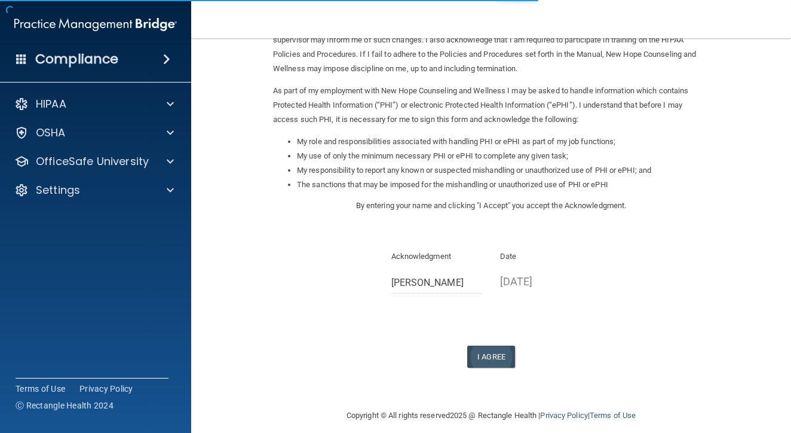
click at [482, 350] on button "I Agree" at bounding box center [491, 356] width 48 height 22
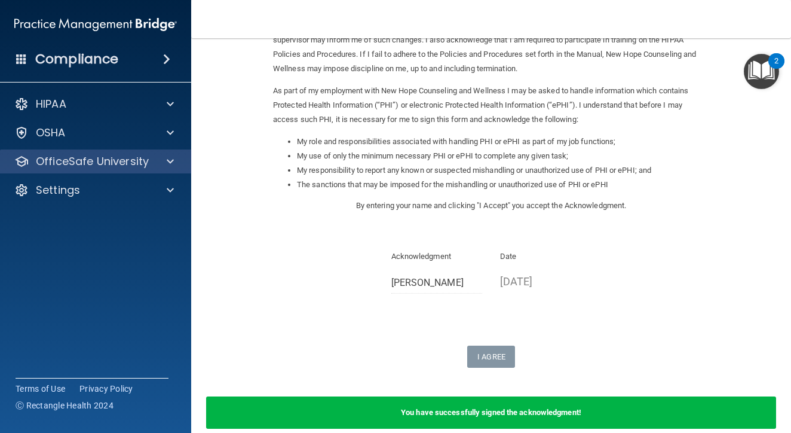
click at [142, 166] on p "OfficeSafe University" at bounding box center [92, 161] width 113 height 14
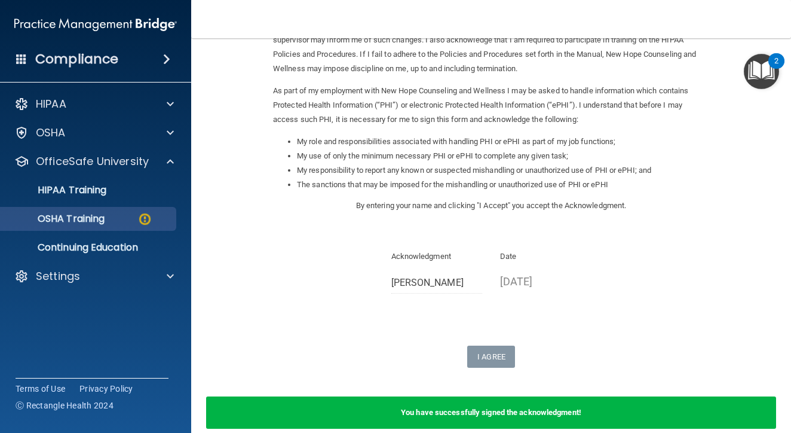
click at [144, 219] on img at bounding box center [144, 219] width 15 height 15
